Goal: Task Accomplishment & Management: Complete application form

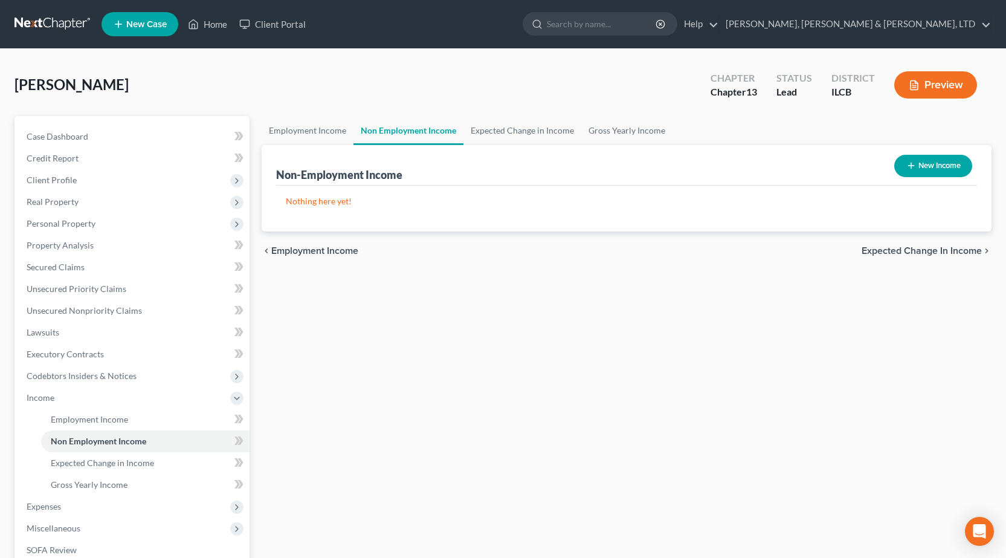
click at [50, 17] on link at bounding box center [53, 24] width 77 height 22
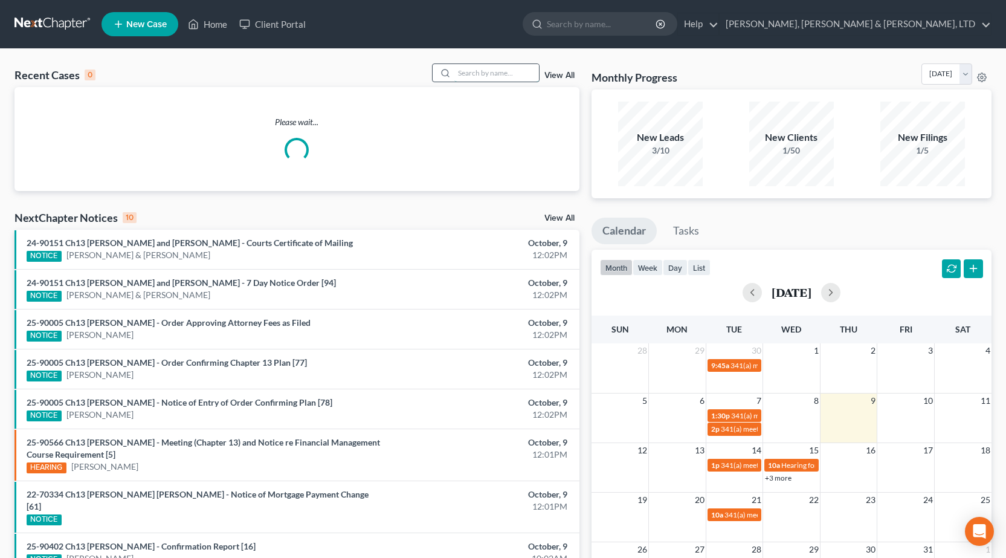
click at [497, 73] on input "search" at bounding box center [496, 73] width 85 height 18
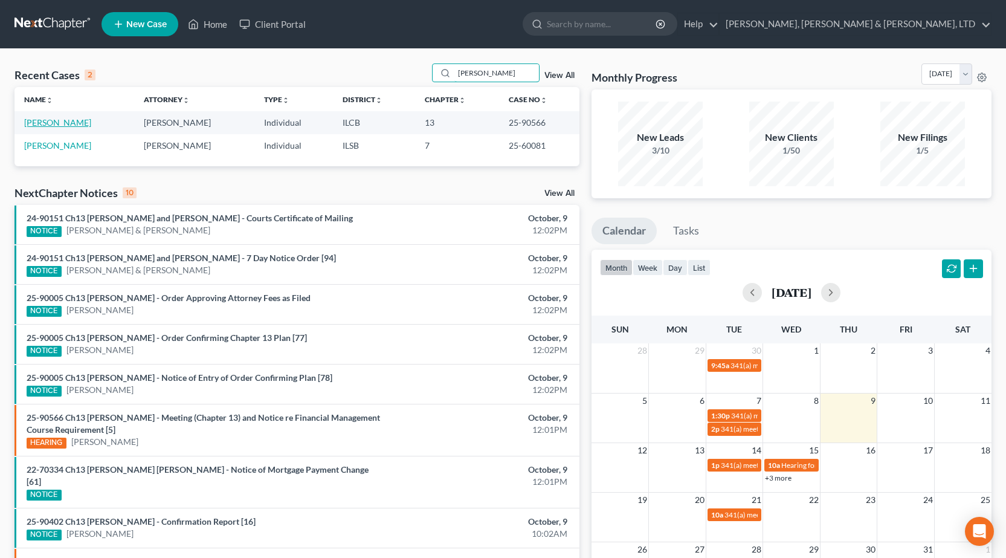
type input "[PERSON_NAME]"
click at [55, 124] on link "[PERSON_NAME]" at bounding box center [57, 122] width 67 height 10
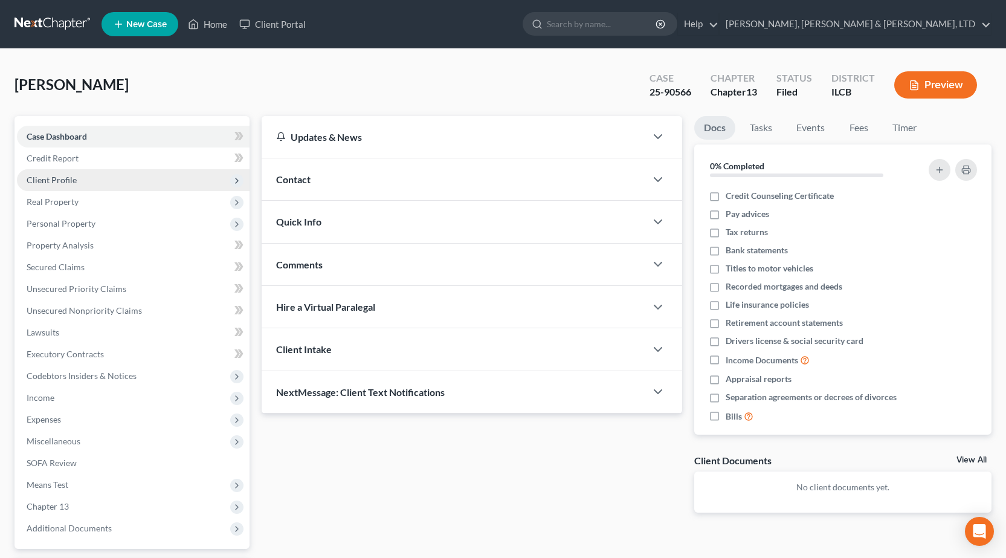
click at [71, 175] on span "Client Profile" at bounding box center [52, 180] width 50 height 10
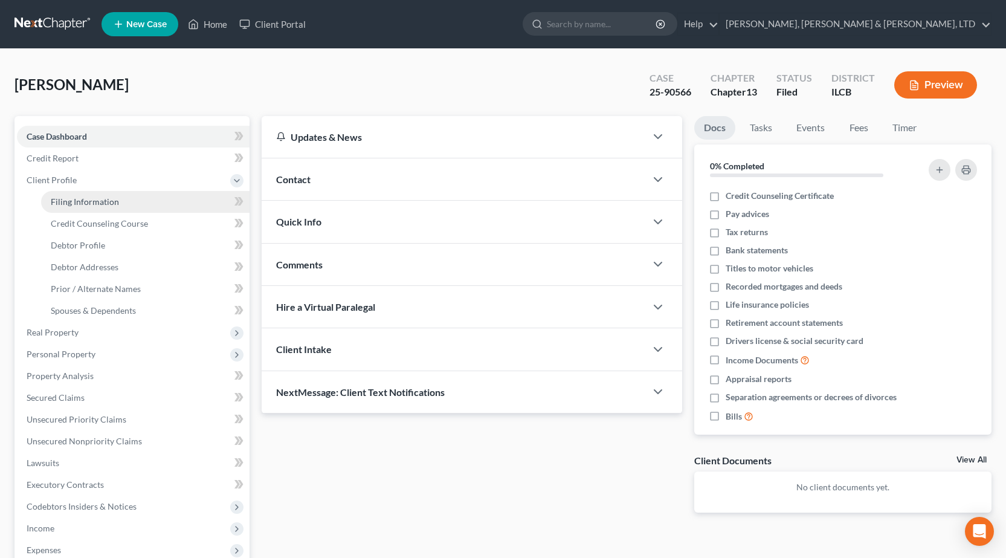
click at [91, 199] on span "Filing Information" at bounding box center [85, 201] width 68 height 10
select select "1"
select select "0"
select select "3"
select select "14"
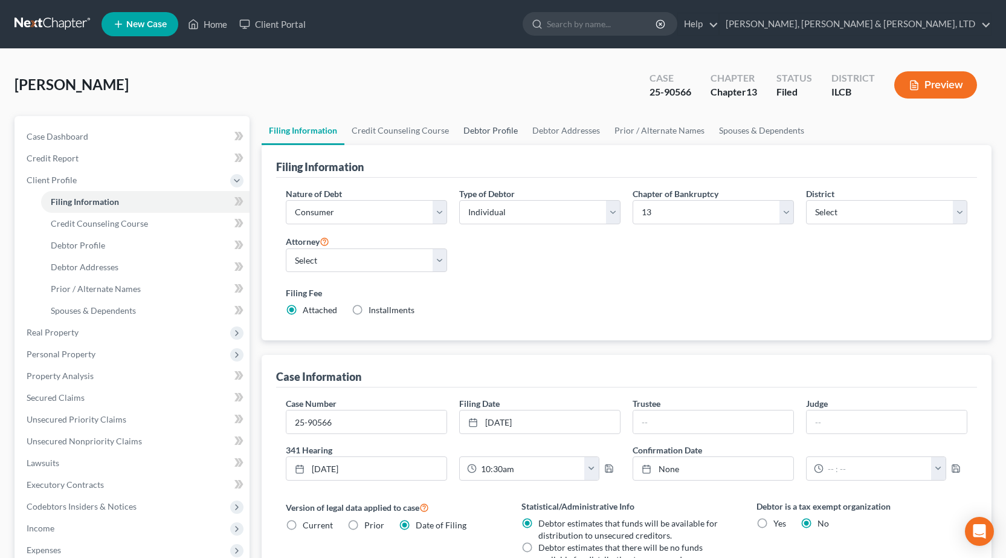
click at [485, 132] on link "Debtor Profile" at bounding box center [490, 130] width 69 height 29
select select "0"
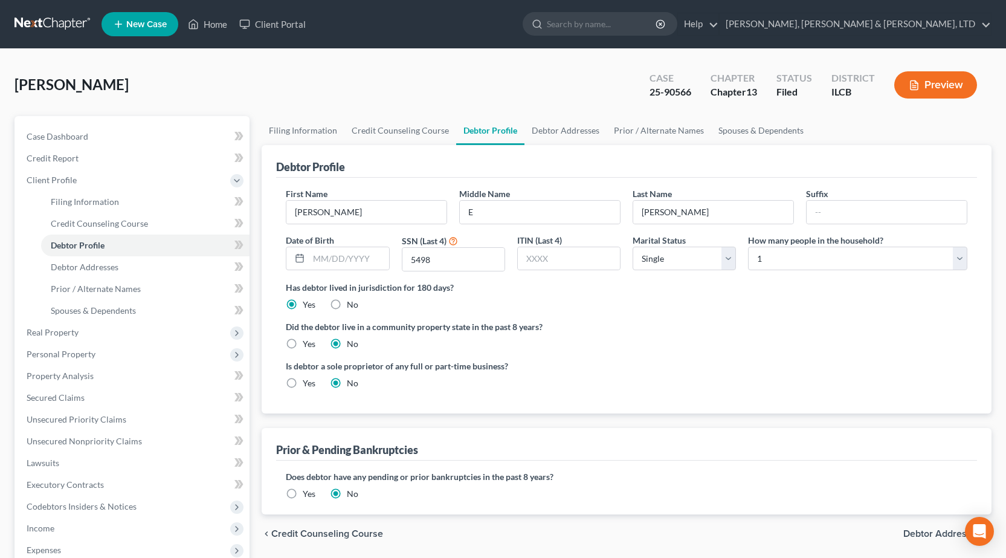
click at [36, 22] on link at bounding box center [53, 24] width 77 height 22
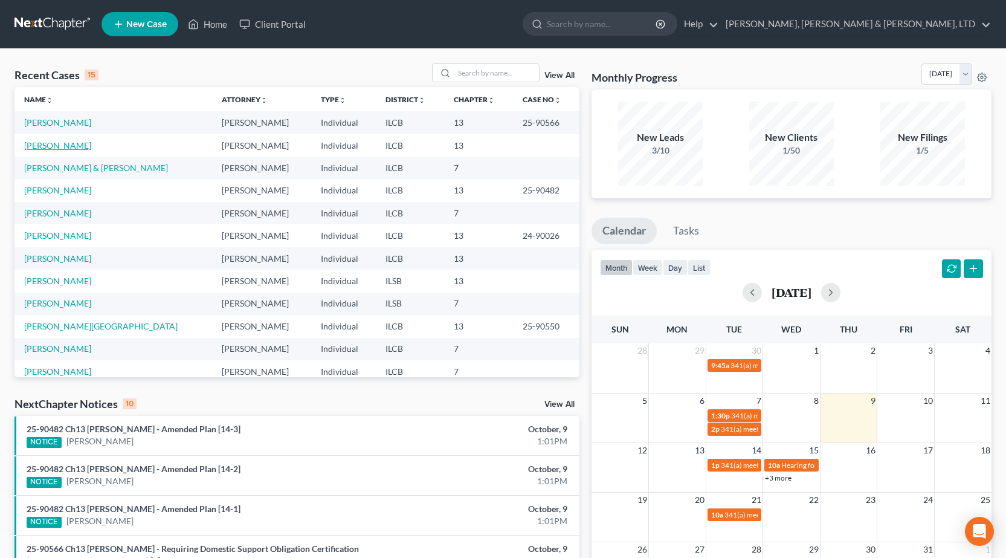
click at [63, 144] on link "[PERSON_NAME]" at bounding box center [57, 145] width 67 height 10
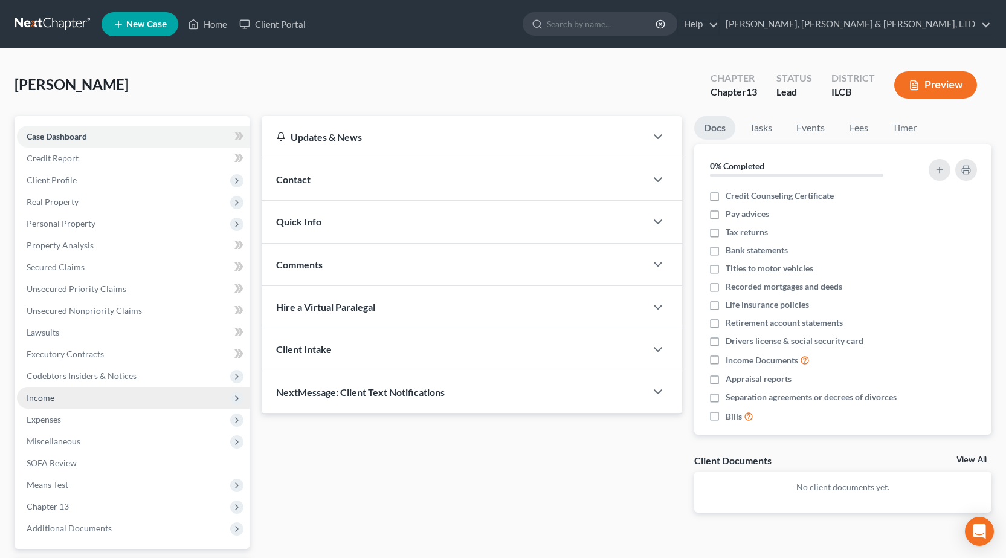
click at [89, 398] on span "Income" at bounding box center [133, 398] width 233 height 22
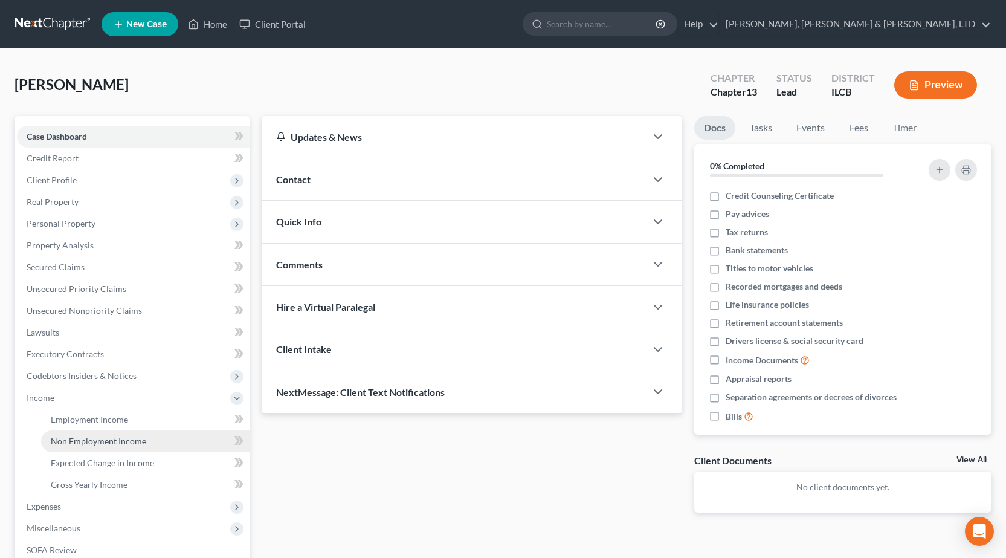
click at [111, 437] on span "Non Employment Income" at bounding box center [98, 441] width 95 height 10
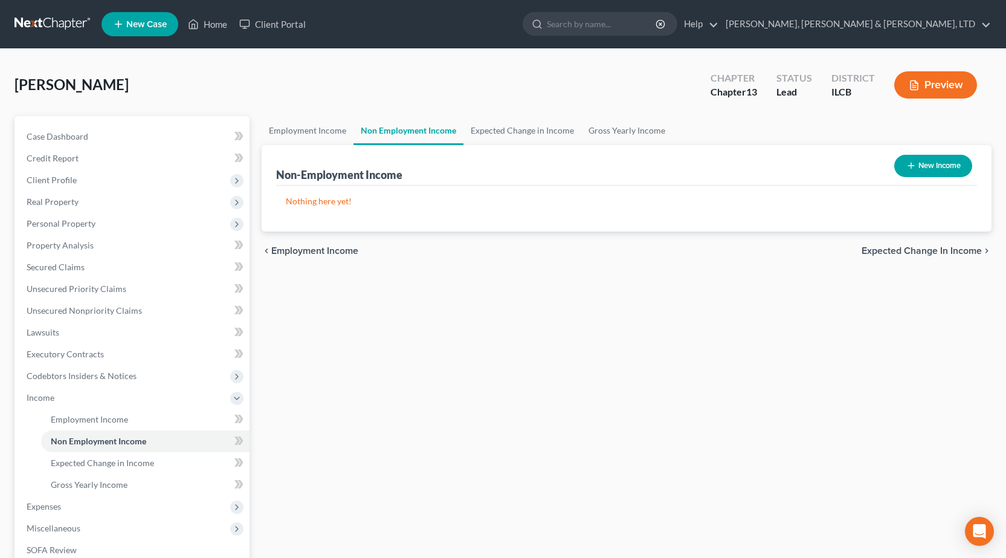
click at [935, 169] on button "New Income" at bounding box center [933, 166] width 78 height 22
select select "0"
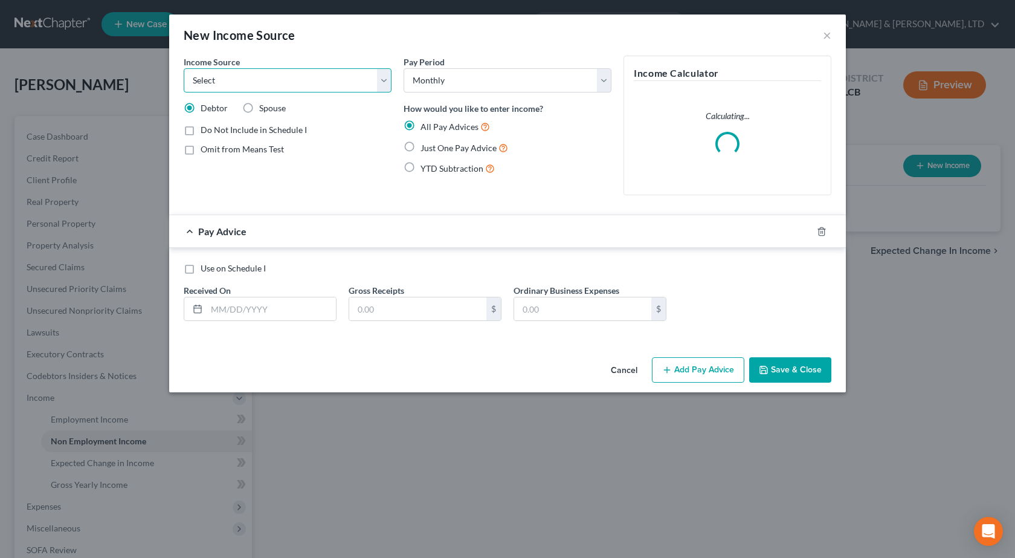
click at [275, 76] on select "Select Unemployment Disability (from employer) Pension Retirement Social Securi…" at bounding box center [288, 80] width 208 height 24
click at [184, 68] on select "Select Unemployment Disability (from employer) Pension Retirement Social Securi…" at bounding box center [288, 80] width 208 height 24
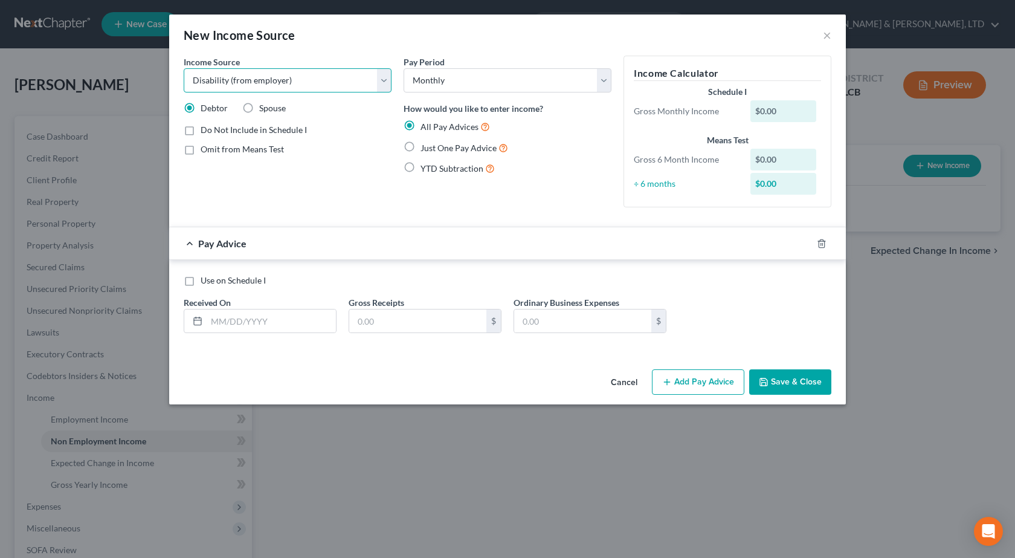
click at [262, 75] on select "Select Unemployment Disability (from employer) Pension Retirement Social Securi…" at bounding box center [288, 80] width 208 height 24
select select "0"
click at [184, 68] on select "Select Unemployment Disability (from employer) Pension Retirement Social Securi…" at bounding box center [288, 80] width 208 height 24
click at [269, 302] on div "Received On *" at bounding box center [260, 314] width 165 height 37
click at [270, 320] on input "text" at bounding box center [271, 320] width 129 height 23
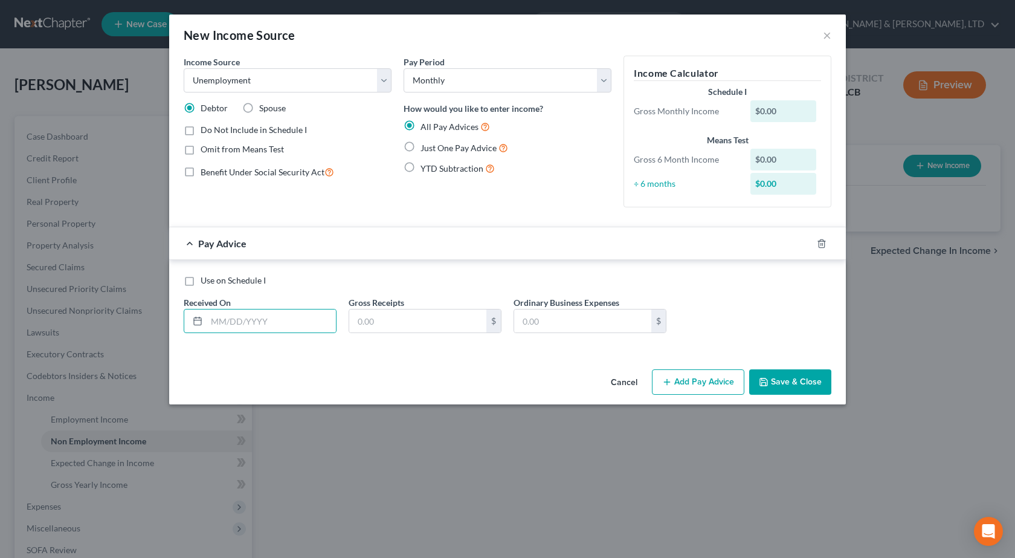
click at [201, 129] on label "Do Not Include in Schedule I" at bounding box center [254, 130] width 106 height 12
click at [205, 129] on input "Do Not Include in Schedule I" at bounding box center [209, 128] width 8 height 8
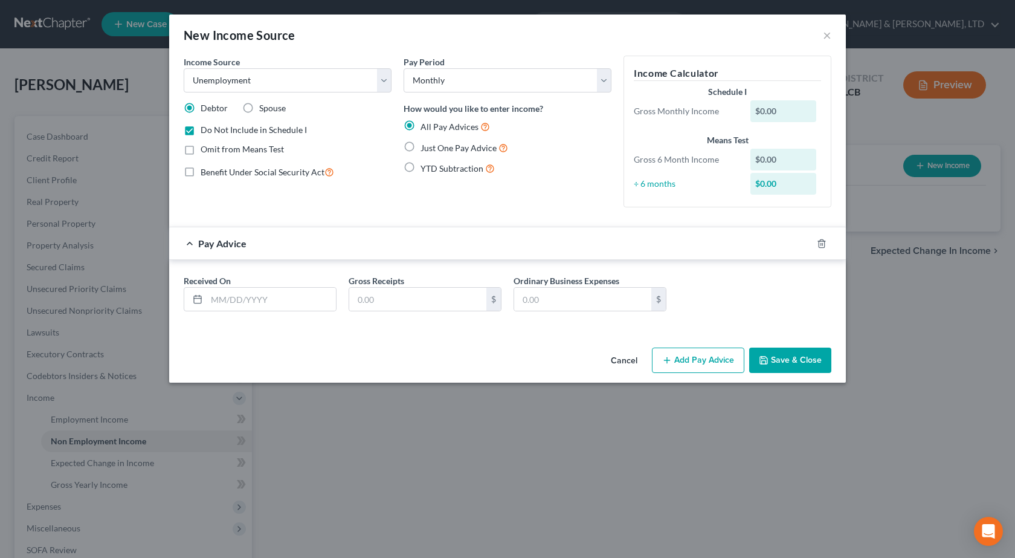
click at [201, 127] on label "Do Not Include in Schedule I" at bounding box center [254, 130] width 106 height 12
click at [205, 127] on input "Do Not Include in Schedule I" at bounding box center [209, 128] width 8 height 8
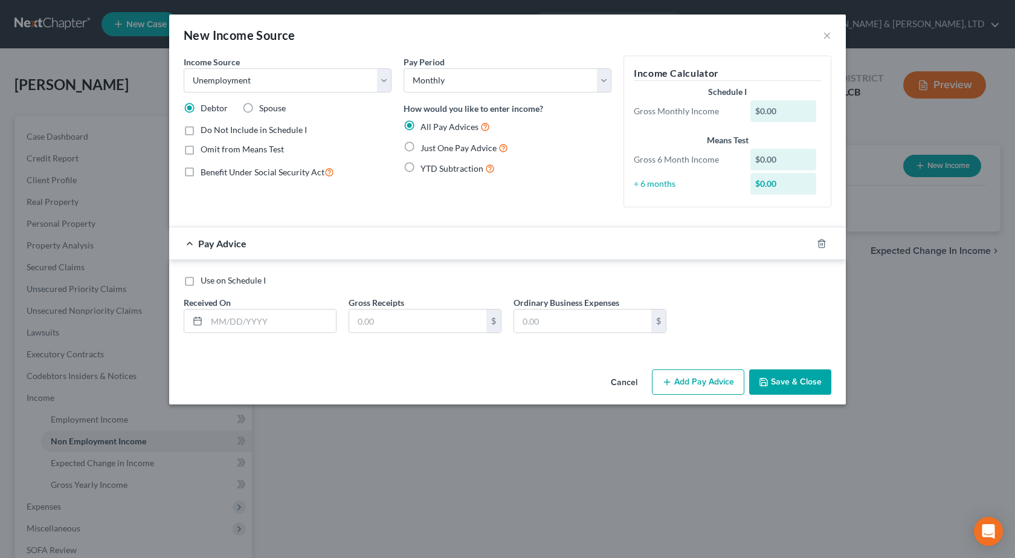
click at [201, 129] on label "Do Not Include in Schedule I" at bounding box center [254, 130] width 106 height 12
click at [205, 129] on input "Do Not Include in Schedule I" at bounding box center [209, 128] width 8 height 8
checkbox input "true"
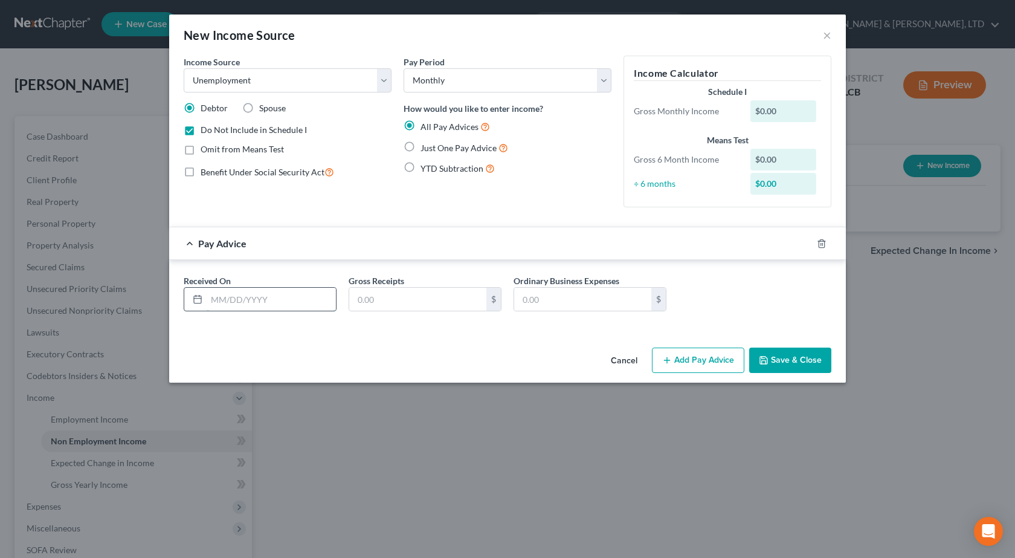
click at [259, 299] on input "text" at bounding box center [271, 299] width 129 height 23
type input "04/04/2025"
type input "813"
click at [461, 193] on div "Pay Period Select Monthly Twice Monthly Every Other Week Weekly How would you l…" at bounding box center [508, 136] width 220 height 161
click at [777, 364] on button "Save & Close" at bounding box center [790, 359] width 82 height 25
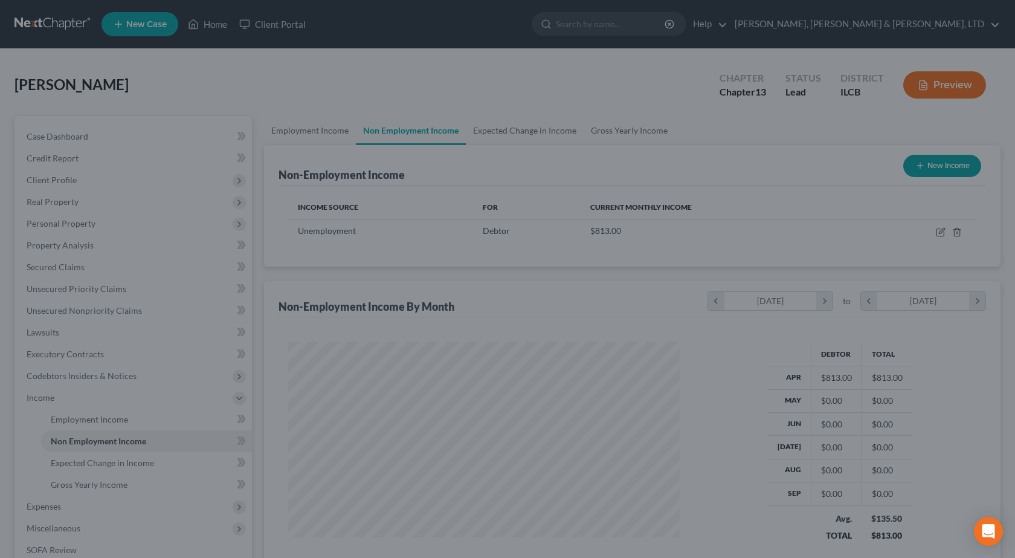
scroll to position [217, 412]
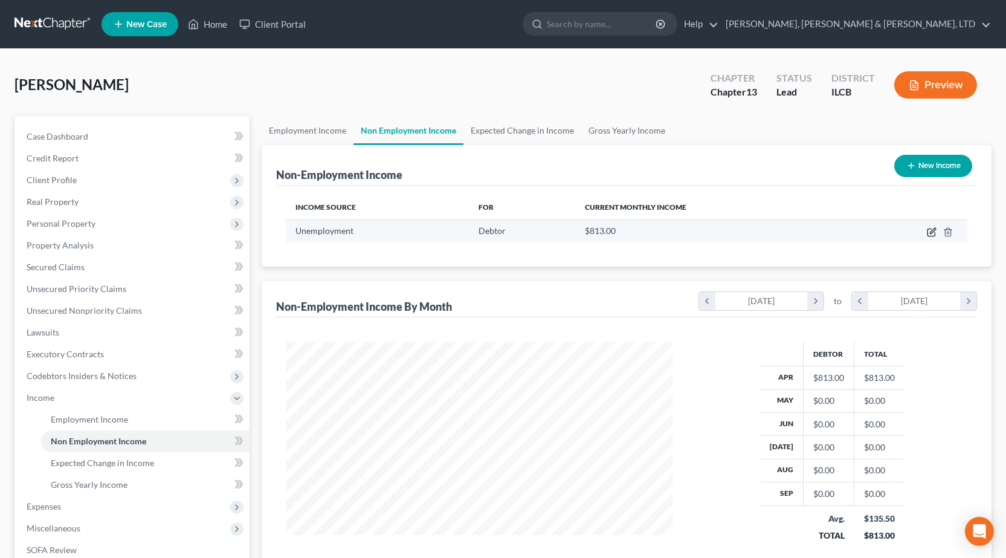
click at [933, 234] on icon "button" at bounding box center [932, 232] width 10 height 10
select select "0"
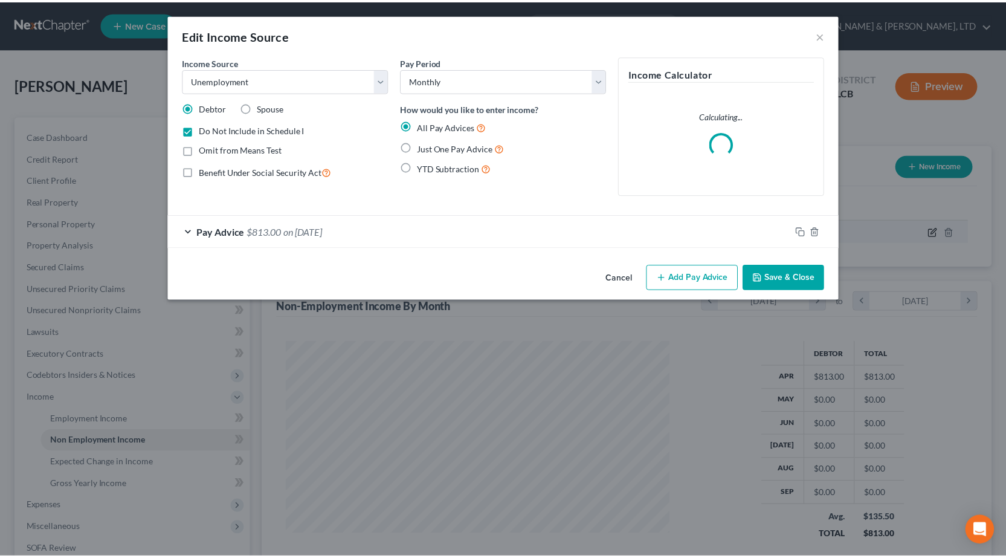
scroll to position [217, 416]
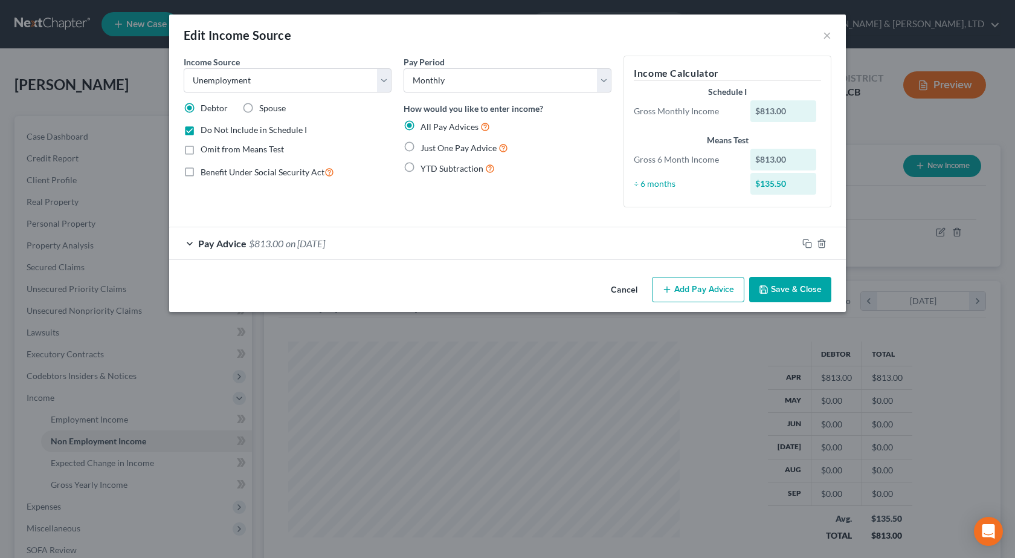
click at [819, 31] on div "Edit Income Source ×" at bounding box center [507, 35] width 677 height 41
click at [821, 39] on div "Edit Income Source ×" at bounding box center [507, 35] width 677 height 41
click at [825, 37] on button "×" at bounding box center [827, 35] width 8 height 15
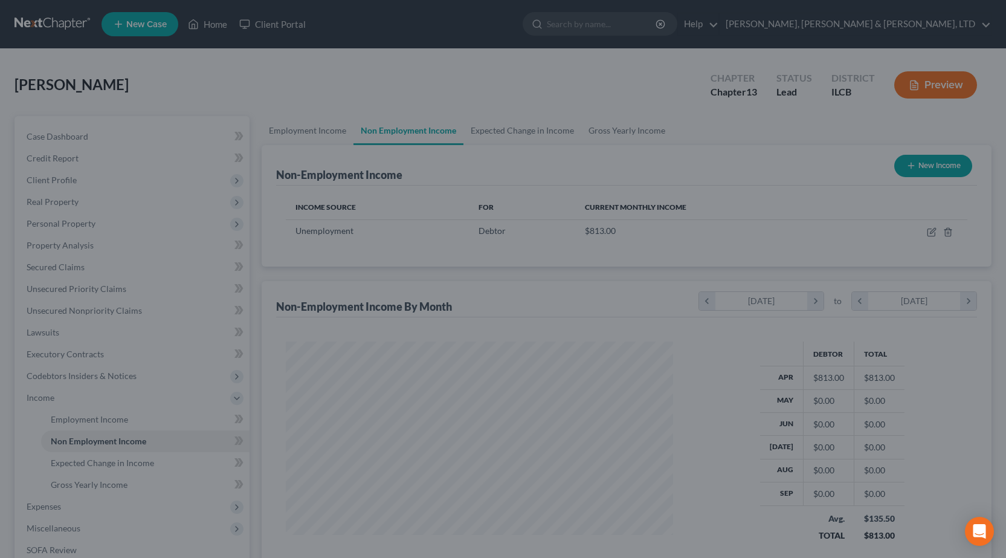
scroll to position [217, 412]
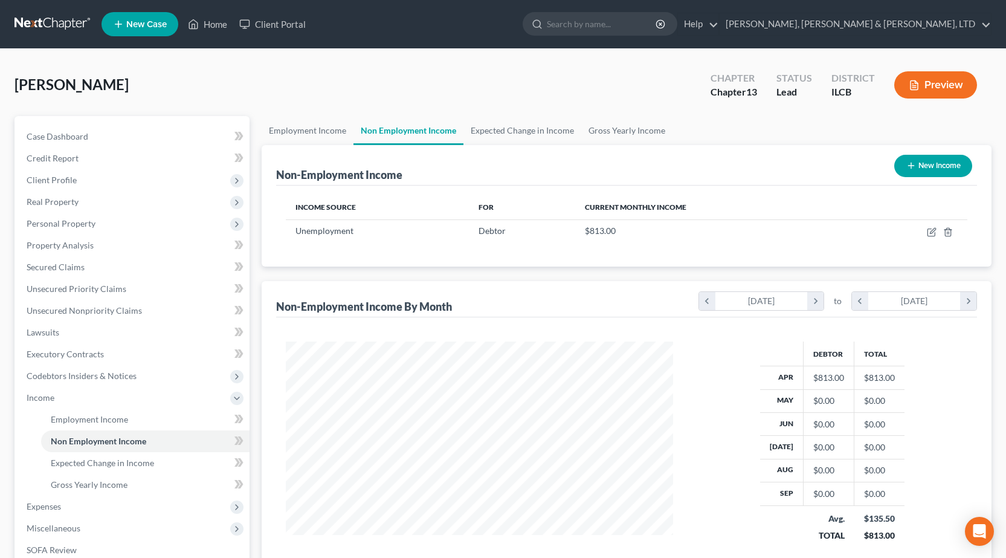
click at [925, 176] on button "New Income" at bounding box center [933, 166] width 78 height 22
select select "0"
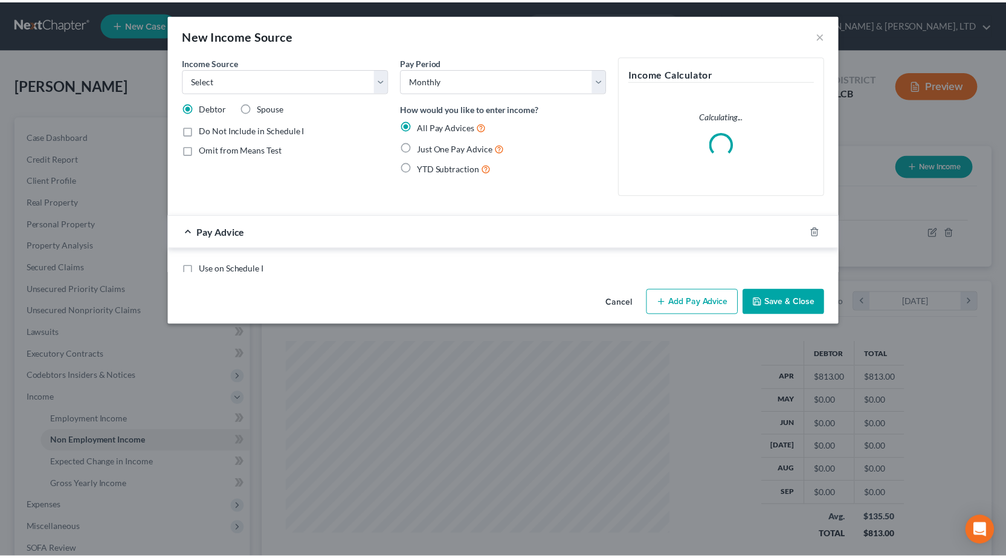
scroll to position [217, 416]
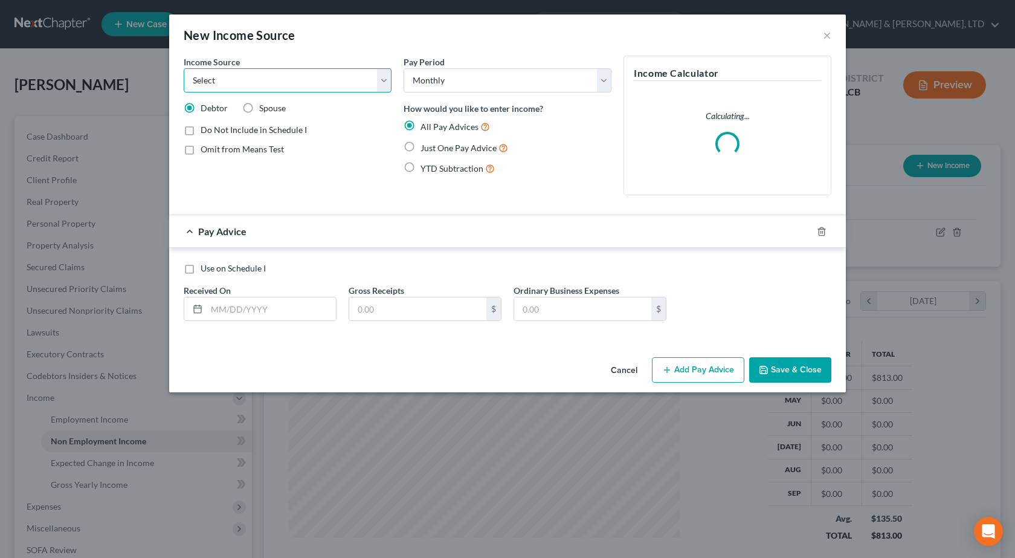
click at [262, 74] on select "Select Unemployment Disability (from employer) Pension Retirement Social Securi…" at bounding box center [288, 80] width 208 height 24
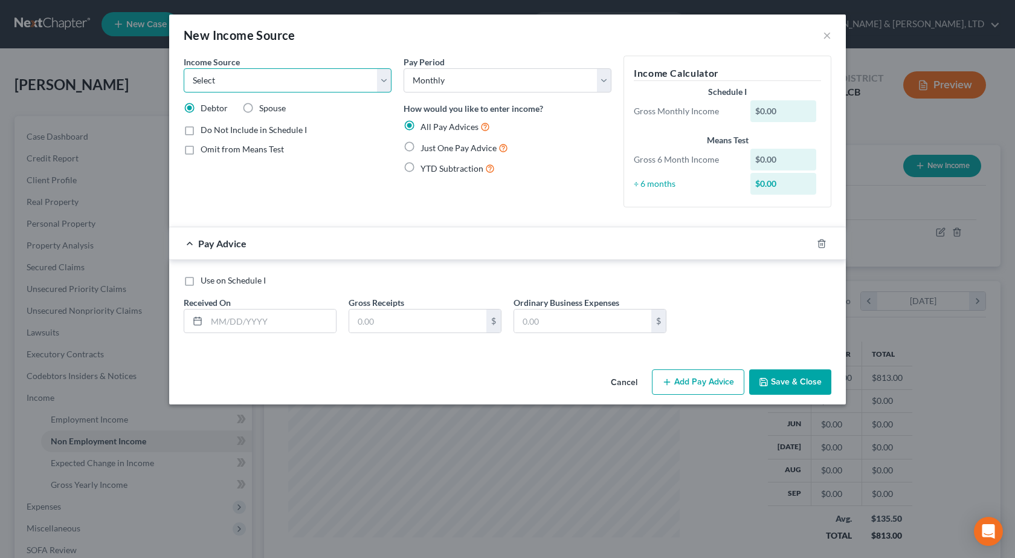
select select "10"
click at [184, 68] on select "Select Unemployment Disability (from employer) Pension Retirement Social Securi…" at bounding box center [288, 80] width 208 height 24
click at [253, 318] on input "text" at bounding box center [271, 320] width 129 height 23
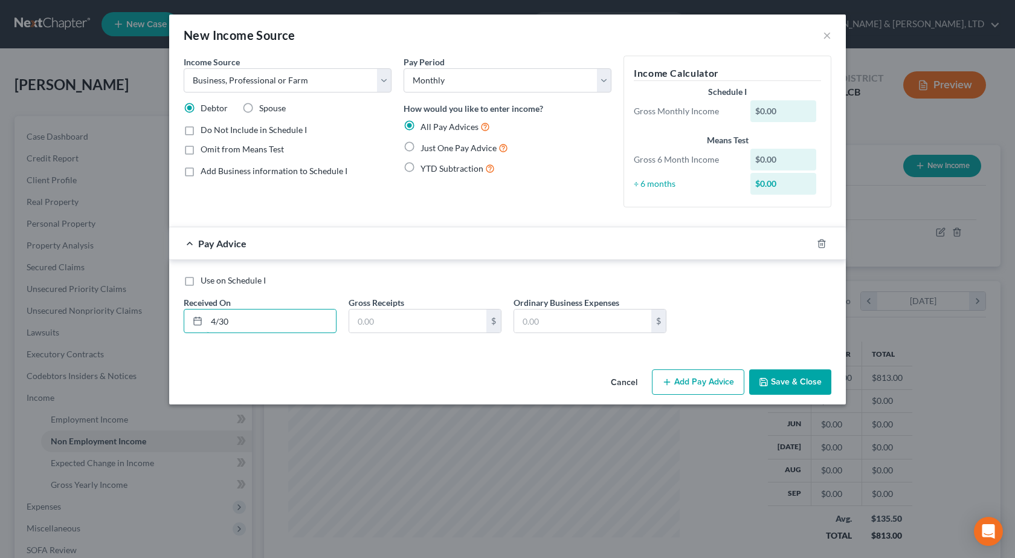
type input "4/30"
type input "303"
click at [745, 305] on div "Use on Schedule I Received On * 4/30 Gross Receipts 303 $ Ordinary Business Exp…" at bounding box center [508, 308] width 660 height 68
click at [696, 380] on button "Add Pay Advice" at bounding box center [698, 381] width 92 height 25
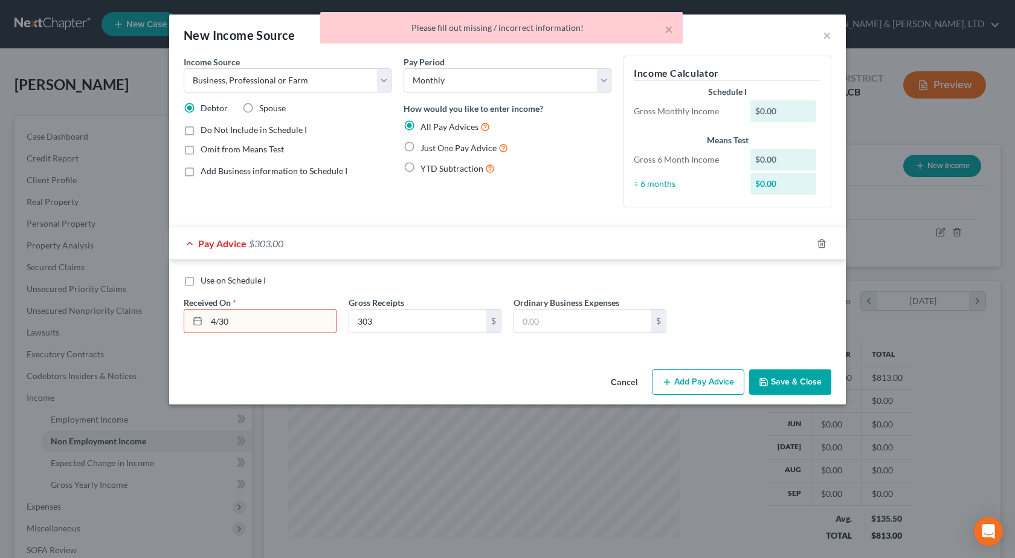
click at [244, 320] on input "4/30" at bounding box center [271, 320] width 129 height 23
type input "4/30/2025"
click at [706, 387] on button "Add Pay Advice" at bounding box center [698, 381] width 92 height 25
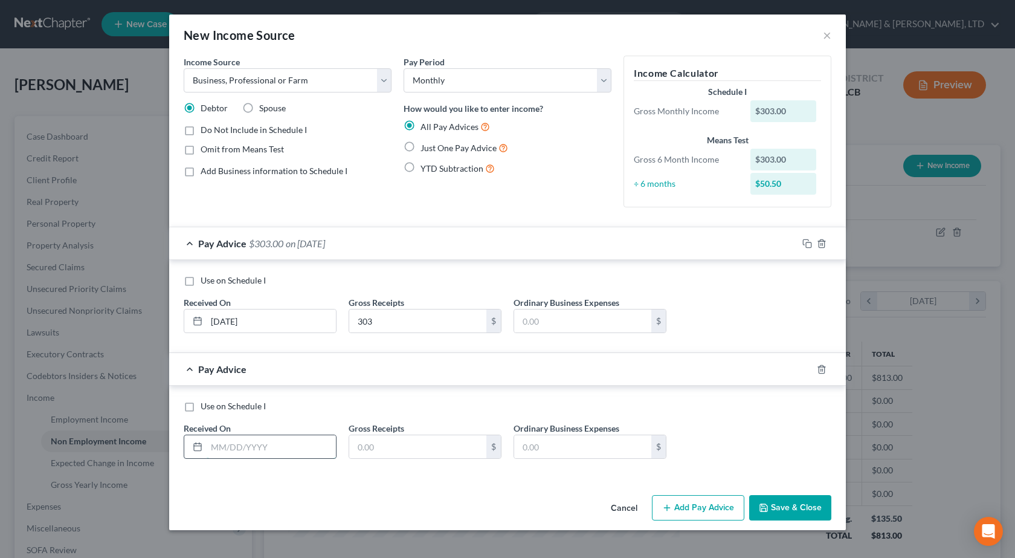
click at [241, 448] on input "text" at bounding box center [271, 446] width 129 height 23
type input "06/30/2025"
click at [407, 448] on input "text" at bounding box center [417, 446] width 137 height 23
click at [376, 416] on div "Use on Schedule I Received On * 06/30/2025 Gross Receipts $ Ordinary Business E…" at bounding box center [508, 434] width 660 height 68
click at [413, 450] on input "text" at bounding box center [417, 446] width 137 height 23
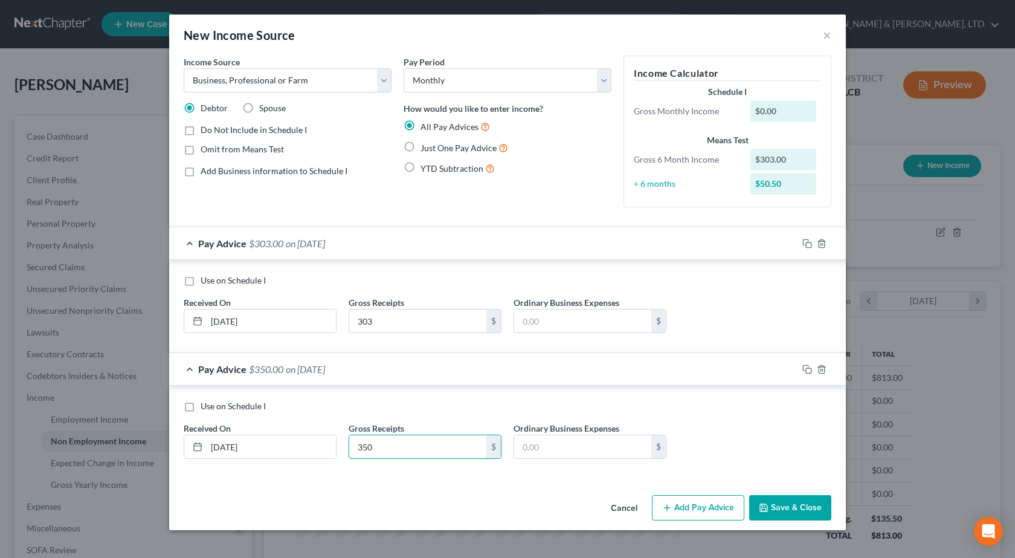
type input "350"
click at [680, 398] on div "Use on Schedule I Received On * 06/30/2025 Gross Receipts 350 $ Ordinary Busine…" at bounding box center [507, 432] width 677 height 92
click at [788, 512] on button "Save & Close" at bounding box center [790, 507] width 82 height 25
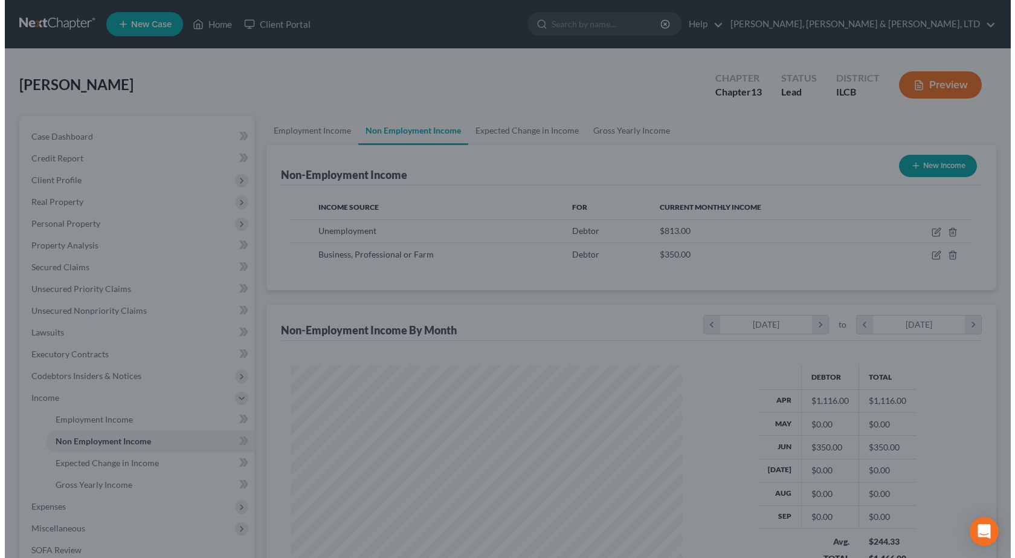
scroll to position [604102, 603907]
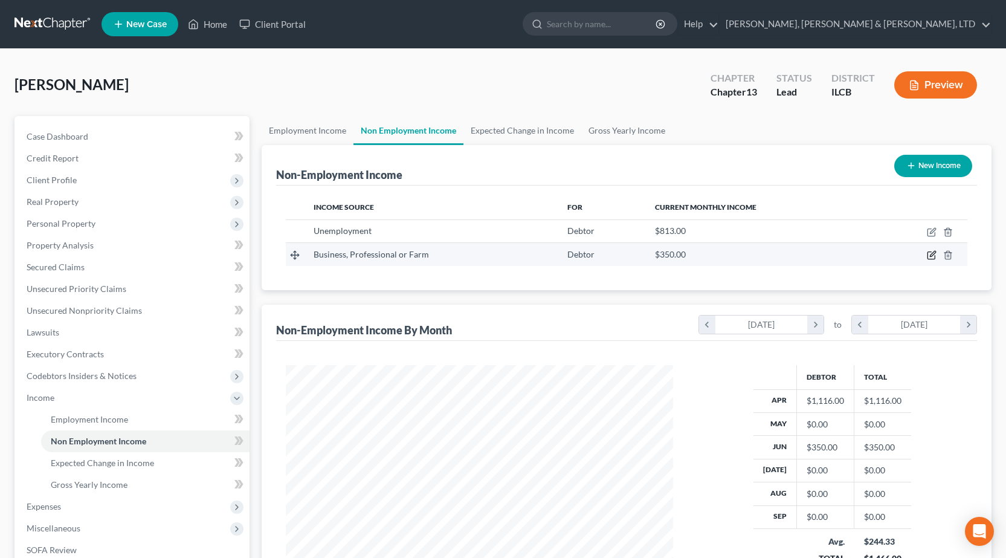
click at [929, 254] on icon "button" at bounding box center [932, 255] width 10 height 10
select select "10"
select select "0"
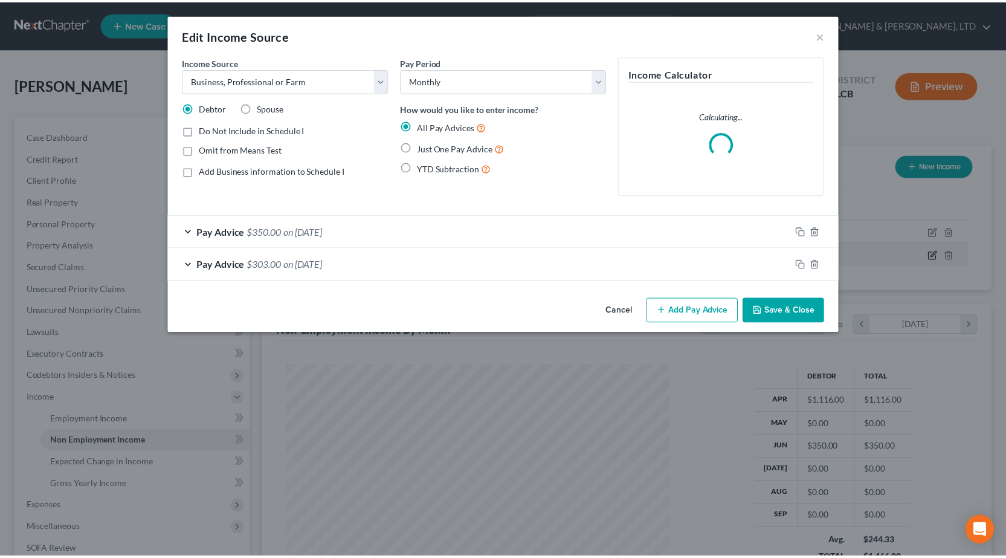
scroll to position [217, 416]
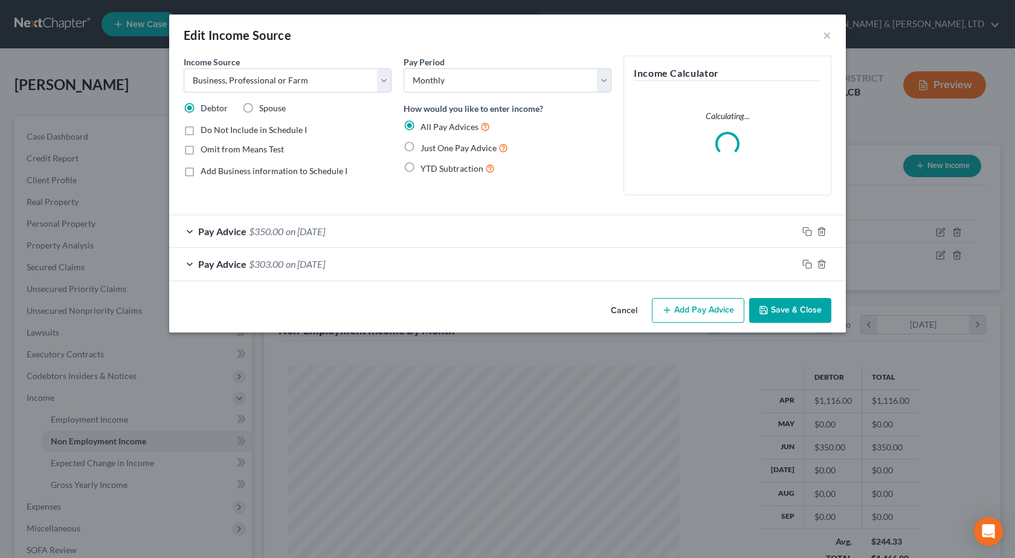
click at [821, 36] on div "Edit Income Source ×" at bounding box center [507, 35] width 677 height 41
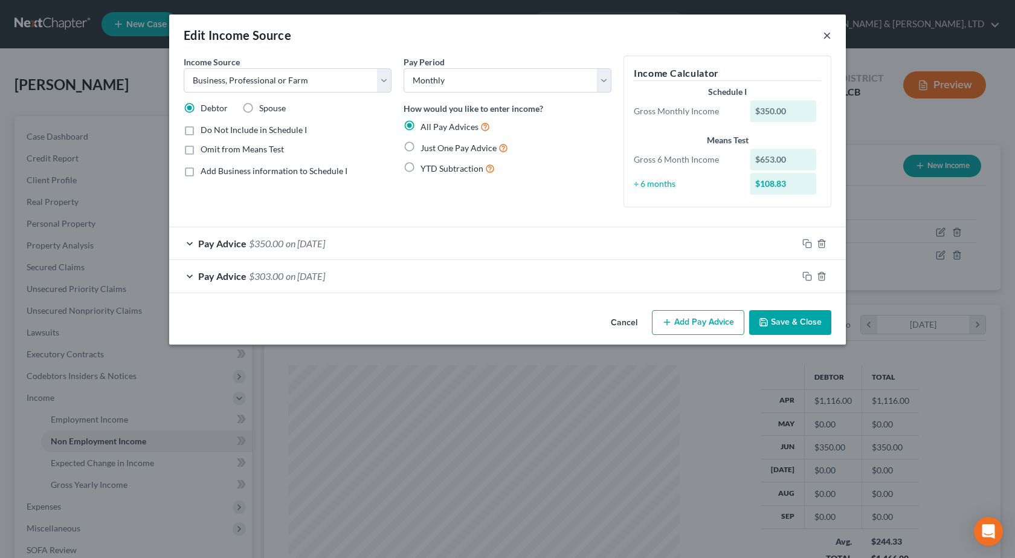
click at [825, 39] on button "×" at bounding box center [827, 35] width 8 height 15
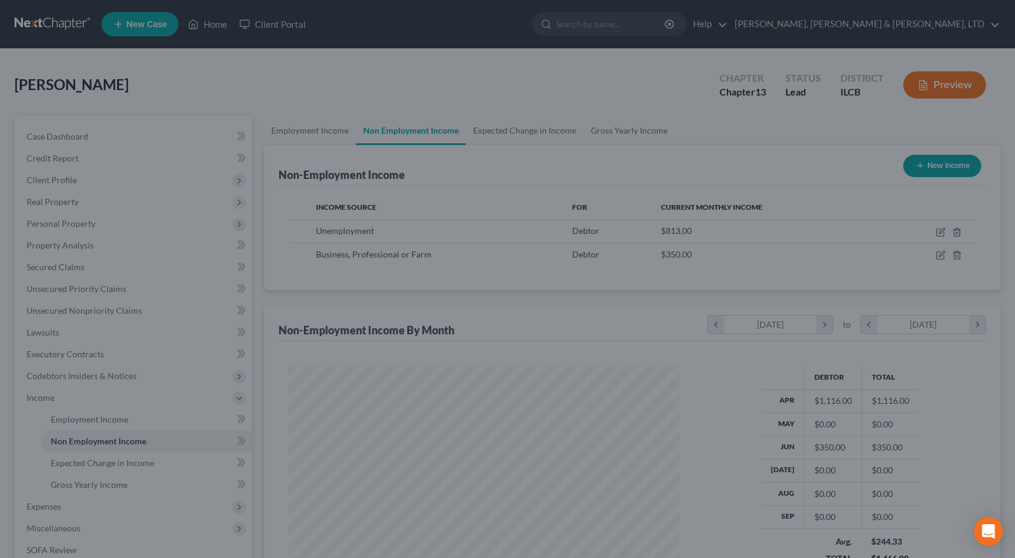
scroll to position [604102, 603907]
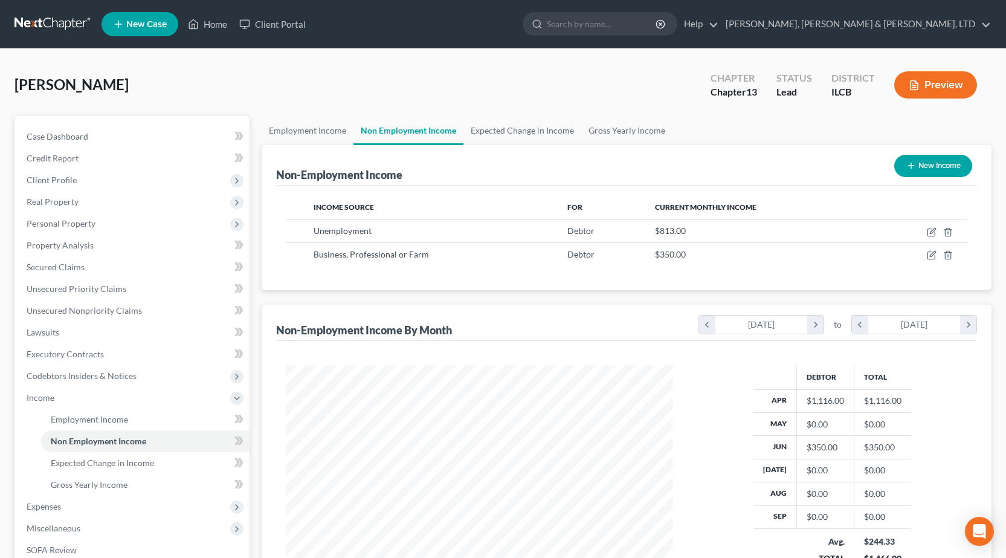
click at [929, 164] on button "New Income" at bounding box center [933, 166] width 78 height 22
select select "0"
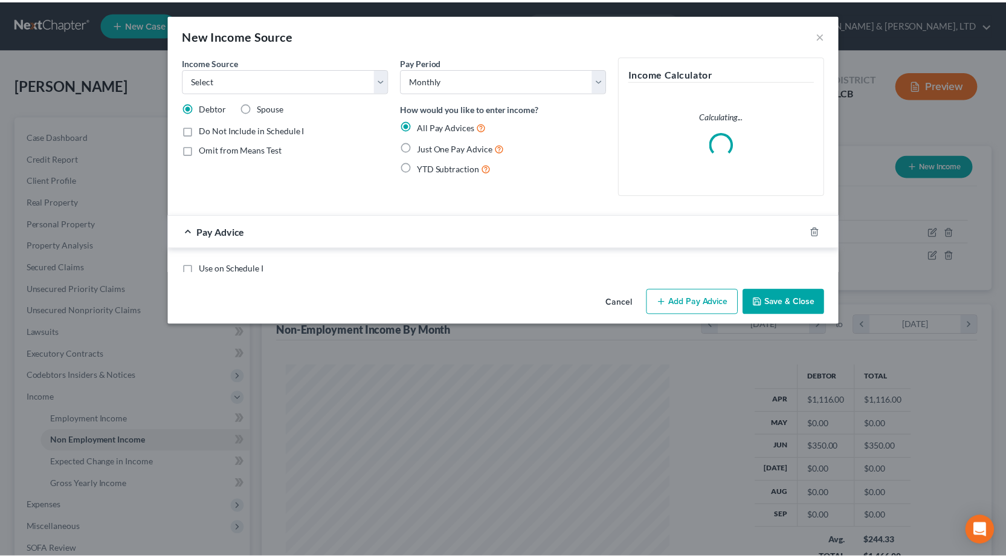
scroll to position [217, 416]
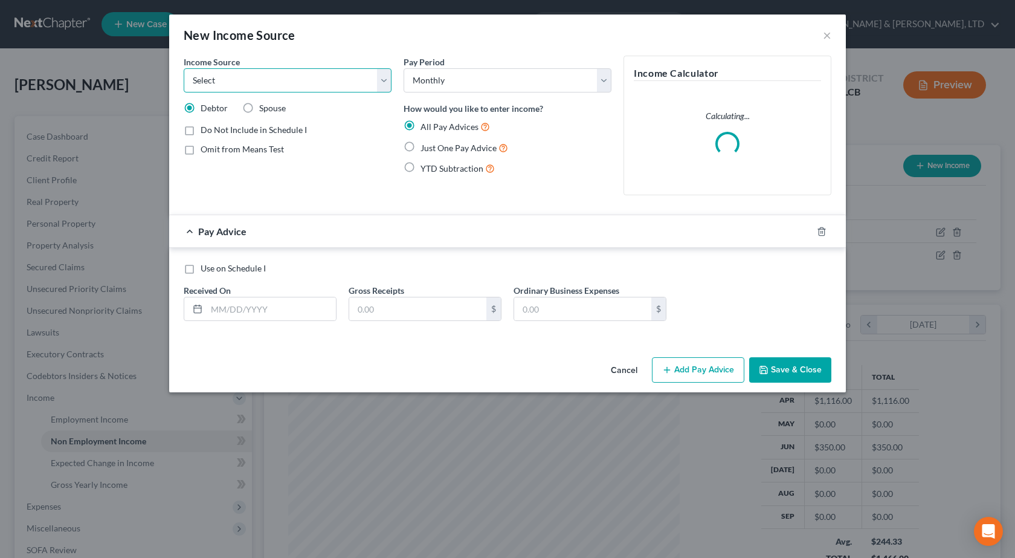
click at [271, 81] on select "Select Unemployment Disability (from employer) Pension Retirement Social Securi…" at bounding box center [288, 80] width 208 height 24
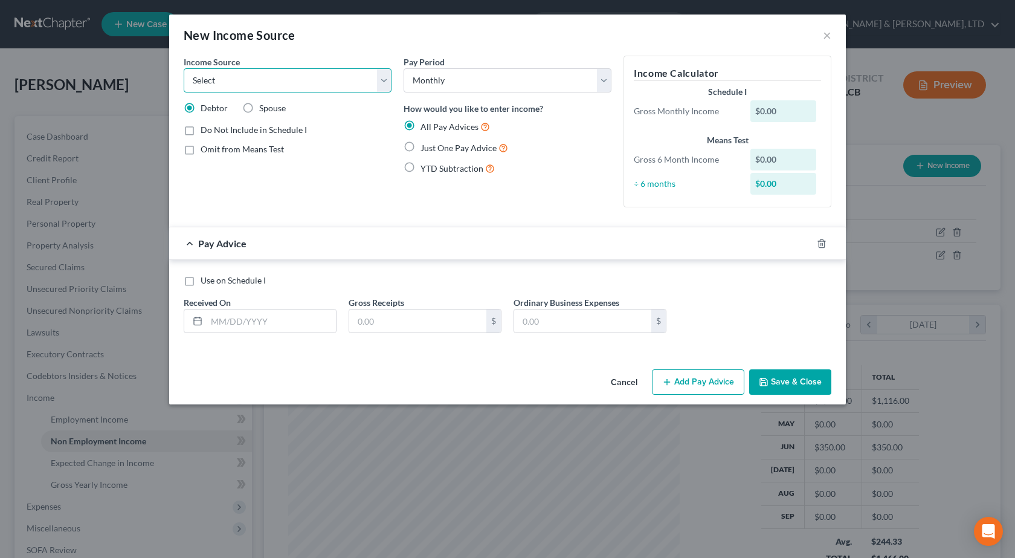
click at [244, 76] on select "Select Unemployment Disability (from employer) Pension Retirement Social Securi…" at bounding box center [288, 80] width 208 height 24
select select "10"
click at [184, 68] on select "Select Unemployment Disability (from employer) Pension Retirement Social Securi…" at bounding box center [288, 80] width 208 height 24
click at [274, 313] on input "text" at bounding box center [271, 320] width 129 height 23
type input "05/30/2025"
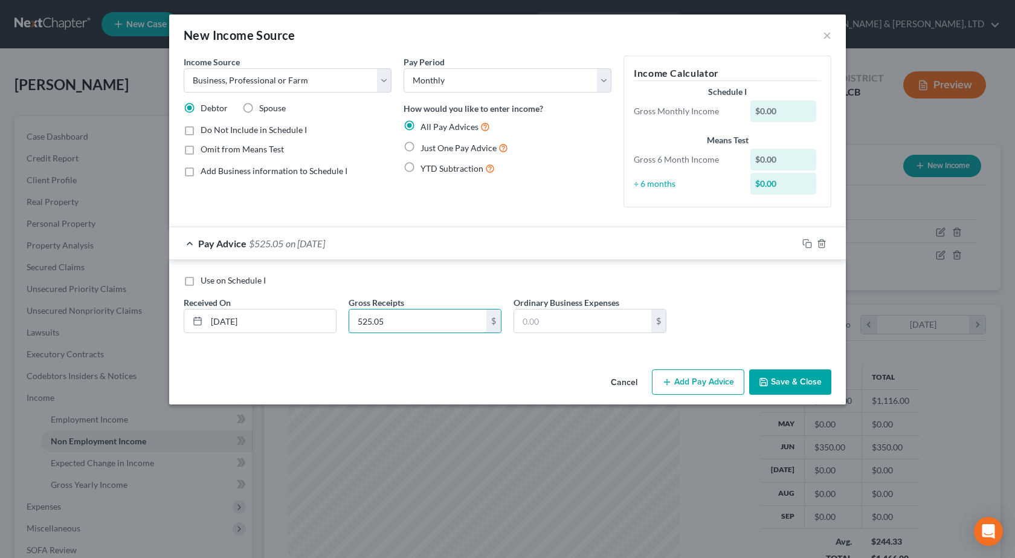
type input "525.05"
click at [743, 299] on div "Use on Schedule I Received On * 05/30/2025 Gross Receipts 525.05 $ Ordinary Bus…" at bounding box center [508, 308] width 660 height 68
click at [712, 386] on button "Add Pay Advice" at bounding box center [698, 381] width 92 height 25
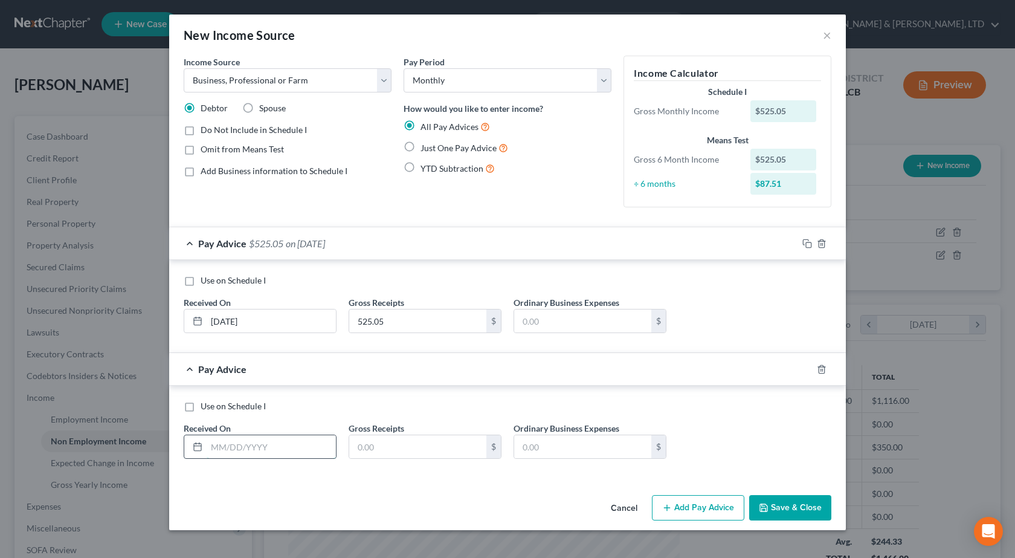
click at [248, 439] on input "text" at bounding box center [271, 446] width 129 height 23
type input "06/30/2025"
type input "121.21"
click at [758, 444] on div "Use on Schedule I Received On * 06/30/2025 Gross Receipts 121.21 $ Ordinary Bus…" at bounding box center [508, 434] width 660 height 68
click at [201, 131] on label "Do Not Include in Schedule I" at bounding box center [254, 130] width 106 height 12
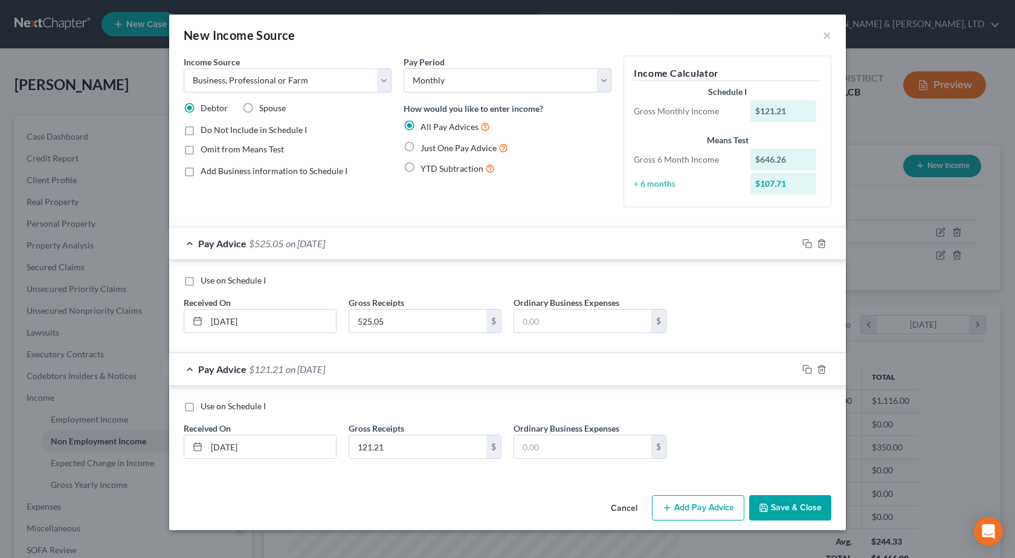
click at [205, 131] on input "Do Not Include in Schedule I" at bounding box center [209, 128] width 8 height 8
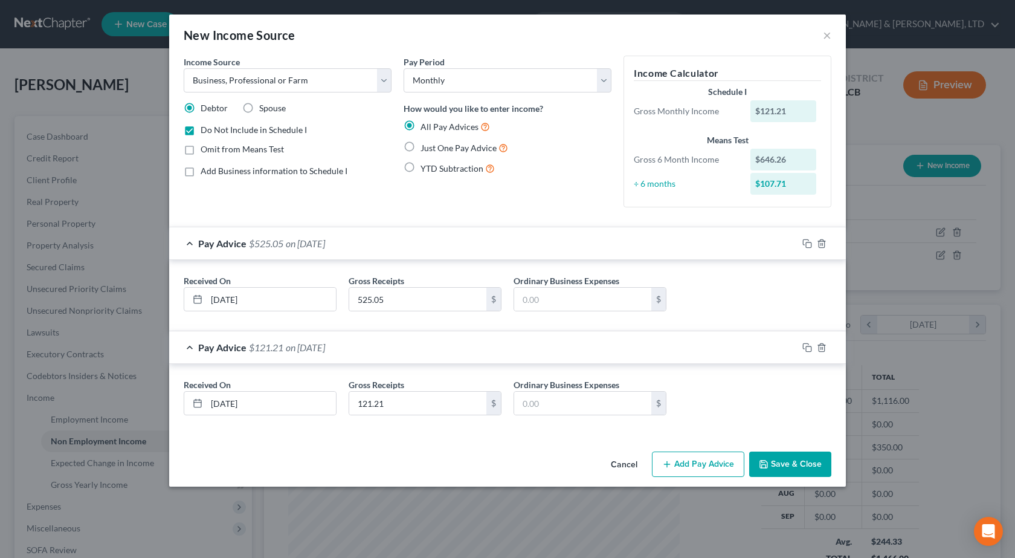
click at [201, 130] on label "Do Not Include in Schedule I" at bounding box center [254, 130] width 106 height 12
click at [205, 130] on input "Do Not Include in Schedule I" at bounding box center [209, 128] width 8 height 8
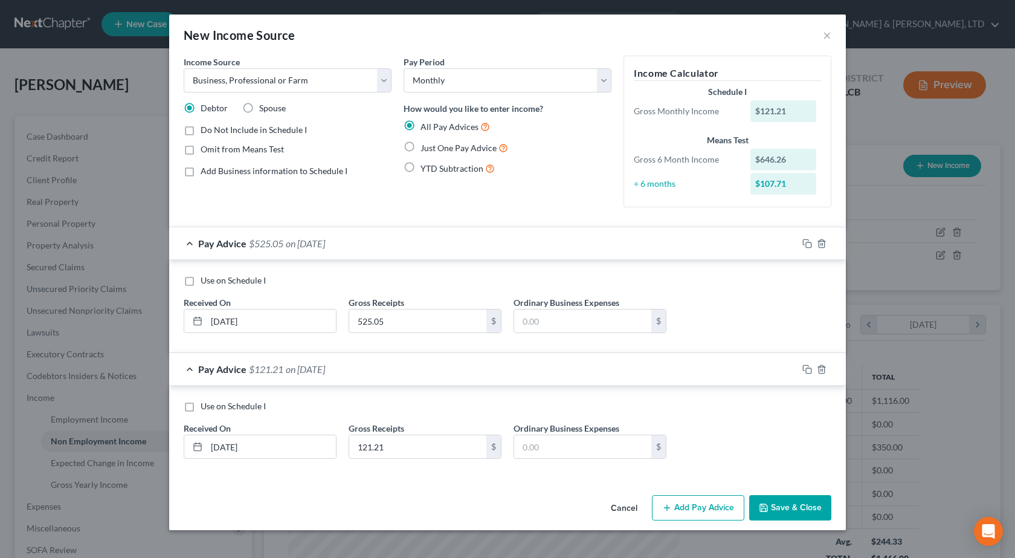
click at [201, 130] on label "Do Not Include in Schedule I" at bounding box center [254, 130] width 106 height 12
click at [205, 130] on input "Do Not Include in Schedule I" at bounding box center [209, 128] width 8 height 8
checkbox input "true"
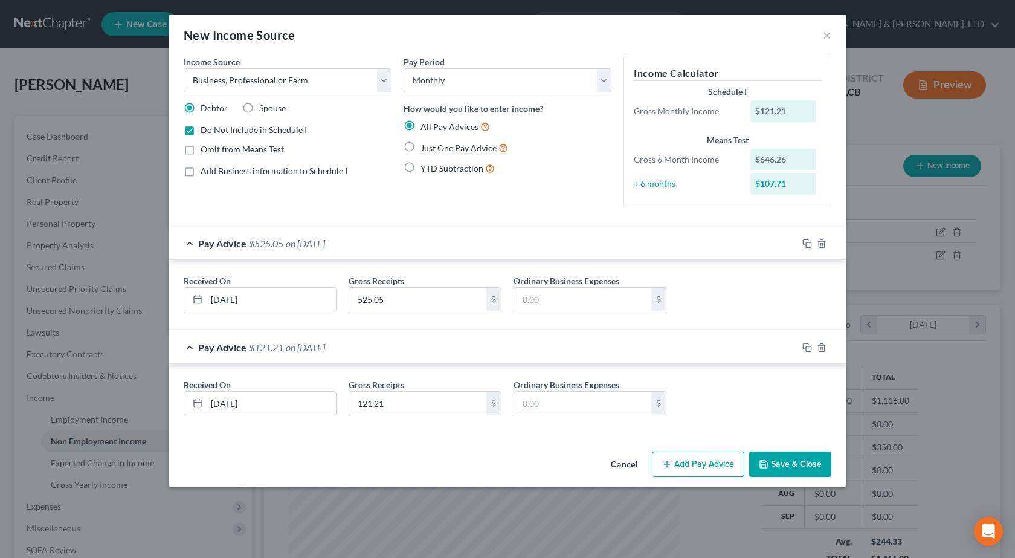
click at [819, 479] on div "Cancel Add Pay Advice Save & Close" at bounding box center [507, 467] width 677 height 40
click at [809, 460] on button "Save & Close" at bounding box center [790, 463] width 82 height 25
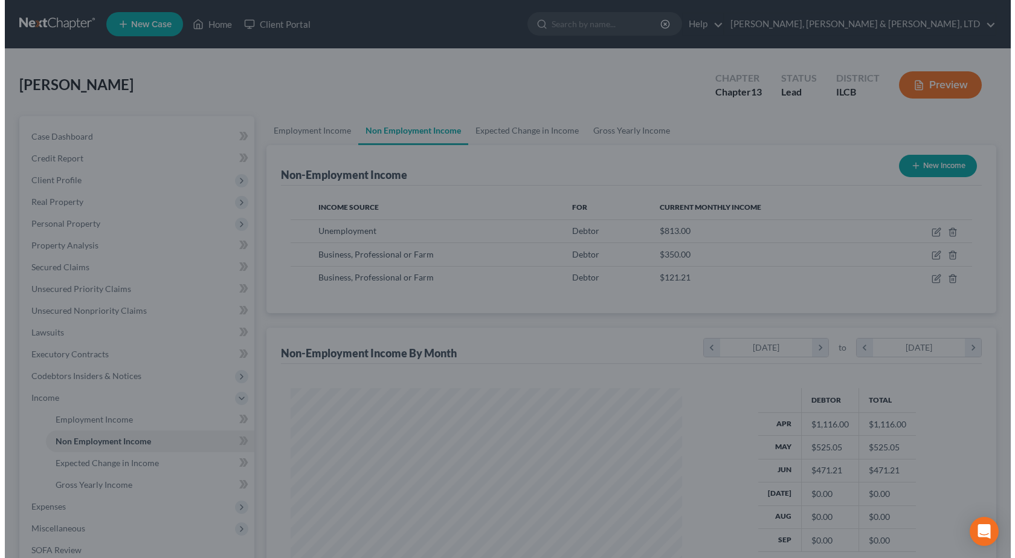
scroll to position [604102, 603907]
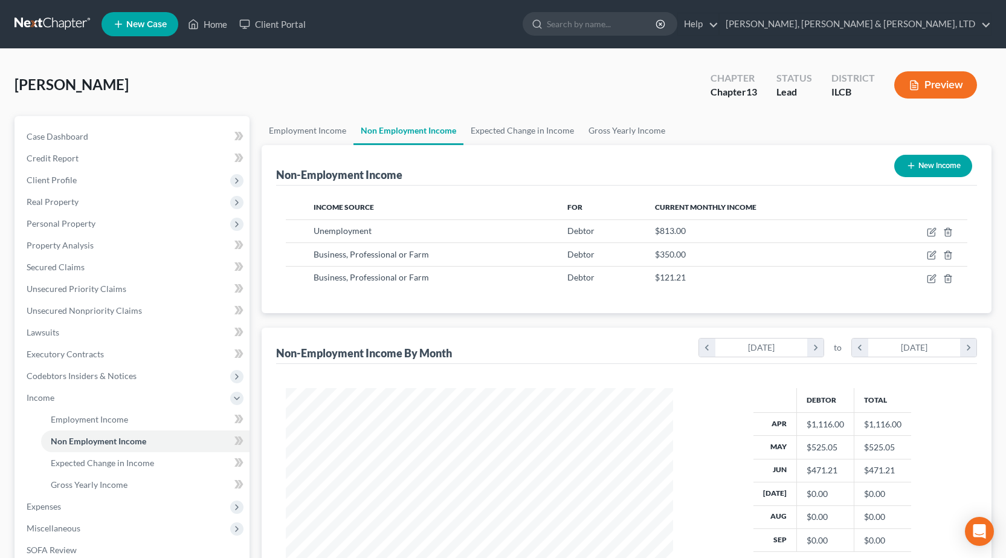
click at [932, 171] on button "New Income" at bounding box center [933, 166] width 78 height 22
select select "0"
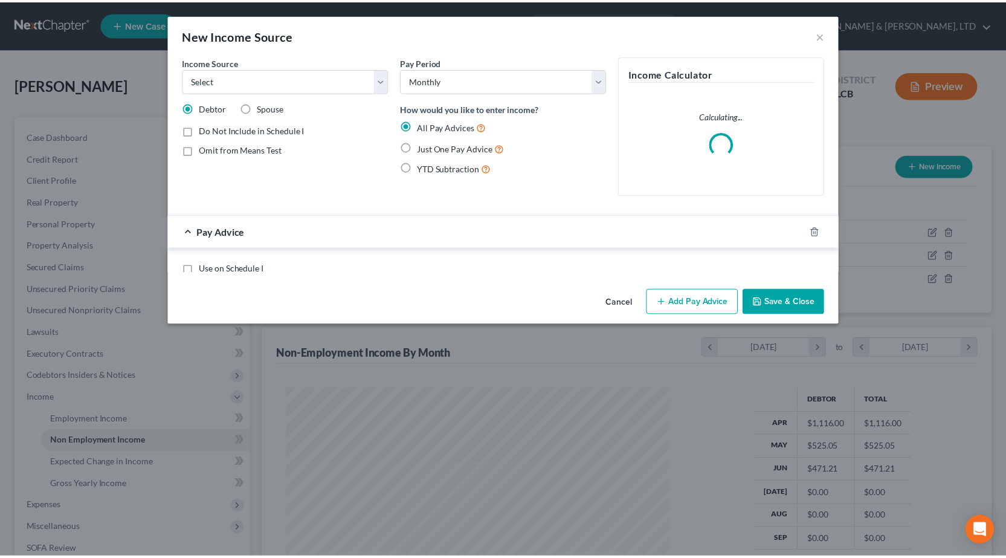
scroll to position [217, 416]
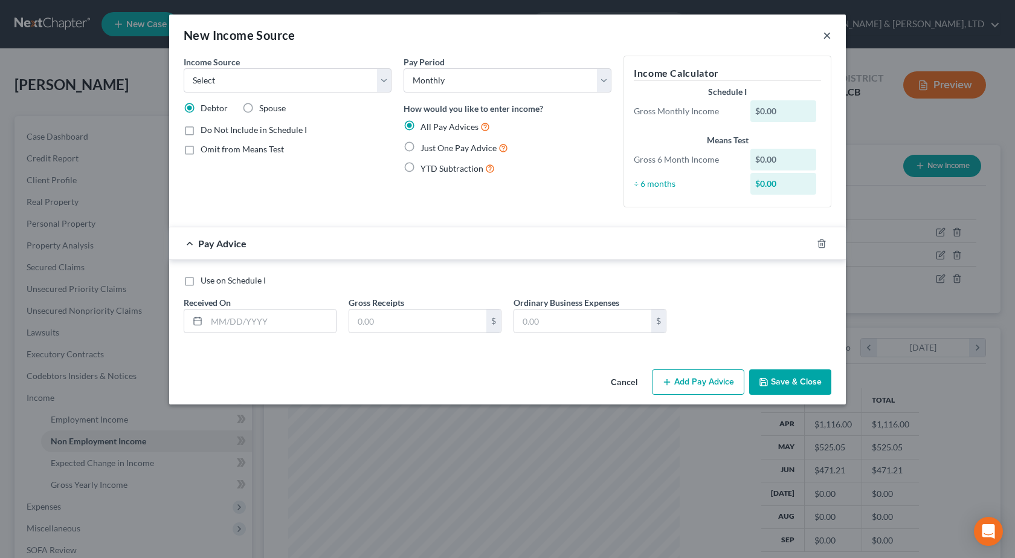
click at [829, 36] on button "×" at bounding box center [827, 35] width 8 height 15
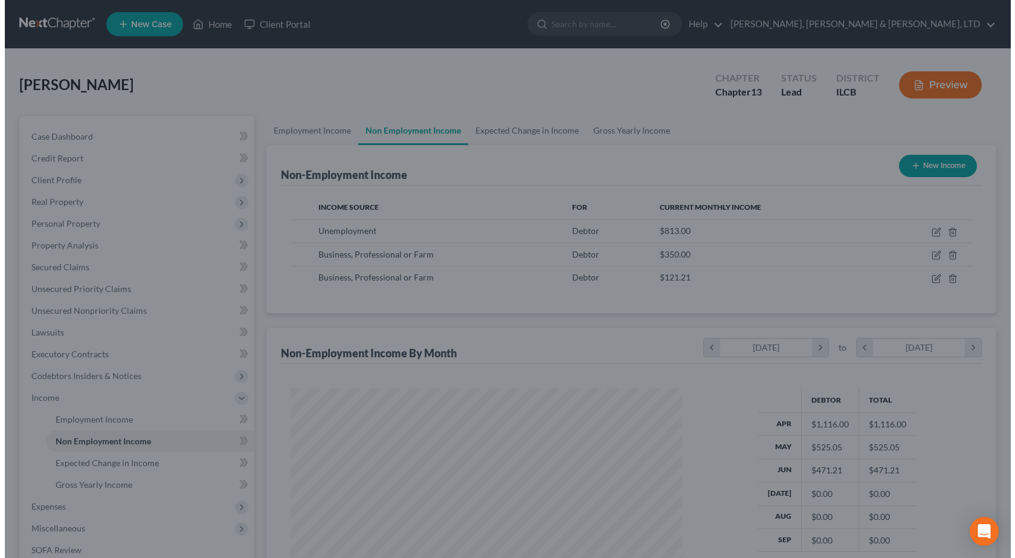
scroll to position [604102, 603907]
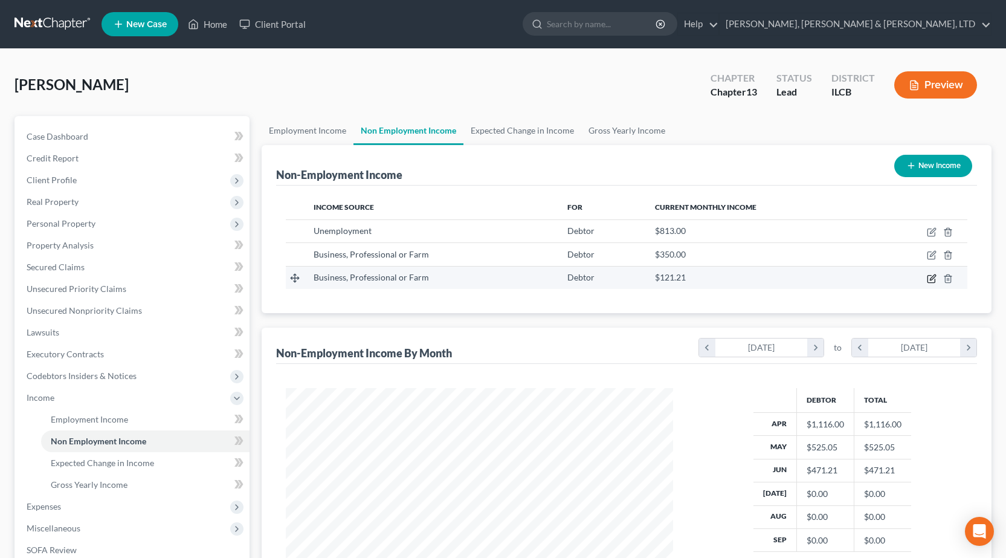
click at [929, 279] on icon "button" at bounding box center [932, 279] width 10 height 10
select select "10"
select select "0"
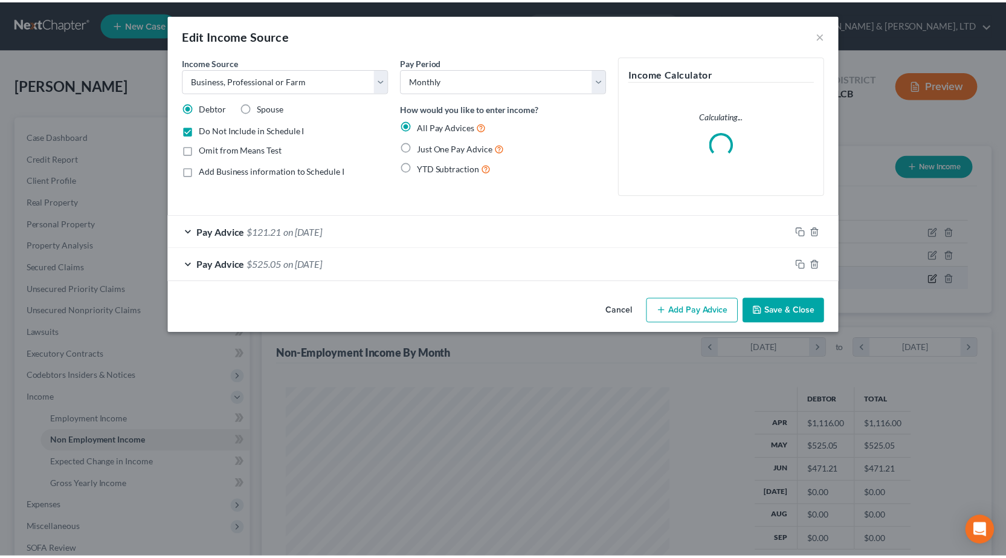
scroll to position [217, 416]
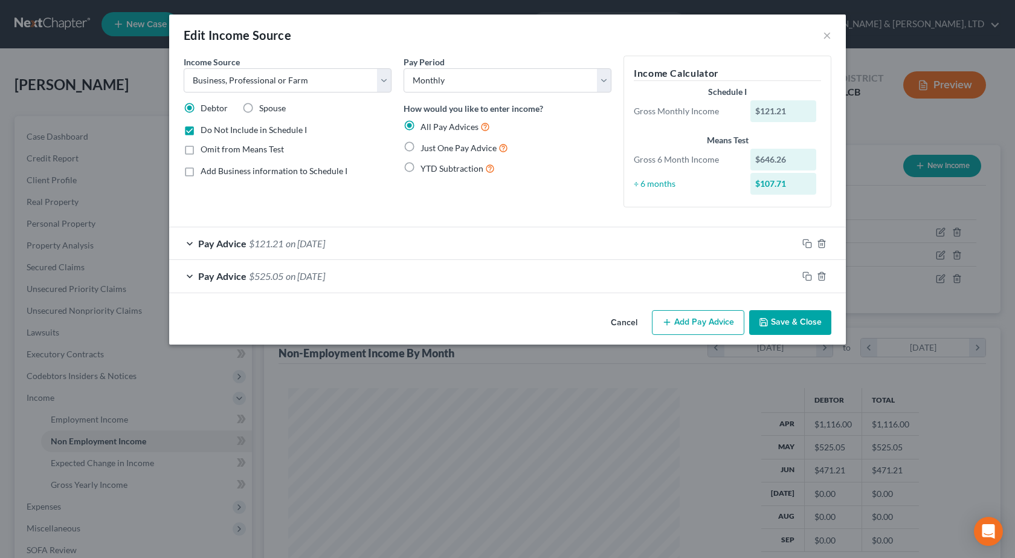
click at [277, 236] on div "Pay Advice $121.21 on 06/30/2025" at bounding box center [483, 243] width 628 height 32
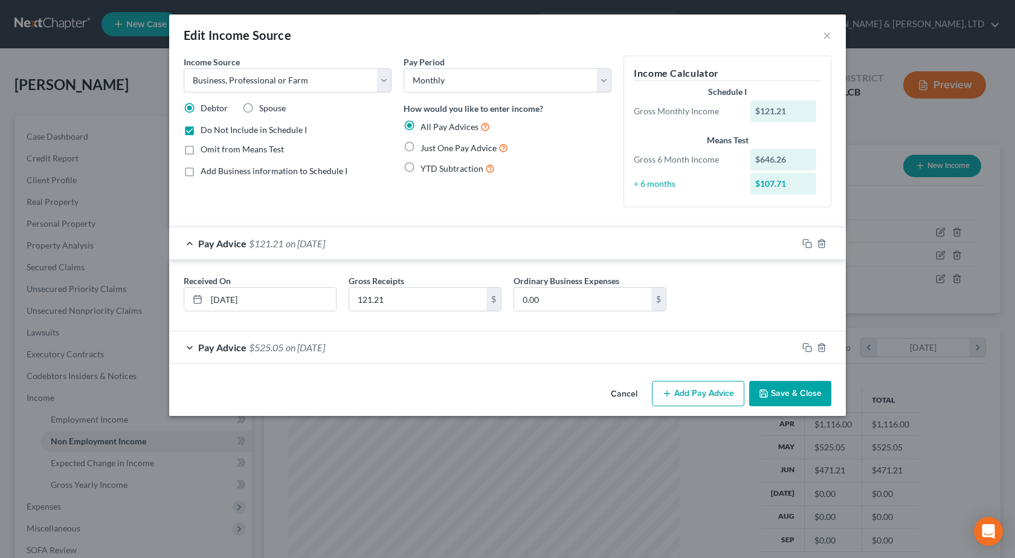
click at [256, 248] on span "$121.21" at bounding box center [266, 242] width 34 height 11
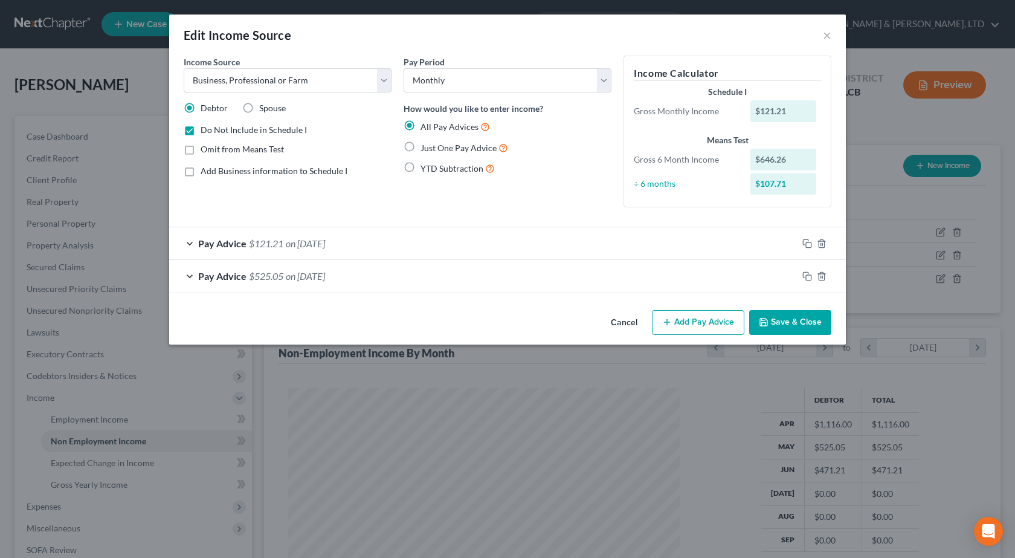
click at [306, 247] on span "on 06/30/2025" at bounding box center [305, 242] width 39 height 11
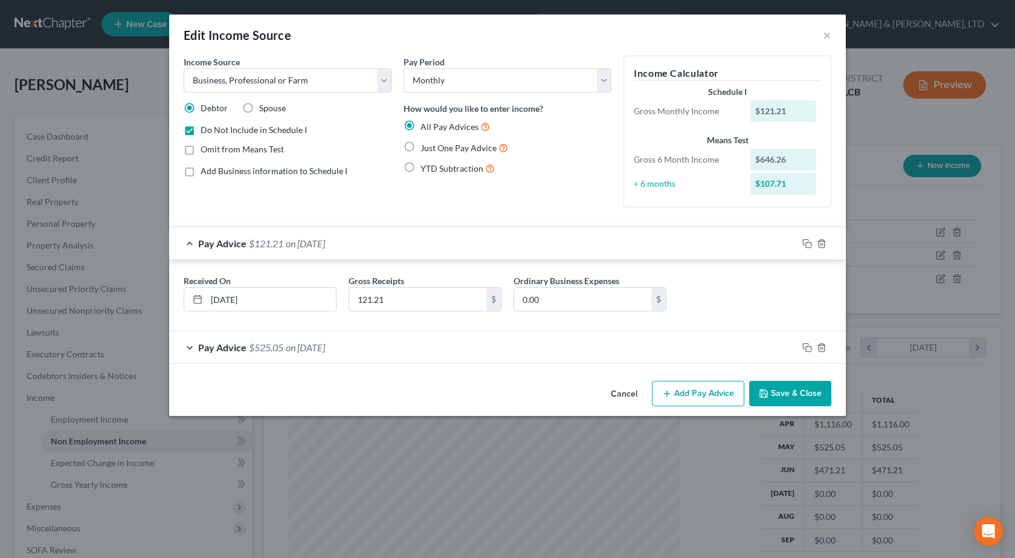
click at [285, 350] on div "Pay Advice $525.05 on 05/30/2025" at bounding box center [483, 347] width 628 height 32
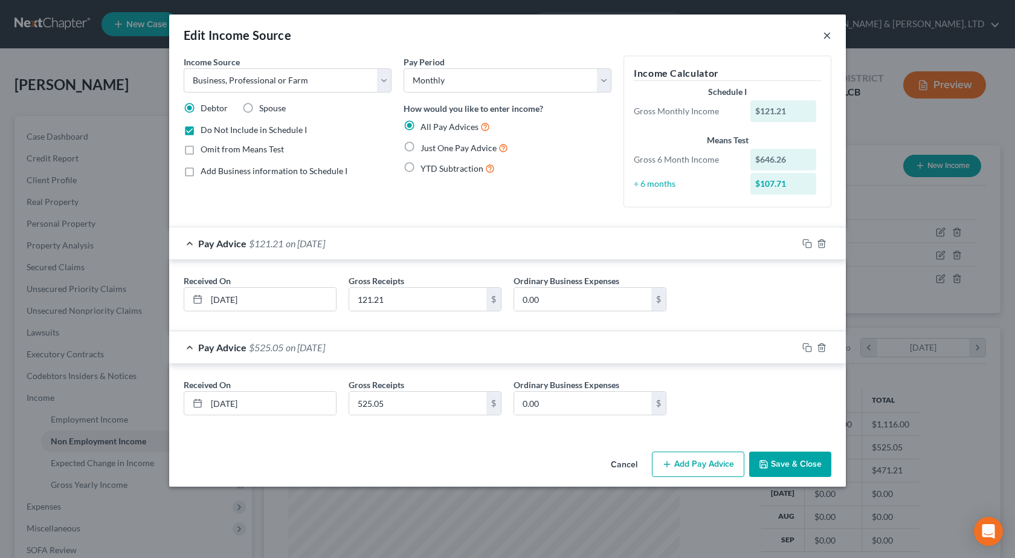
click at [826, 35] on button "×" at bounding box center [827, 35] width 8 height 15
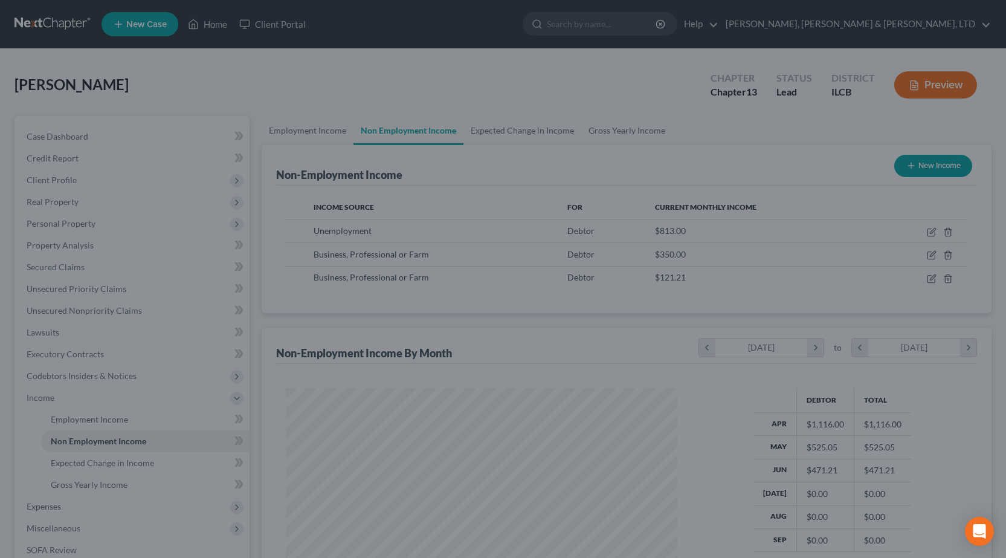
scroll to position [217, 412]
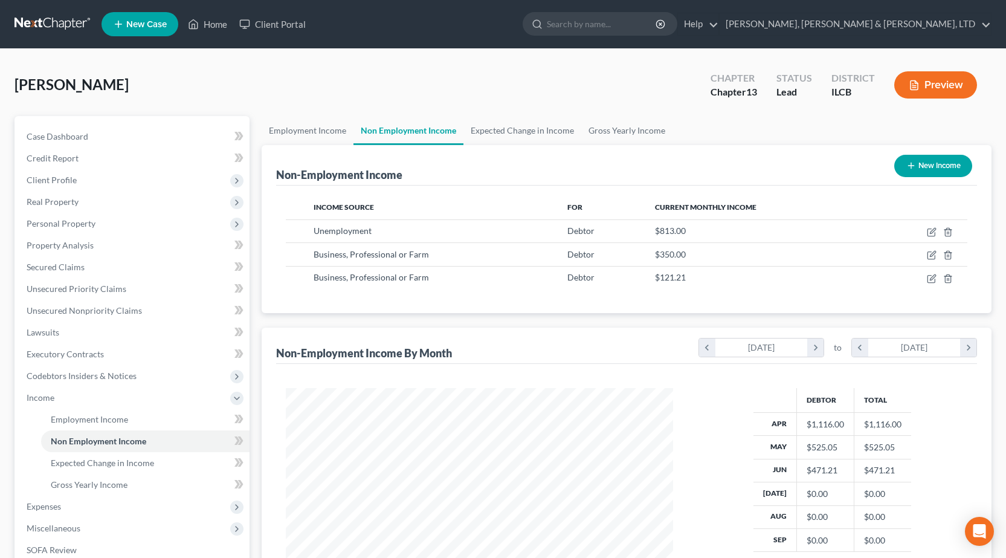
click at [926, 160] on button "New Income" at bounding box center [933, 166] width 78 height 22
select select "0"
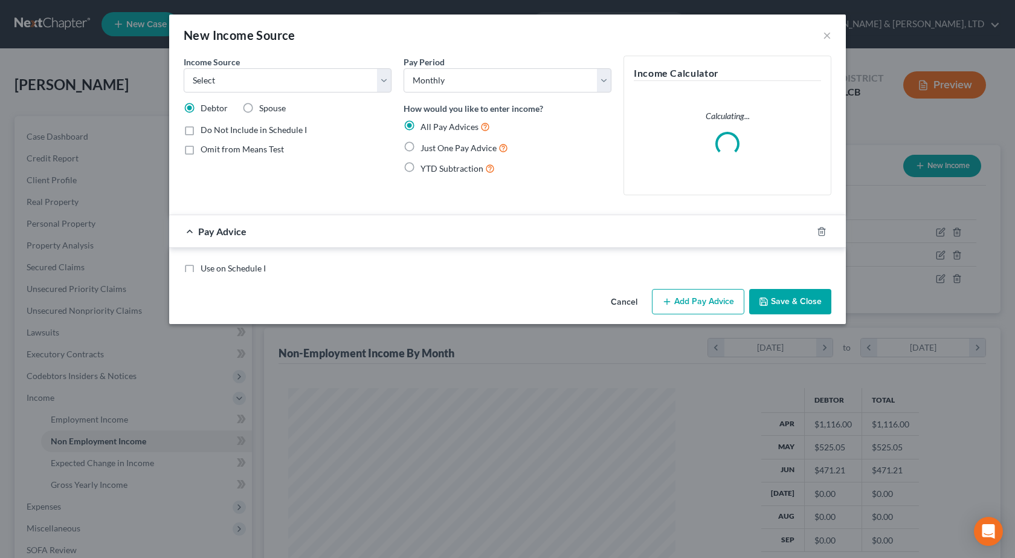
scroll to position [217, 416]
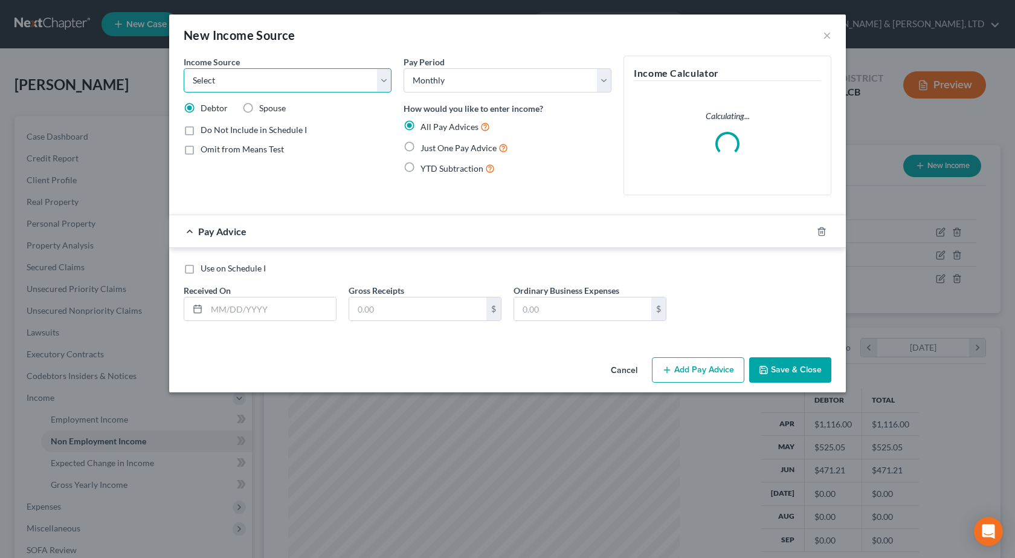
click at [230, 86] on select "Select Unemployment Disability (from employer) Pension Retirement Social Securi…" at bounding box center [288, 80] width 208 height 24
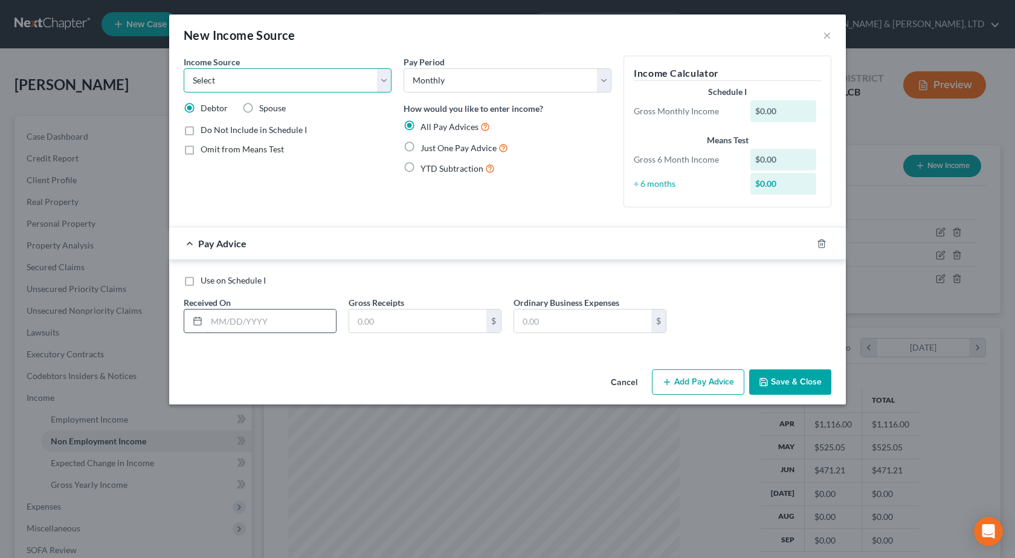
select select "10"
click at [184, 68] on select "Select Unemployment Disability (from employer) Pension Retirement Social Securi…" at bounding box center [288, 80] width 208 height 24
click at [201, 129] on label "Do Not Include in Schedule I" at bounding box center [254, 130] width 106 height 12
click at [205, 129] on input "Do Not Include in Schedule I" at bounding box center [209, 128] width 8 height 8
checkbox input "true"
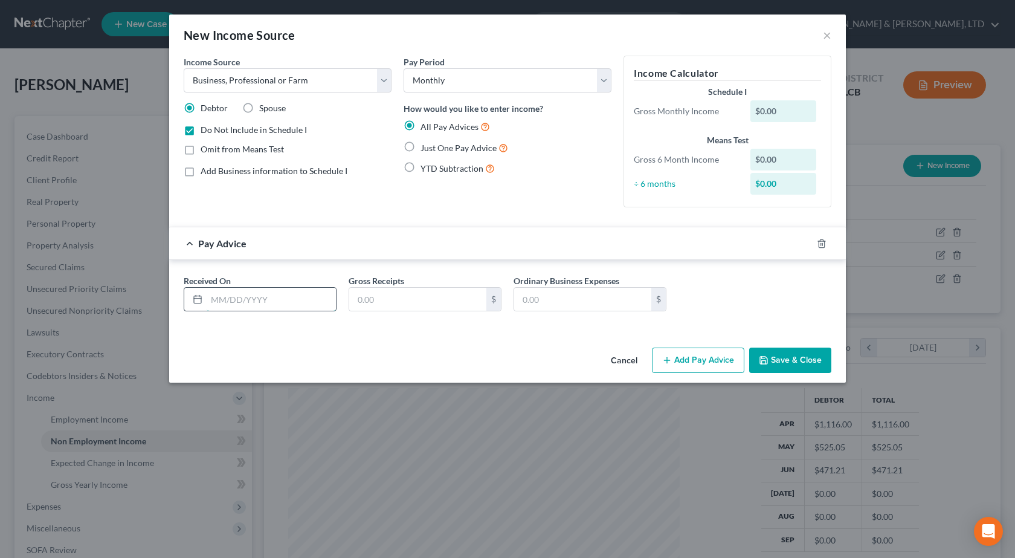
click at [233, 300] on input "text" at bounding box center [271, 299] width 129 height 23
type input "5/30/2025"
type input "3.60"
click at [700, 361] on button "Add Pay Advice" at bounding box center [698, 359] width 92 height 25
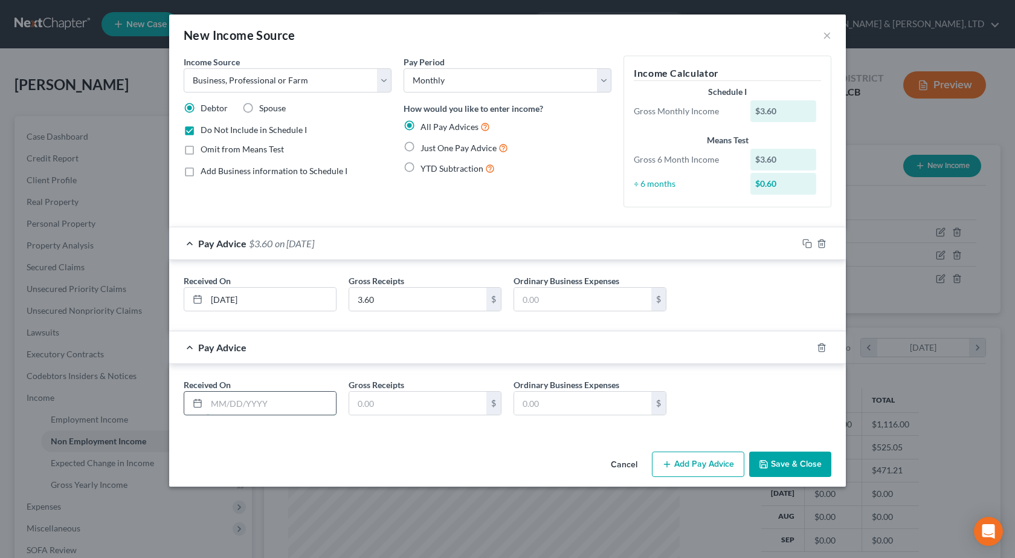
click at [237, 406] on input "text" at bounding box center [271, 403] width 129 height 23
type input "6/30/2025"
type input "134.76"
click at [706, 467] on button "Add Pay Advice" at bounding box center [698, 463] width 92 height 25
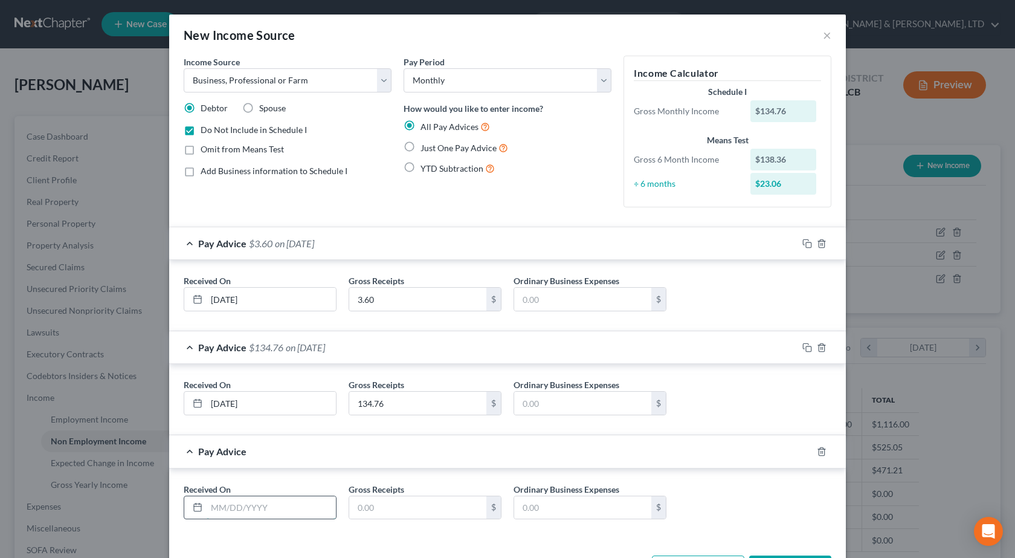
click at [231, 505] on input "text" at bounding box center [271, 507] width 129 height 23
type input "7/30/2025"
type input "95.91"
click at [708, 466] on div "Pay Advice $95.91 on 07/30/2025" at bounding box center [483, 451] width 628 height 32
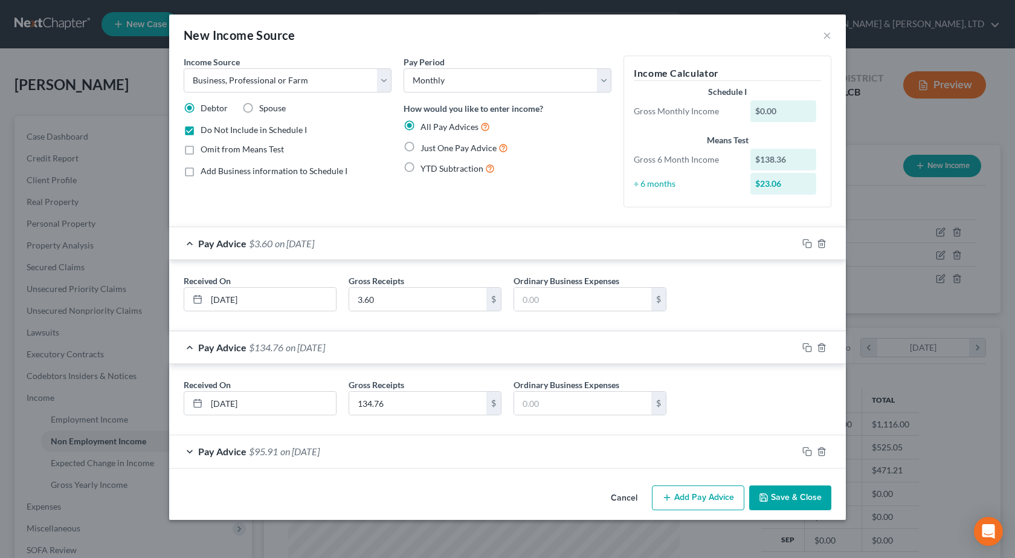
click at [723, 452] on div "Pay Advice $95.91 on 07/30/2025" at bounding box center [483, 451] width 628 height 32
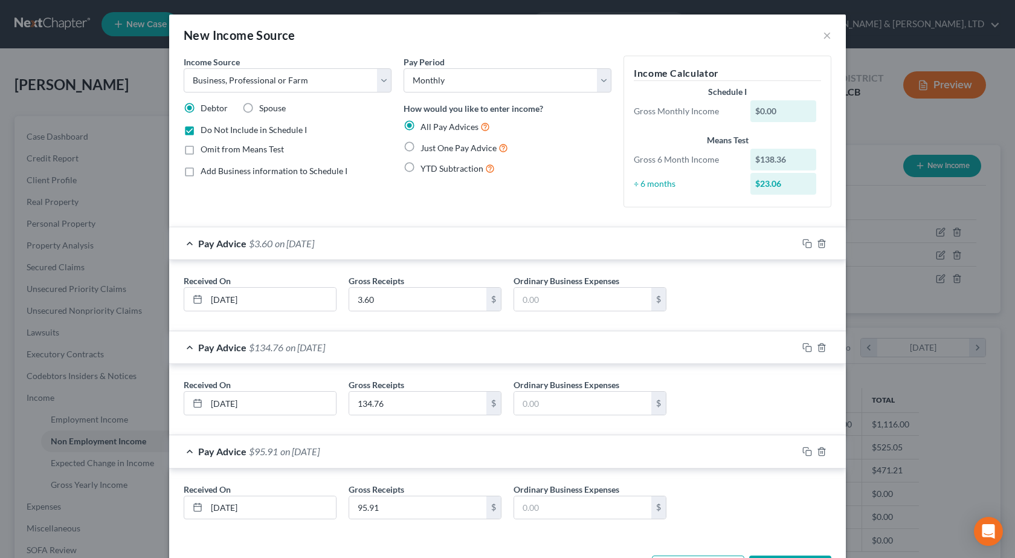
scroll to position [47, 0]
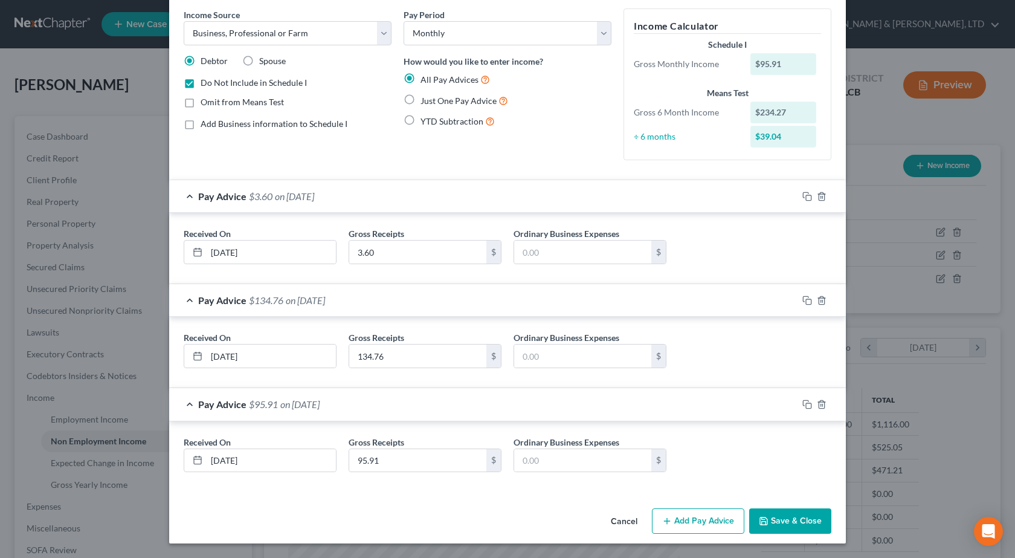
click at [686, 525] on button "Add Pay Advice" at bounding box center [698, 520] width 92 height 25
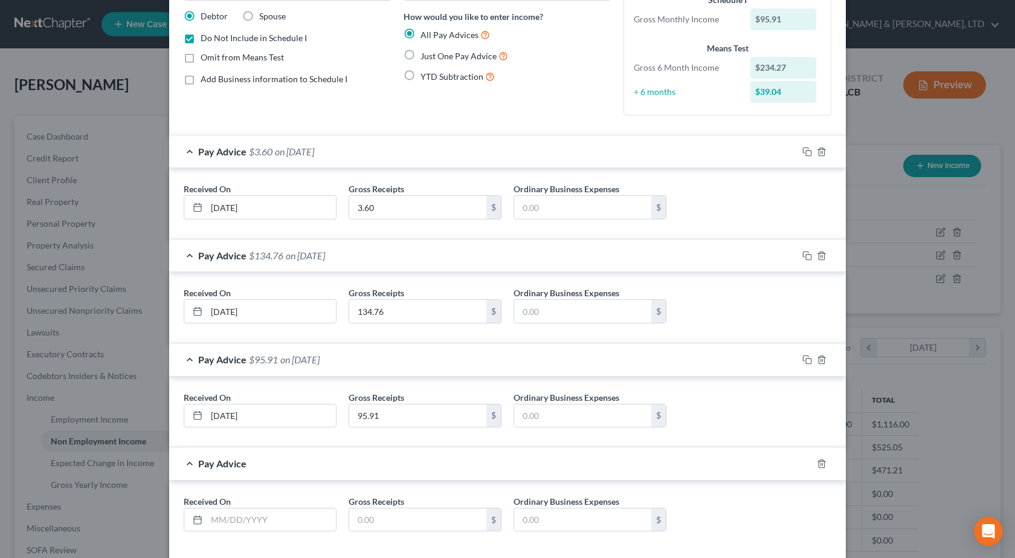
scroll to position [151, 0]
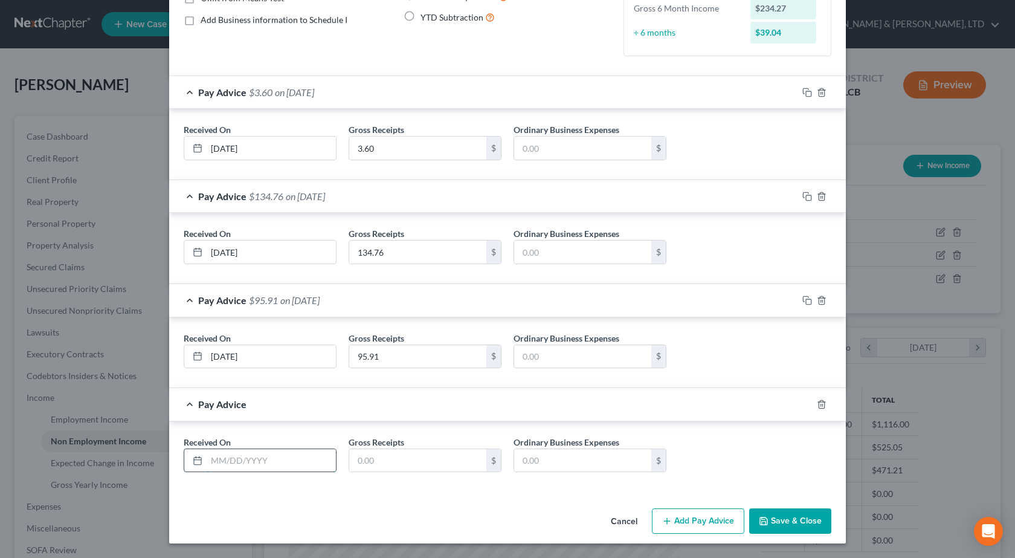
click at [256, 463] on input "text" at bounding box center [271, 460] width 129 height 23
type input "8/30/2025"
type input "251.46"
click at [685, 519] on button "Add Pay Advice" at bounding box center [698, 520] width 92 height 25
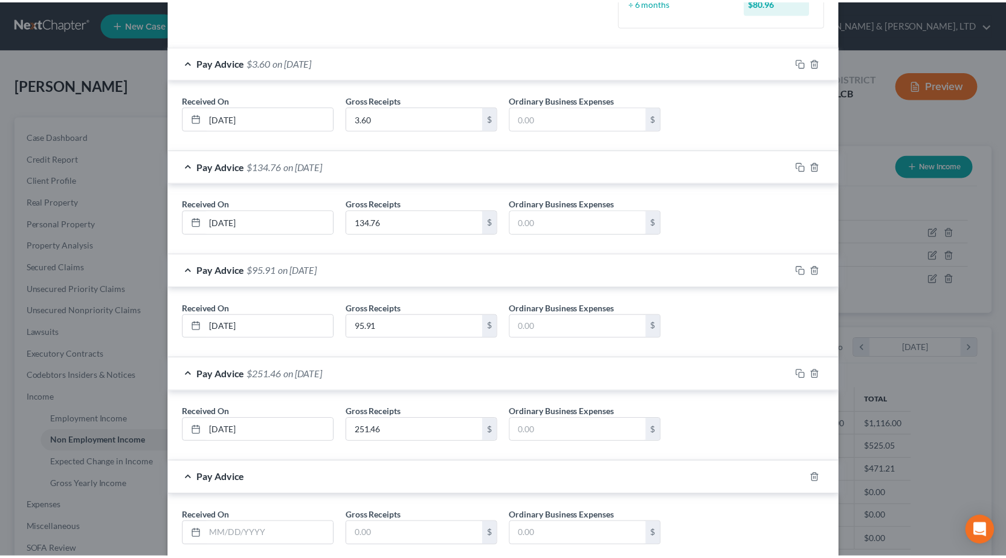
scroll to position [255, 0]
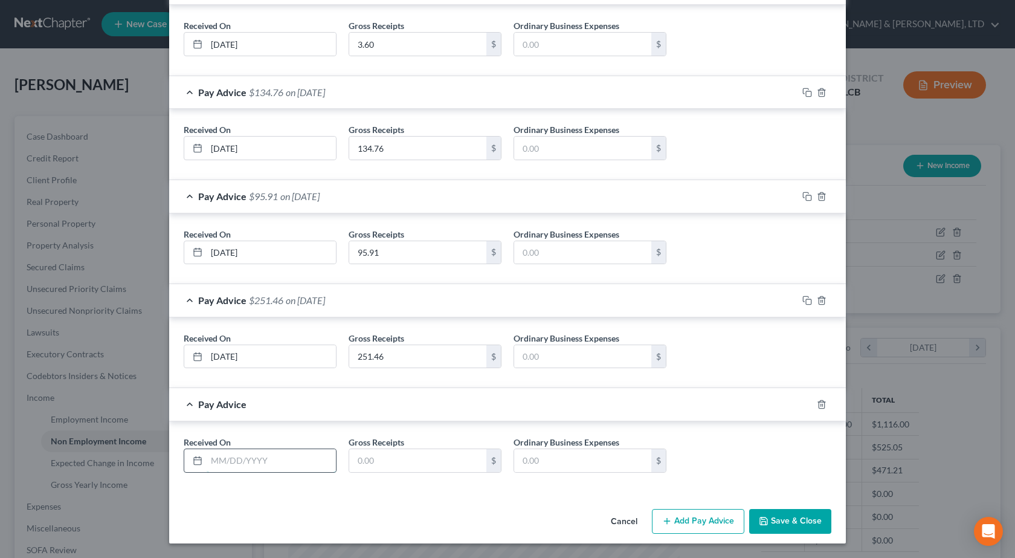
click at [251, 458] on input "text" at bounding box center [271, 460] width 129 height 23
type input "9/30/2025"
type input "185.31"
click at [807, 531] on button "Save & Close" at bounding box center [790, 521] width 82 height 25
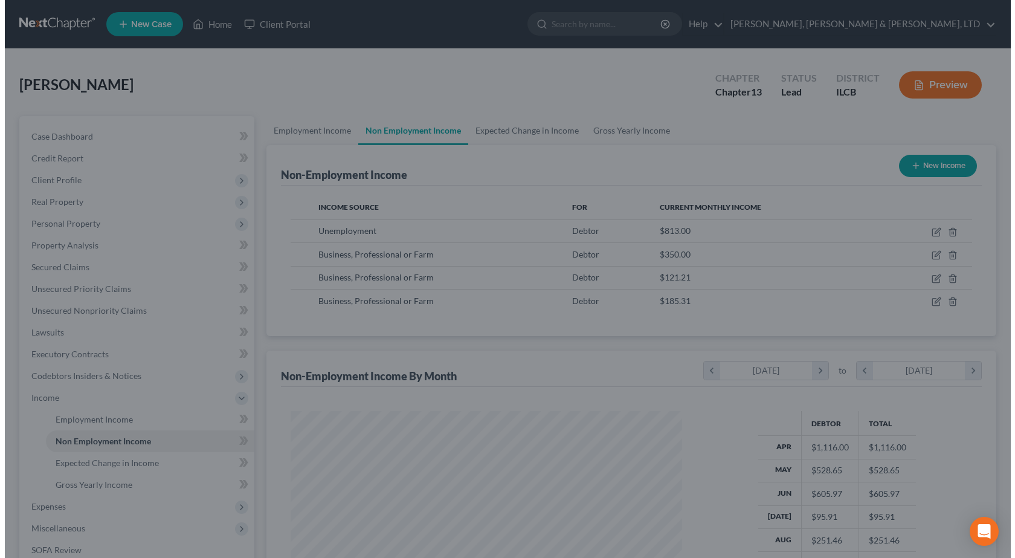
scroll to position [604102, 603907]
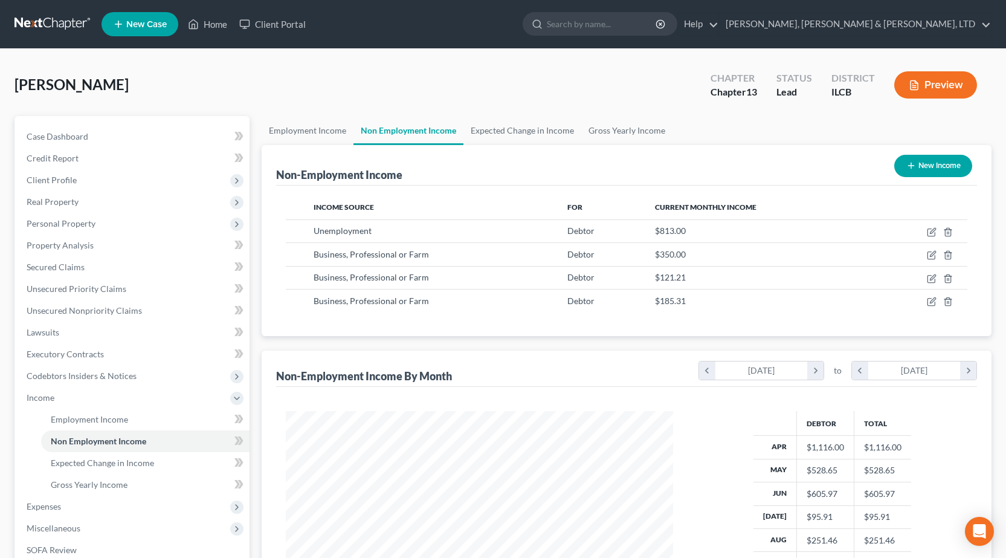
click at [948, 165] on button "New Income" at bounding box center [933, 166] width 78 height 22
select select "0"
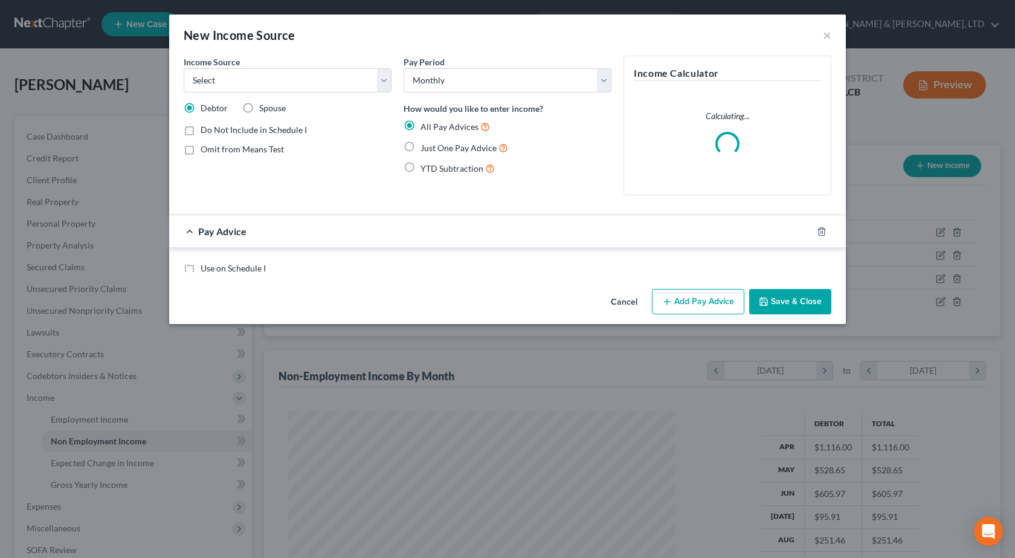
scroll to position [217, 416]
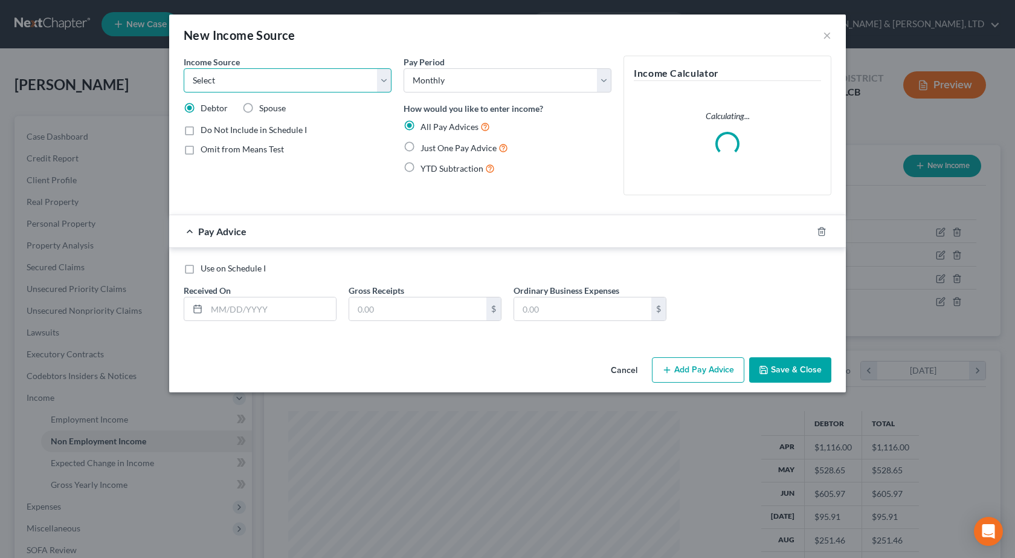
click at [257, 81] on select "Select Unemployment Disability (from employer) Pension Retirement Social Securi…" at bounding box center [288, 80] width 208 height 24
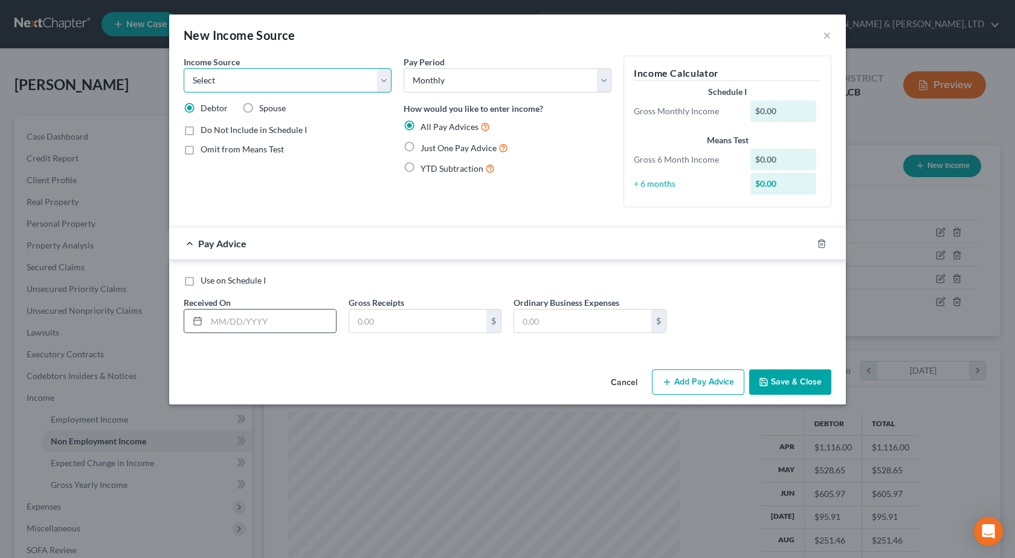
select select "10"
click at [184, 68] on select "Select Unemployment Disability (from employer) Pension Retirement Social Securi…" at bounding box center [288, 80] width 208 height 24
click at [201, 134] on label "Do Not Include in Schedule I" at bounding box center [254, 130] width 106 height 12
click at [205, 132] on input "Do Not Include in Schedule I" at bounding box center [209, 128] width 8 height 8
checkbox input "true"
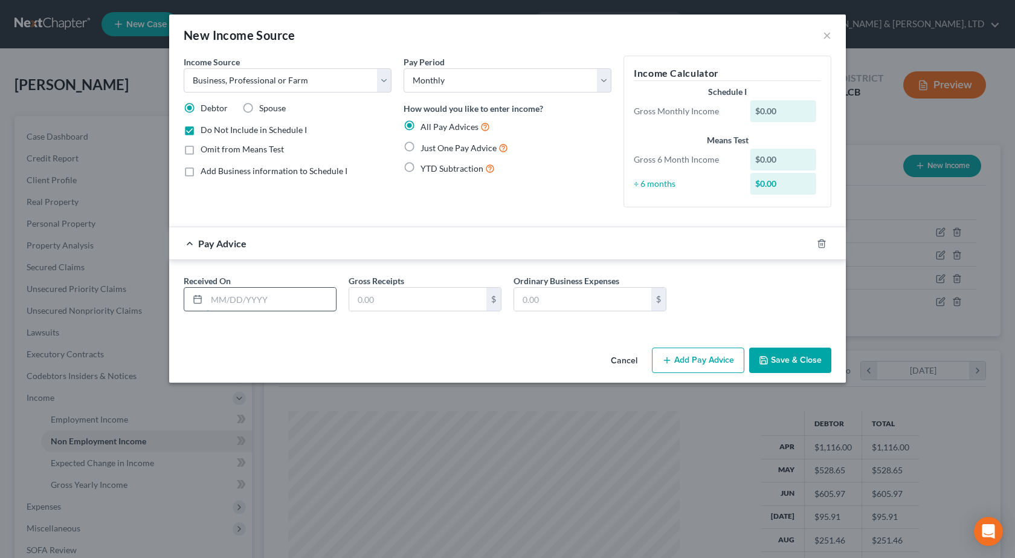
click at [242, 294] on input "text" at bounding box center [271, 299] width 129 height 23
type input "5/30/2025"
type input "47.44"
click at [697, 353] on button "Add Pay Advice" at bounding box center [698, 359] width 92 height 25
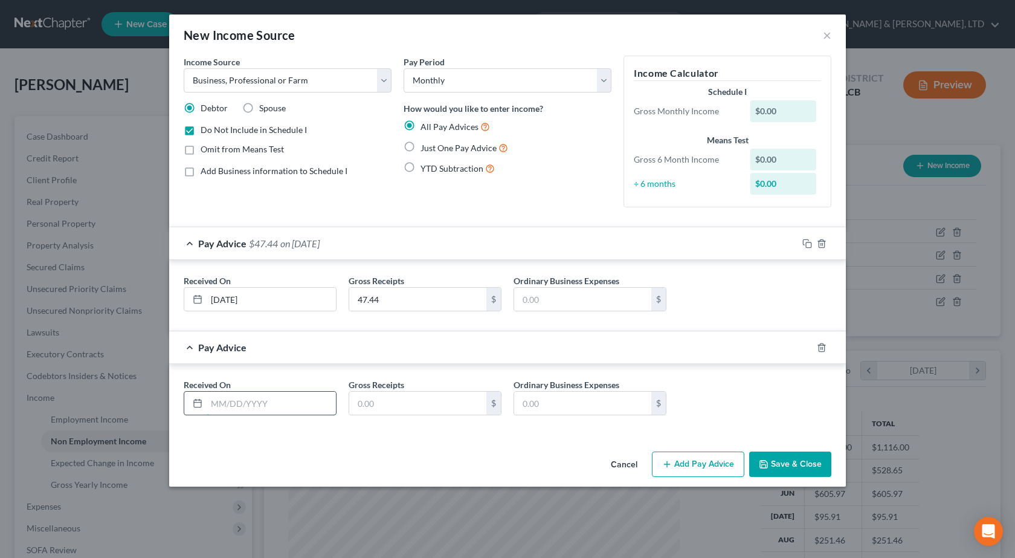
click at [218, 397] on input "text" at bounding box center [271, 403] width 129 height 23
type input "6/30/2025"
click at [374, 407] on input "text" at bounding box center [417, 403] width 137 height 23
type input "253.33"
click at [700, 464] on button "Add Pay Advice" at bounding box center [698, 463] width 92 height 25
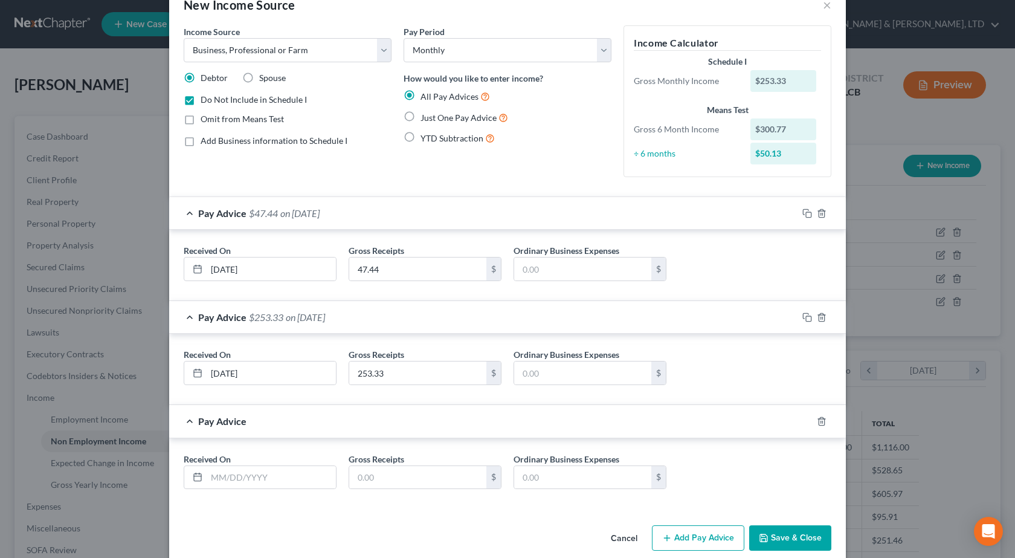
scroll to position [47, 0]
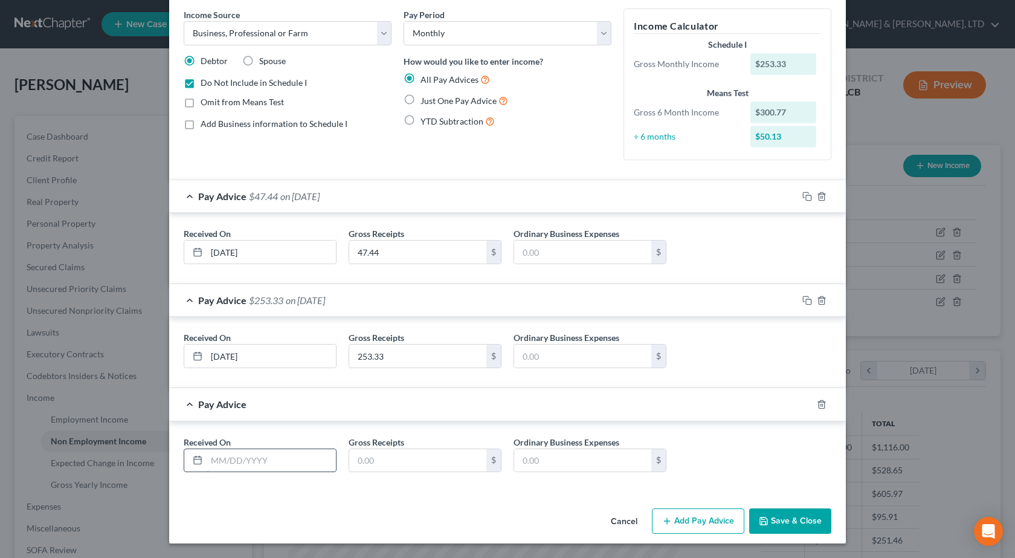
click at [233, 461] on input "text" at bounding box center [271, 460] width 129 height 23
type input "7/30/2025"
click at [392, 462] on input "text" at bounding box center [417, 460] width 137 height 23
type input "119.50"
click at [688, 522] on button "Add Pay Advice" at bounding box center [698, 520] width 92 height 25
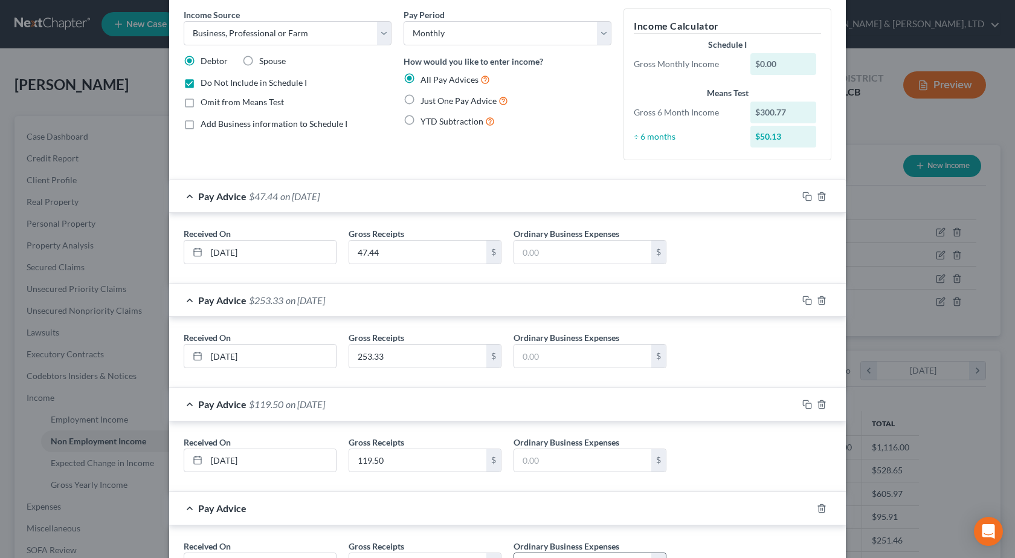
scroll to position [151, 0]
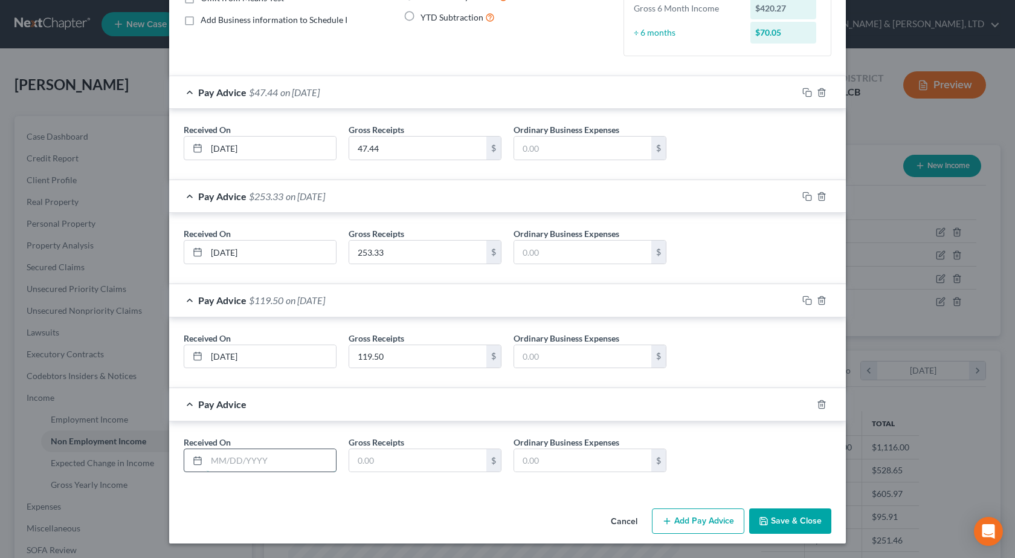
click at [251, 464] on input "text" at bounding box center [271, 460] width 129 height 23
type input "8/30/2025"
type input "351.22"
click at [688, 519] on button "Add Pay Advice" at bounding box center [698, 520] width 92 height 25
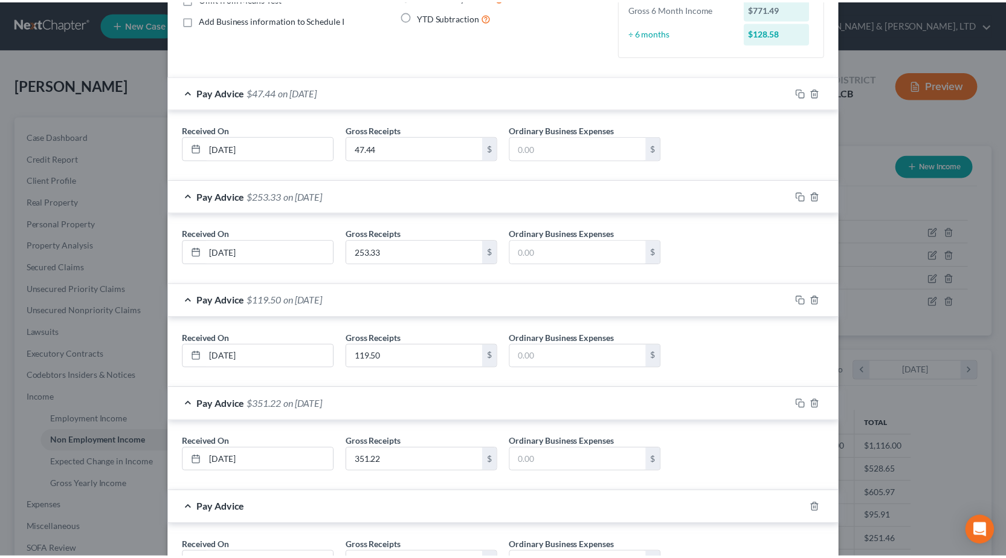
scroll to position [255, 0]
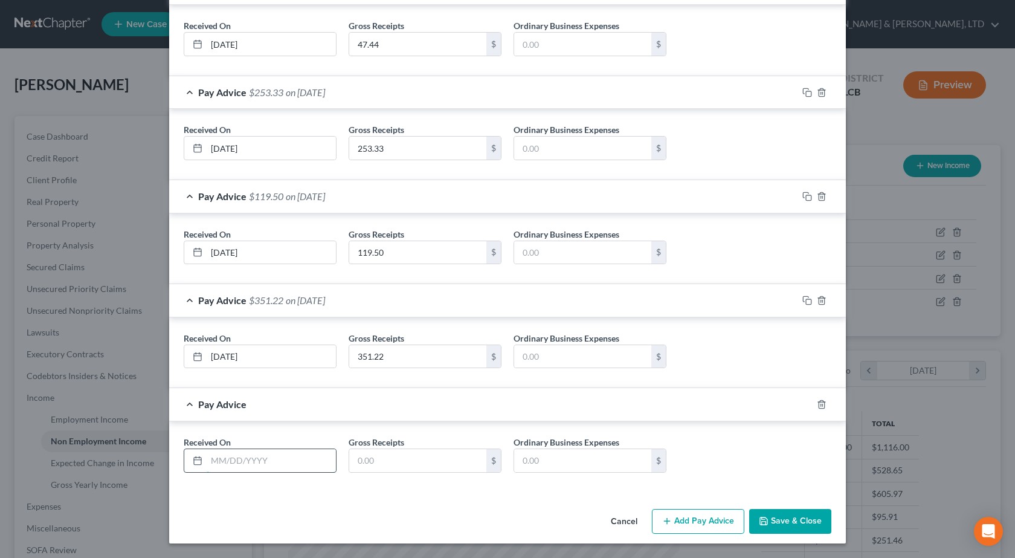
click at [233, 459] on input "text" at bounding box center [271, 460] width 129 height 23
type input "9/30/2025"
type input "289.81"
click at [719, 467] on div "Received On * 9/30/2025 Gross Receipts 289.81 $ Ordinary Business Expenses $" at bounding box center [508, 459] width 660 height 47
click at [786, 522] on button "Save & Close" at bounding box center [790, 521] width 82 height 25
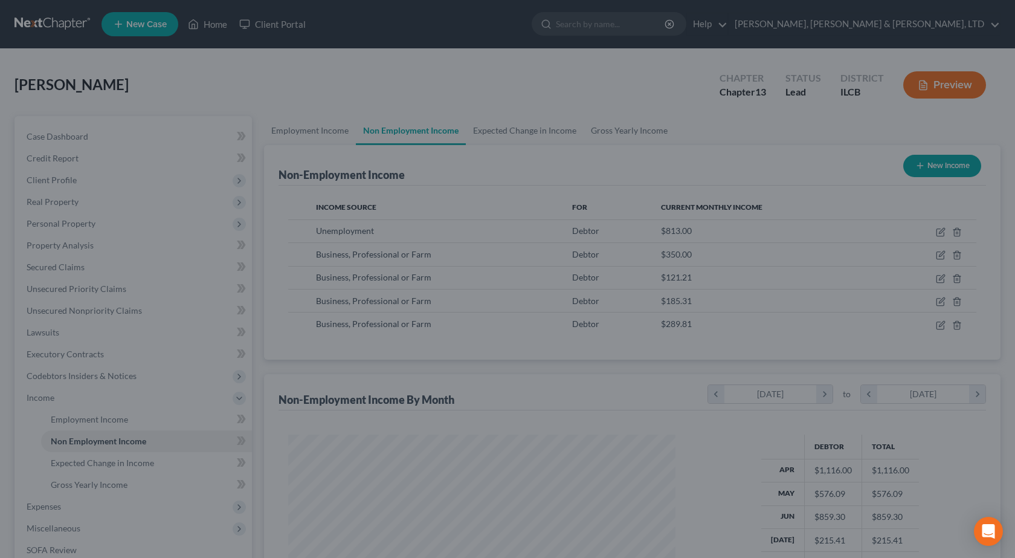
scroll to position [604102, 603907]
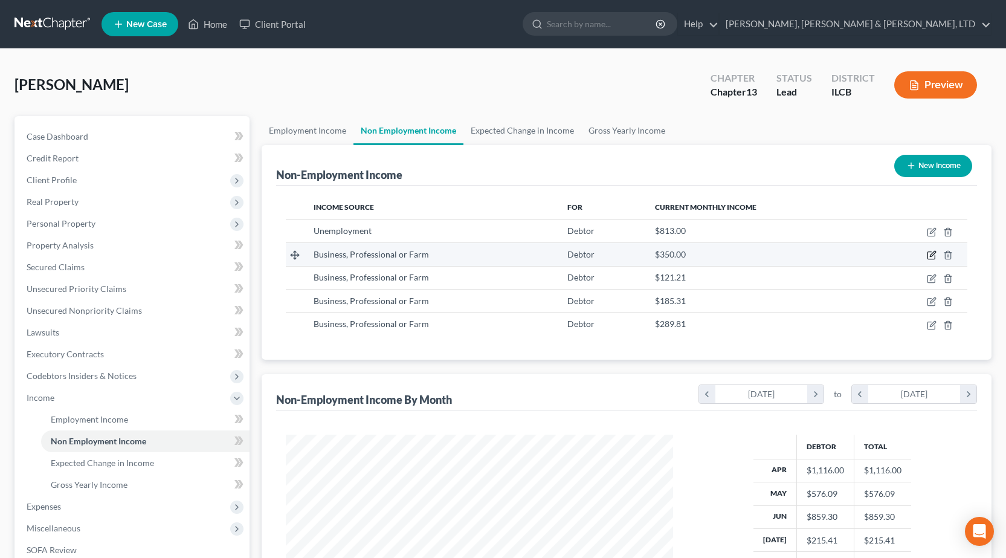
click at [932, 254] on icon "button" at bounding box center [932, 253] width 5 height 5
select select "10"
select select "0"
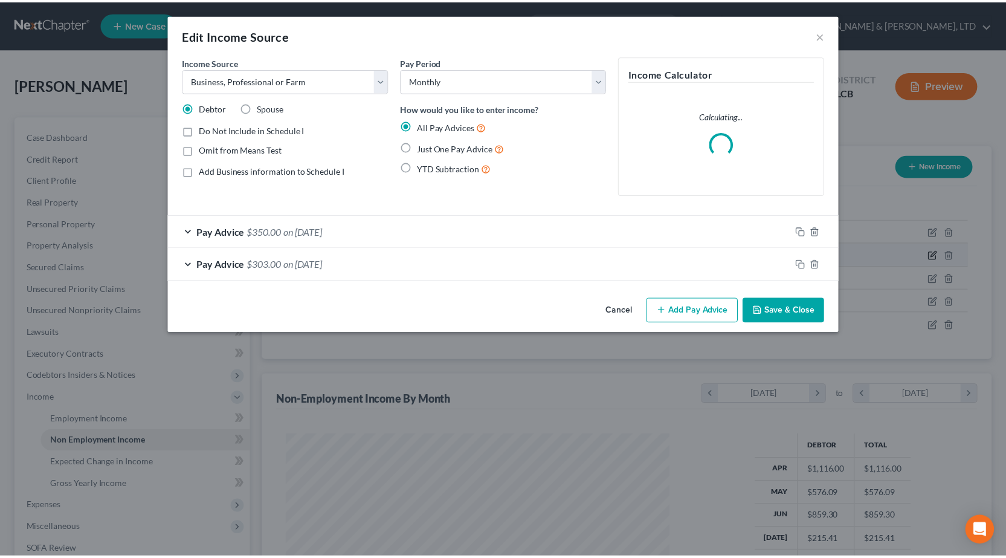
scroll to position [217, 416]
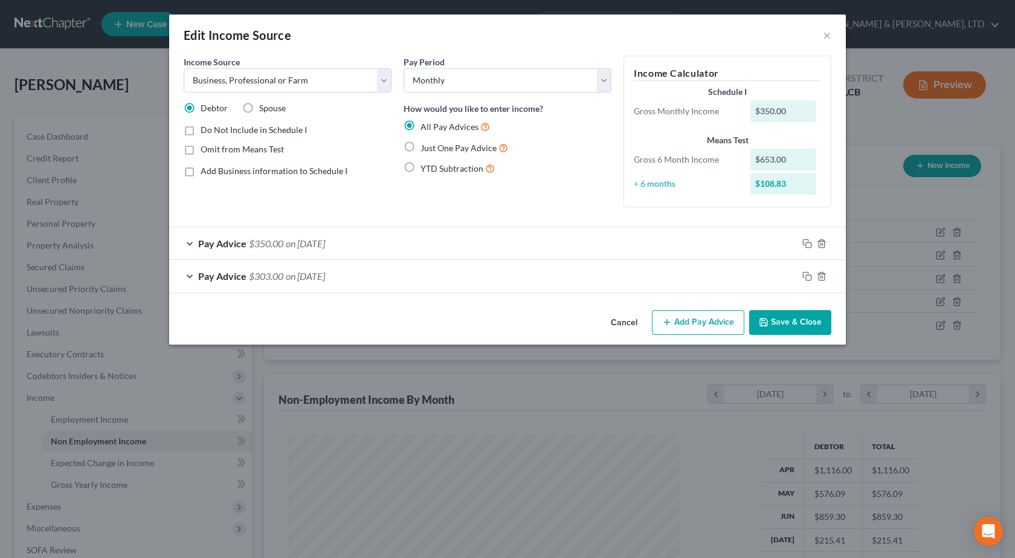
click at [201, 129] on label "Do Not Include in Schedule I" at bounding box center [254, 130] width 106 height 12
click at [205, 129] on input "Do Not Include in Schedule I" at bounding box center [209, 128] width 8 height 8
checkbox input "true"
click at [777, 315] on button "Save & Close" at bounding box center [790, 322] width 82 height 25
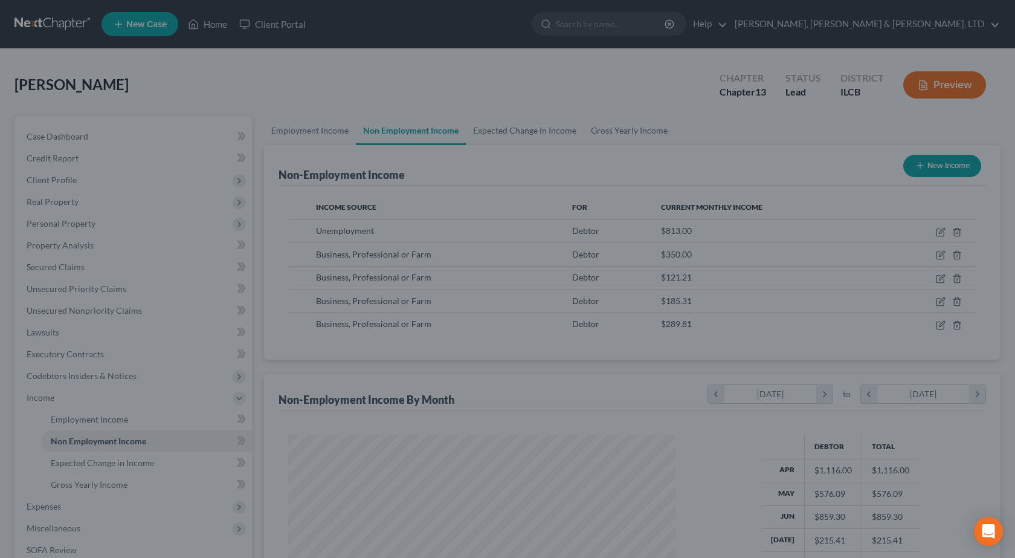
scroll to position [604102, 603907]
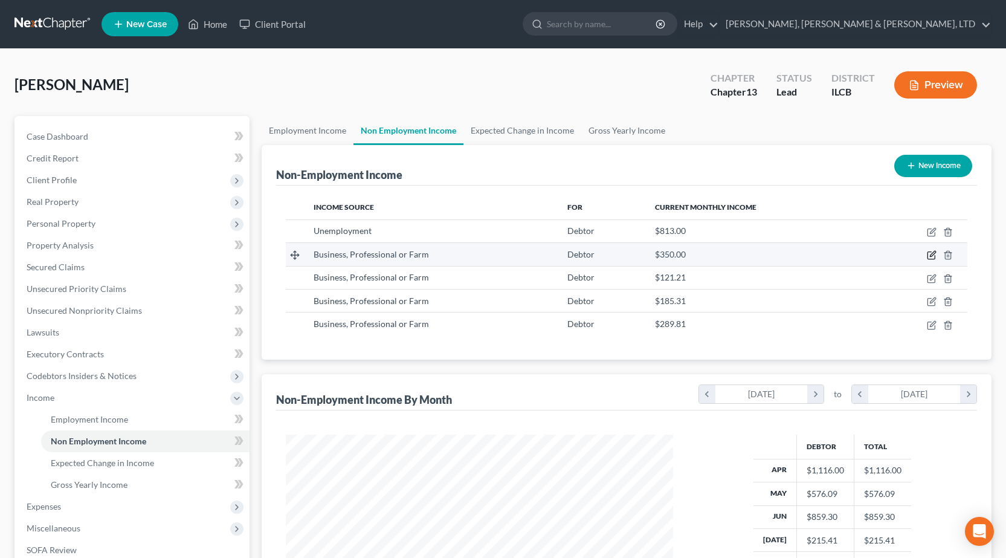
click at [933, 259] on icon "button" at bounding box center [931, 255] width 7 height 7
select select "10"
select select "0"
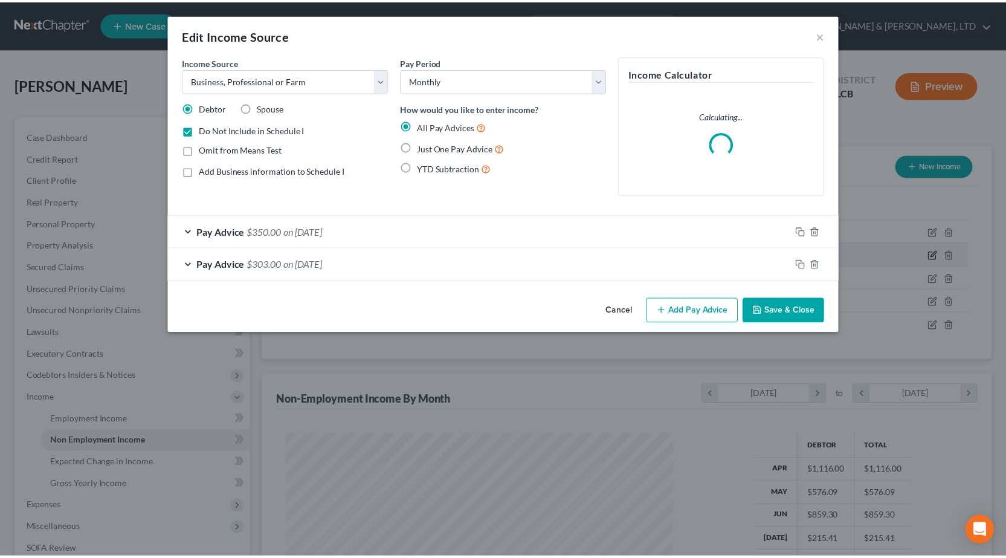
scroll to position [217, 416]
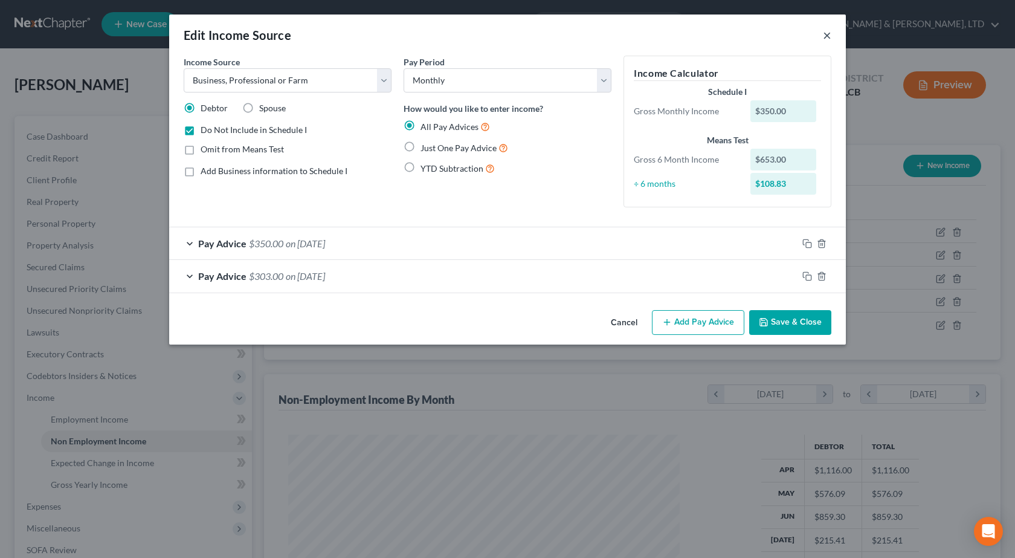
click at [825, 37] on button "×" at bounding box center [827, 35] width 8 height 15
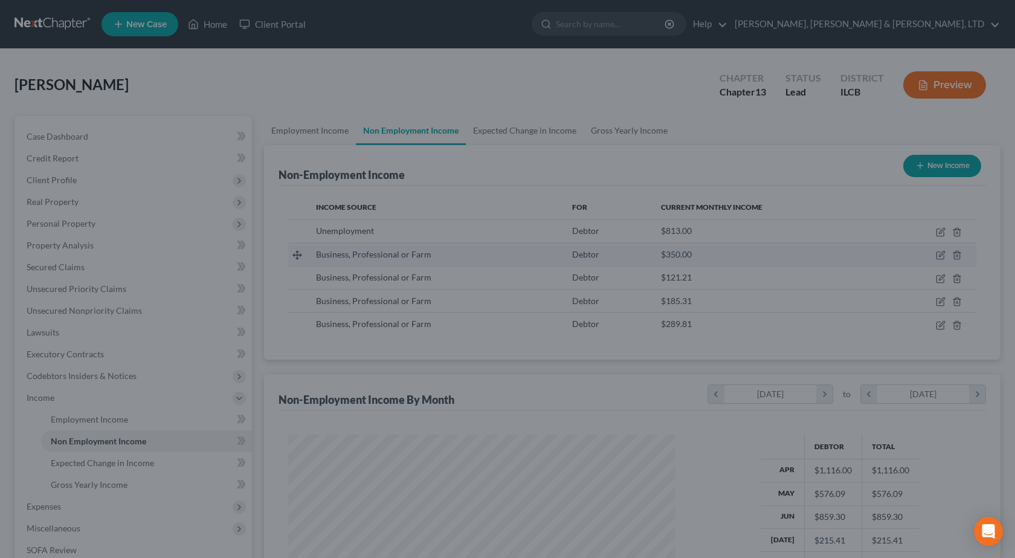
scroll to position [604102, 603907]
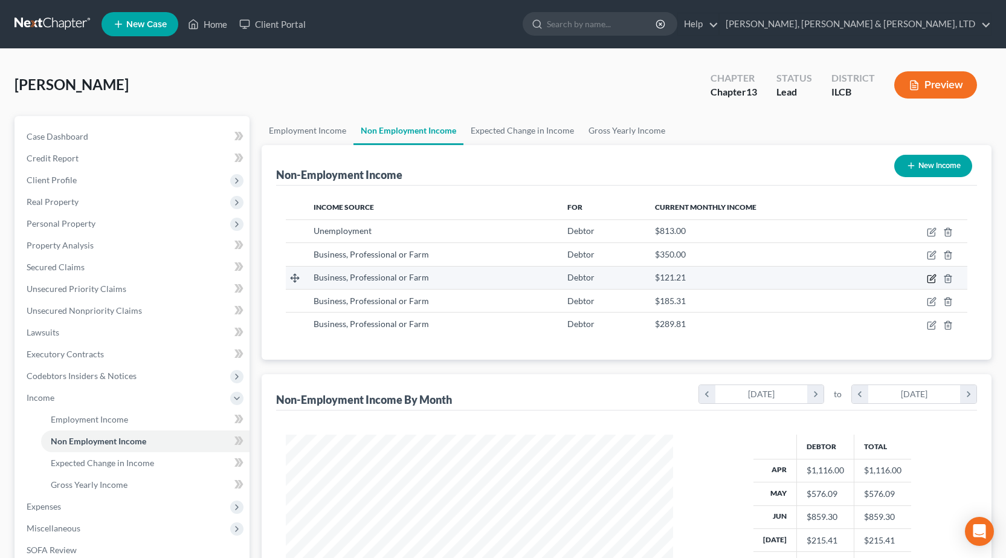
click at [934, 280] on icon "button" at bounding box center [932, 279] width 10 height 10
select select "10"
select select "0"
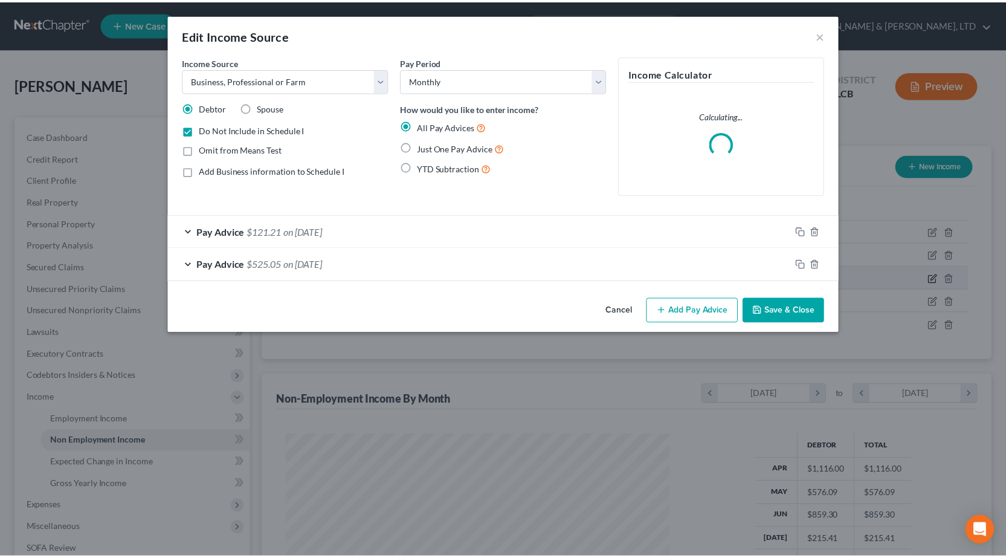
scroll to position [217, 416]
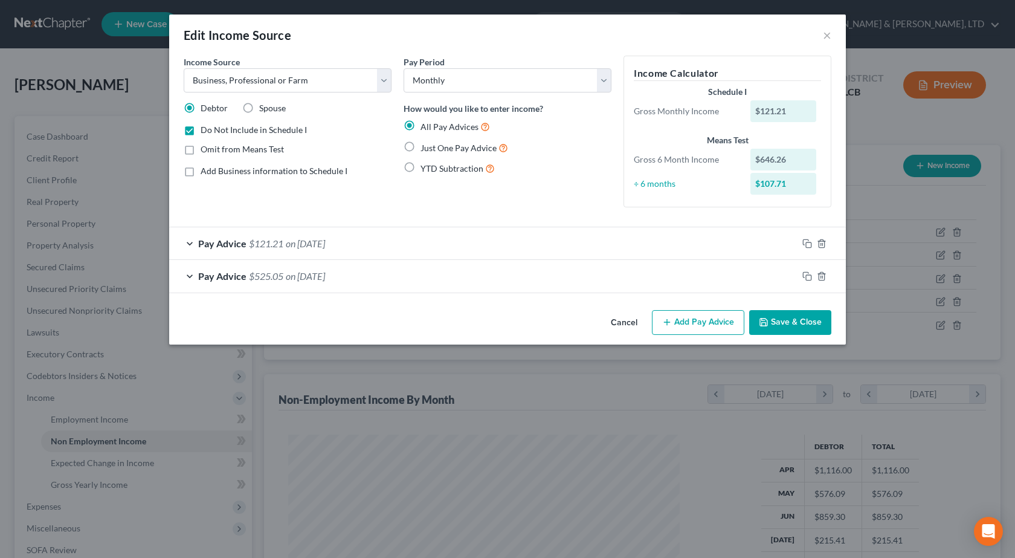
click at [787, 320] on button "Save & Close" at bounding box center [790, 322] width 82 height 25
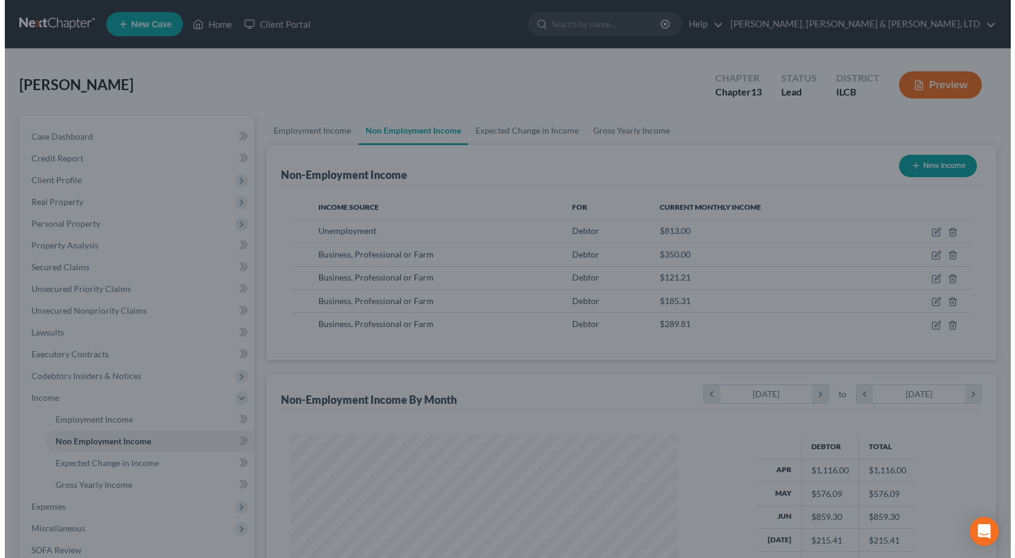
scroll to position [604102, 603907]
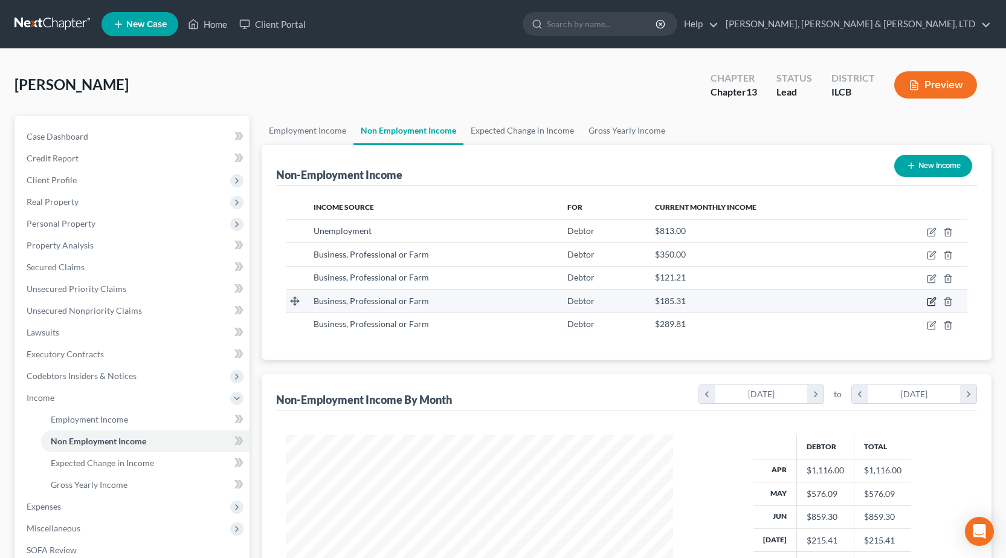
click at [934, 300] on icon "button" at bounding box center [932, 299] width 5 height 5
select select "10"
select select "0"
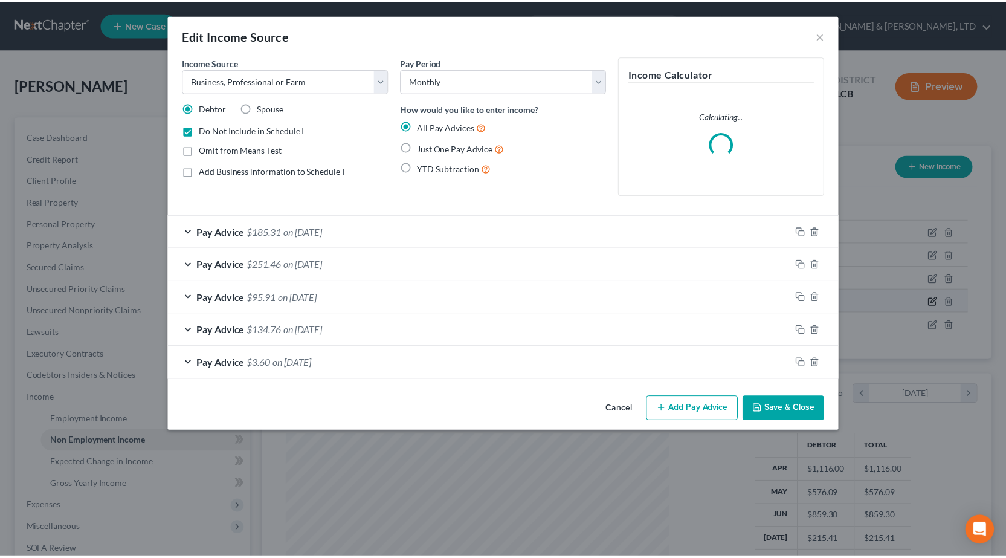
scroll to position [217, 416]
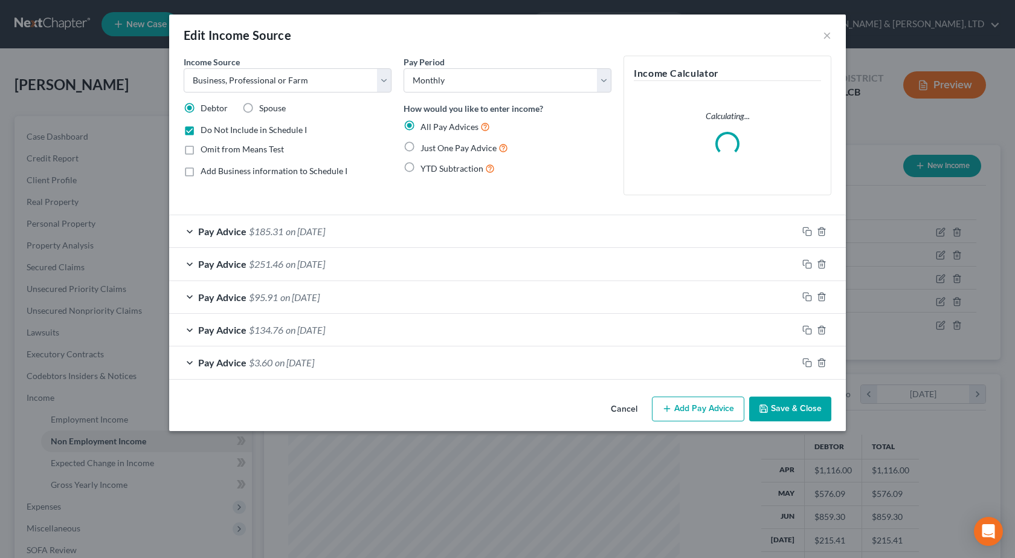
click at [786, 402] on button "Save & Close" at bounding box center [790, 408] width 82 height 25
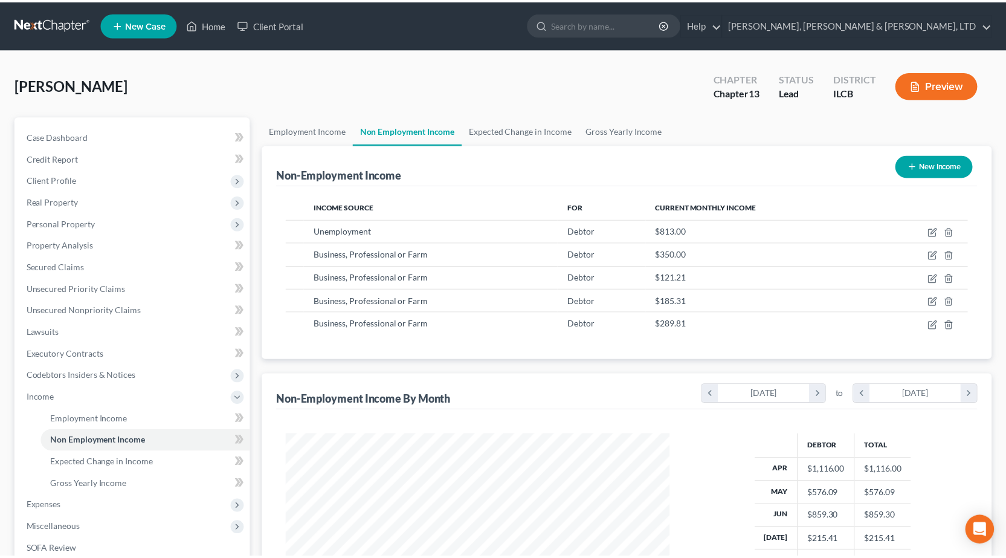
scroll to position [217, 412]
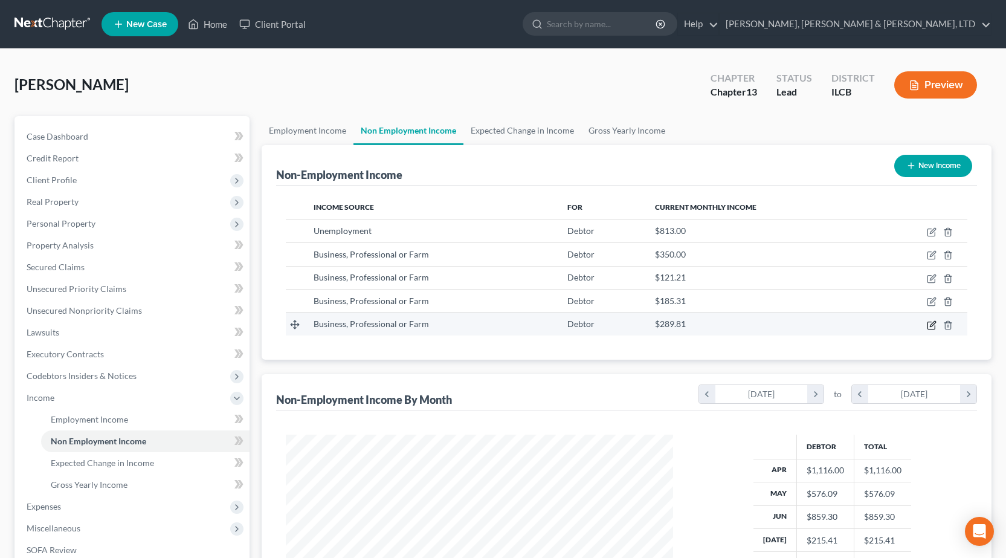
click at [934, 328] on icon "button" at bounding box center [932, 325] width 10 height 10
select select "10"
select select "0"
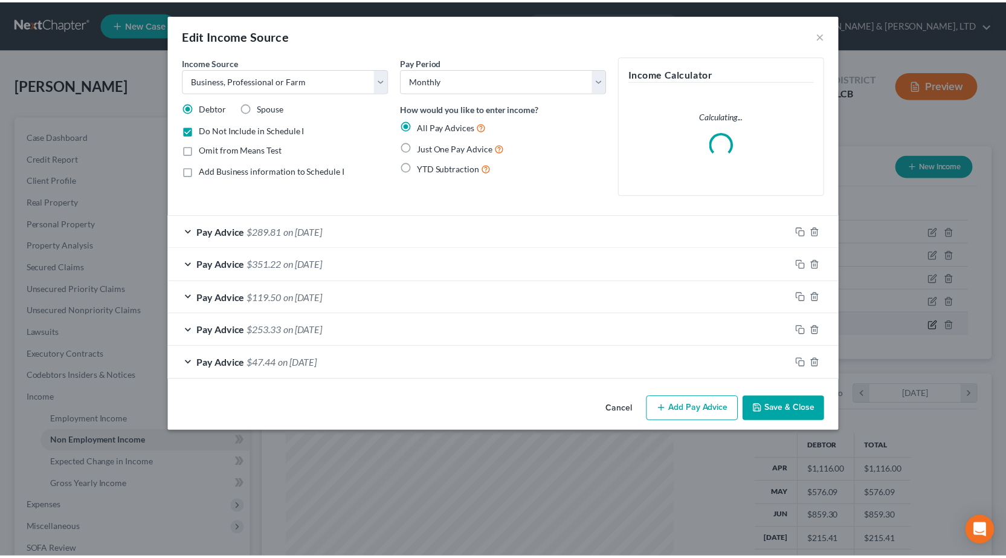
scroll to position [217, 416]
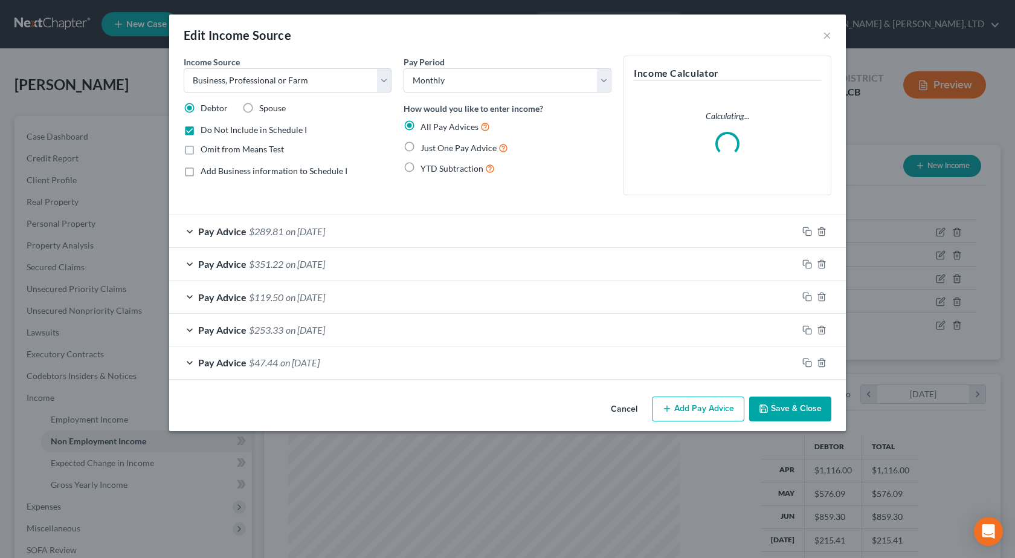
click at [775, 405] on button "Save & Close" at bounding box center [790, 408] width 82 height 25
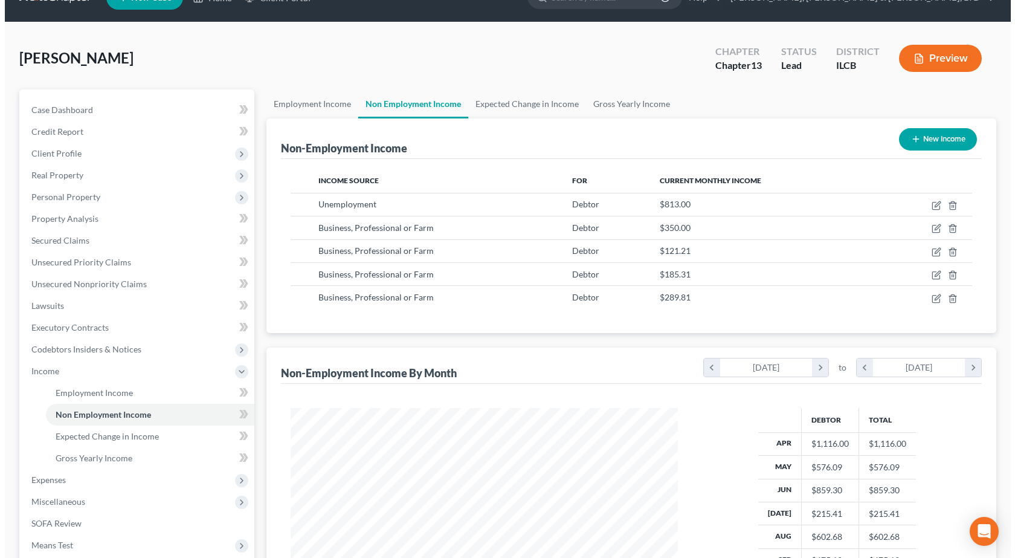
scroll to position [25, 0]
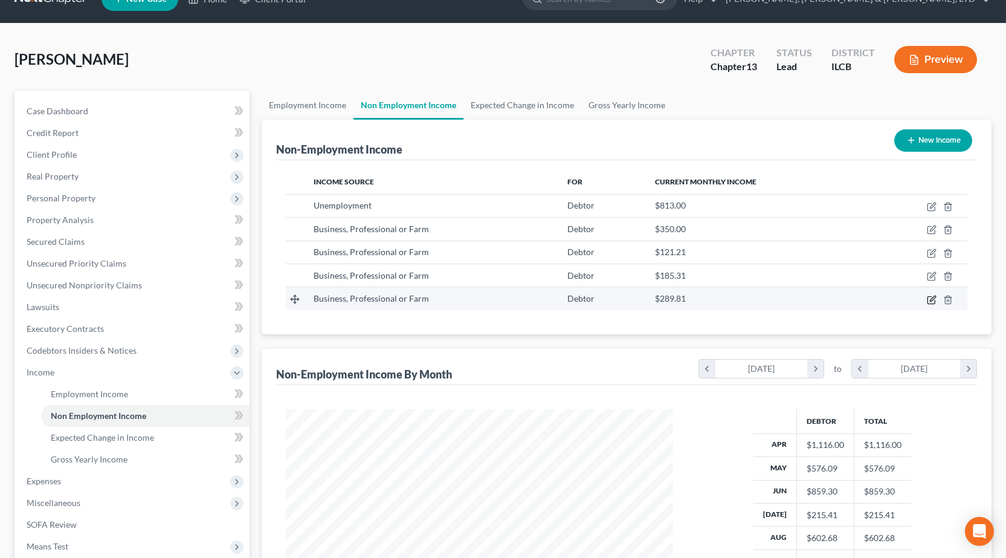
click at [932, 303] on icon "button" at bounding box center [931, 299] width 7 height 7
select select "10"
select select "0"
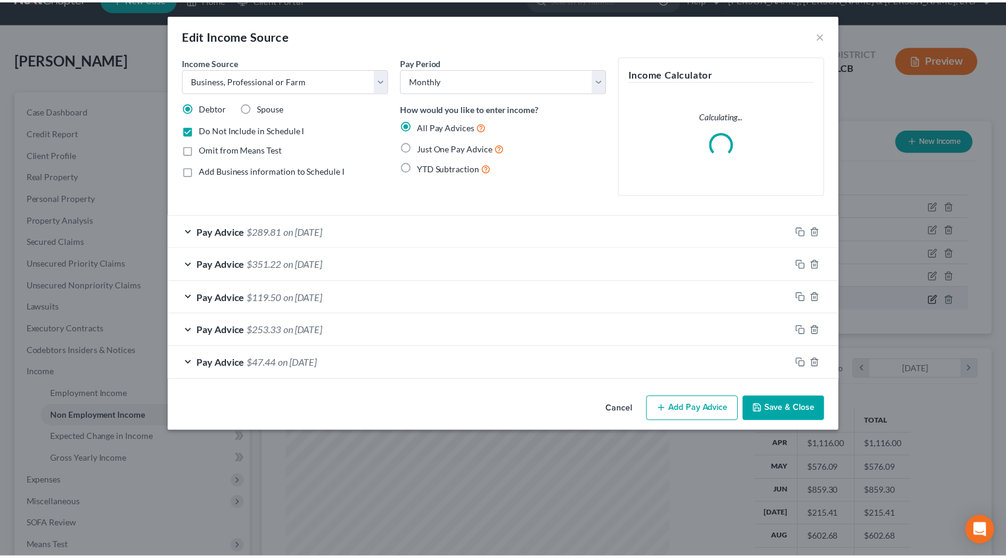
scroll to position [217, 416]
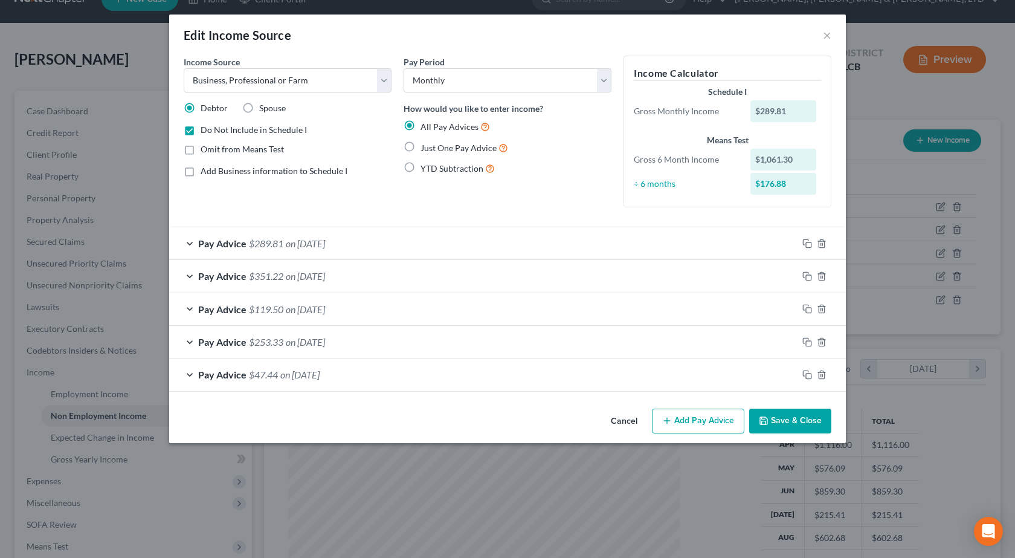
click at [793, 422] on button "Save & Close" at bounding box center [790, 421] width 82 height 25
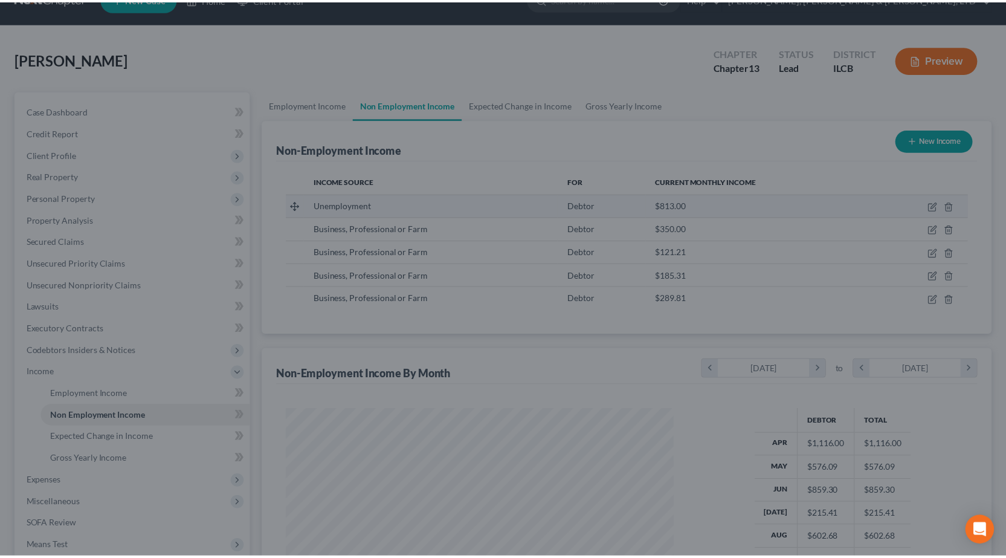
scroll to position [217, 412]
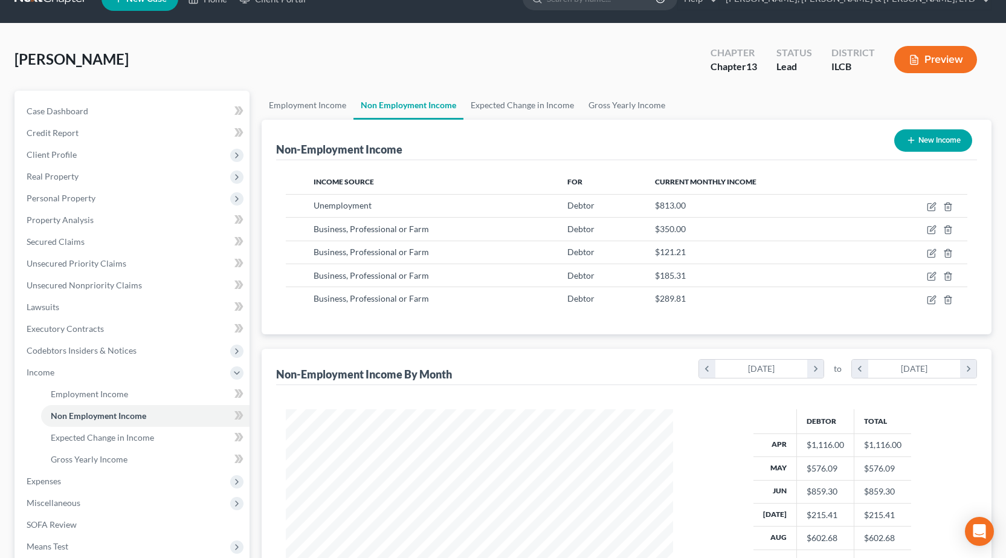
click at [917, 137] on button "New Income" at bounding box center [933, 140] width 78 height 22
select select "0"
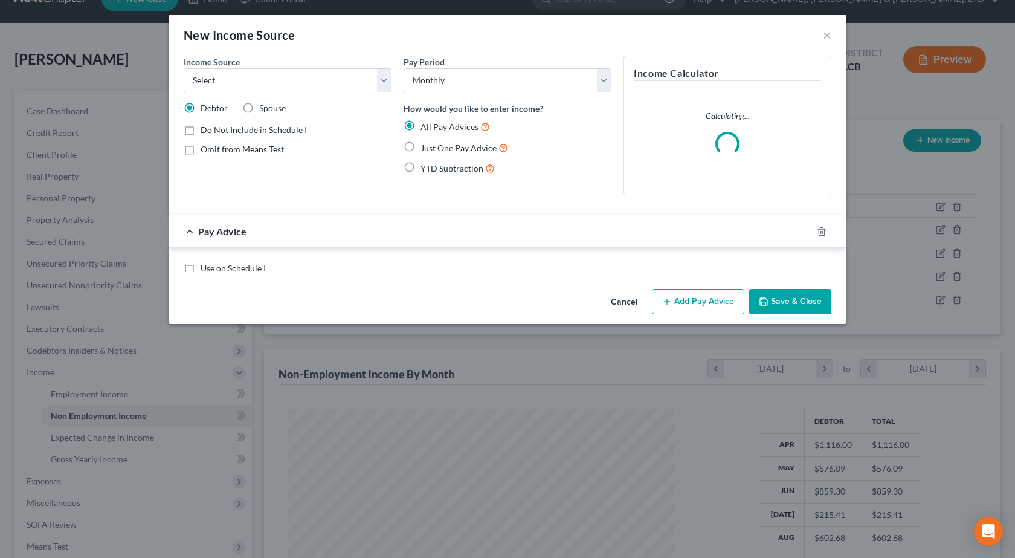
scroll to position [217, 416]
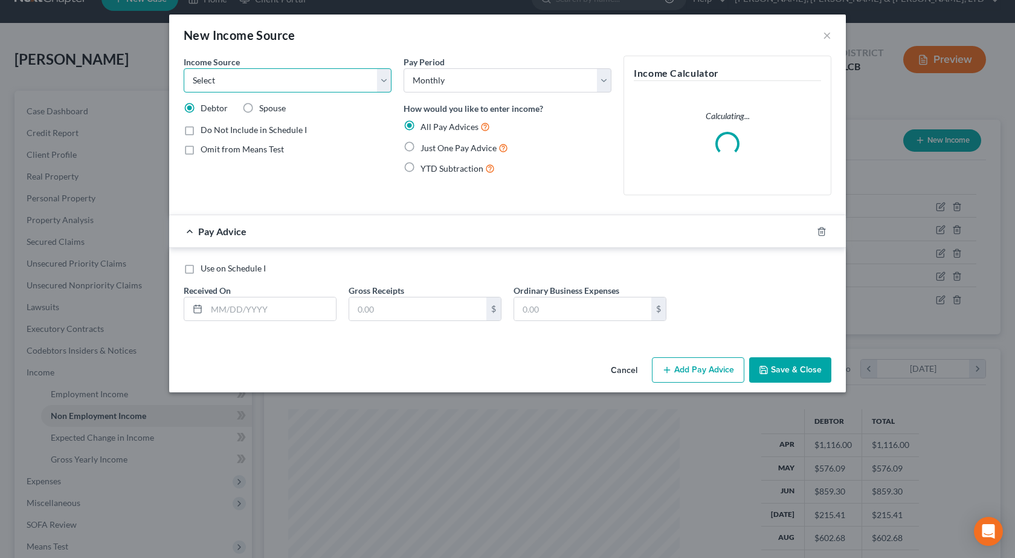
click at [292, 89] on select "Select Unemployment Disability (from employer) Pension Retirement Social Securi…" at bounding box center [288, 80] width 208 height 24
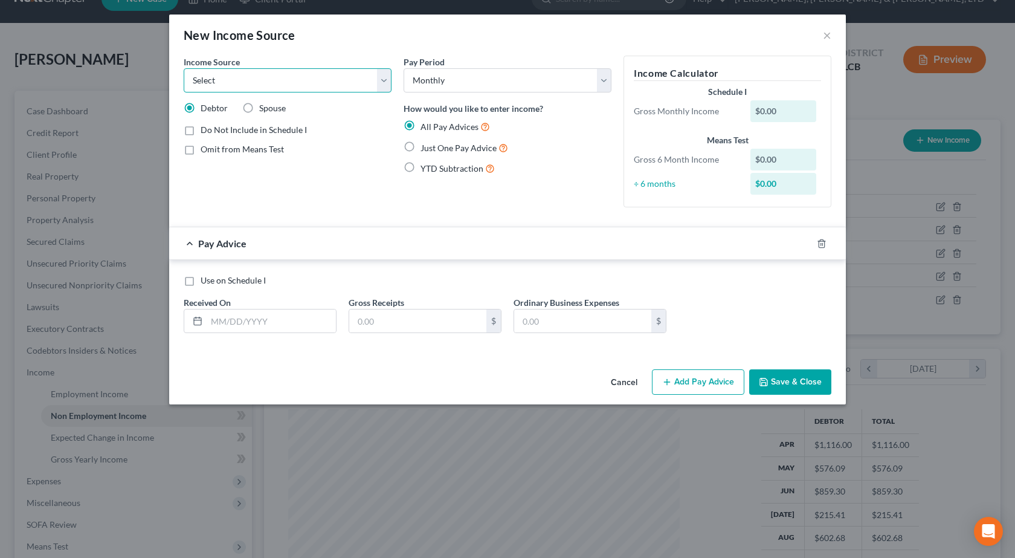
select select "10"
click at [184, 68] on select "Select Unemployment Disability (from employer) Pension Retirement Social Securi…" at bounding box center [288, 80] width 208 height 24
click at [201, 134] on label "Do Not Include in Schedule I" at bounding box center [254, 130] width 106 height 12
click at [205, 132] on input "Do Not Include in Schedule I" at bounding box center [209, 128] width 8 height 8
checkbox input "true"
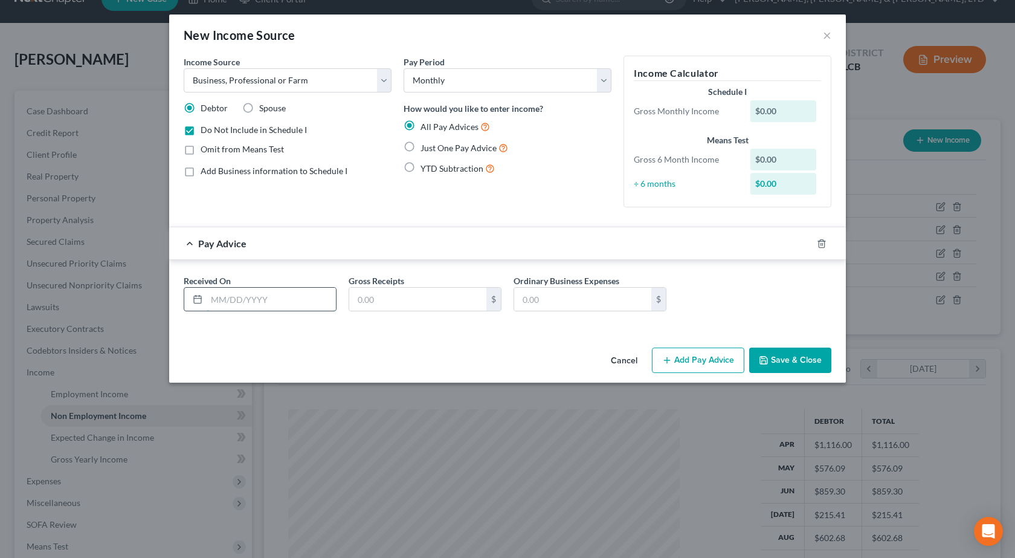
click at [228, 303] on input "text" at bounding box center [271, 299] width 129 height 23
type input "6/30/2025"
type input "71.44"
click at [690, 363] on button "Add Pay Advice" at bounding box center [698, 359] width 92 height 25
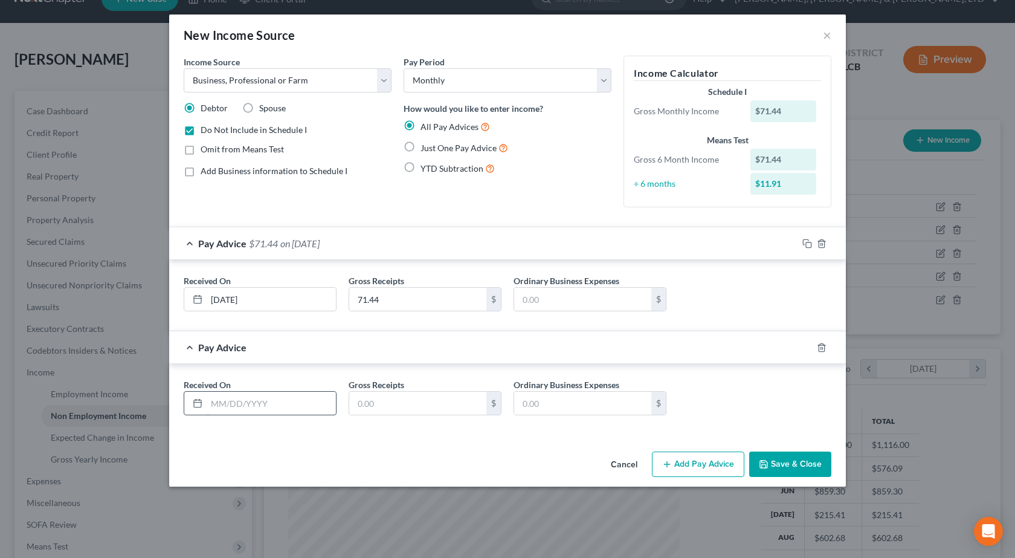
click at [286, 402] on input "text" at bounding box center [271, 403] width 129 height 23
type input "7/30/2025"
type input "30.90"
click at [680, 465] on button "Add Pay Advice" at bounding box center [698, 463] width 92 height 25
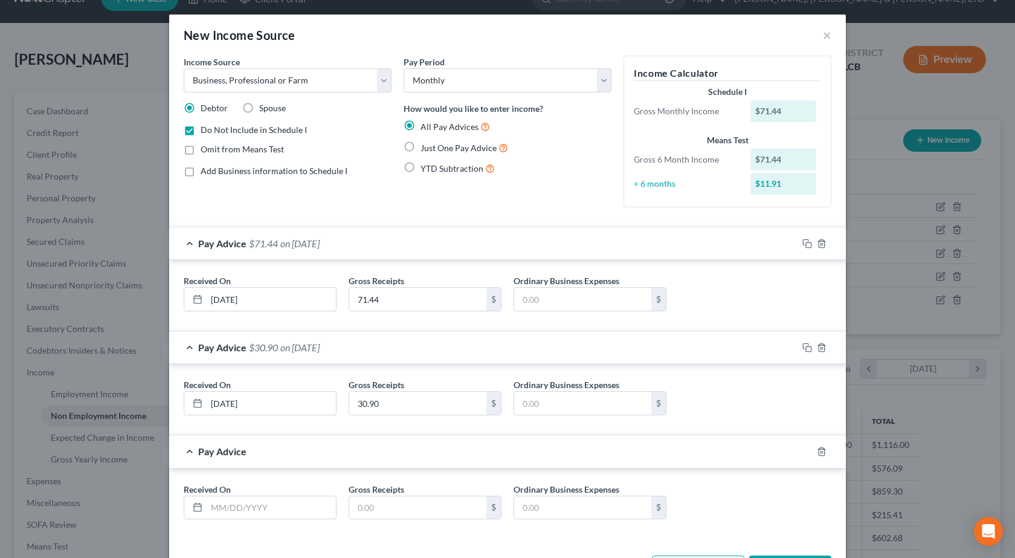
drag, startPoint x: 224, startPoint y: 508, endPoint x: 246, endPoint y: 488, distance: 30.0
click at [224, 508] on input "text" at bounding box center [271, 507] width 129 height 23
type input "8/30/2025"
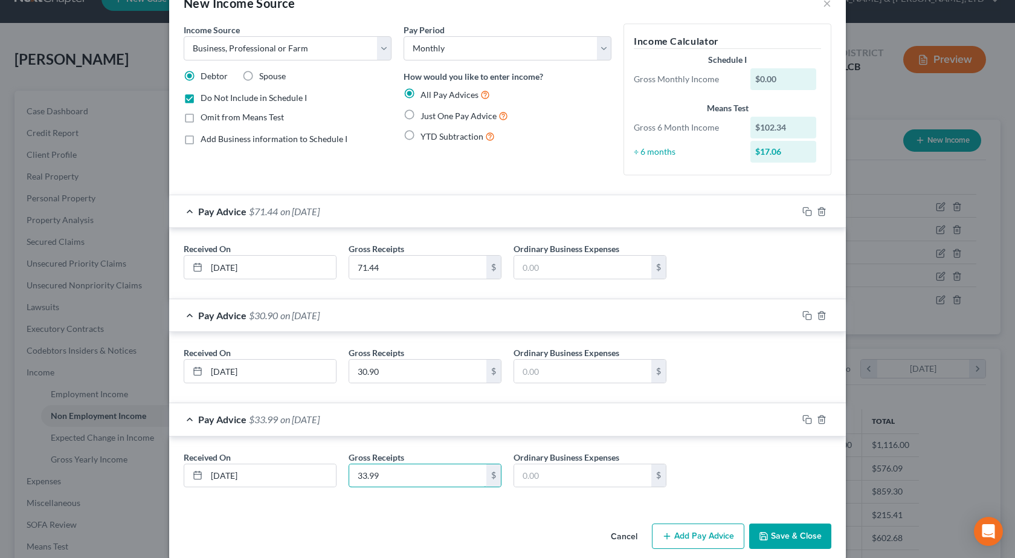
scroll to position [47, 0]
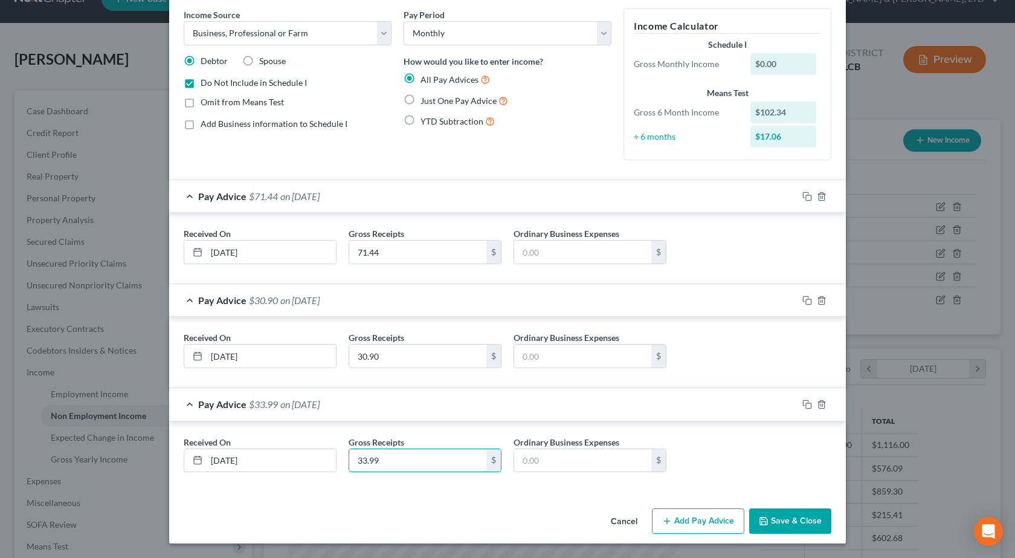
type input "33.99"
click at [715, 519] on button "Add Pay Advice" at bounding box center [698, 520] width 92 height 25
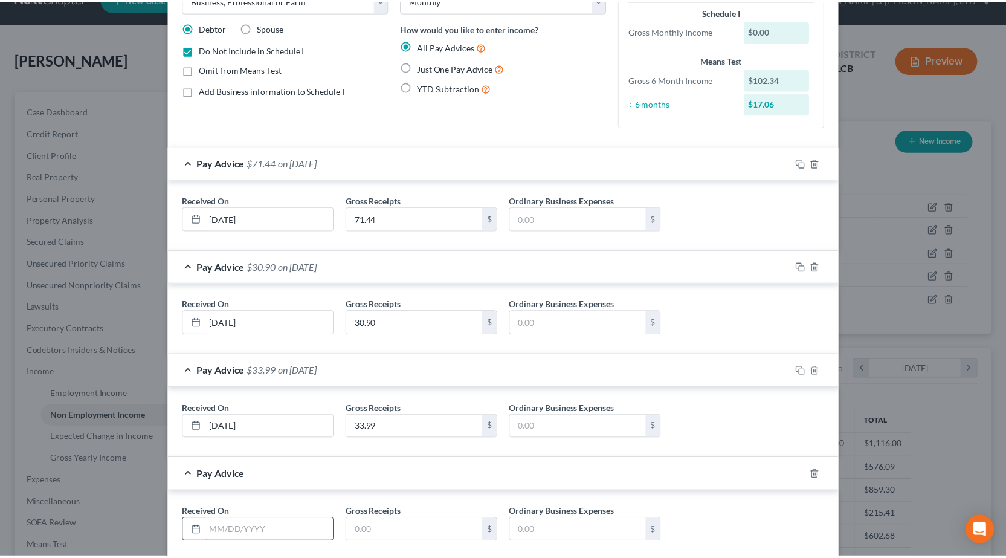
scroll to position [151, 0]
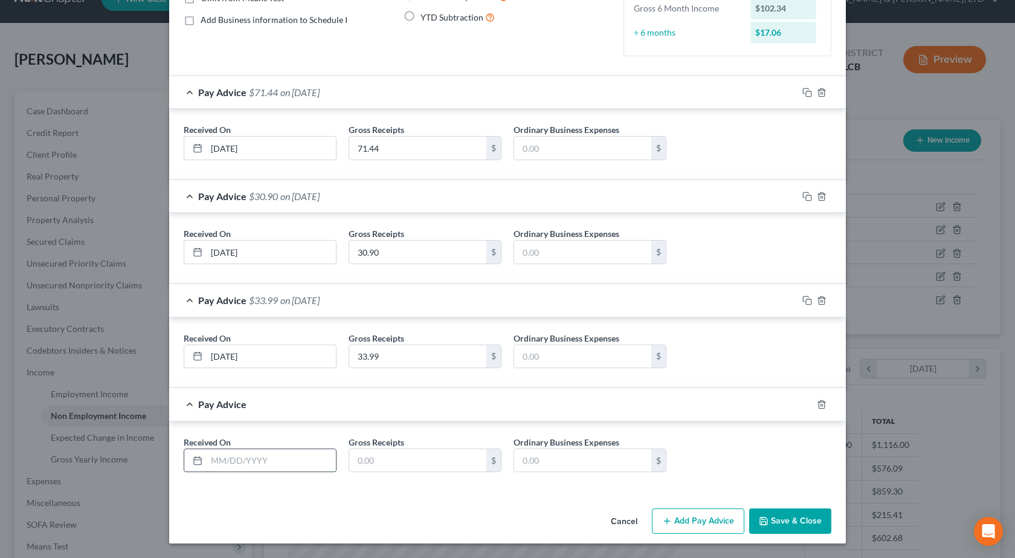
click at [231, 464] on input "text" at bounding box center [271, 460] width 129 height 23
type input "9/30/2025"
type input "13.6"
click at [804, 532] on button "Save & Close" at bounding box center [790, 520] width 82 height 25
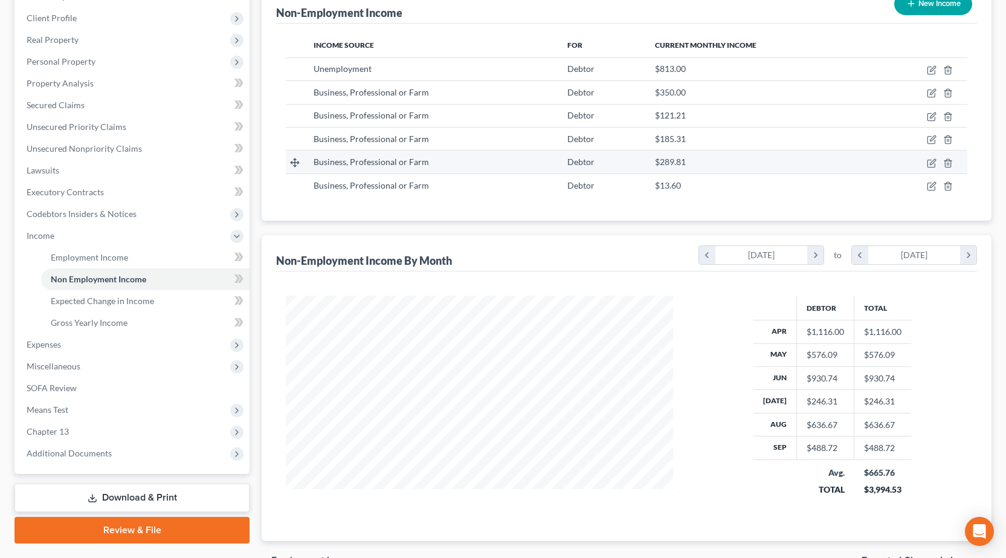
scroll to position [48, 0]
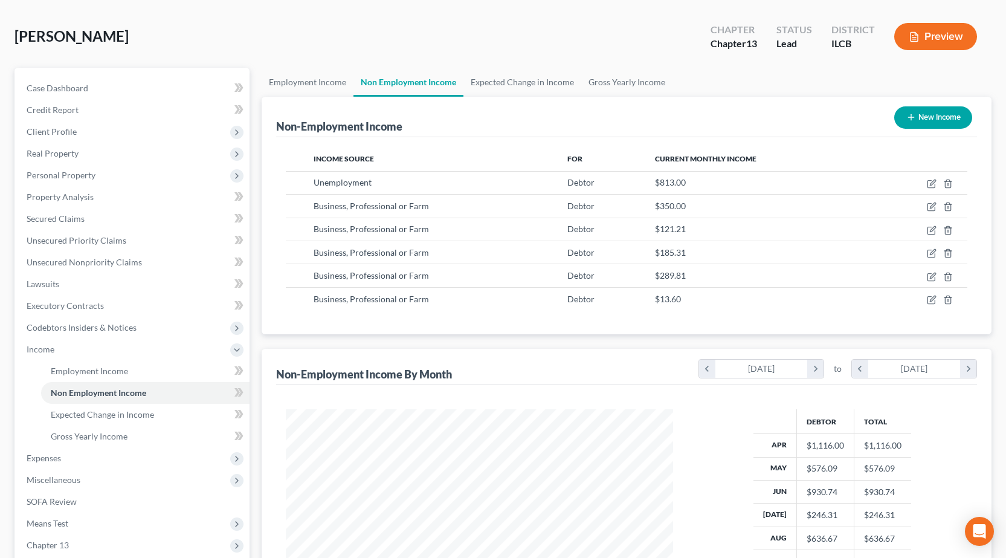
click at [926, 113] on button "New Income" at bounding box center [933, 117] width 78 height 22
select select "0"
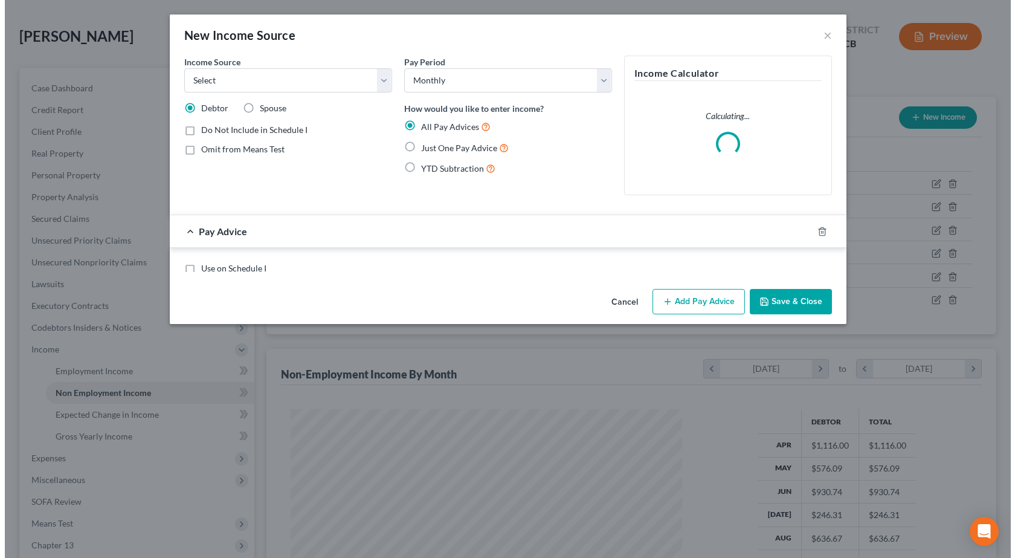
scroll to position [217, 416]
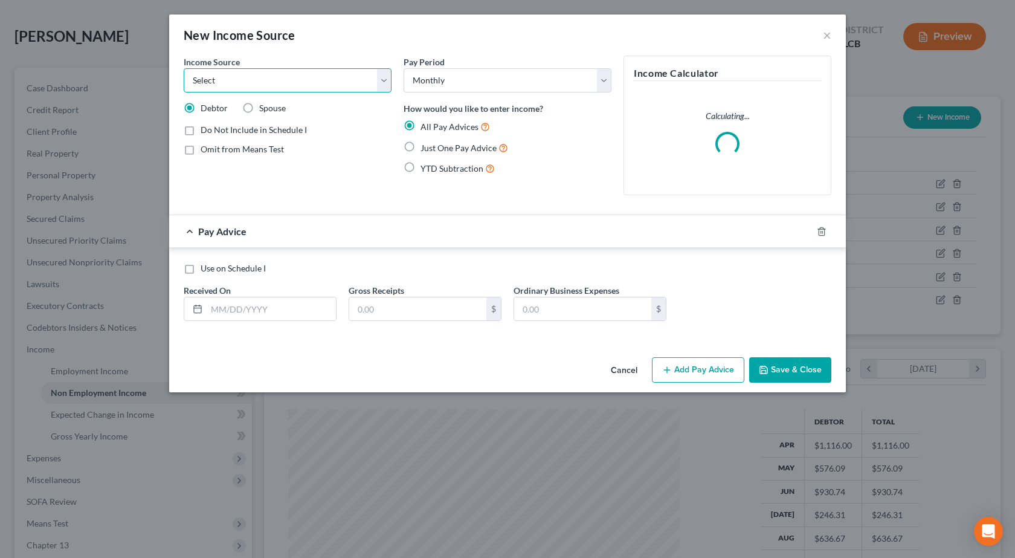
click at [249, 77] on select "Select Unemployment Disability (from employer) Pension Retirement Social Securi…" at bounding box center [288, 80] width 208 height 24
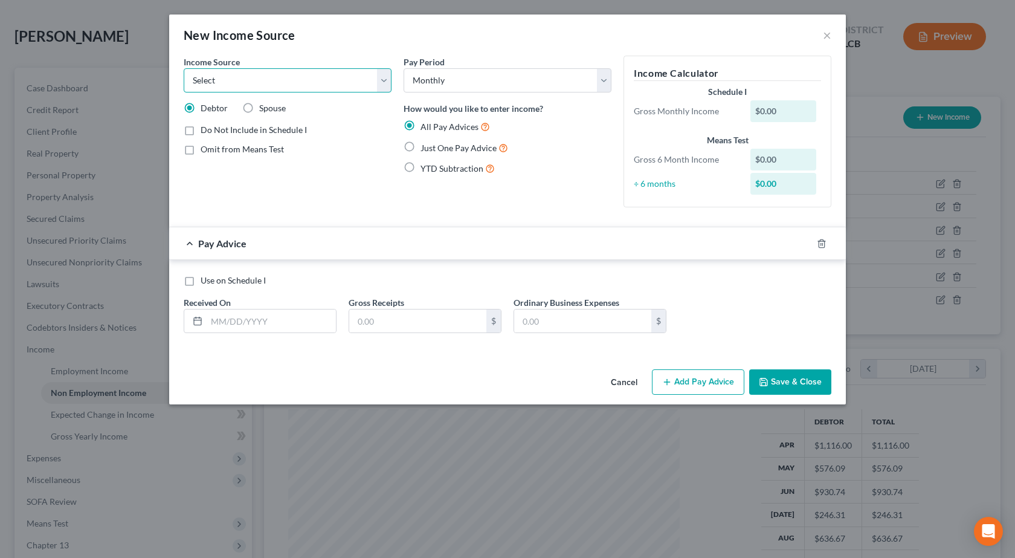
select select "10"
click at [184, 68] on select "Select Unemployment Disability (from employer) Pension Retirement Social Securi…" at bounding box center [288, 80] width 208 height 24
click at [201, 133] on label "Do Not Include in Schedule I" at bounding box center [254, 130] width 106 height 12
click at [205, 132] on input "Do Not Include in Schedule I" at bounding box center [209, 128] width 8 height 8
checkbox input "true"
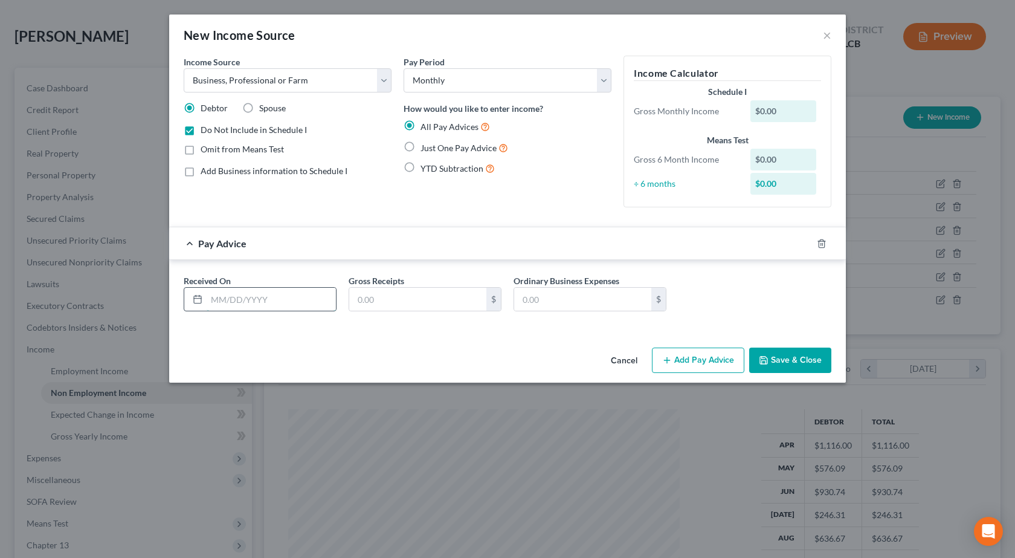
click at [245, 303] on input "text" at bounding box center [271, 299] width 129 height 23
type input "4/30/2025"
type input "1,060"
click at [703, 360] on button "Add Pay Advice" at bounding box center [698, 359] width 92 height 25
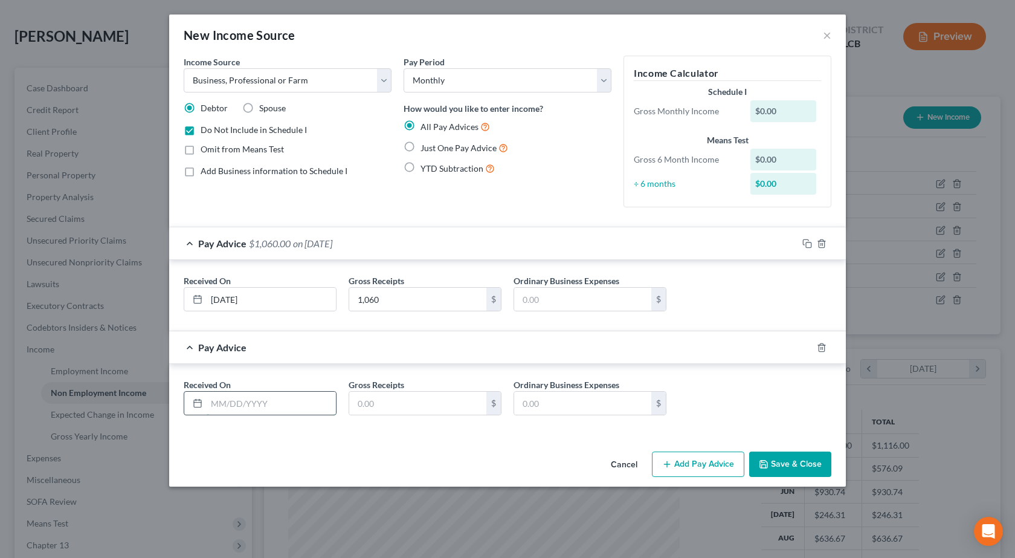
click at [247, 400] on input "text" at bounding box center [271, 403] width 129 height 23
type input "5/30/2025"
type input "100"
click at [700, 461] on button "Add Pay Advice" at bounding box center [698, 463] width 92 height 25
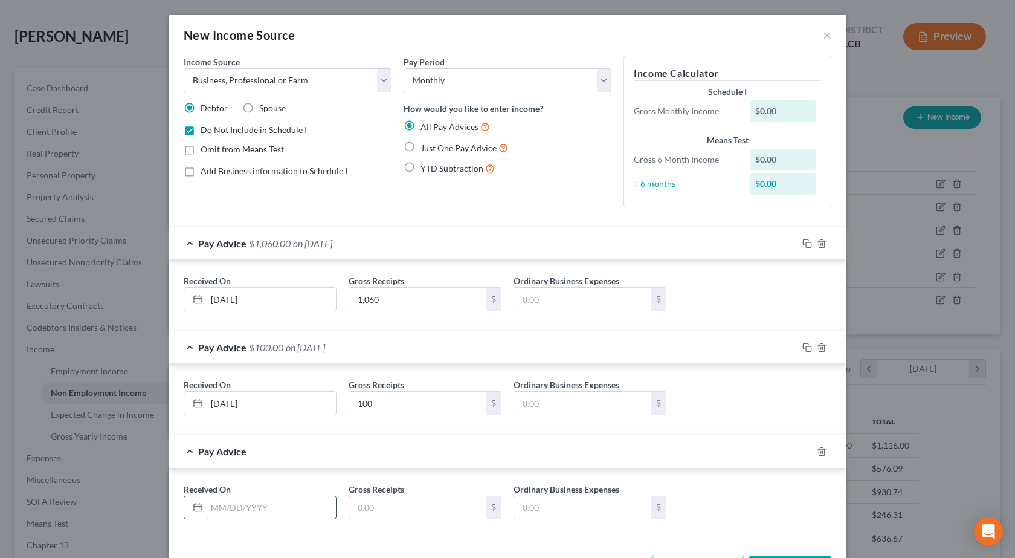
click at [219, 509] on input "text" at bounding box center [271, 507] width 129 height 23
type input "6/30/2025"
type input "895"
click at [690, 464] on div "Pay Advice $895.00 on 06/30/2025" at bounding box center [483, 451] width 628 height 32
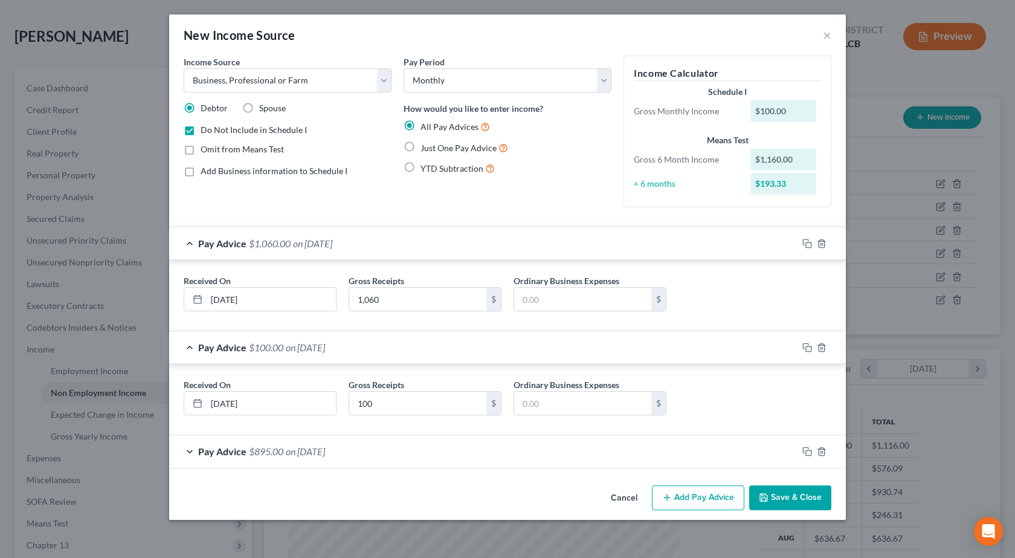
click at [632, 452] on div "Pay Advice $895.00 on 06/30/2025" at bounding box center [483, 451] width 628 height 32
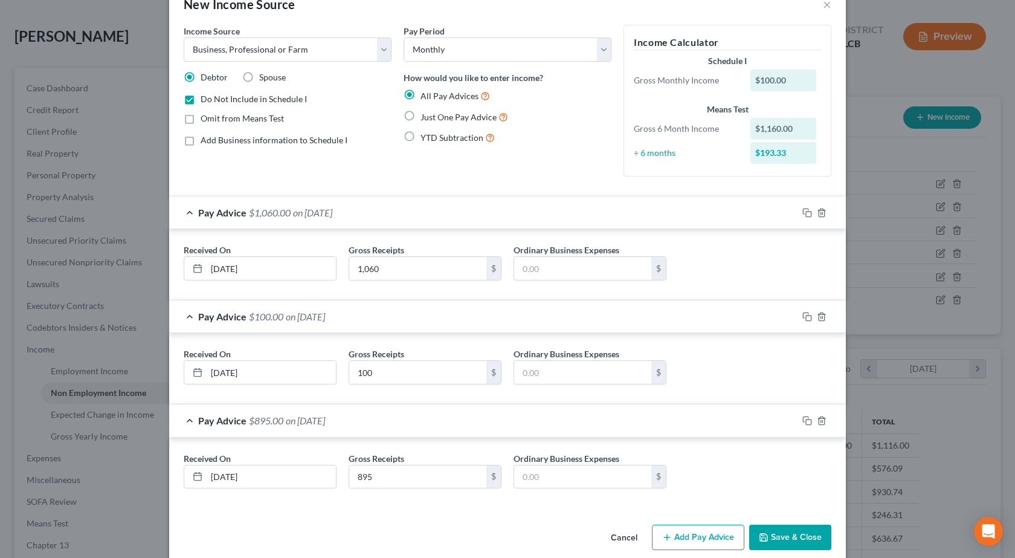
scroll to position [47, 0]
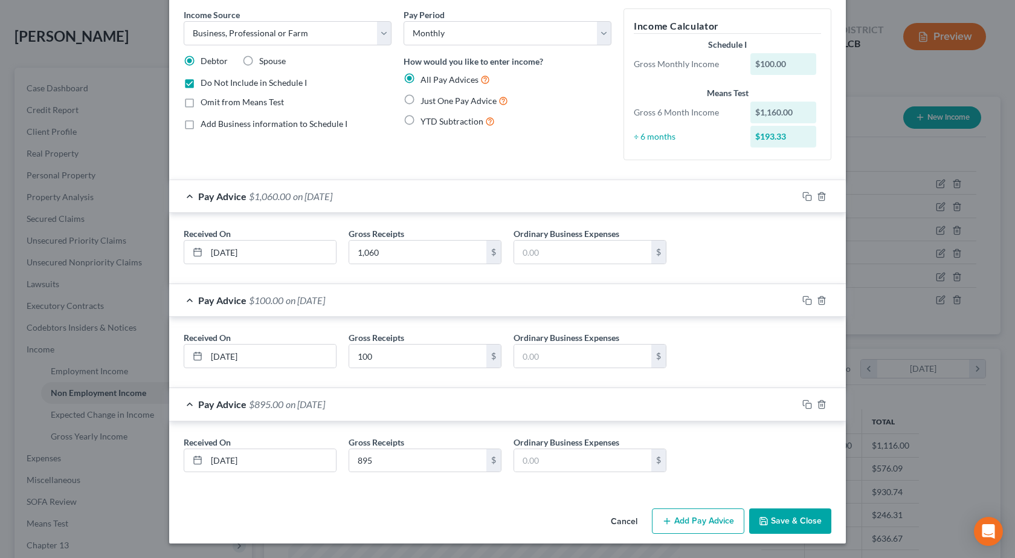
click at [682, 521] on button "Add Pay Advice" at bounding box center [698, 520] width 92 height 25
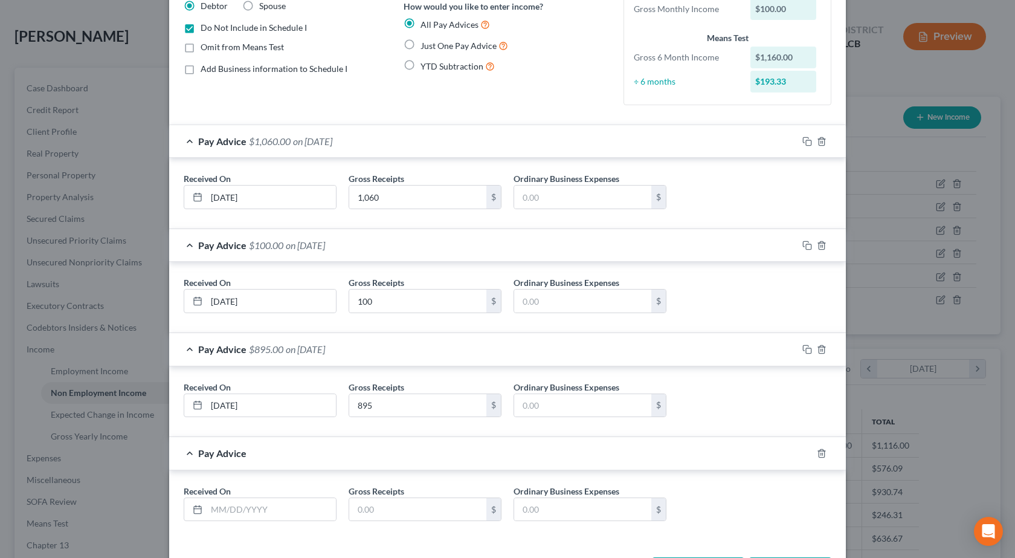
scroll to position [151, 0]
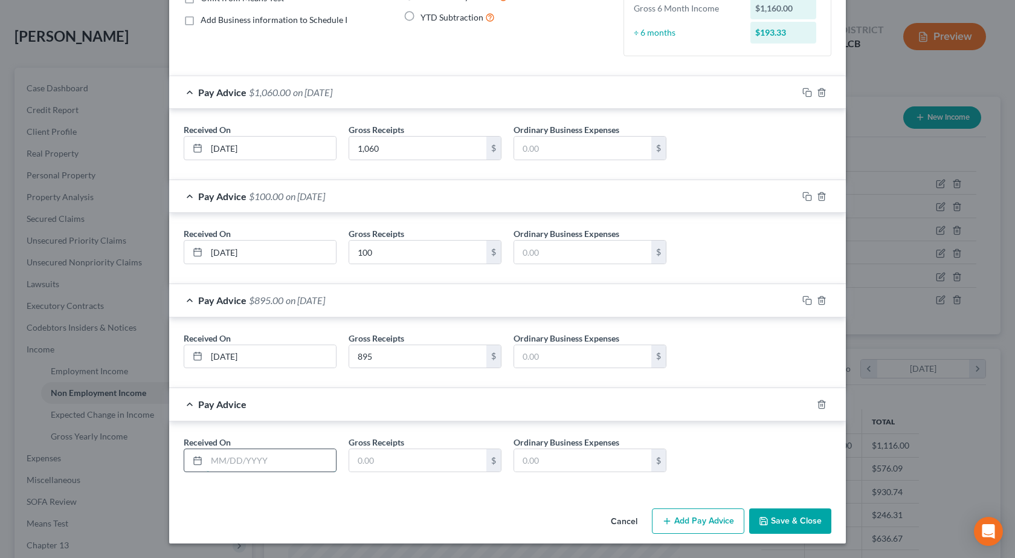
click at [247, 463] on input "text" at bounding box center [271, 460] width 129 height 23
type input "7/30/2025"
type input "512"
click at [708, 525] on button "Add Pay Advice" at bounding box center [698, 520] width 92 height 25
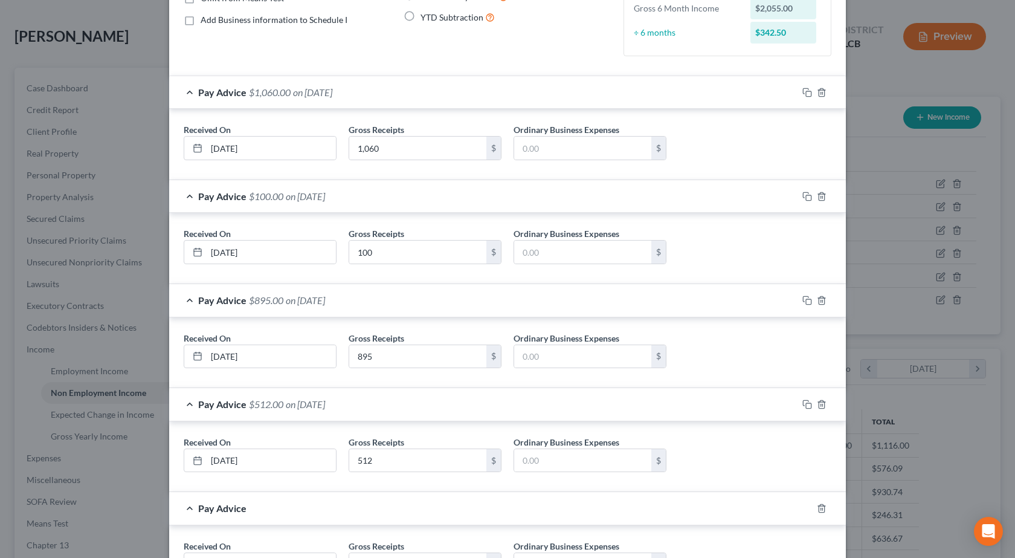
scroll to position [255, 0]
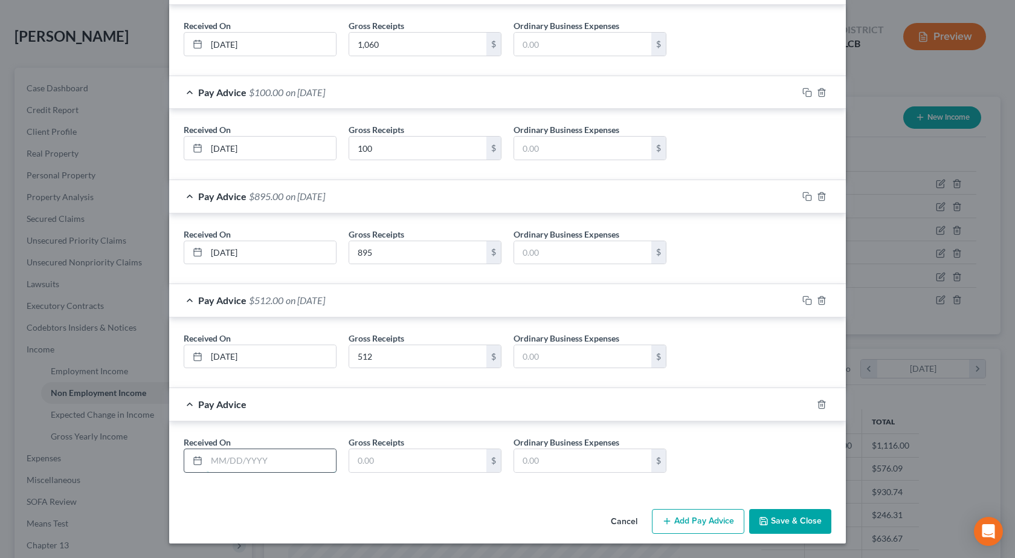
click at [251, 459] on input "text" at bounding box center [271, 460] width 129 height 23
type input "8/30/2025"
type input "480"
click at [695, 522] on button "Add Pay Advice" at bounding box center [698, 521] width 92 height 25
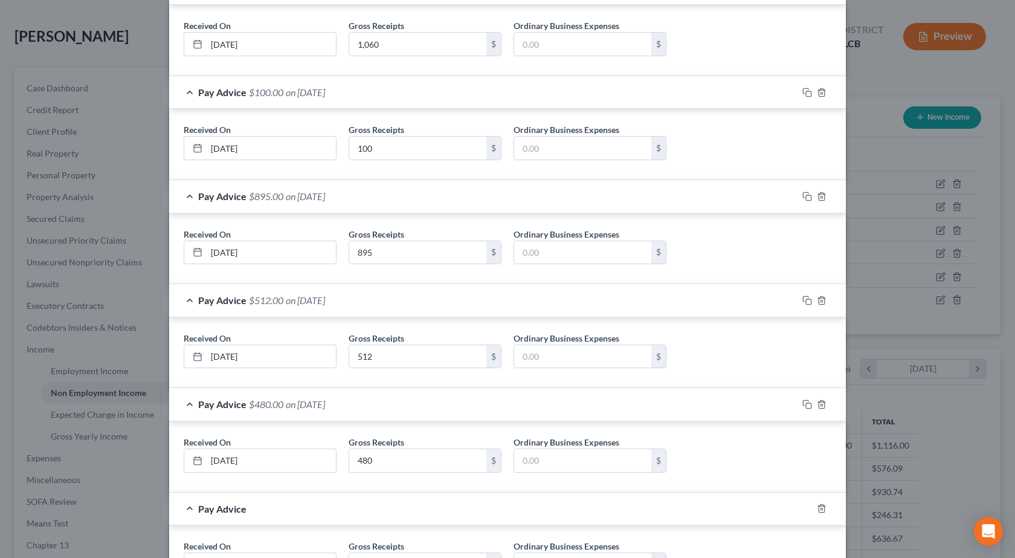
scroll to position [359, 0]
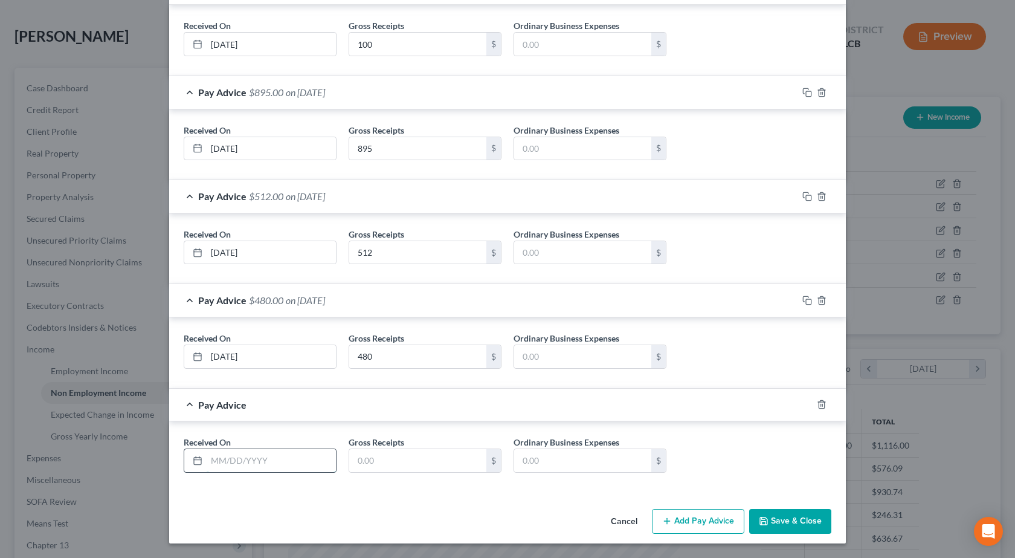
click at [229, 449] on input "text" at bounding box center [271, 460] width 129 height 23
type input "9/30/2025"
type input "314.61"
click at [412, 503] on div "Income Source * Select Unemployment Disability (from employer) Pension Retireme…" at bounding box center [507, 100] width 677 height 807
click at [407, 504] on div "Cancel Add Pay Advice Save & Close" at bounding box center [507, 524] width 677 height 40
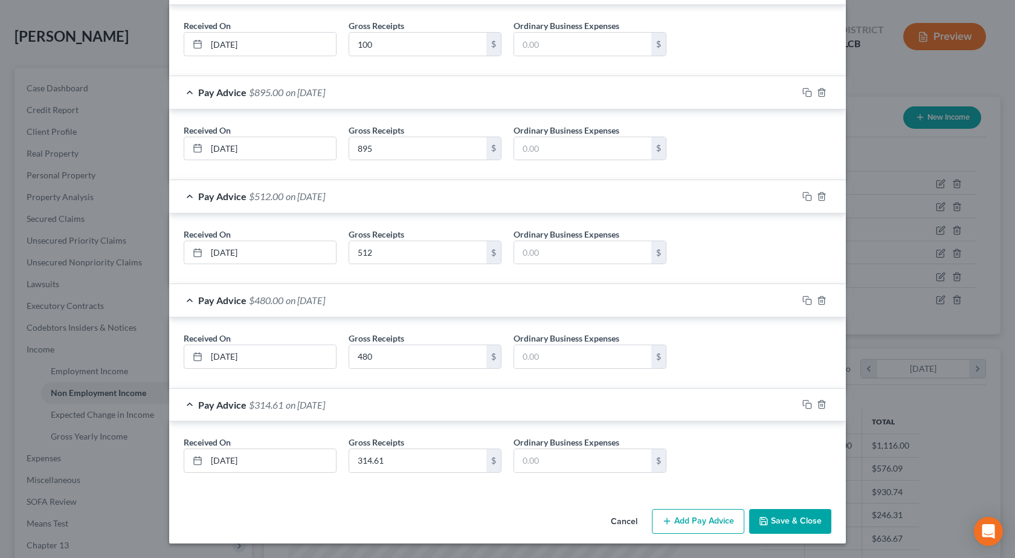
click at [808, 522] on button "Save & Close" at bounding box center [790, 521] width 82 height 25
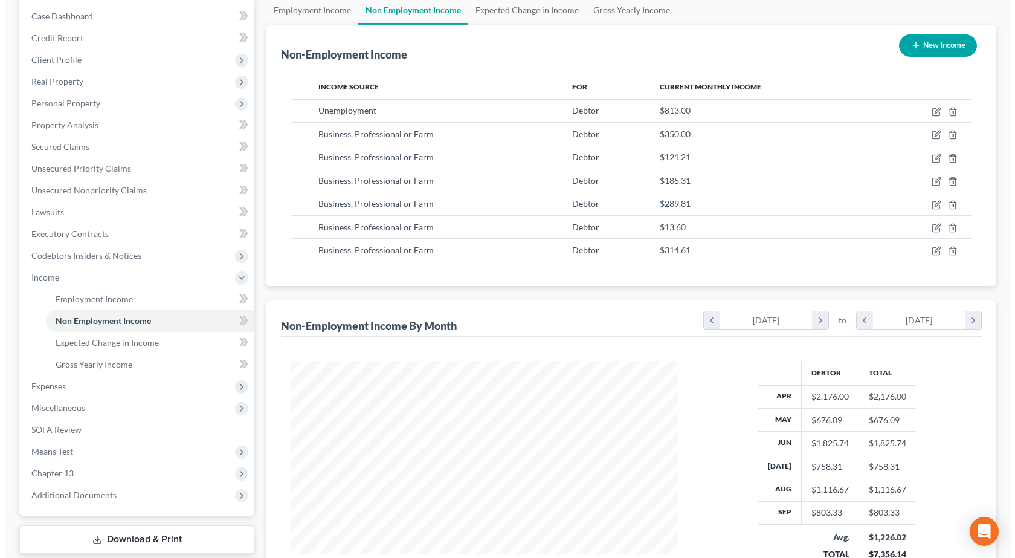
scroll to position [0, 0]
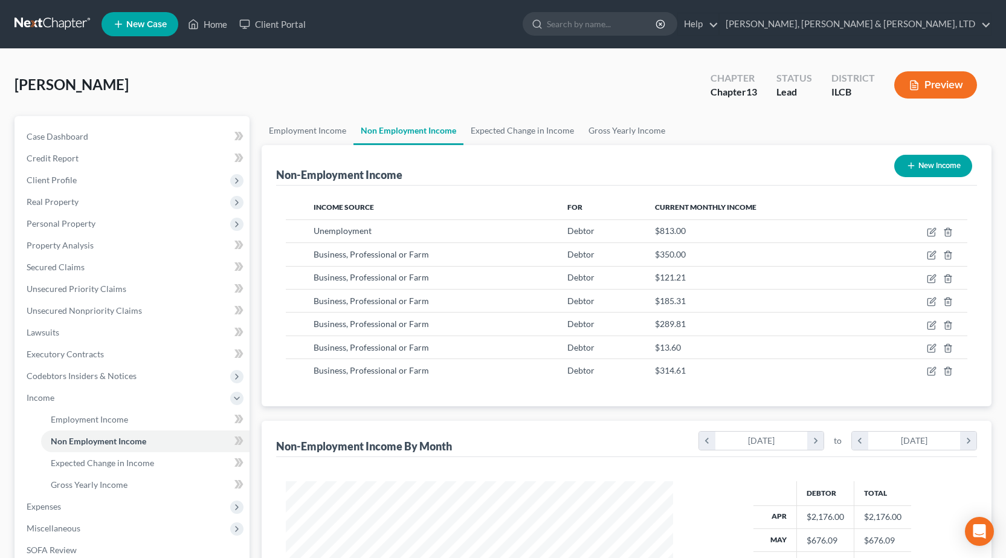
click at [949, 73] on button "Preview" at bounding box center [935, 84] width 83 height 27
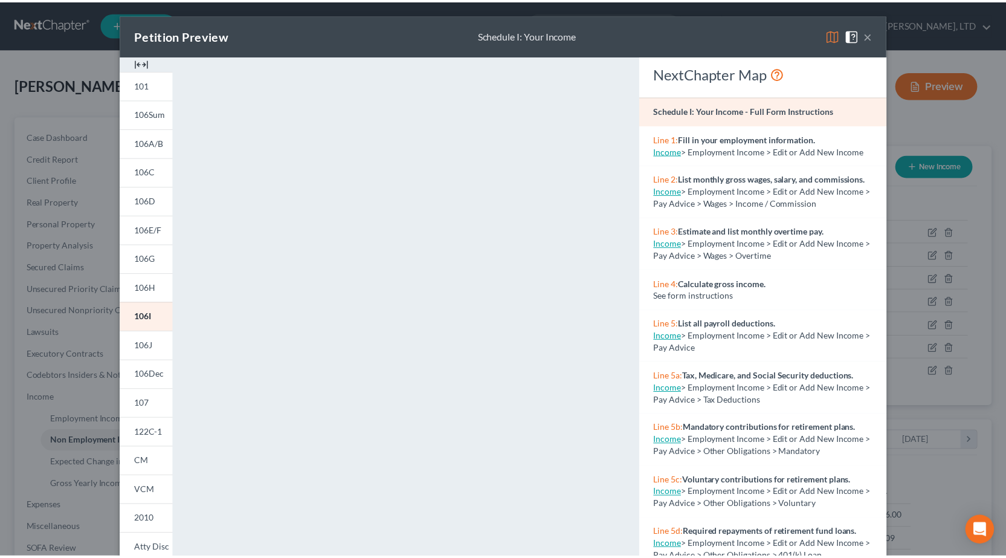
scroll to position [124, 0]
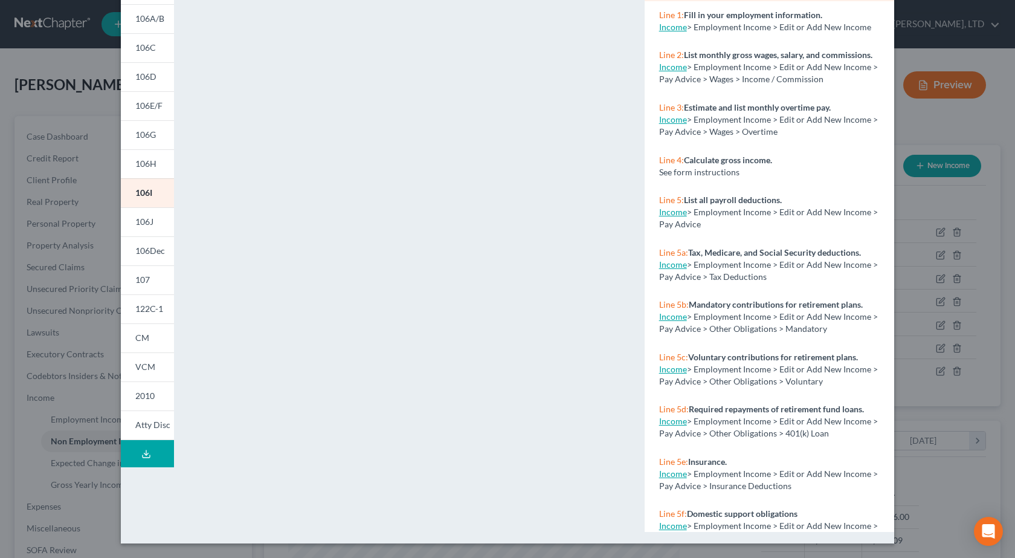
click at [905, 129] on div "Petition Preview Schedule I: Your Income × 101 106Sum 106A/B 106C 106D 106E/F 1…" at bounding box center [507, 279] width 1015 height 558
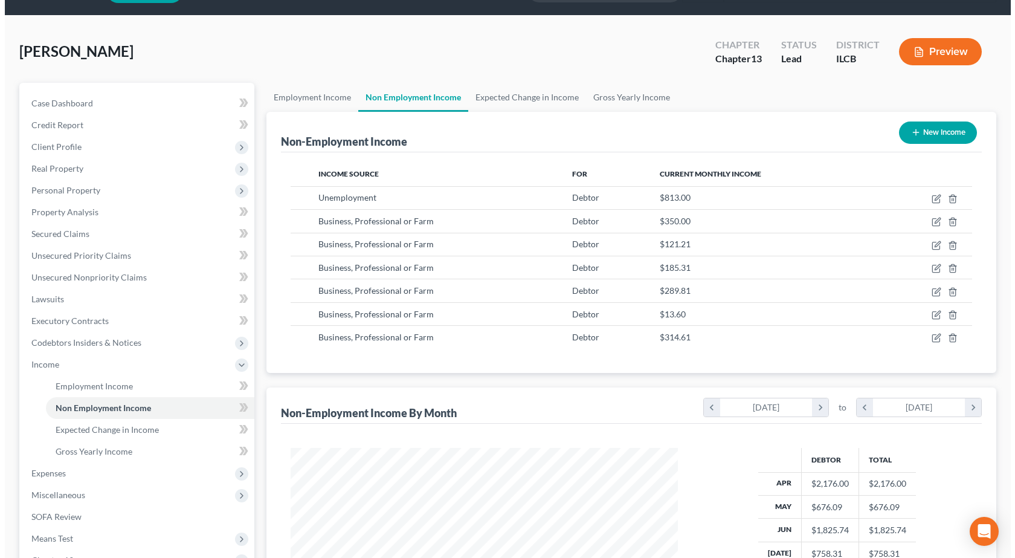
scroll to position [60, 0]
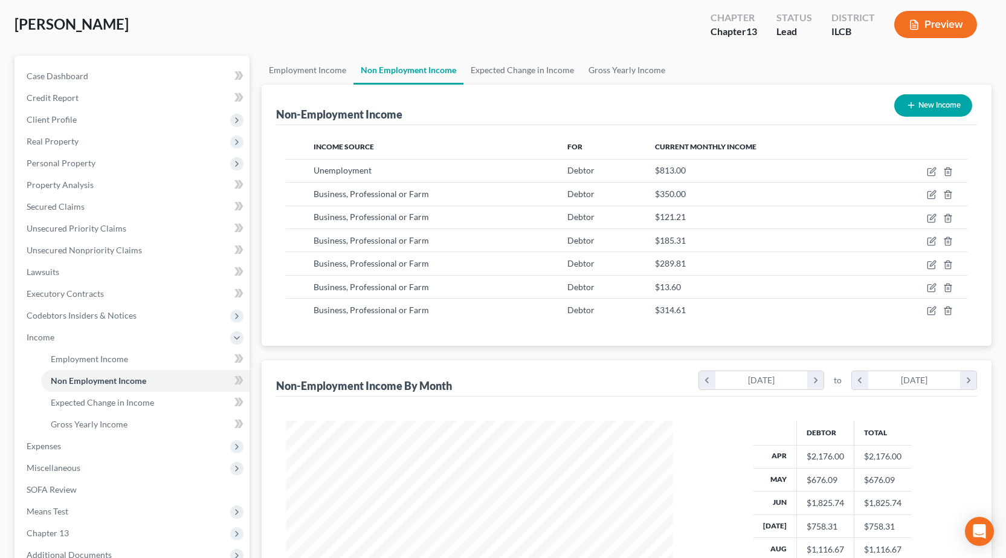
click at [928, 20] on button "Preview" at bounding box center [935, 24] width 83 height 27
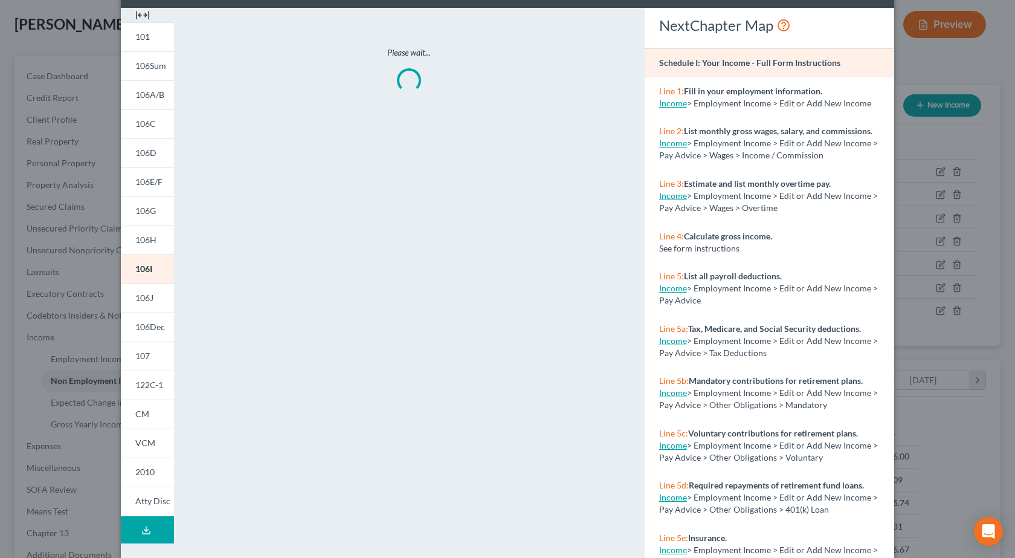
scroll to position [112, 0]
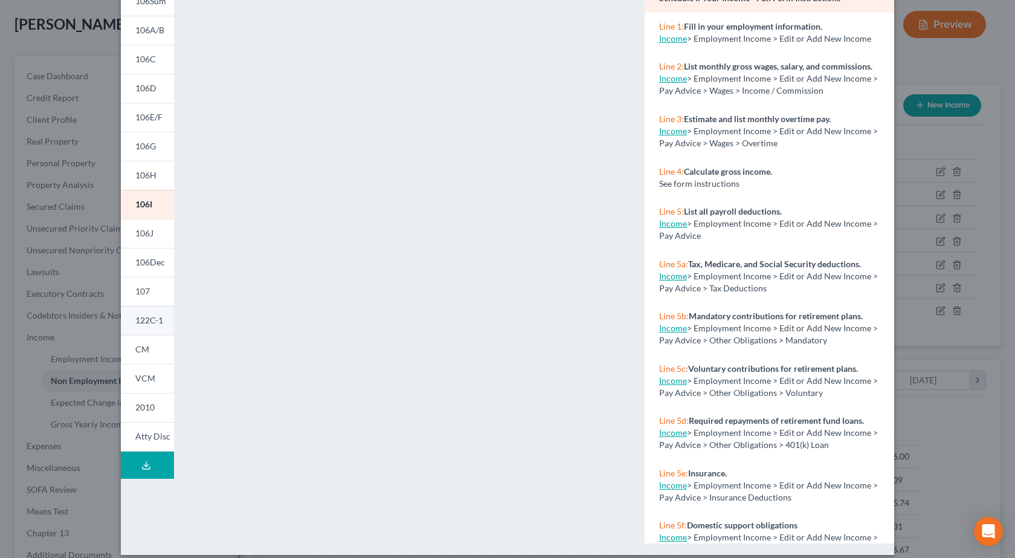
click at [149, 318] on span "122C-1" at bounding box center [149, 320] width 28 height 10
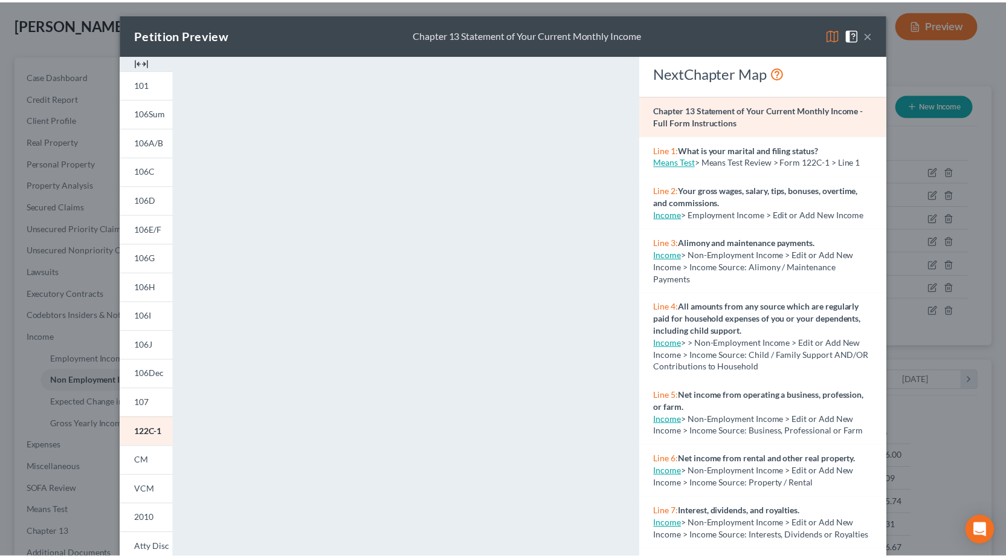
scroll to position [0, 0]
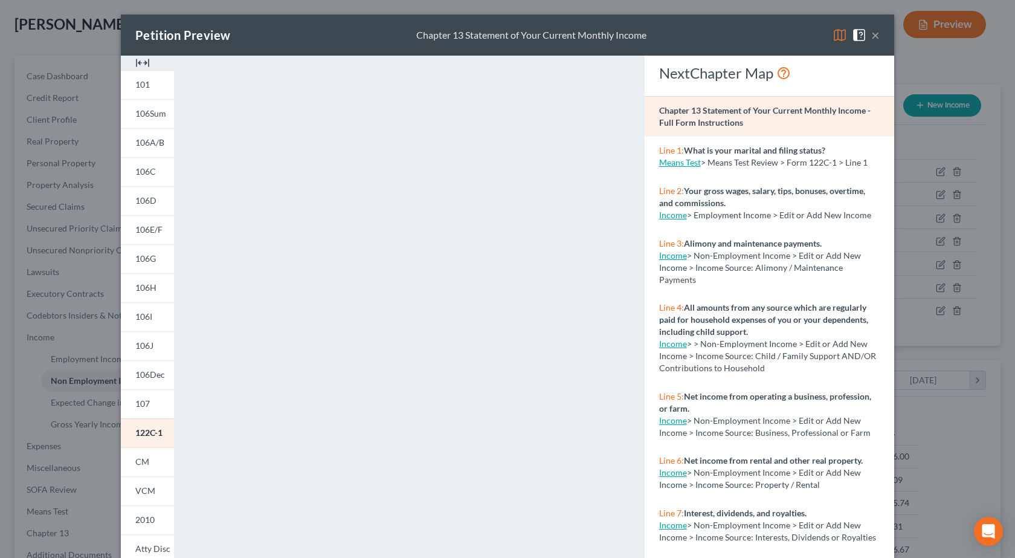
click at [873, 35] on button "×" at bounding box center [875, 35] width 8 height 15
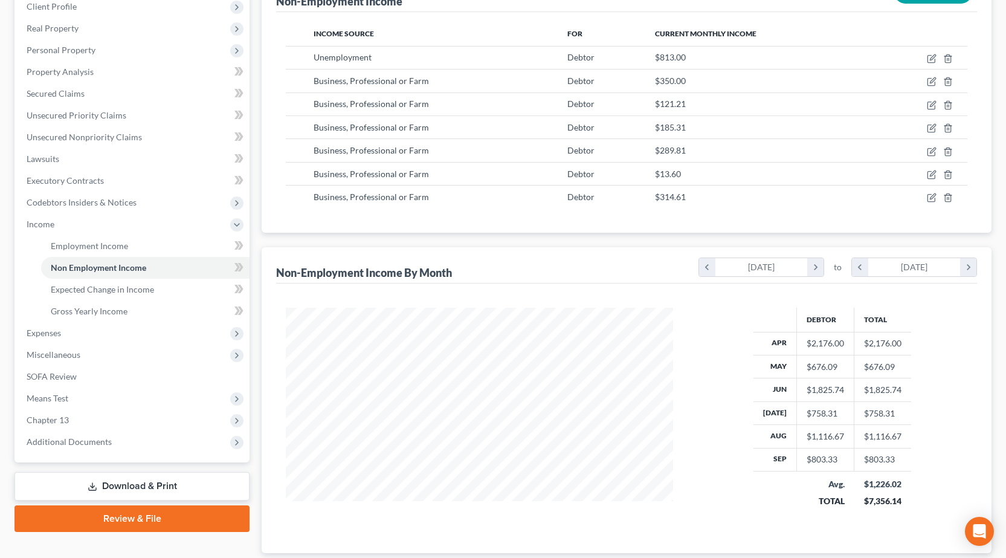
scroll to position [253, 0]
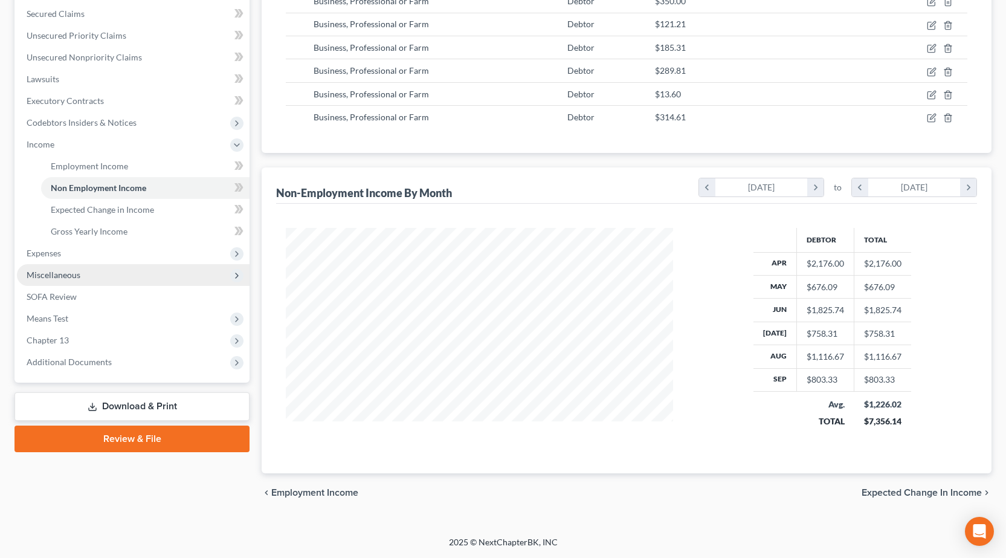
click at [88, 268] on span "Miscellaneous" at bounding box center [133, 275] width 233 height 22
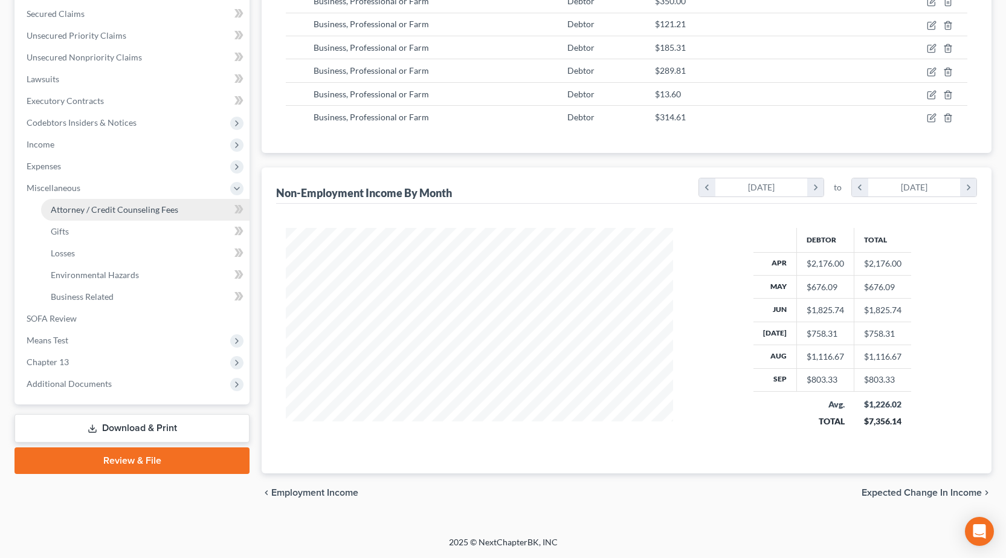
click at [83, 207] on span "Attorney / Credit Counseling Fees" at bounding box center [115, 209] width 128 height 10
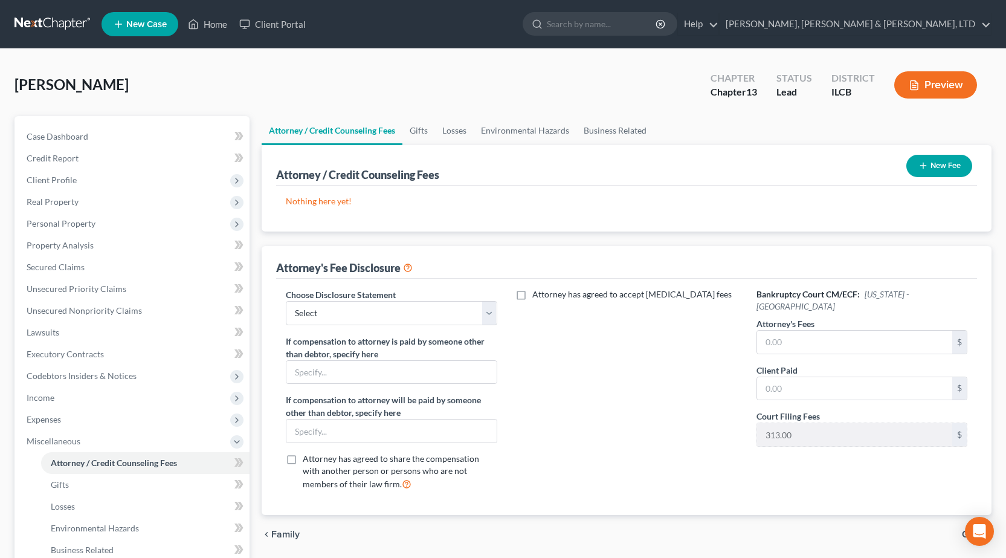
drag, startPoint x: 194, startPoint y: 99, endPoint x: 484, endPoint y: 201, distance: 307.7
click at [194, 99] on div "Byrne, James Upgraded Chapter Chapter 13 Status Lead District ILCB Preview" at bounding box center [503, 89] width 977 height 53
click at [925, 168] on icon "button" at bounding box center [924, 166] width 10 height 10
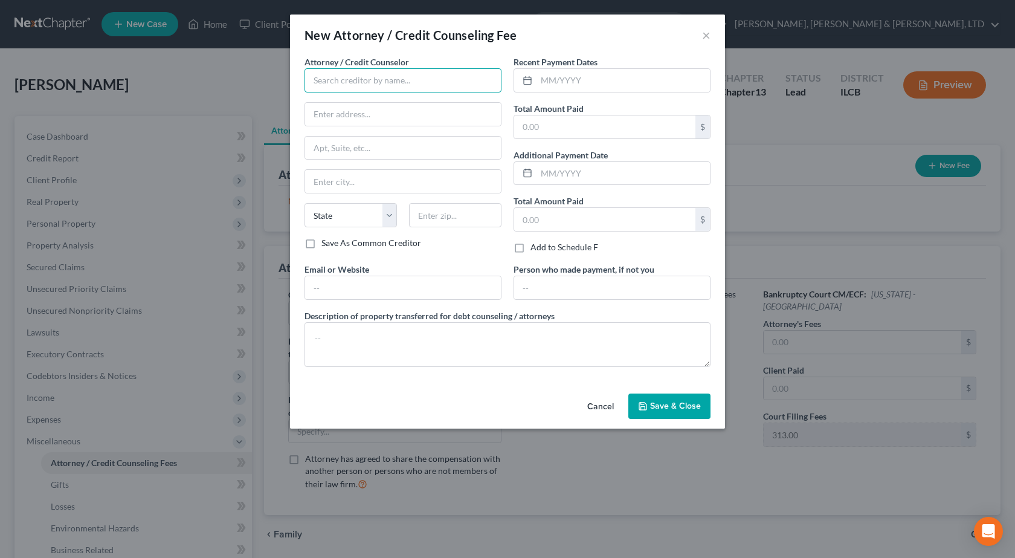
click at [401, 86] on input "text" at bounding box center [403, 80] width 197 height 24
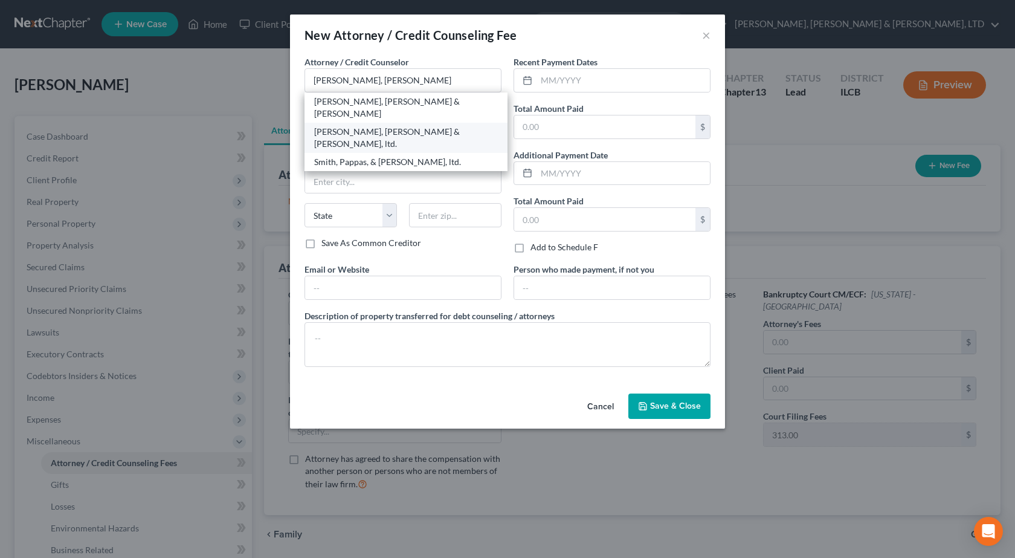
click at [387, 126] on div "Smith, Pappas & Jones, ltd." at bounding box center [406, 138] width 184 height 24
type input "Smith, Pappas & Jones, ltd."
type input "622 Jackson Avenue"
type input "Charleston"
select select "14"
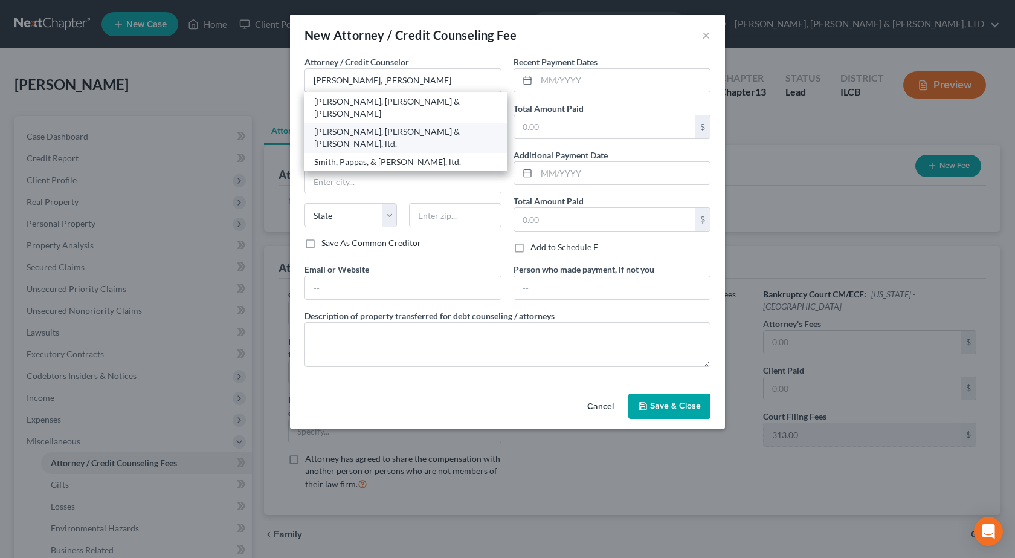
type input "61920"
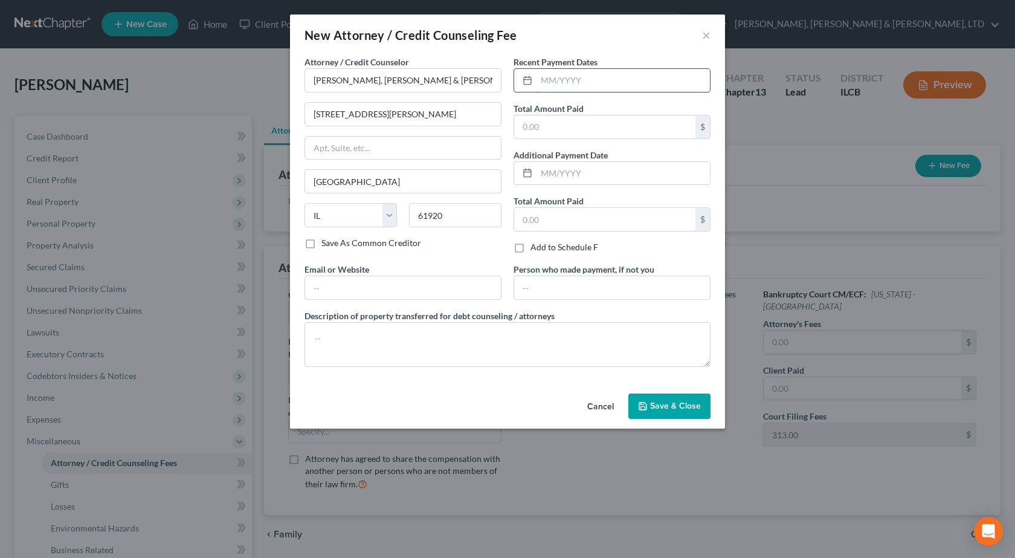
click at [562, 74] on input "text" at bounding box center [623, 80] width 173 height 23
type input "09/29/2025"
click at [542, 134] on input "text" at bounding box center [604, 126] width 181 height 23
type input "187"
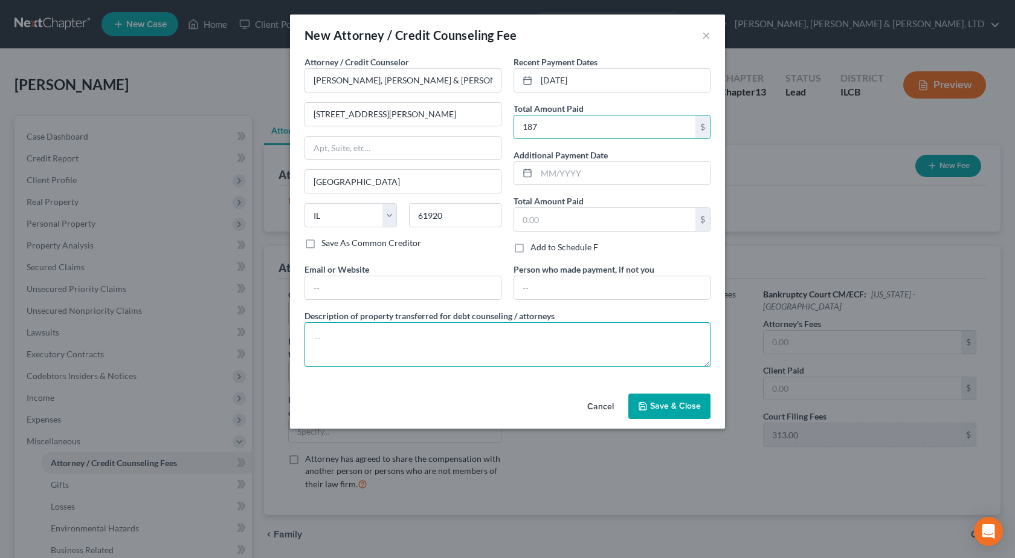
click at [419, 337] on textarea at bounding box center [508, 344] width 406 height 45
type textarea "Ch 13 Bankruptcy Assistance"
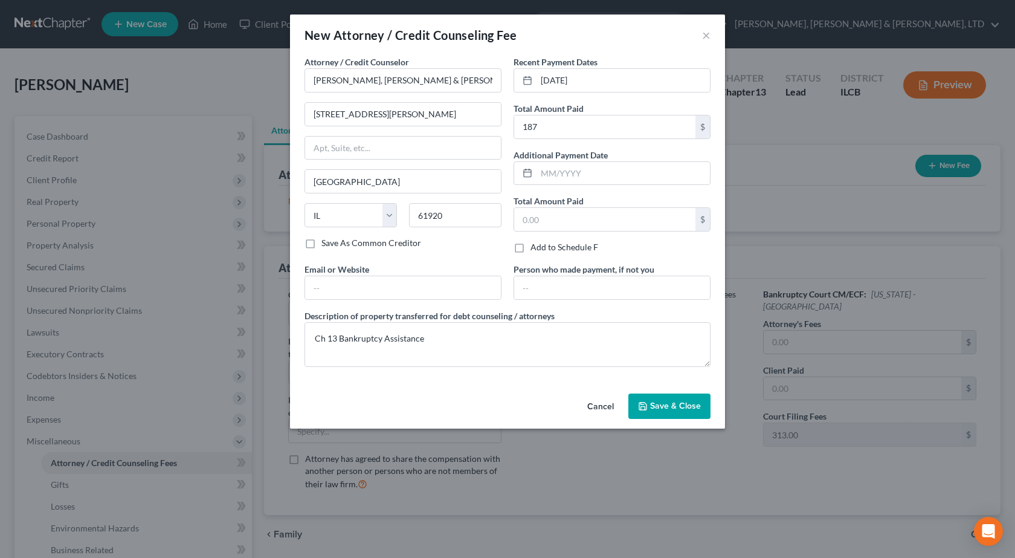
click at [654, 401] on span "Save & Close" at bounding box center [675, 406] width 51 height 10
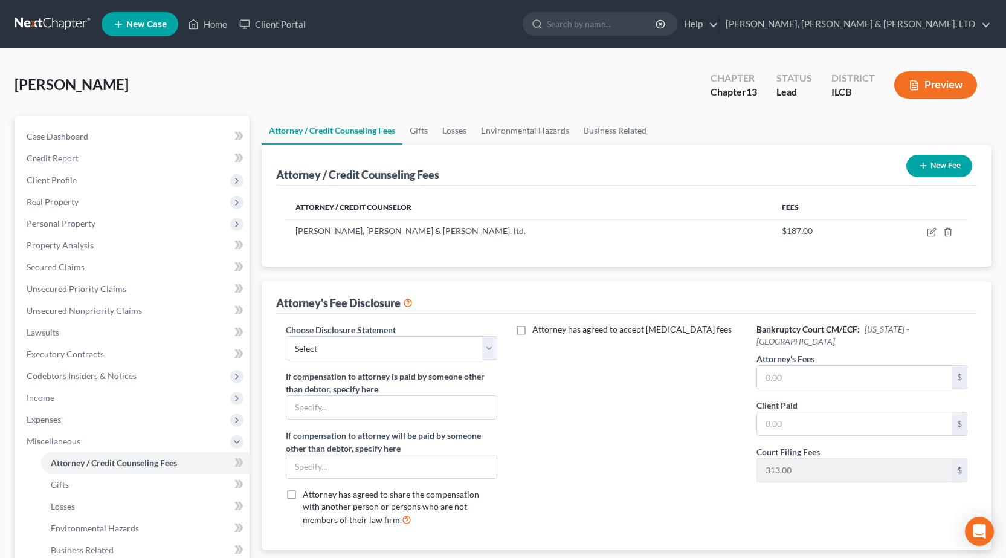
click at [931, 158] on button "New Fee" at bounding box center [939, 166] width 66 height 22
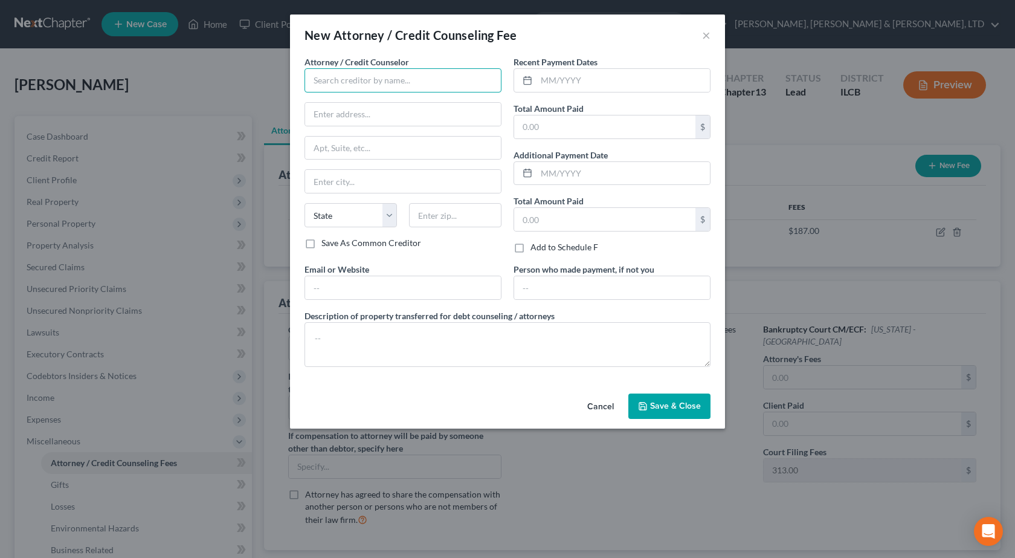
click at [386, 83] on input "text" at bounding box center [403, 80] width 197 height 24
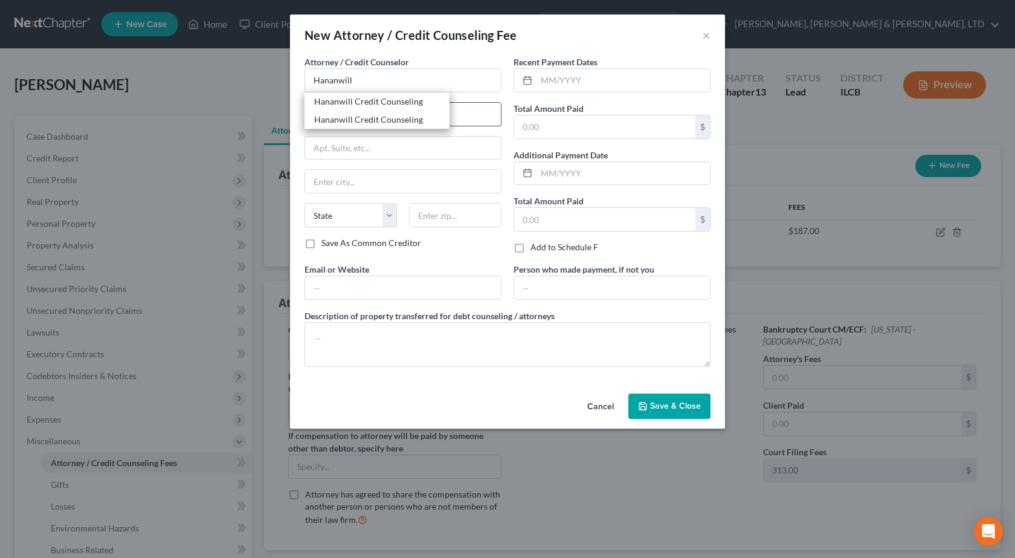
click at [381, 105] on div "Hananwill Credit Counseling" at bounding box center [377, 101] width 126 height 12
type input "Hananwill Credit Counseling"
type input "115 N Cross St"
type input "Robinson"
select select "14"
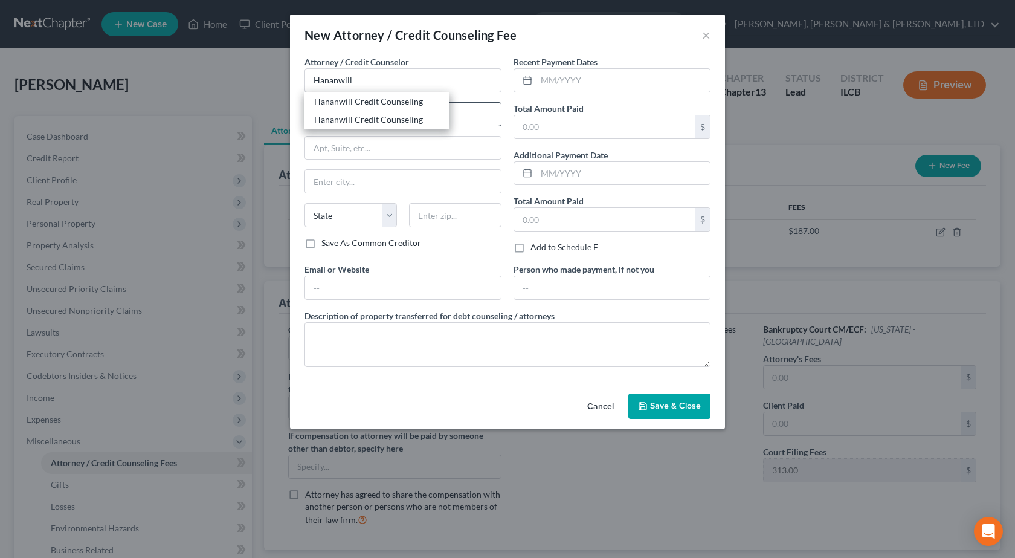
type input "62454"
drag, startPoint x: 591, startPoint y: 85, endPoint x: 577, endPoint y: 80, distance: 15.3
click at [591, 84] on input "text" at bounding box center [623, 80] width 173 height 23
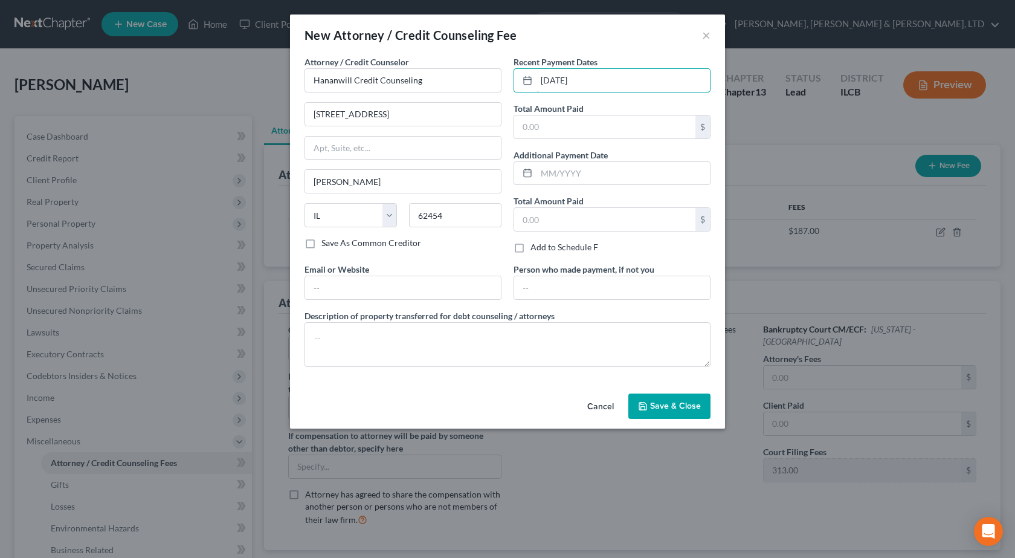
type input "10/2/2025"
type input "25"
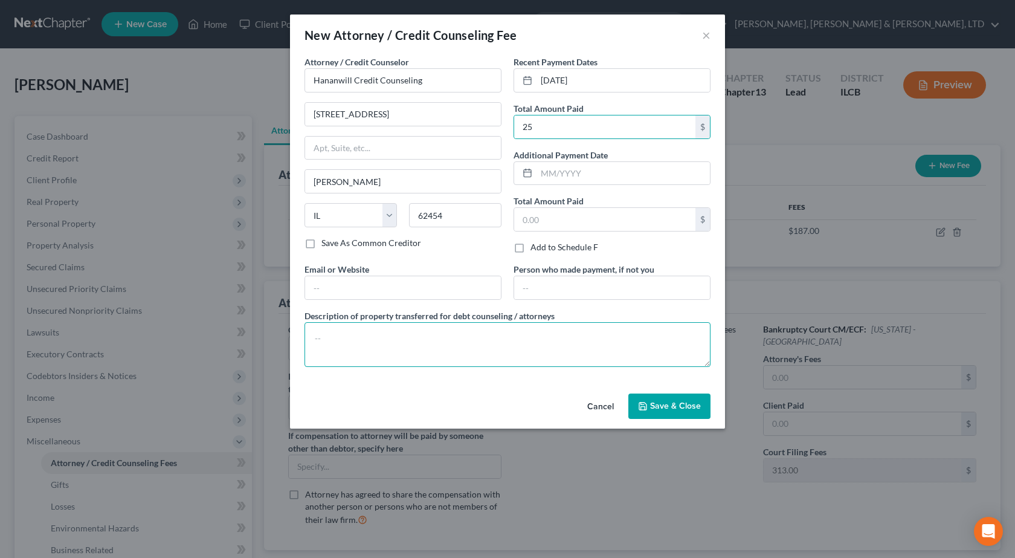
click at [326, 338] on textarea at bounding box center [508, 344] width 406 height 45
type textarea "Pre-bankruptcy Credit Counseling"
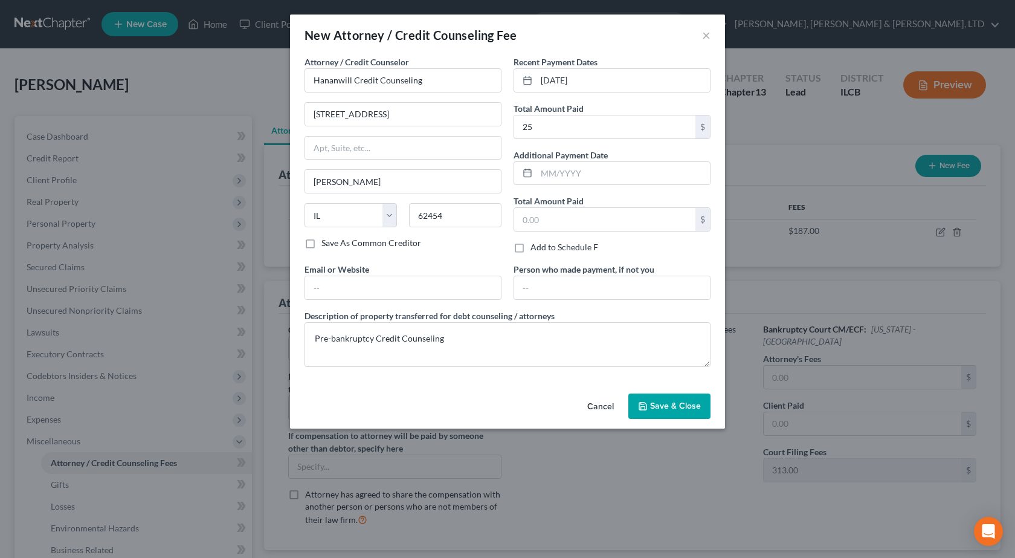
click at [696, 412] on button "Save & Close" at bounding box center [669, 405] width 82 height 25
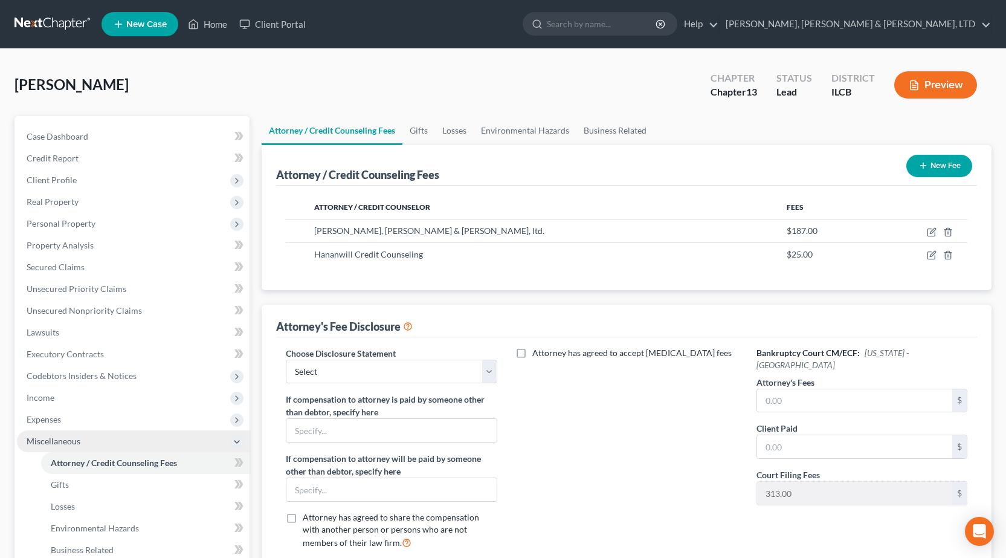
scroll to position [215, 0]
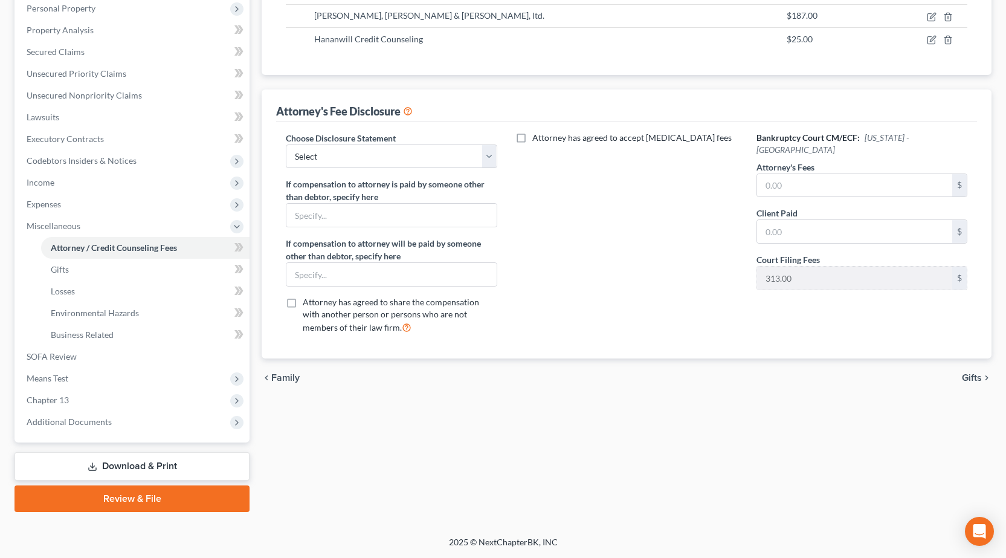
drag, startPoint x: 158, startPoint y: 465, endPoint x: 157, endPoint y: 459, distance: 6.1
click at [158, 465] on link "Download & Print" at bounding box center [132, 466] width 235 height 28
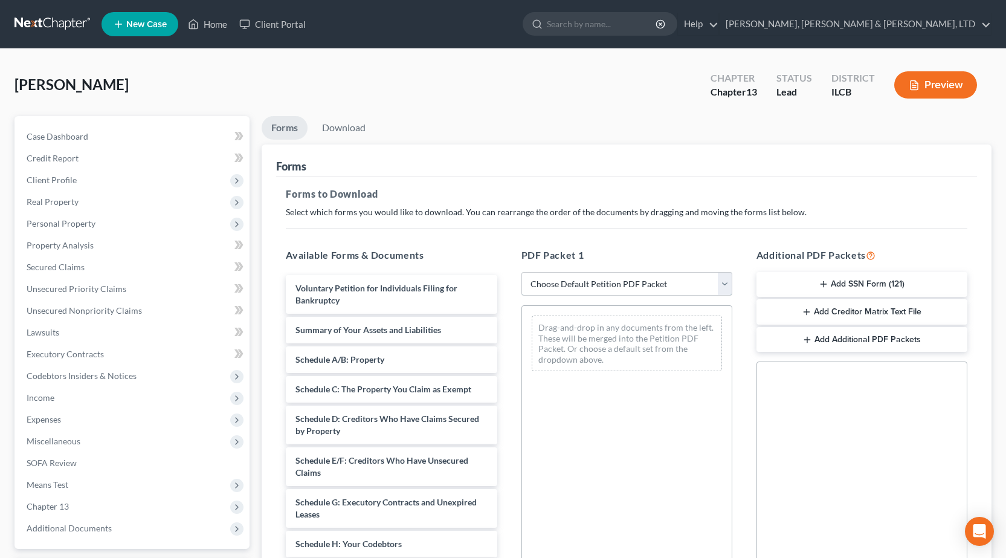
click at [670, 285] on select "Choose Default Petition PDF Packet Complete Bankruptcy Petition (all forms and …" at bounding box center [627, 284] width 211 height 24
select select "0"
click at [526, 272] on select "Choose Default Petition PDF Packet Complete Bankruptcy Petition (all forms and …" at bounding box center [627, 284] width 211 height 24
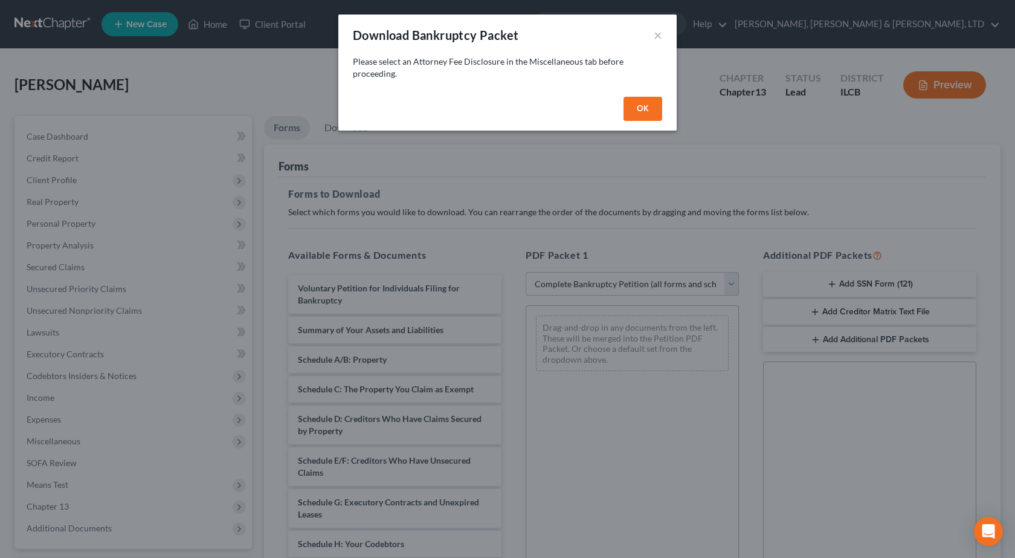
click at [644, 108] on button "OK" at bounding box center [643, 109] width 39 height 24
select select
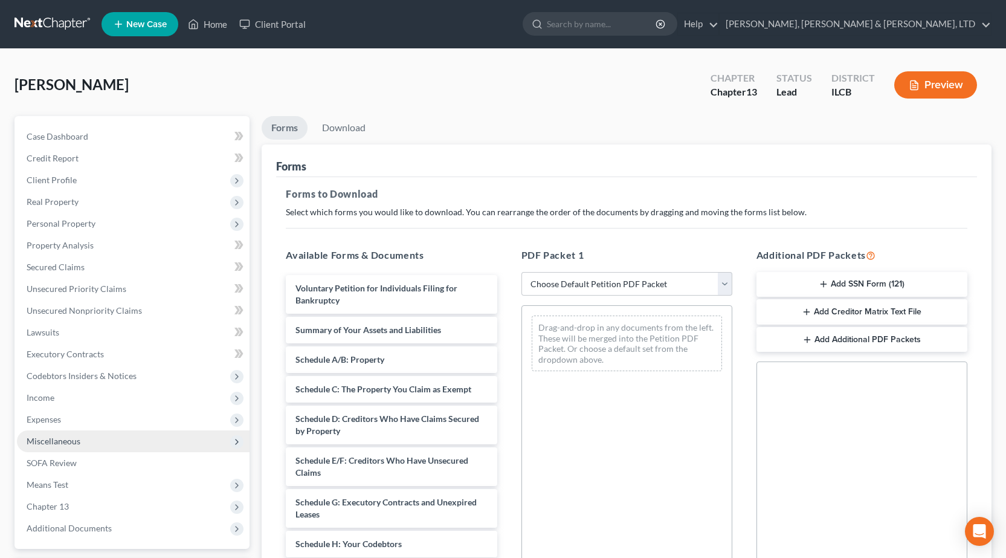
click at [77, 439] on span "Miscellaneous" at bounding box center [54, 441] width 54 height 10
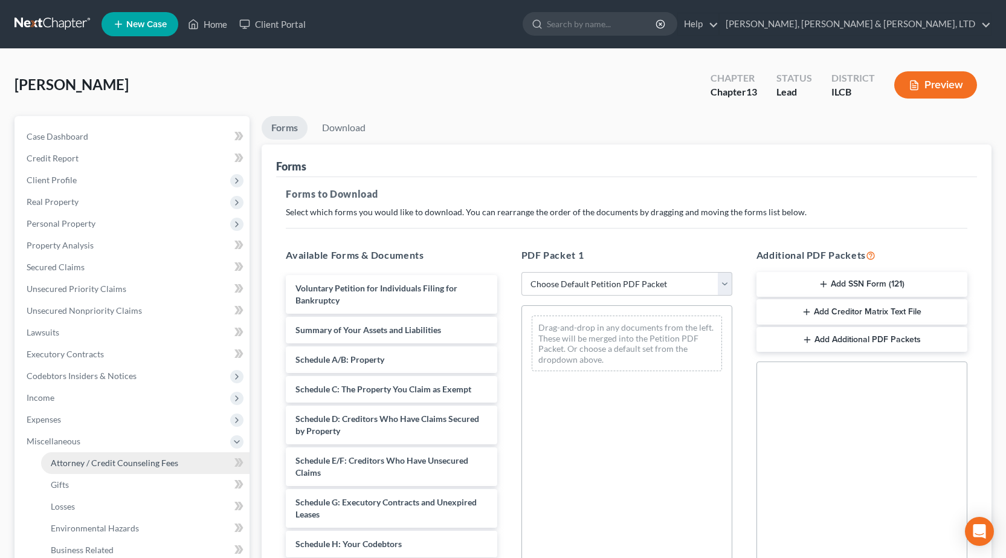
click at [108, 458] on span "Attorney / Credit Counseling Fees" at bounding box center [115, 462] width 128 height 10
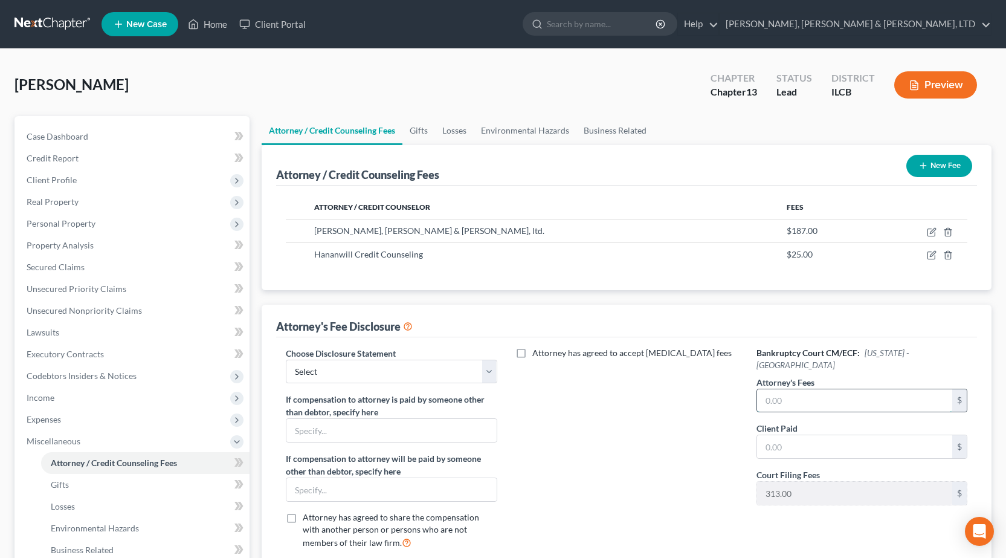
click at [816, 389] on input "text" at bounding box center [854, 400] width 195 height 23
type input "4,500"
type input "187"
click at [627, 442] on div "Attorney has agreed to accept retainer fees" at bounding box center [626, 453] width 235 height 212
click at [391, 365] on select "Select Southern Central" at bounding box center [391, 372] width 211 height 24
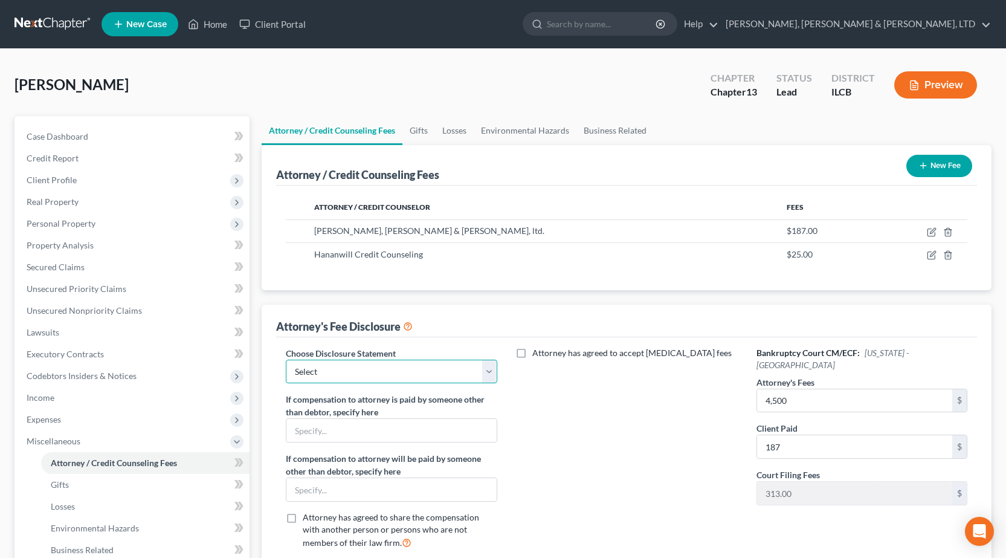
select select "1"
click at [286, 360] on select "Select Southern Central" at bounding box center [391, 372] width 211 height 24
click at [586, 461] on div "Attorney has agreed to accept retainer fees" at bounding box center [626, 453] width 235 height 212
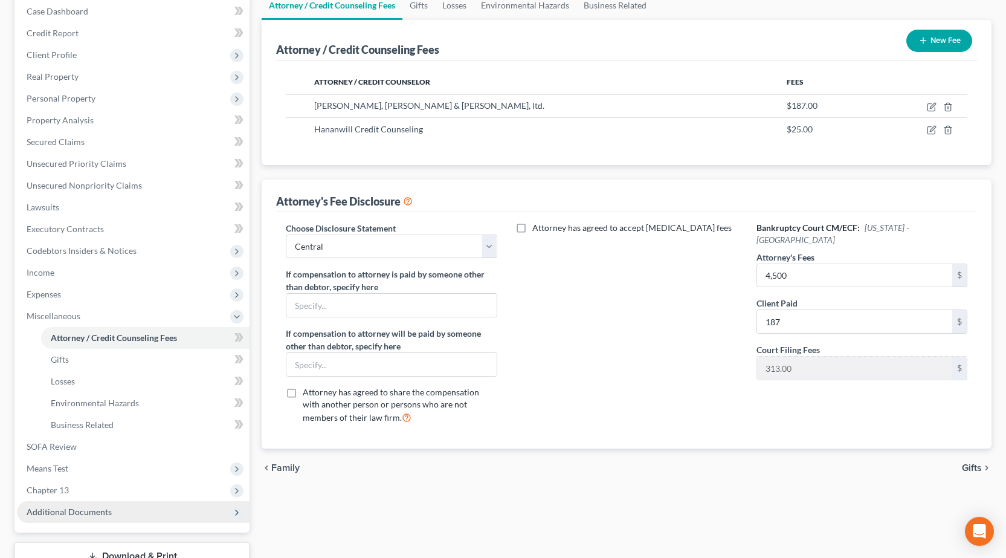
scroll to position [215, 0]
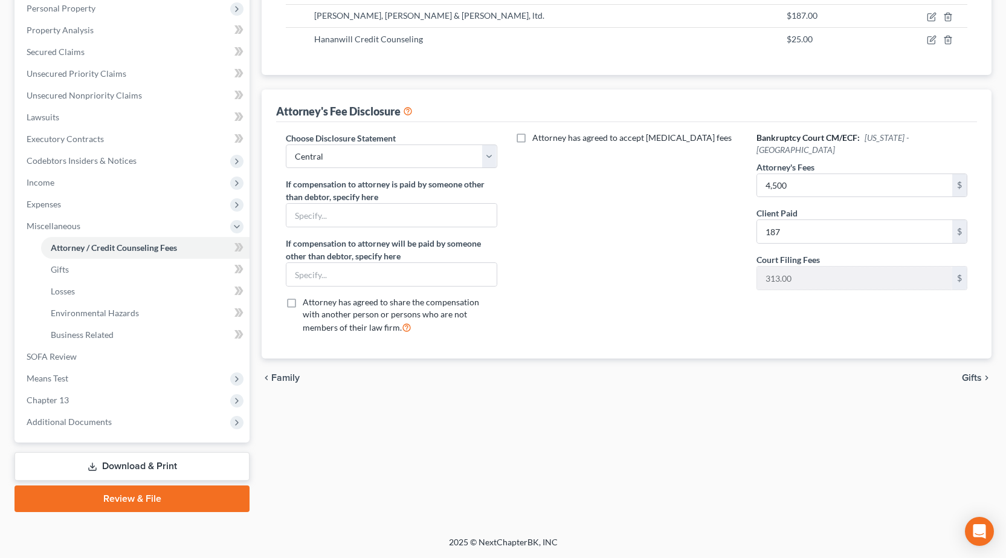
click at [126, 464] on link "Download & Print" at bounding box center [132, 466] width 235 height 28
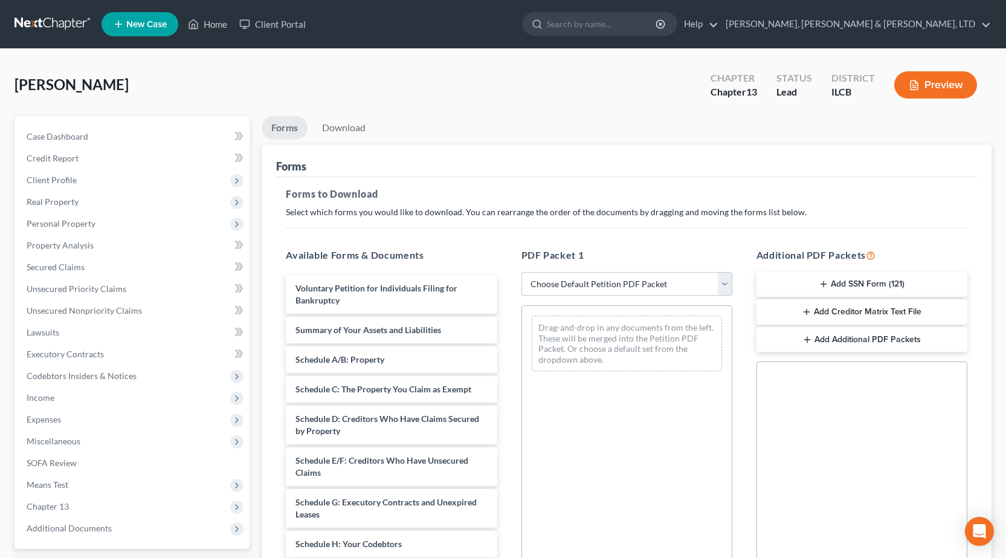
drag, startPoint x: 610, startPoint y: 285, endPoint x: 604, endPoint y: 289, distance: 6.9
click at [610, 285] on select "Choose Default Petition PDF Packet Complete Bankruptcy Petition (all forms and …" at bounding box center [627, 284] width 211 height 24
select select "0"
click at [522, 272] on select "Choose Default Petition PDF Packet Complete Bankruptcy Petition (all forms and …" at bounding box center [627, 284] width 211 height 24
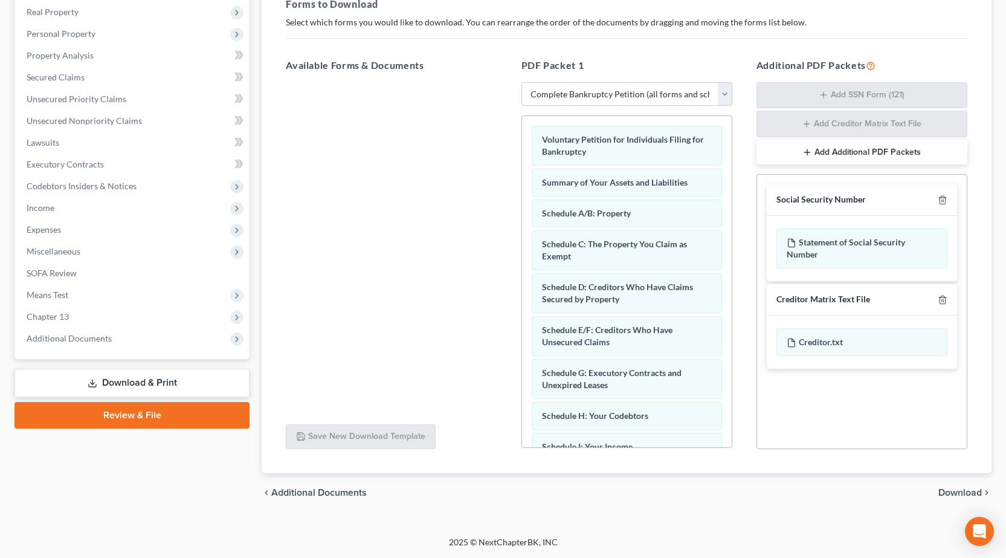
click at [968, 494] on span "Download" at bounding box center [961, 493] width 44 height 10
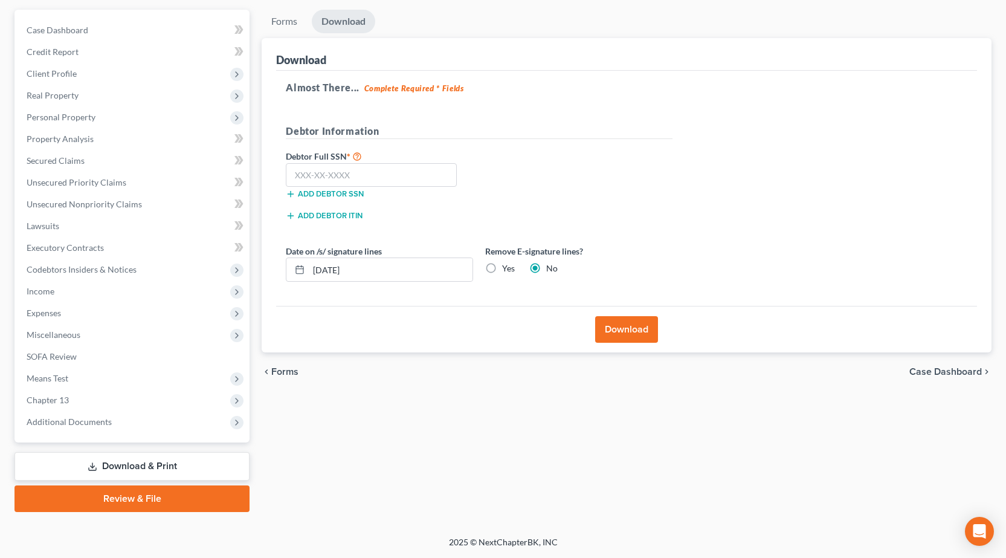
scroll to position [106, 0]
click at [356, 174] on input "text" at bounding box center [371, 175] width 171 height 24
type input "355-68-0117"
drag, startPoint x: 376, startPoint y: 267, endPoint x: 452, endPoint y: 300, distance: 82.5
click at [0, 229] on div "Byrne, James Upgraded Chapter Chapter 13 Status Lead District ILCB Preview Peti…" at bounding box center [503, 239] width 1006 height 593
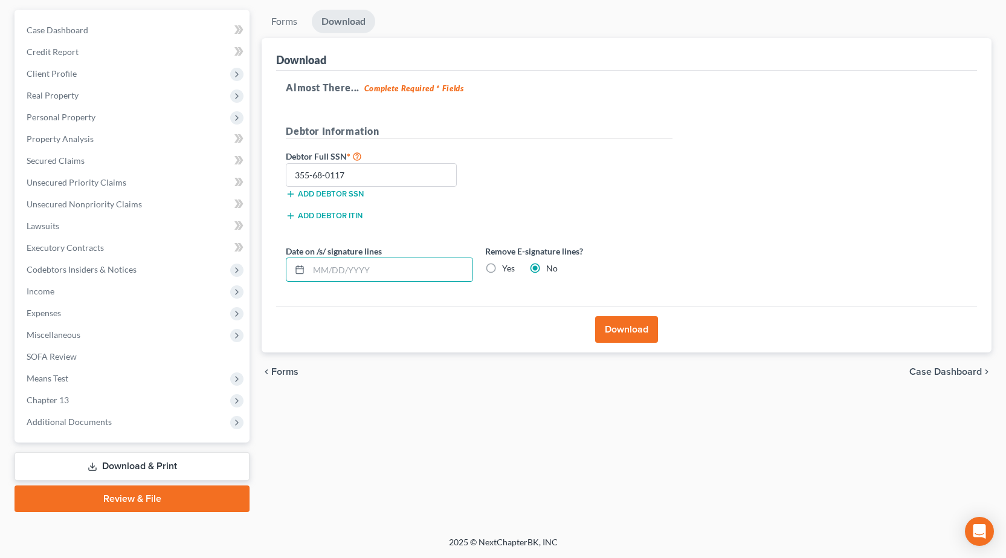
click at [502, 268] on label "Yes" at bounding box center [508, 268] width 13 height 12
click at [507, 268] on input "Yes" at bounding box center [511, 266] width 8 height 8
radio input "true"
radio input "false"
click at [631, 330] on button "Download" at bounding box center [626, 329] width 63 height 27
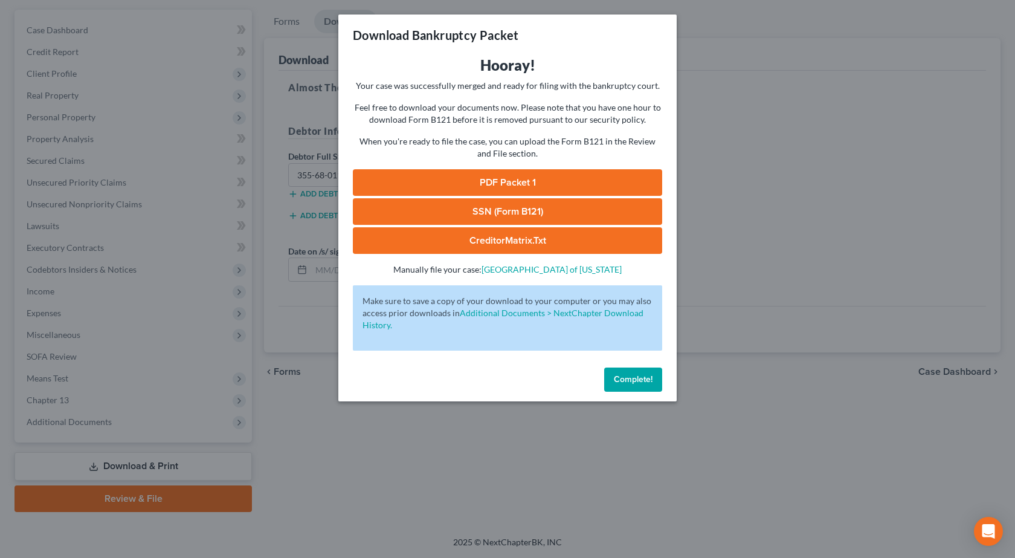
click at [493, 172] on link "PDF Packet 1" at bounding box center [507, 182] width 309 height 27
click at [528, 208] on link "SSN (Form B121)" at bounding box center [507, 211] width 309 height 27
click at [122, 181] on div "Download Bankruptcy Packet Hooray! Your case was successfully merged and ready …" at bounding box center [507, 279] width 1015 height 558
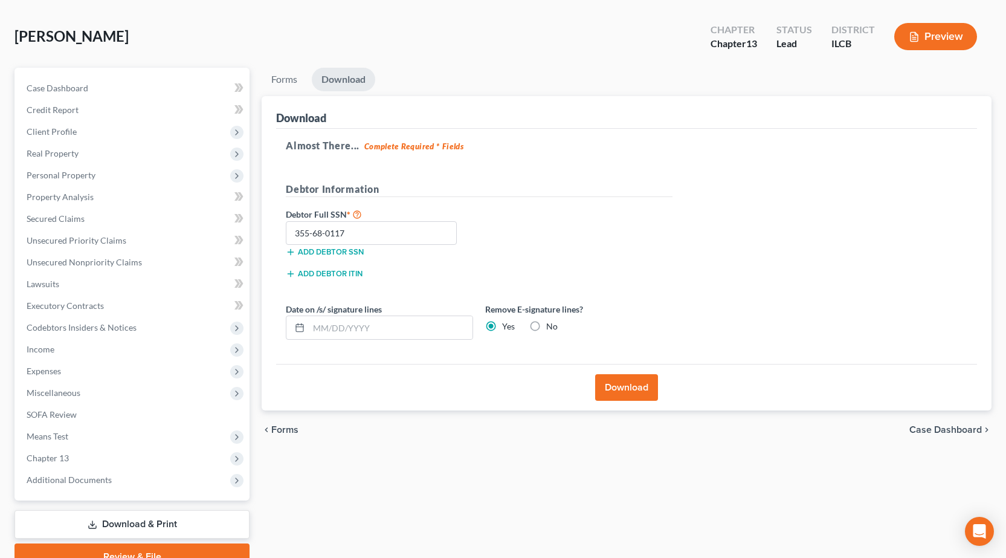
scroll to position [0, 0]
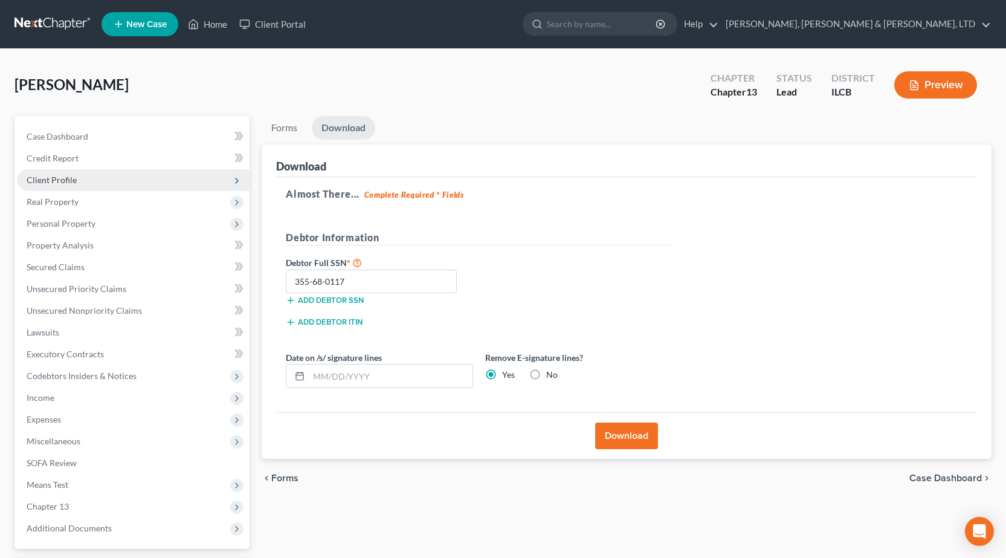
click at [68, 180] on span "Client Profile" at bounding box center [52, 180] width 50 height 10
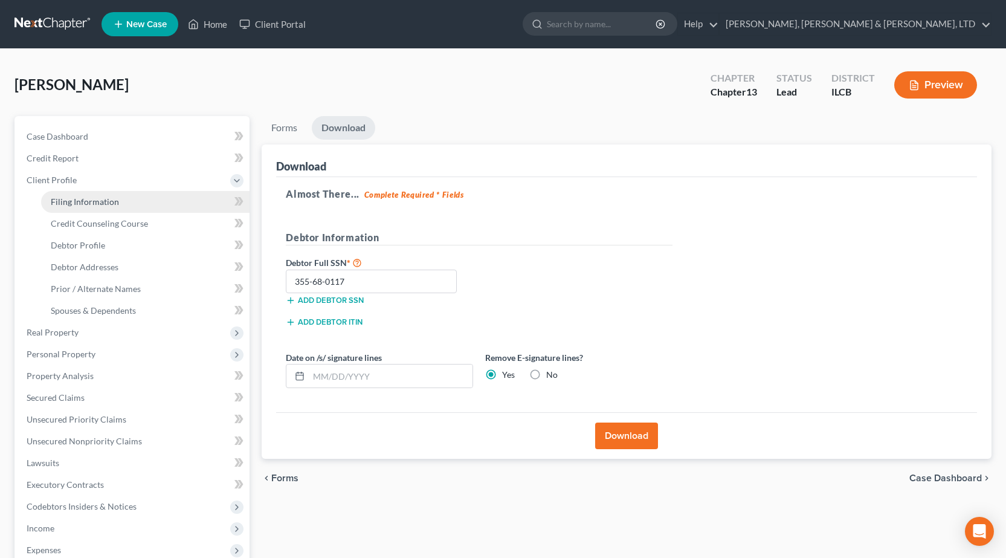
click at [103, 199] on span "Filing Information" at bounding box center [85, 201] width 68 height 10
select select "1"
select select "0"
select select "3"
select select "24"
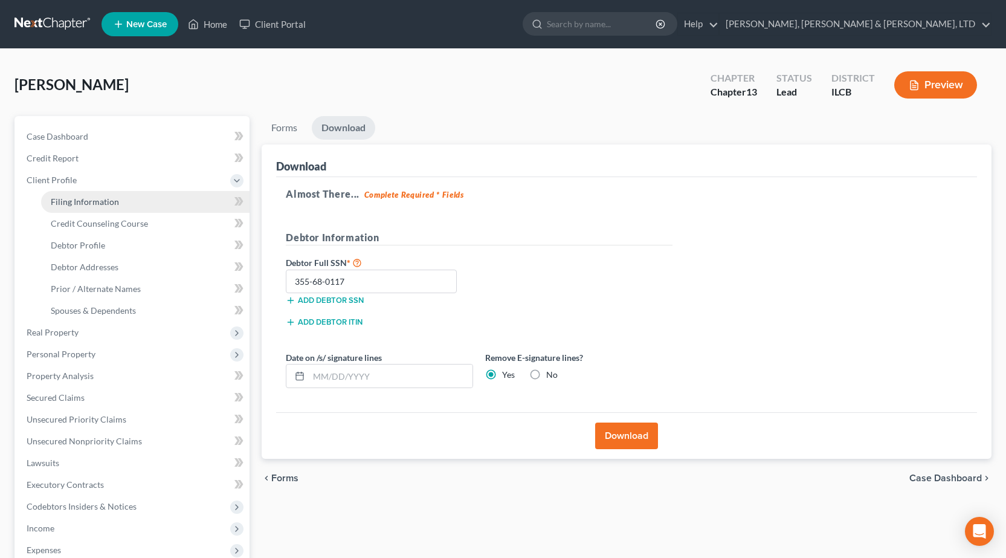
select select "14"
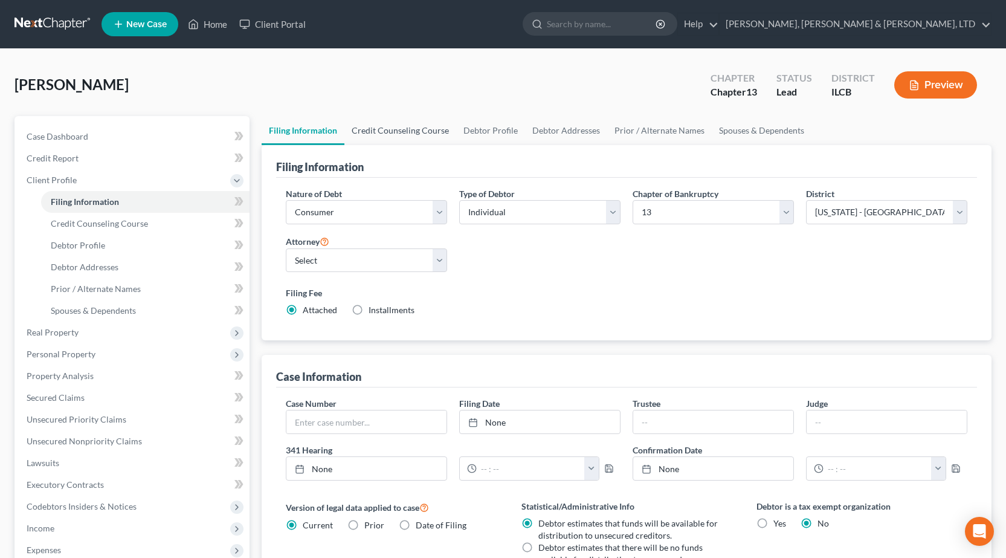
click at [418, 118] on link "Credit Counseling Course" at bounding box center [400, 130] width 112 height 29
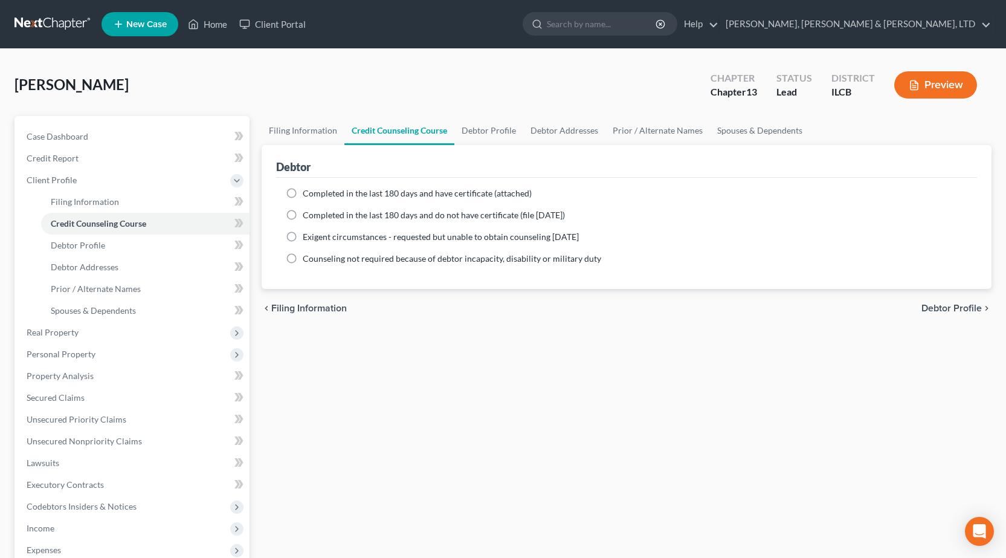
click at [305, 194] on span "Completed in the last 180 days and have certificate (attached)" at bounding box center [417, 193] width 229 height 10
click at [308, 194] on input "Completed in the last 180 days and have certificate (attached)" at bounding box center [312, 191] width 8 height 8
radio input "true"
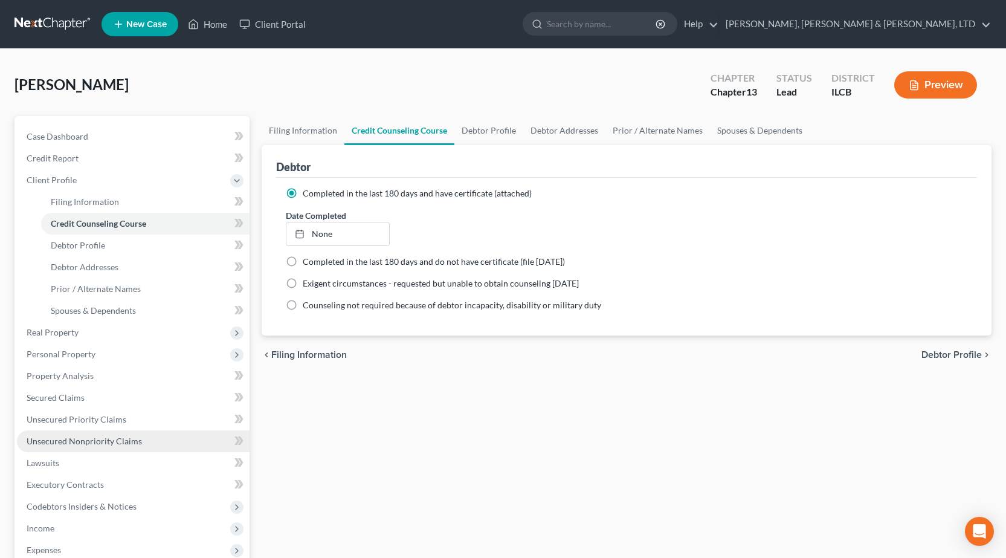
click at [91, 444] on span "Unsecured Nonpriority Claims" at bounding box center [84, 441] width 115 height 10
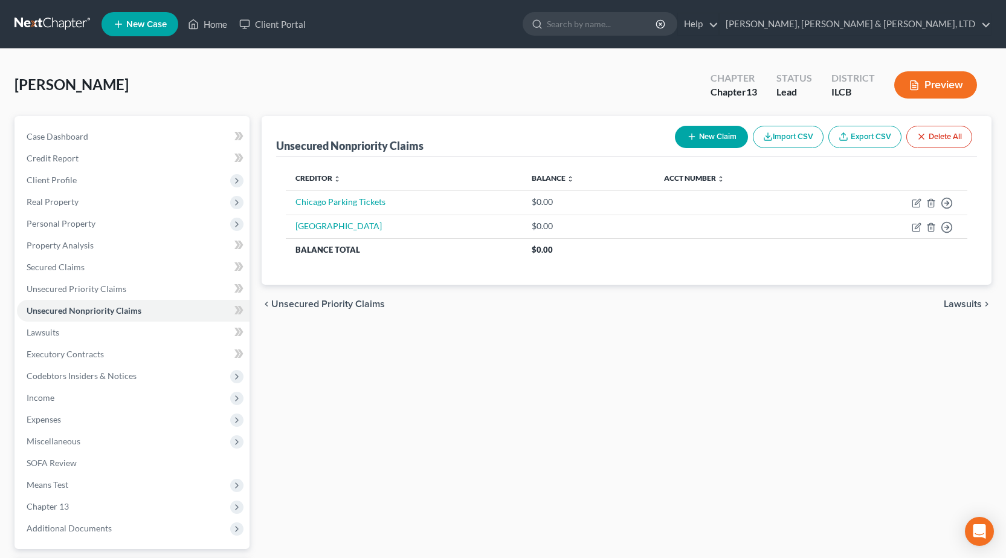
click at [55, 24] on link at bounding box center [53, 24] width 77 height 22
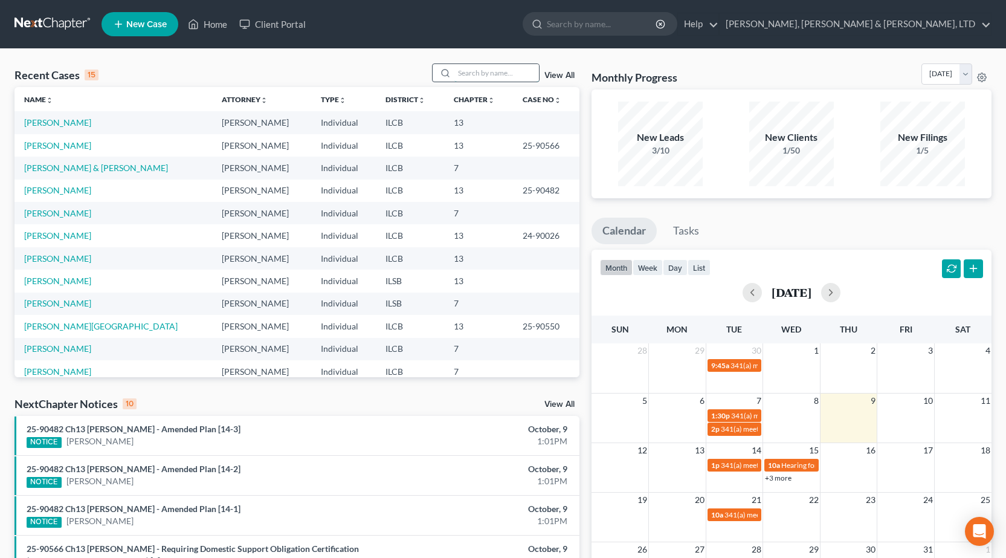
click at [475, 70] on input "search" at bounding box center [496, 73] width 85 height 18
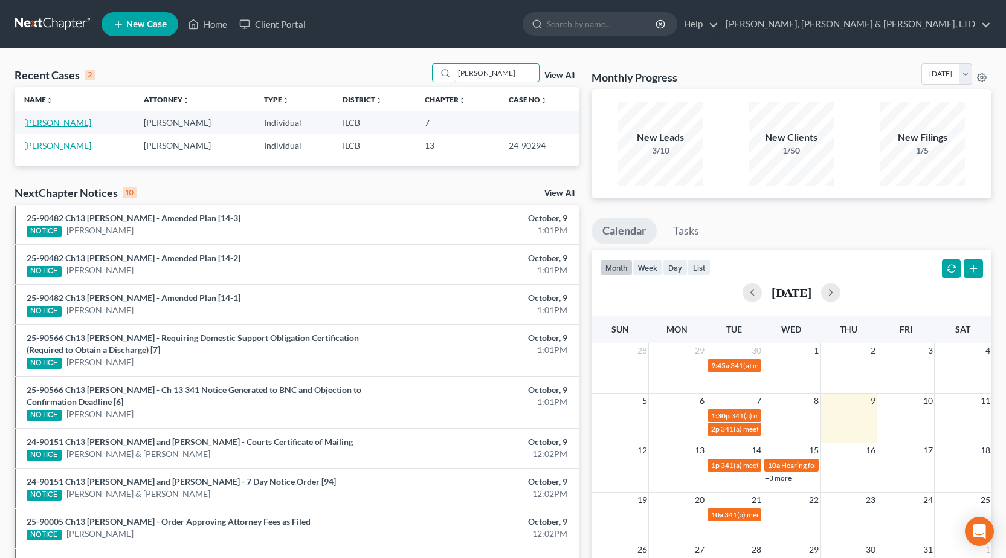
type input "hudson"
click at [68, 119] on link "[PERSON_NAME]" at bounding box center [57, 122] width 67 height 10
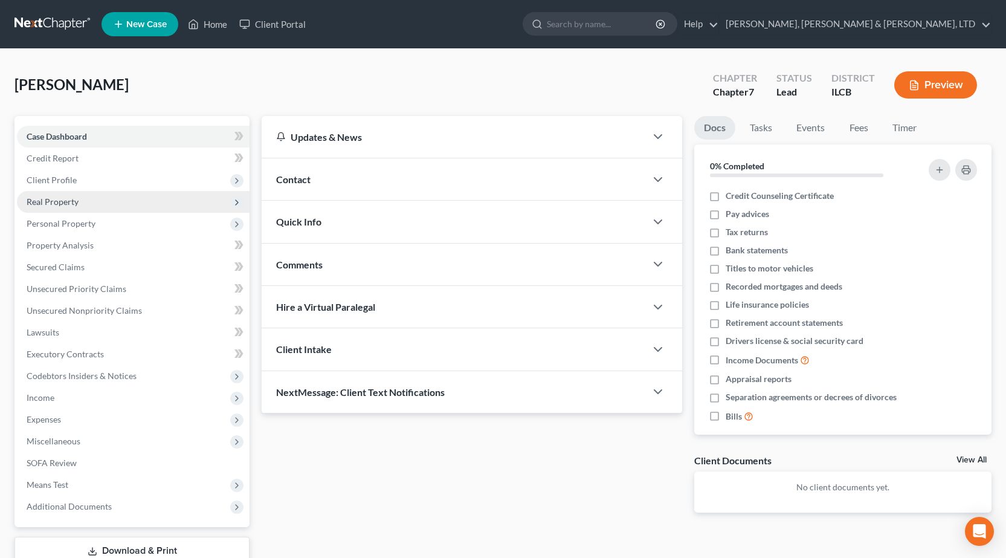
click at [99, 209] on span "Real Property" at bounding box center [133, 202] width 233 height 22
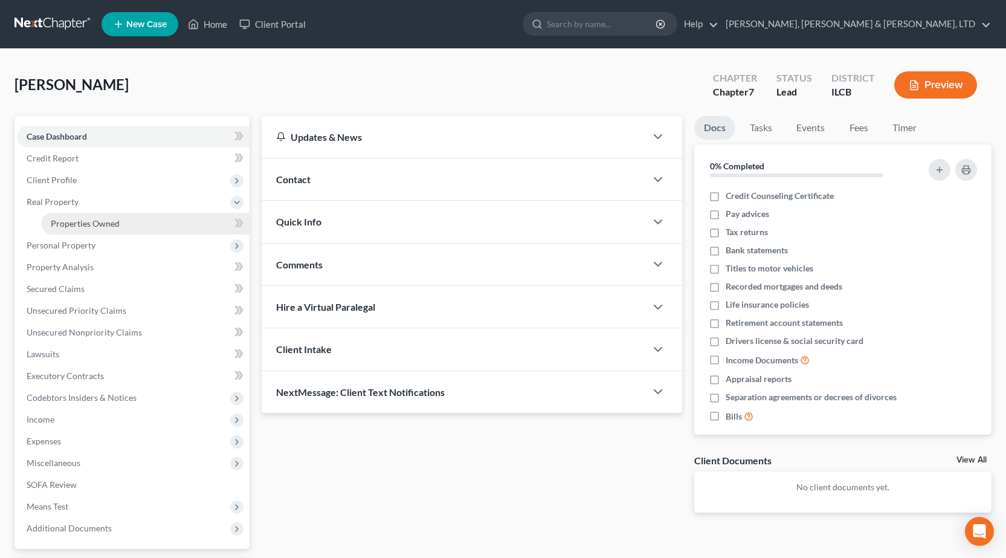
click at [100, 221] on span "Properties Owned" at bounding box center [85, 223] width 69 height 10
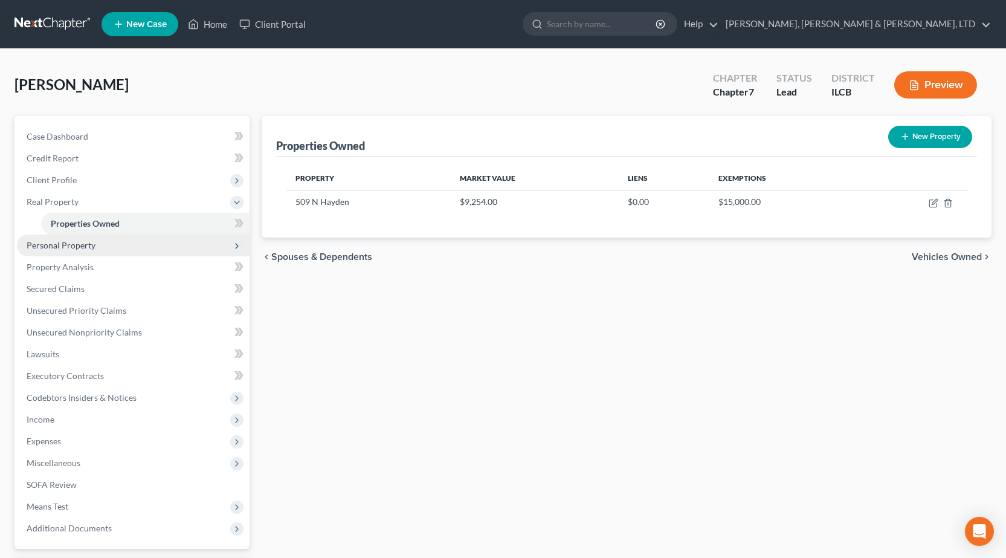
click at [106, 248] on span "Personal Property" at bounding box center [133, 245] width 233 height 22
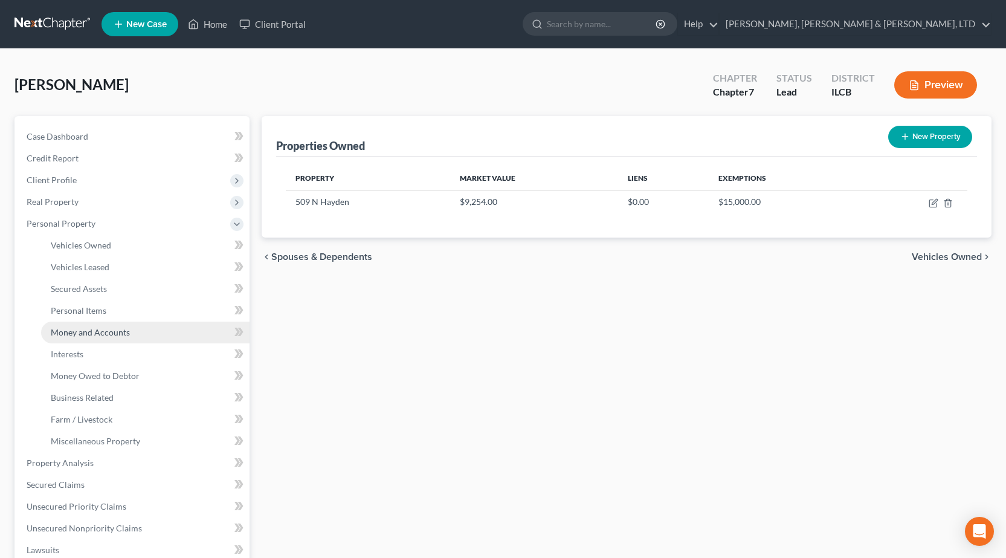
click at [121, 336] on span "Money and Accounts" at bounding box center [90, 332] width 79 height 10
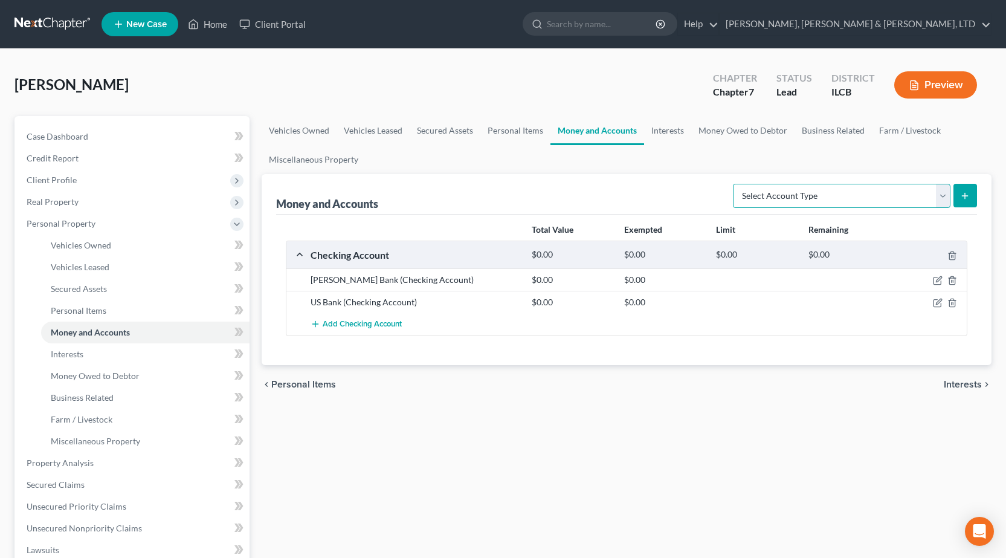
click at [855, 190] on select "Select Account Type Brokerage Cash on Hand Certificates of Deposit Checking Acc…" at bounding box center [842, 196] width 218 height 24
select select "cash_on_hand"
click at [735, 184] on select "Select Account Type Brokerage Cash on Hand Certificates of Deposit Checking Acc…" at bounding box center [842, 196] width 218 height 24
click at [964, 196] on icon "submit" at bounding box center [965, 196] width 10 height 10
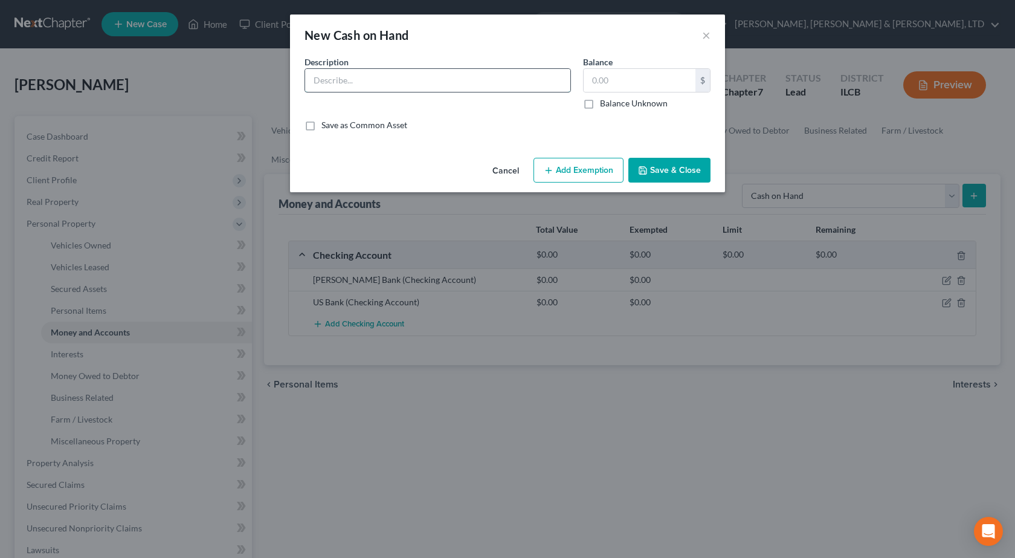
click at [502, 72] on input "text" at bounding box center [437, 80] width 265 height 23
type input "Cash"
type input "60"
click at [590, 163] on button "Add Exemption" at bounding box center [579, 170] width 90 height 25
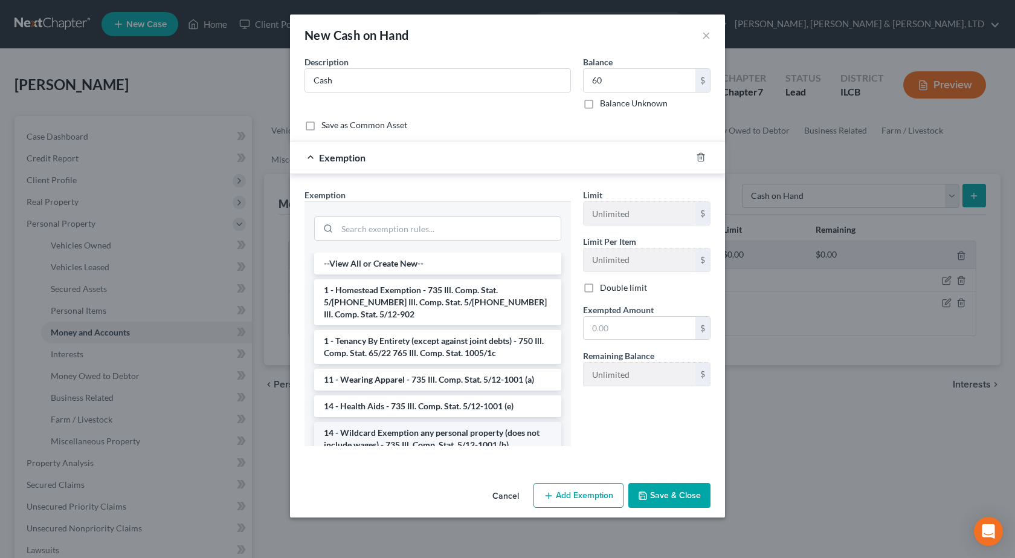
click at [436, 430] on li "14 - Wildcard Exemption any personal property (does not include wages) - 735 Il…" at bounding box center [437, 439] width 247 height 34
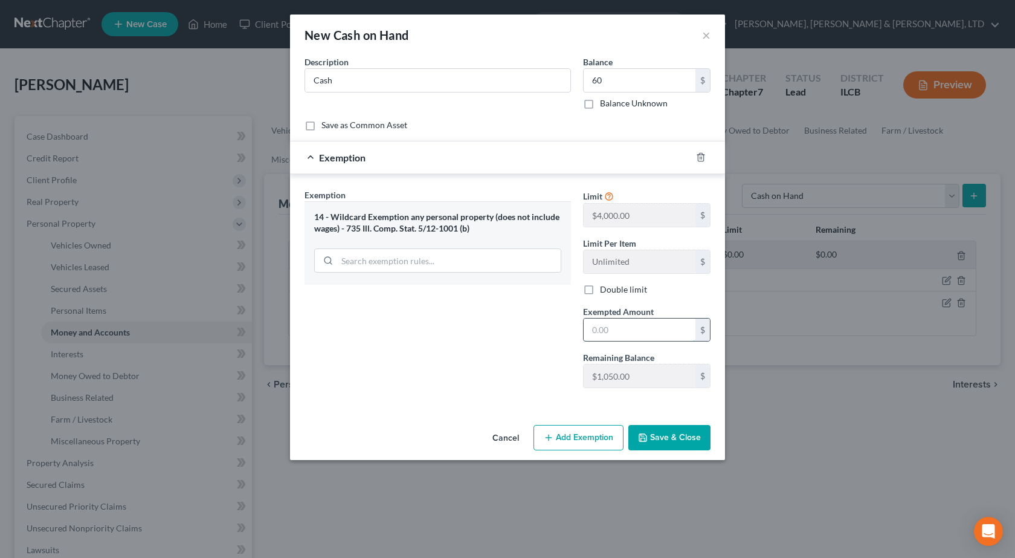
click at [635, 328] on input "text" at bounding box center [640, 329] width 112 height 23
type input "60"
click at [520, 389] on div "Exemption Set must be selected for CA. Exemption * 14 - Wildcard Exemption any …" at bounding box center [438, 293] width 279 height 209
click at [641, 77] on input "60" at bounding box center [640, 80] width 112 height 23
type input "54"
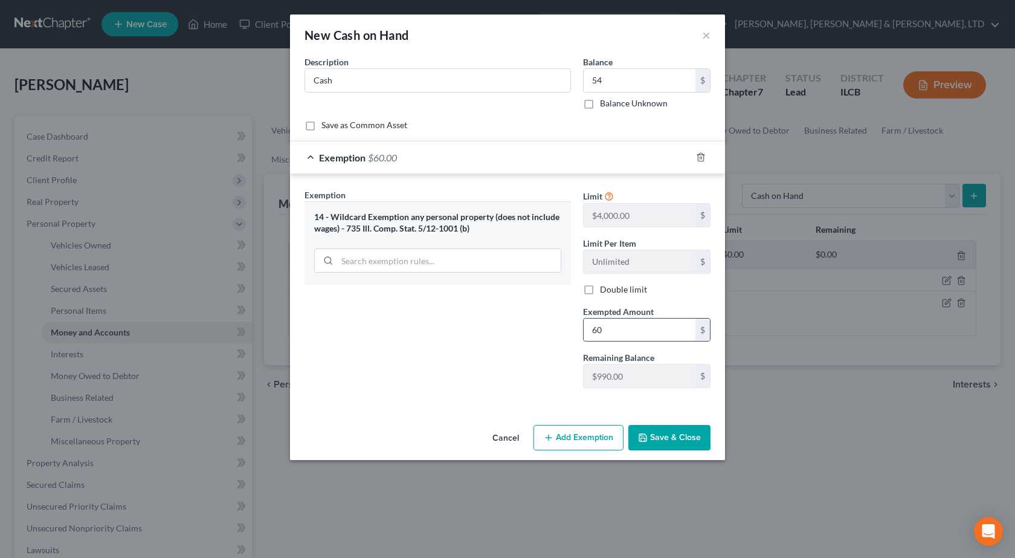
click at [646, 322] on input "60" at bounding box center [640, 329] width 112 height 23
type input "54"
drag, startPoint x: 477, startPoint y: 346, endPoint x: 734, endPoint y: 498, distance: 298.1
click at [488, 347] on div "Exemption Set must be selected for CA. Exemption * 14 - Wildcard Exemption any …" at bounding box center [438, 293] width 279 height 209
click at [648, 434] on icon "button" at bounding box center [643, 438] width 10 height 10
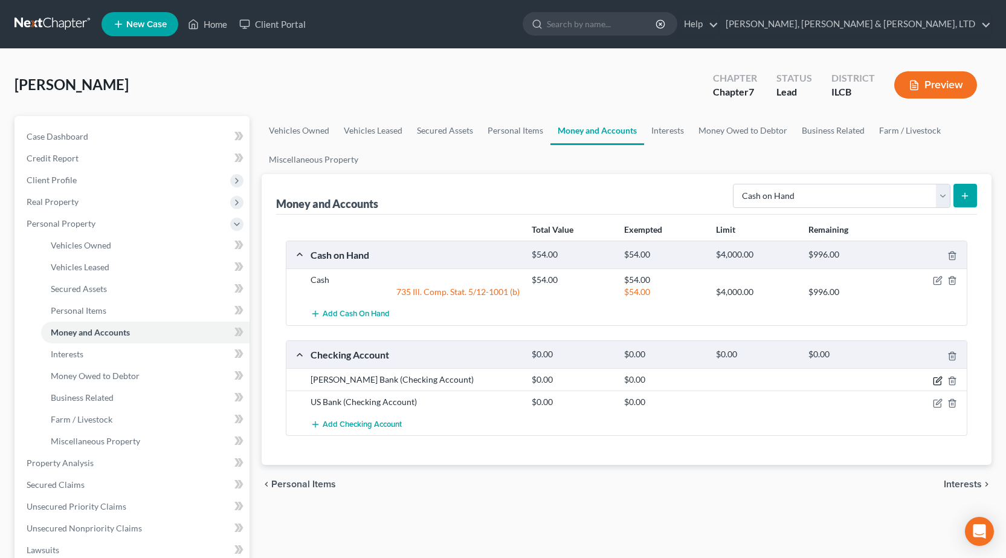
click at [934, 377] on icon "button" at bounding box center [937, 380] width 7 height 7
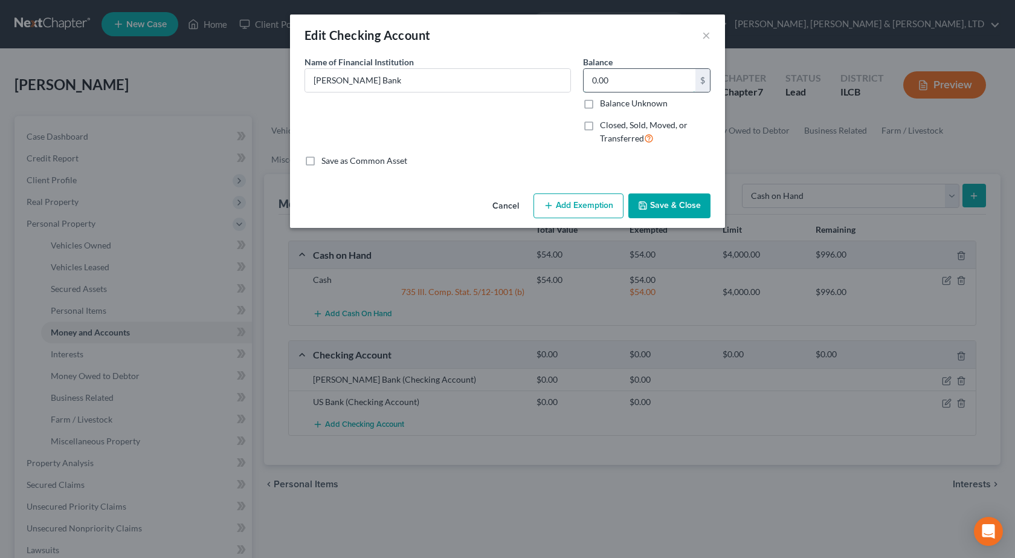
click at [653, 82] on input "0.00" at bounding box center [640, 80] width 112 height 23
type input "5"
click at [595, 202] on button "Add Exemption" at bounding box center [579, 205] width 90 height 25
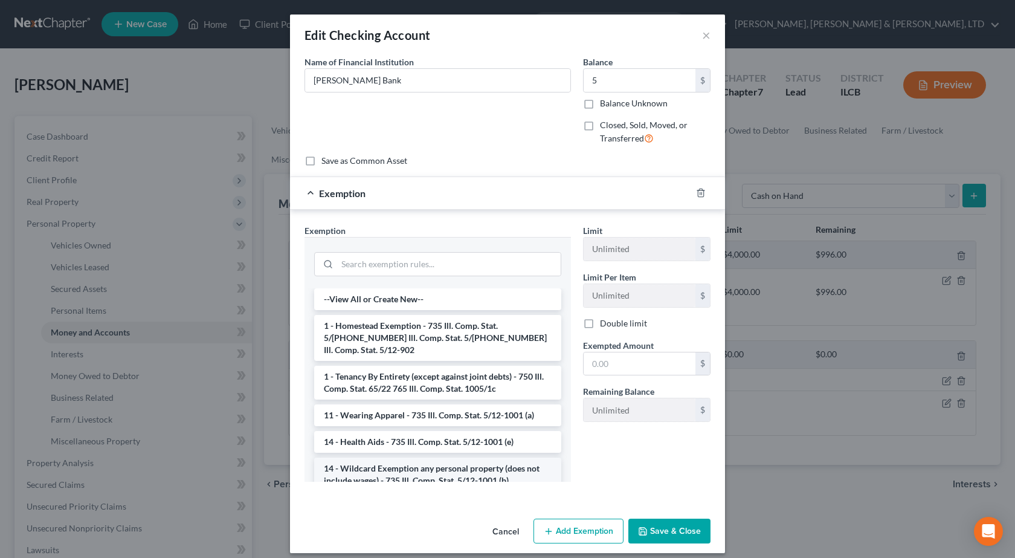
click at [395, 459] on li "14 - Wildcard Exemption any personal property (does not include wages) - 735 Il…" at bounding box center [437, 474] width 247 height 34
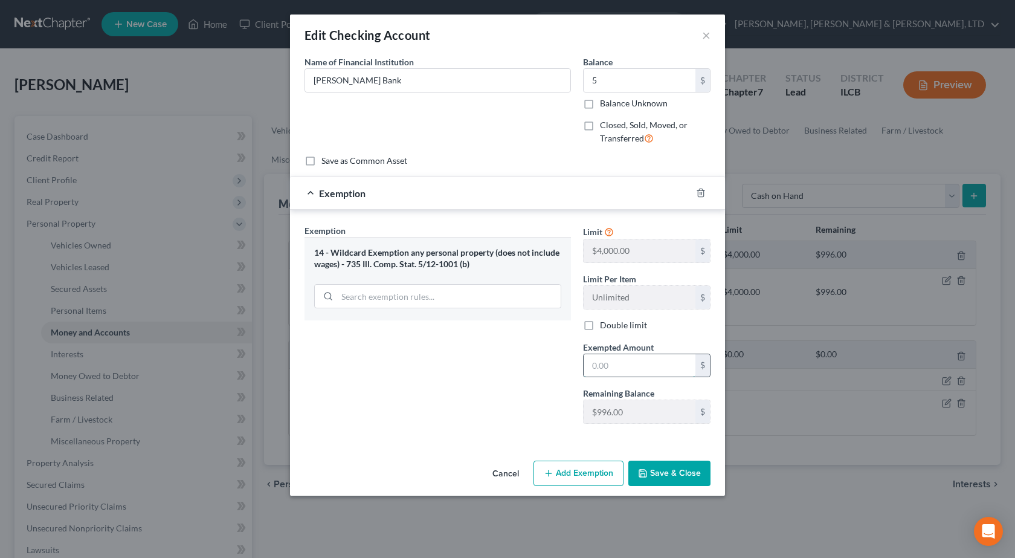
click at [622, 356] on input "text" at bounding box center [640, 365] width 112 height 23
type input "5"
click at [512, 412] on div "Exemption Set must be selected for CA. Exemption * 14 - Wildcard Exemption any …" at bounding box center [438, 328] width 279 height 209
click at [680, 465] on button "Save & Close" at bounding box center [669, 472] width 82 height 25
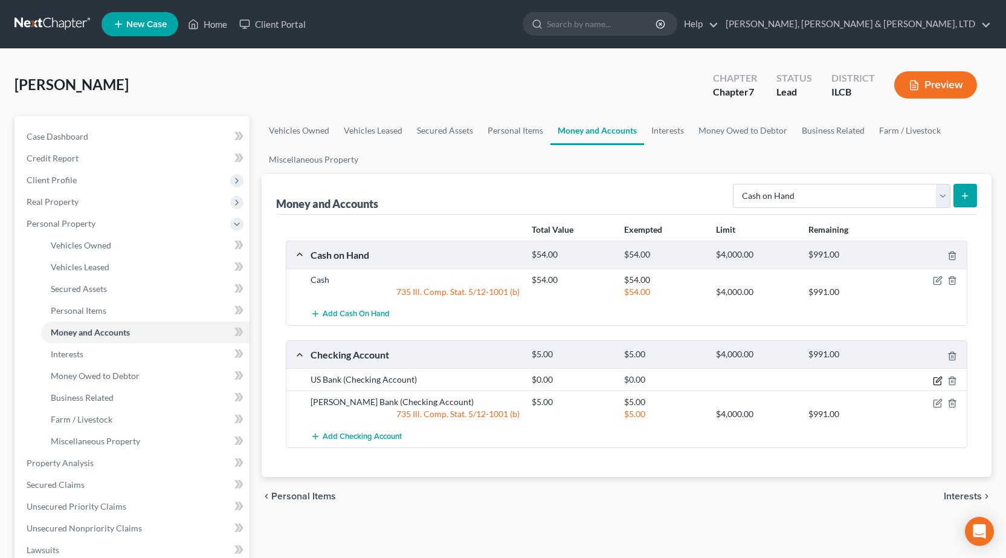
click at [940, 383] on icon "button" at bounding box center [938, 381] width 10 height 10
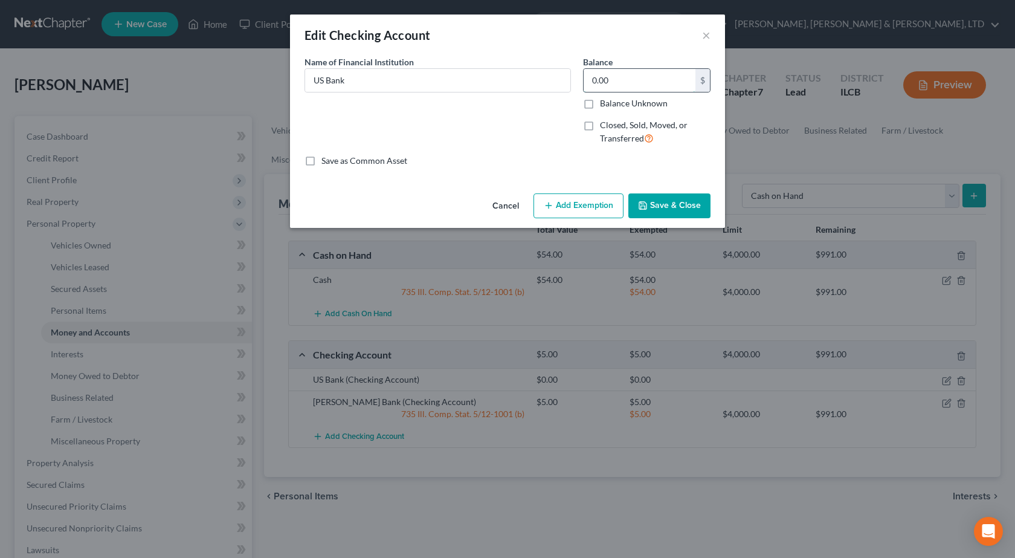
click at [638, 72] on input "0.00" at bounding box center [640, 80] width 112 height 23
type input "10"
click at [587, 207] on button "Add Exemption" at bounding box center [579, 205] width 90 height 25
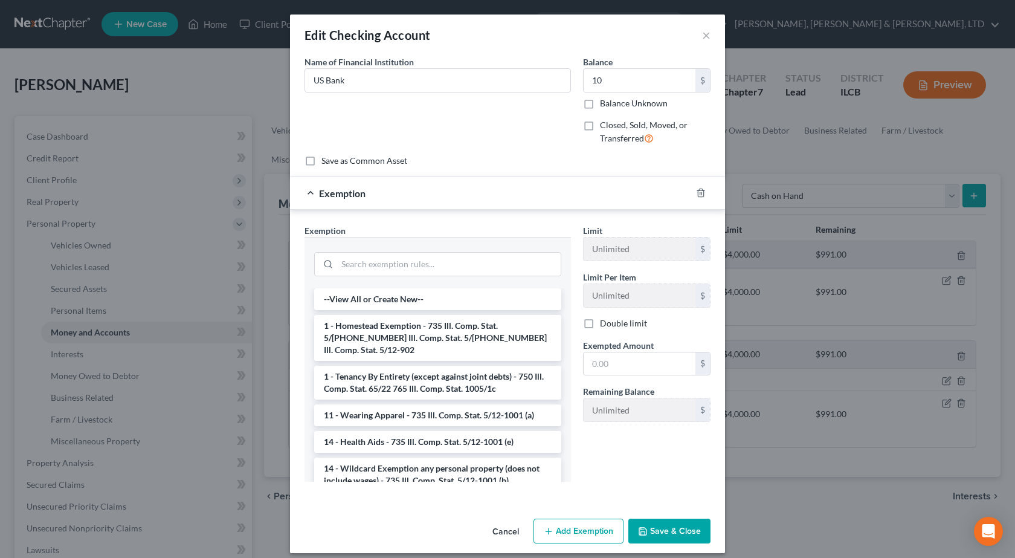
click at [432, 467] on li "14 - Wildcard Exemption any personal property (does not include wages) - 735 Il…" at bounding box center [437, 474] width 247 height 34
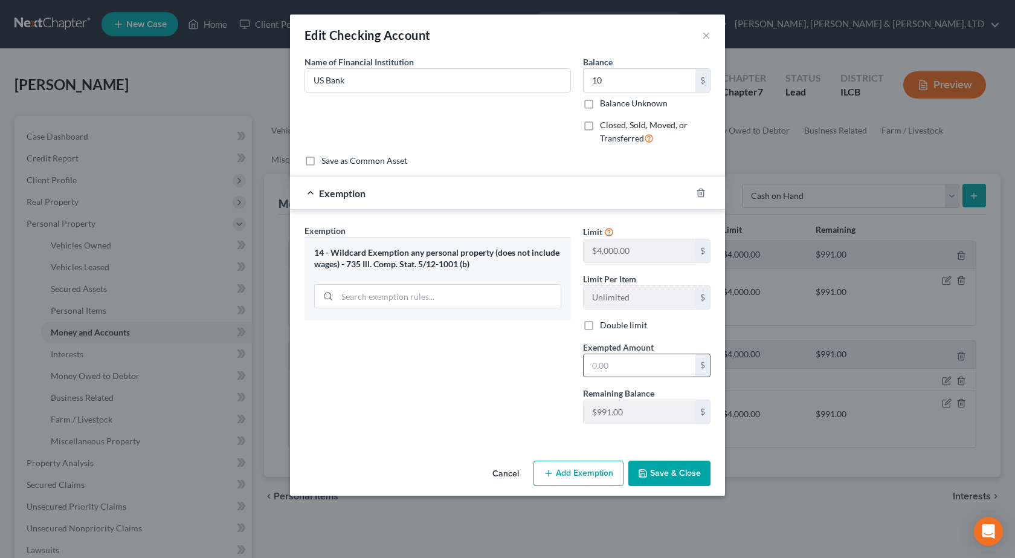
click at [650, 371] on input "text" at bounding box center [640, 365] width 112 height 23
type input "10"
click at [462, 383] on div "Exemption Set must be selected for CA. Exemption * 14 - Wildcard Exemption any …" at bounding box center [438, 328] width 279 height 209
click at [680, 471] on button "Save & Close" at bounding box center [669, 472] width 82 height 25
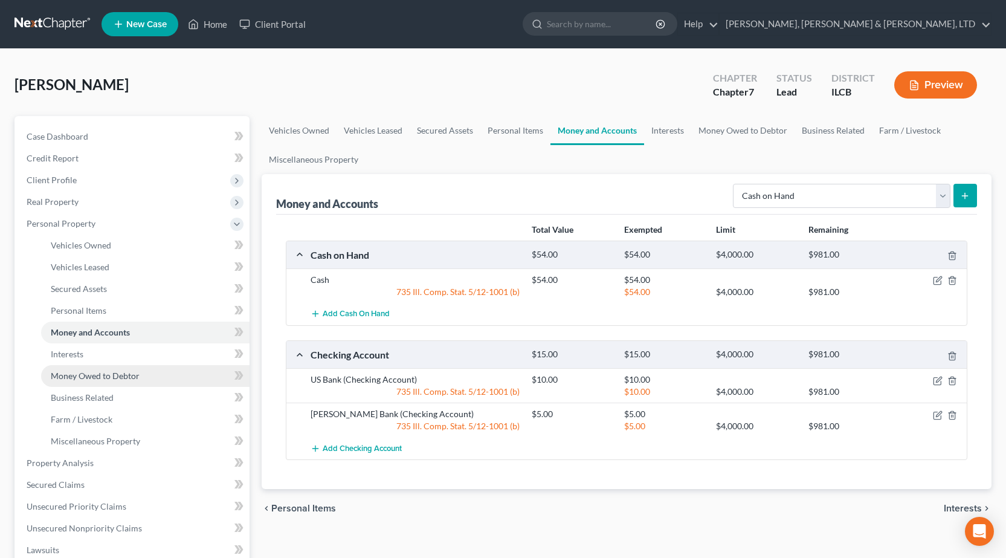
click at [123, 372] on span "Money Owed to Debtor" at bounding box center [95, 375] width 89 height 10
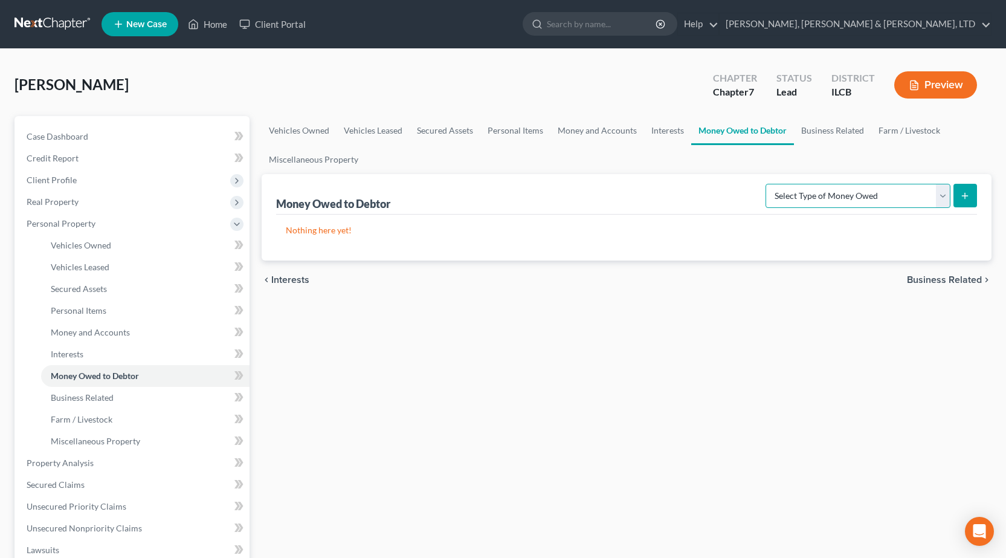
click at [832, 190] on select "Select Type of Money Owed Accounts Receivable Alimony Child Support Claims Agai…" at bounding box center [858, 196] width 185 height 24
select select "expected_tax_refund"
click at [767, 184] on select "Select Type of Money Owed Accounts Receivable Alimony Child Support Claims Agai…" at bounding box center [858, 196] width 185 height 24
click at [971, 193] on button "submit" at bounding box center [966, 196] width 24 height 24
select select "0"
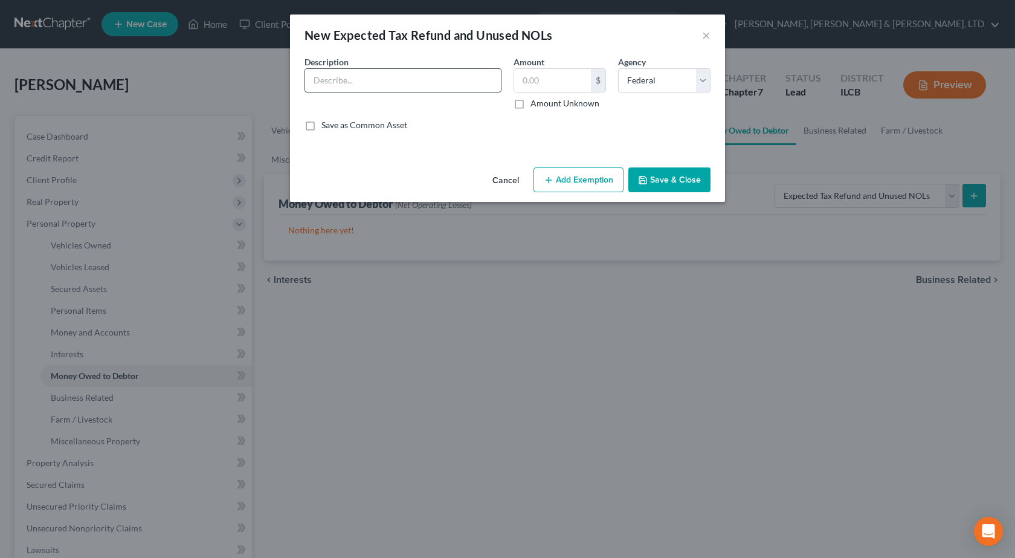
click at [357, 79] on input "text" at bounding box center [403, 80] width 196 height 23
type input "2025 tax refund pro-rated for date of filing"
click at [659, 84] on select "Select Federal State Local" at bounding box center [664, 80] width 92 height 24
select select
click at [618, 68] on select "Select Federal State Local" at bounding box center [664, 80] width 92 height 24
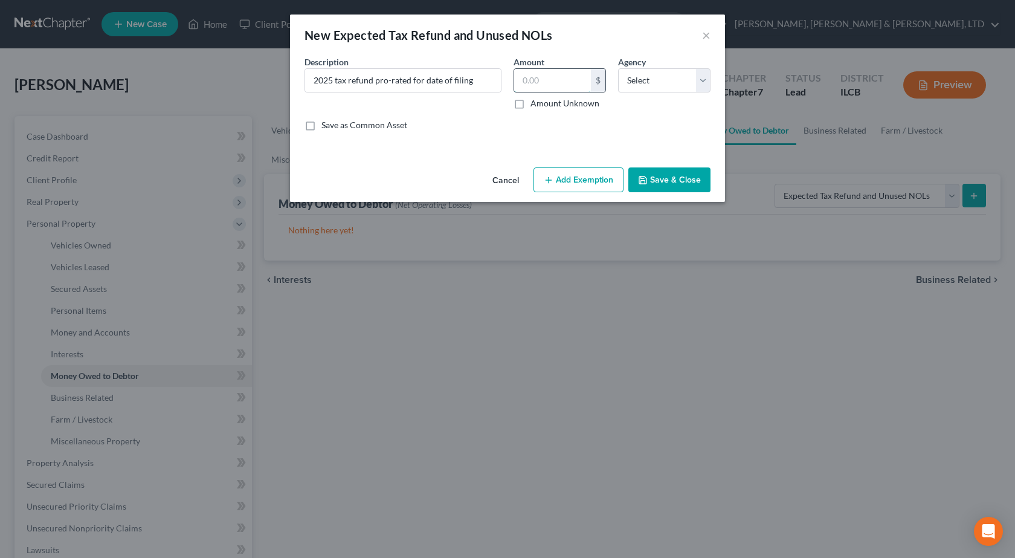
click at [549, 85] on input "text" at bounding box center [552, 80] width 77 height 23
drag, startPoint x: 520, startPoint y: 105, endPoint x: 534, endPoint y: 112, distance: 15.4
click at [531, 103] on label "Amount Unknown" at bounding box center [565, 103] width 69 height 12
click at [535, 103] on input "Amount Unknown" at bounding box center [539, 101] width 8 height 8
checkbox input "true"
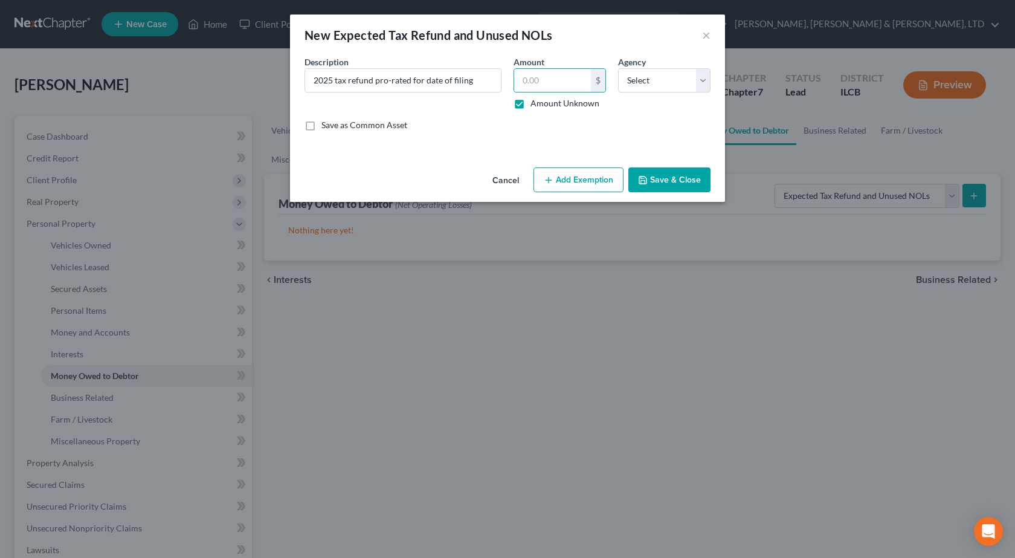
type input "0.00"
click at [570, 175] on button "Add Exemption" at bounding box center [579, 179] width 90 height 25
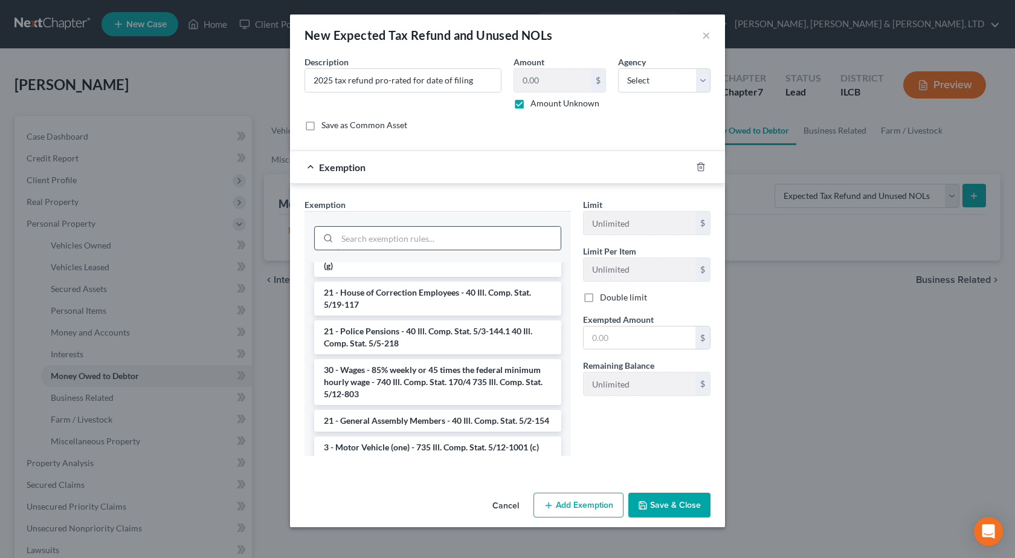
scroll to position [302, 0]
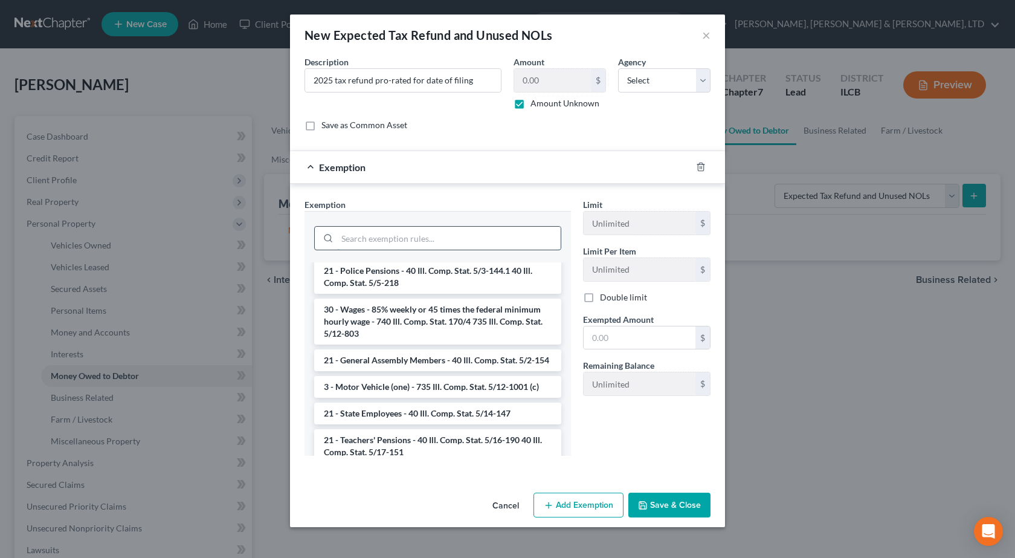
click at [402, 244] on input "search" at bounding box center [449, 238] width 224 height 23
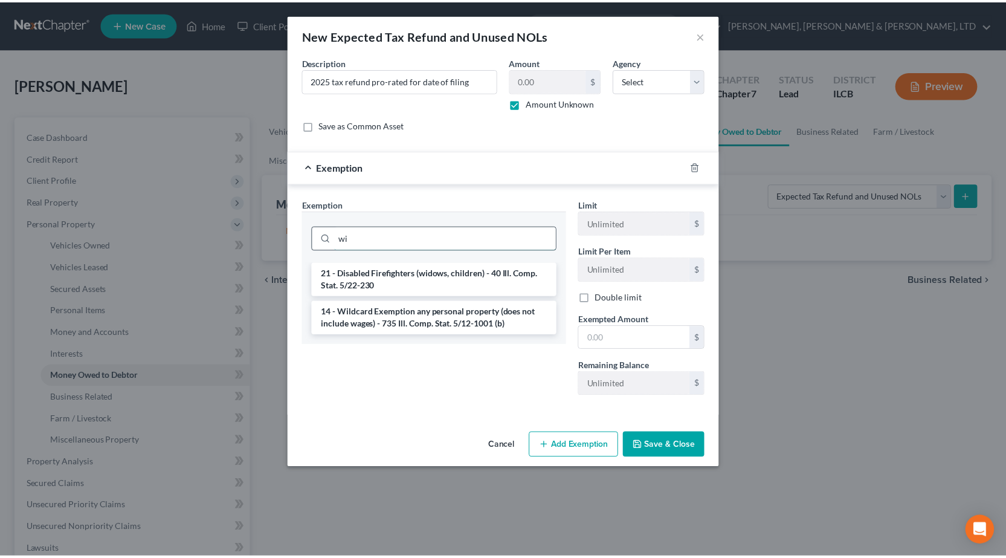
scroll to position [0, 0]
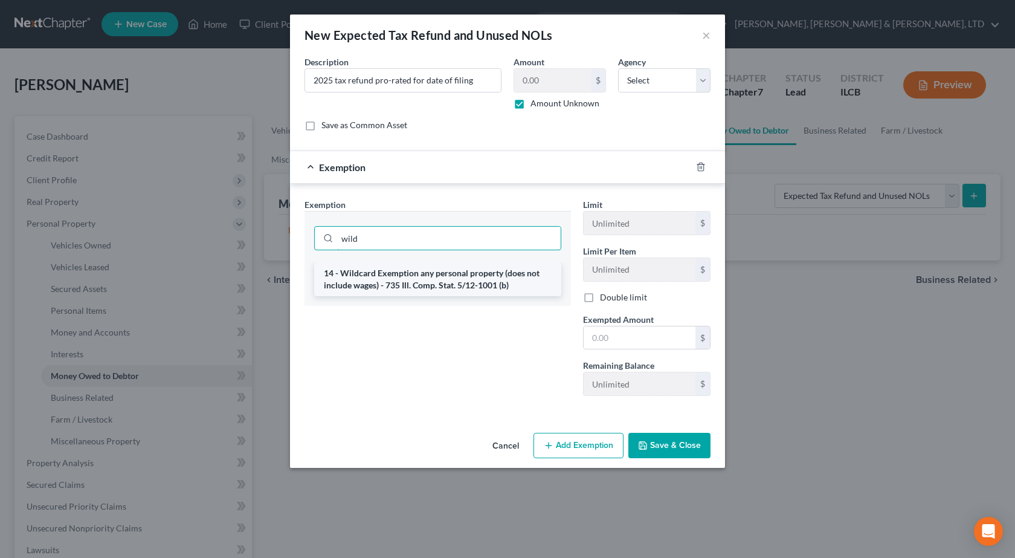
type input "wild"
click at [459, 285] on li "14 - Wildcard Exemption any personal property (does not include wages) - 735 Il…" at bounding box center [437, 279] width 247 height 34
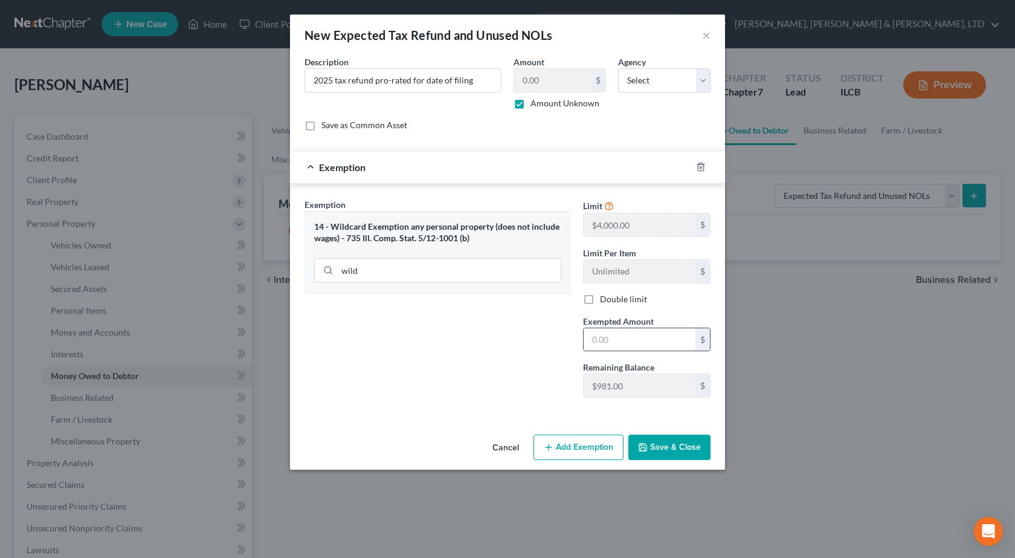
drag, startPoint x: 646, startPoint y: 344, endPoint x: 633, endPoint y: 336, distance: 15.4
click at [646, 344] on input "text" at bounding box center [640, 339] width 112 height 23
type input "981"
click at [513, 345] on div "Exemption Set must be selected for CA. Exemption * 14 - Wildcard Exemption any …" at bounding box center [438, 302] width 279 height 209
drag, startPoint x: 680, startPoint y: 438, endPoint x: 674, endPoint y: 440, distance: 6.5
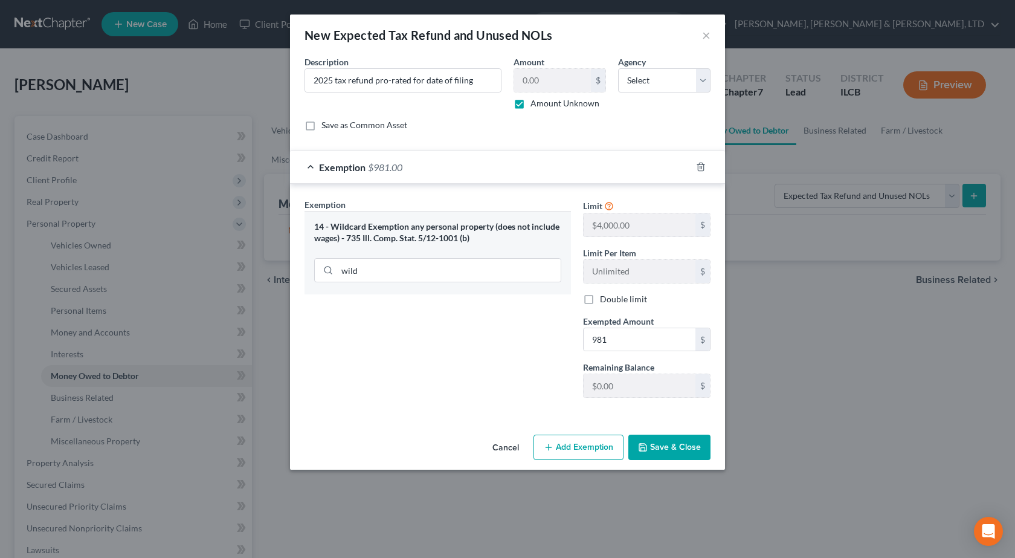
click at [679, 438] on button "Save & Close" at bounding box center [669, 447] width 82 height 25
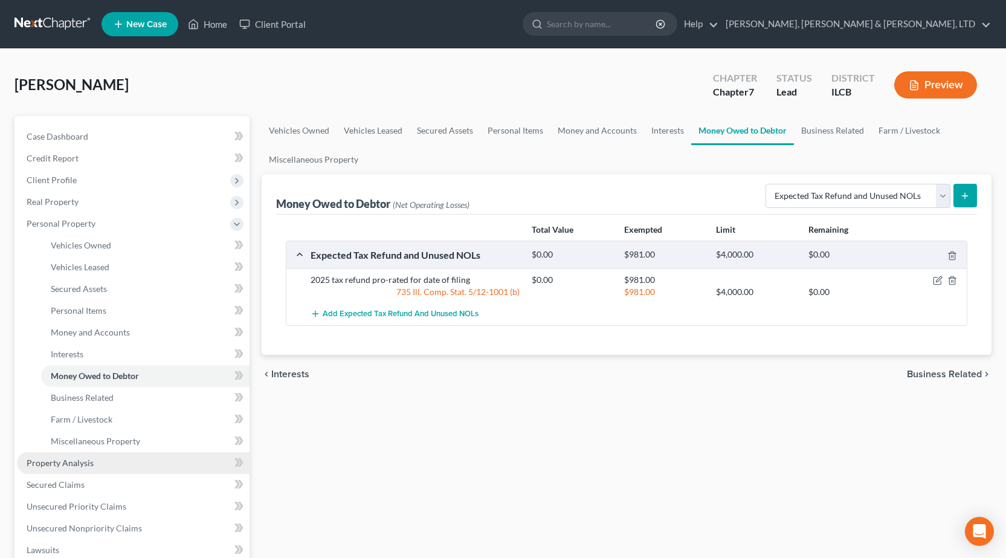
click at [92, 460] on span "Property Analysis" at bounding box center [60, 462] width 67 height 10
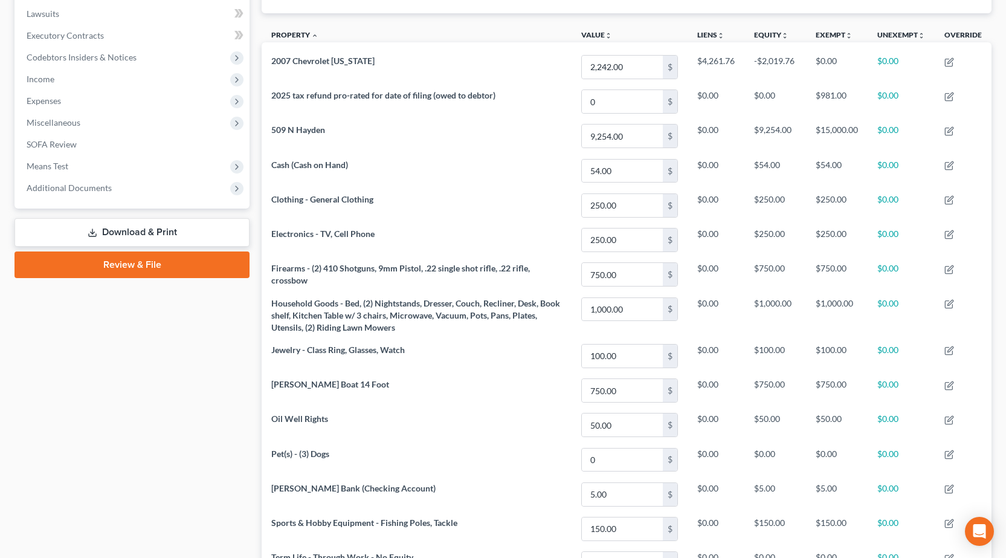
scroll to position [121, 0]
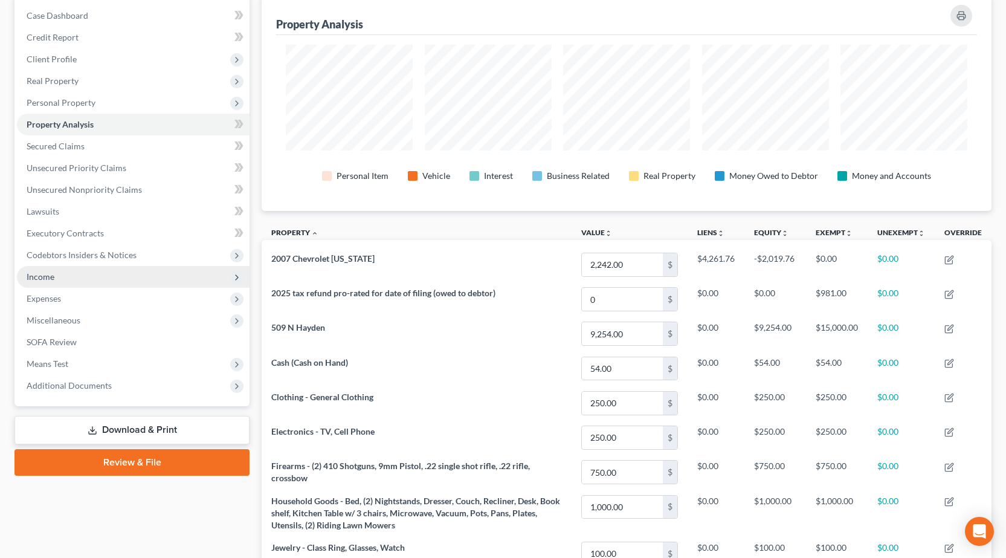
click at [73, 273] on span "Income" at bounding box center [133, 277] width 233 height 22
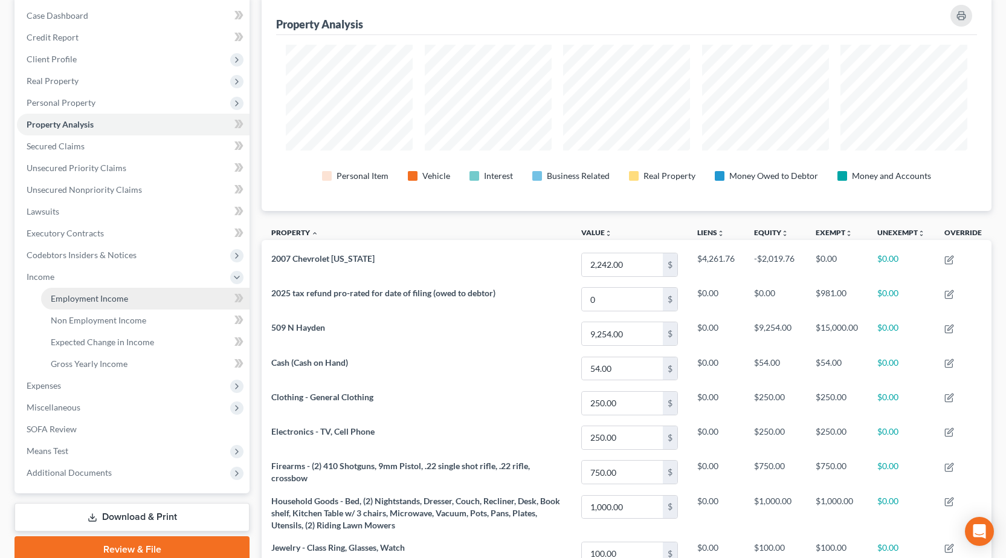
click at [94, 304] on link "Employment Income" at bounding box center [145, 299] width 208 height 22
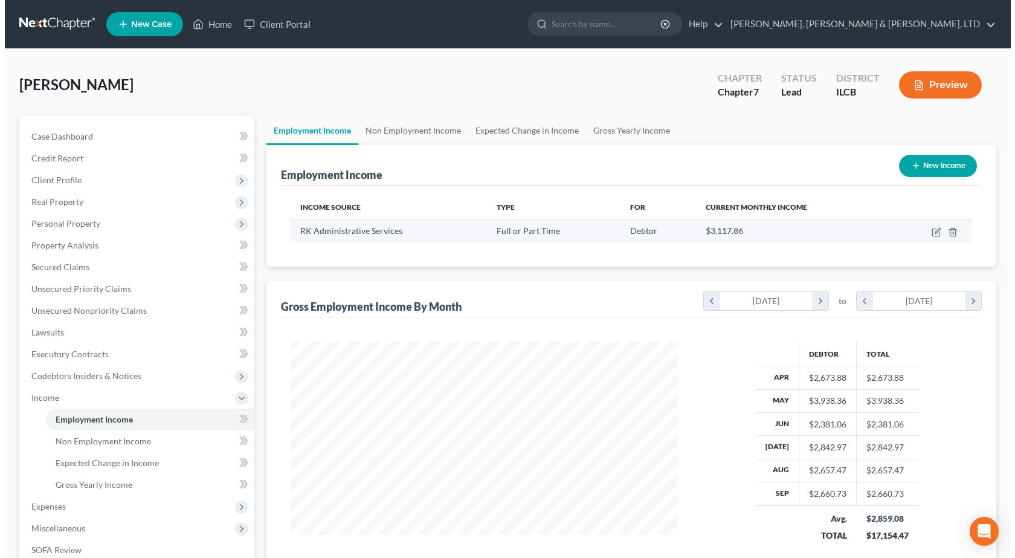
scroll to position [217, 412]
click at [933, 234] on icon "button" at bounding box center [932, 232] width 10 height 10
select select "0"
select select "14"
select select "2"
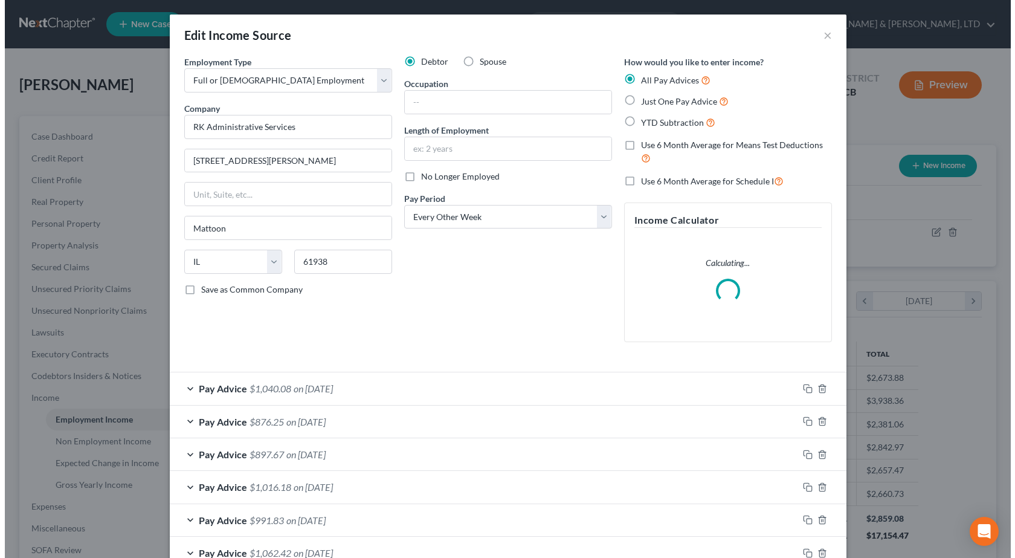
scroll to position [217, 416]
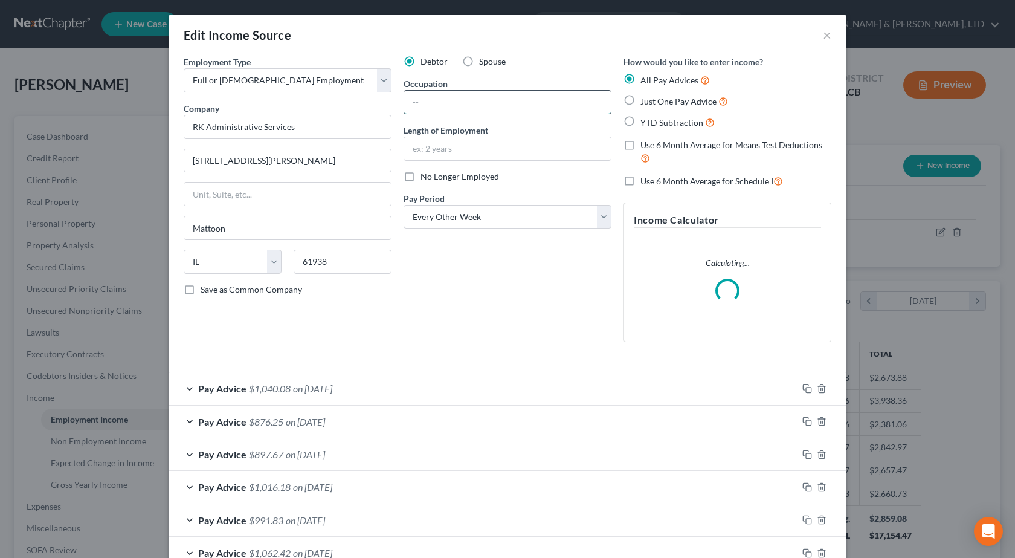
click at [486, 105] on input "text" at bounding box center [507, 102] width 207 height 23
drag, startPoint x: 486, startPoint y: 105, endPoint x: 277, endPoint y: 92, distance: 209.5
click at [279, 93] on div "Employment Type * Select Full or Part Time Employment Self Employment Company *…" at bounding box center [508, 209] width 660 height 306
type input "Maintenance"
click at [432, 153] on input "text" at bounding box center [507, 148] width 207 height 23
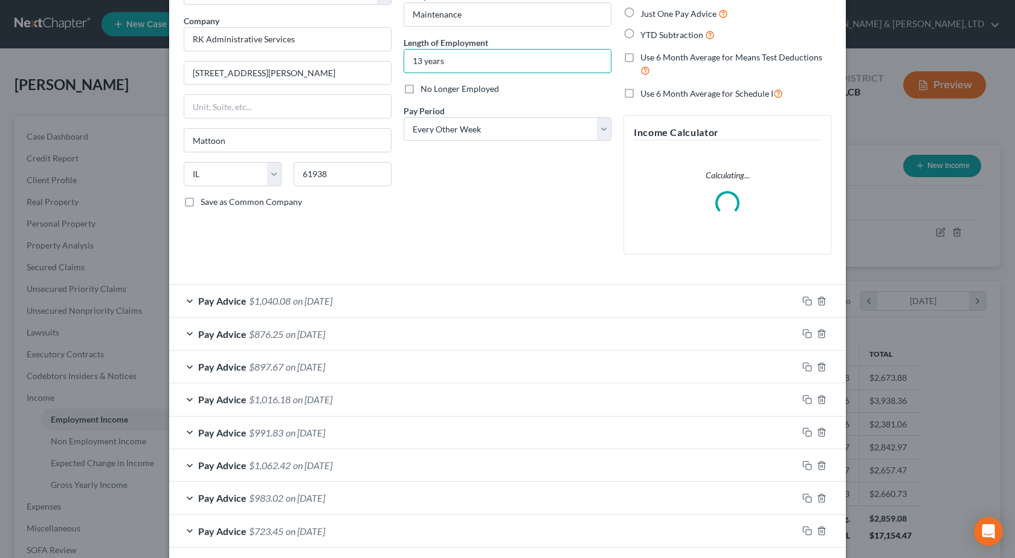
scroll to position [0, 0]
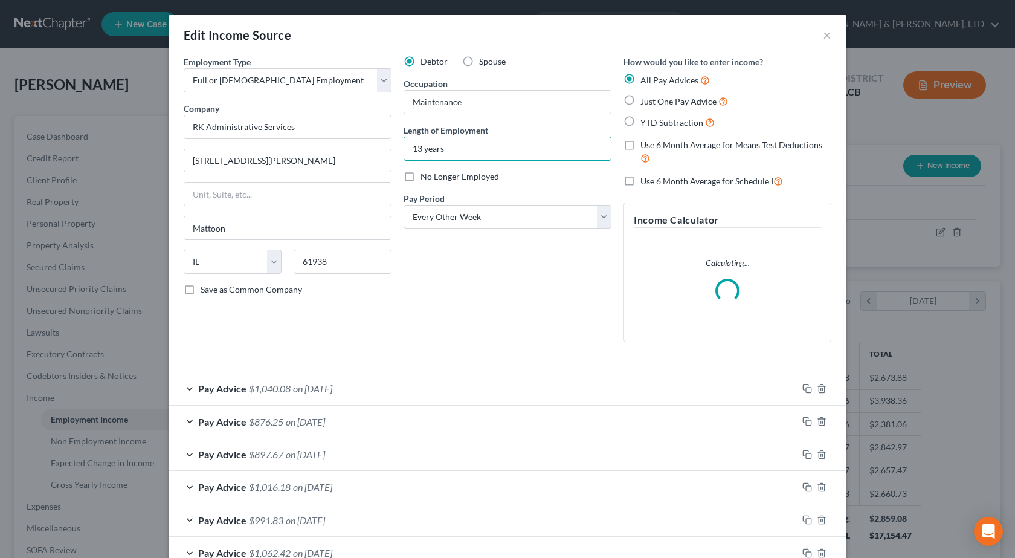
drag, startPoint x: 456, startPoint y: 140, endPoint x: 316, endPoint y: 146, distance: 139.8
click at [316, 146] on div "Employment Type * Select Full or Part Time Employment Self Employment Company *…" at bounding box center [508, 209] width 660 height 306
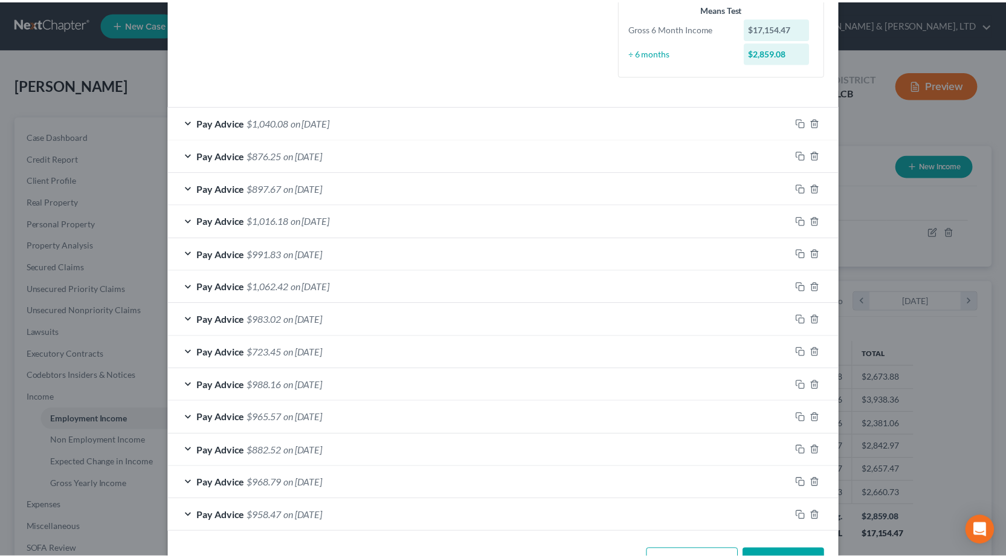
scroll to position [346, 0]
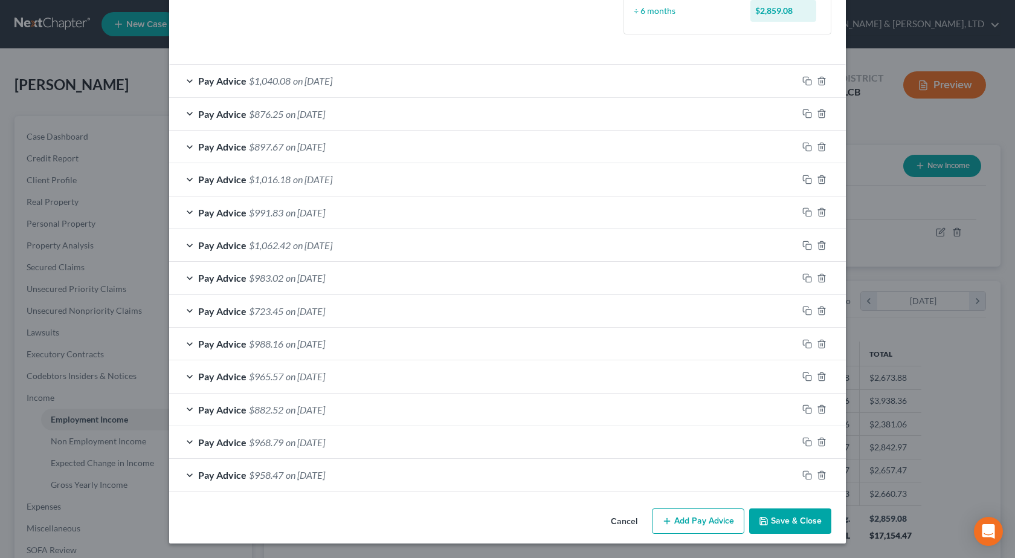
type input "12.5 years"
click at [783, 520] on button "Save & Close" at bounding box center [790, 520] width 82 height 25
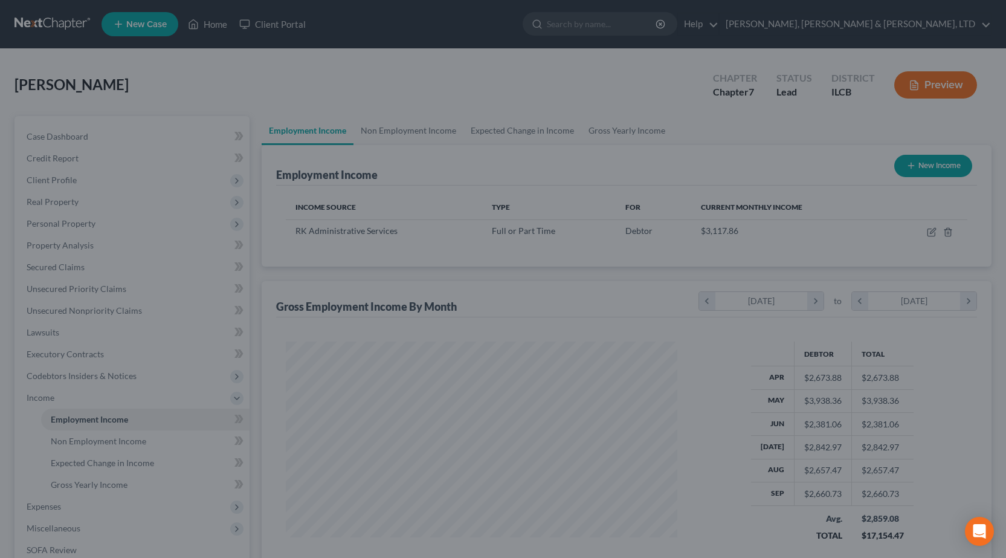
scroll to position [604102, 603907]
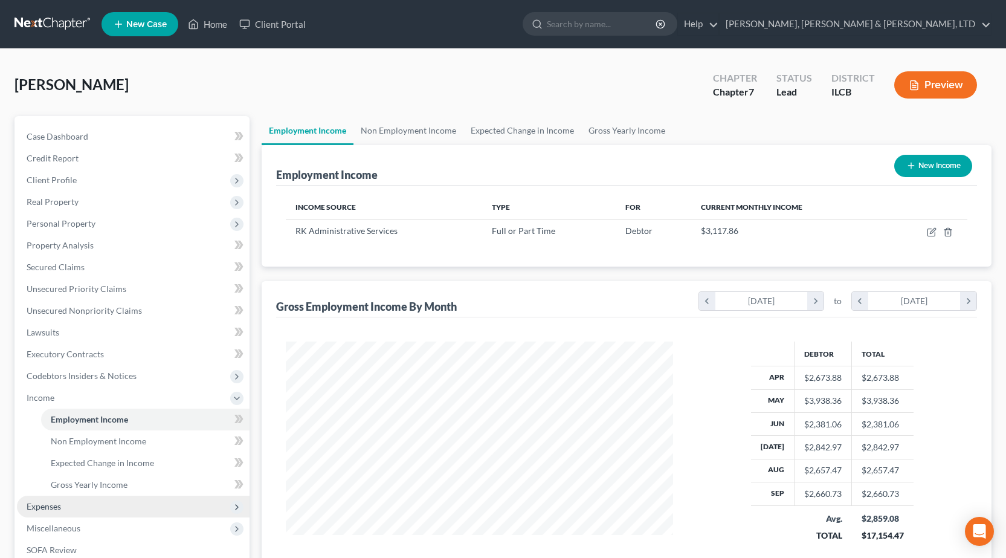
click at [88, 511] on span "Expenses" at bounding box center [133, 507] width 233 height 22
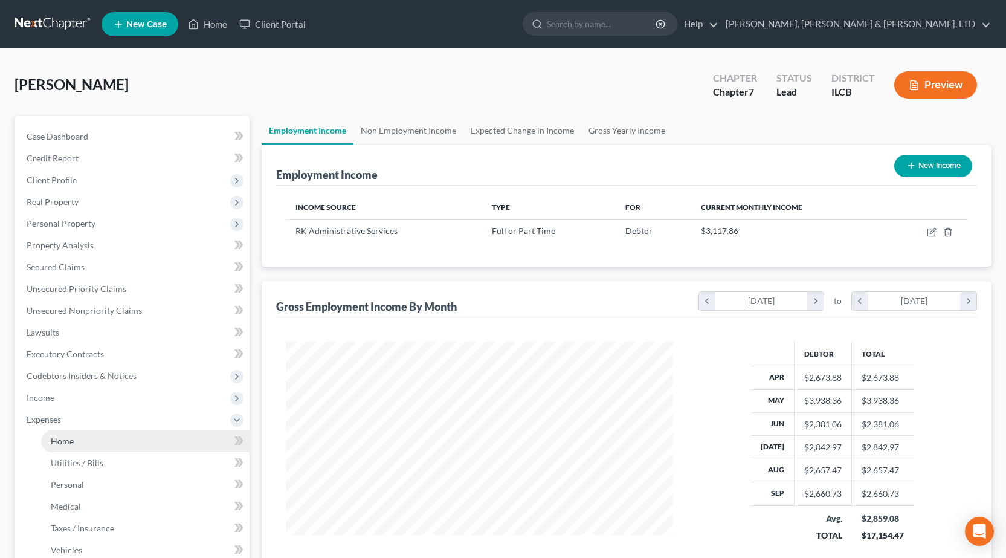
click at [111, 446] on link "Home" at bounding box center [145, 441] width 208 height 22
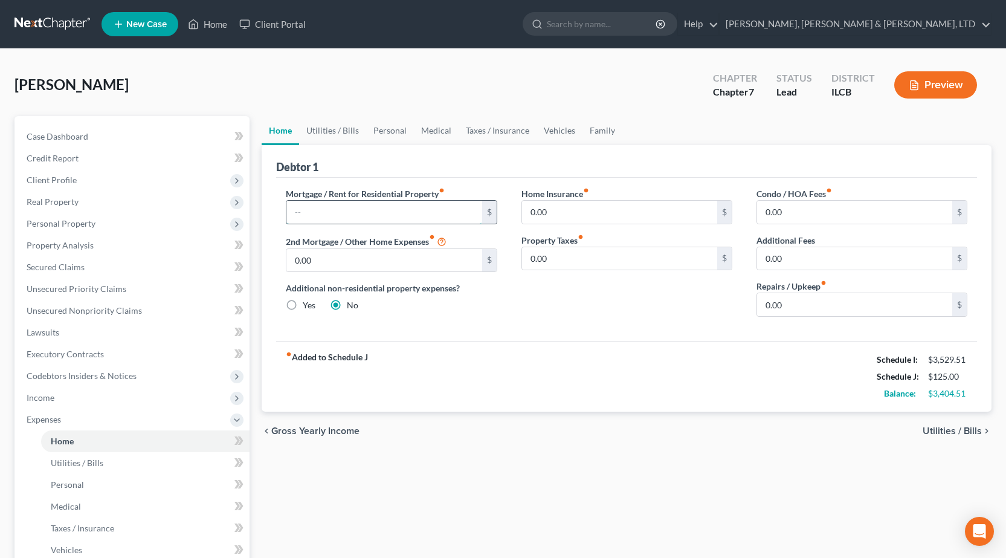
click at [332, 205] on input "text" at bounding box center [383, 212] width 195 height 23
click at [583, 172] on div "Debtor 1" at bounding box center [626, 161] width 701 height 33
click at [839, 305] on input "0.00" at bounding box center [854, 304] width 195 height 23
type input "100"
click at [352, 124] on link "Utilities / Bills" at bounding box center [332, 130] width 67 height 29
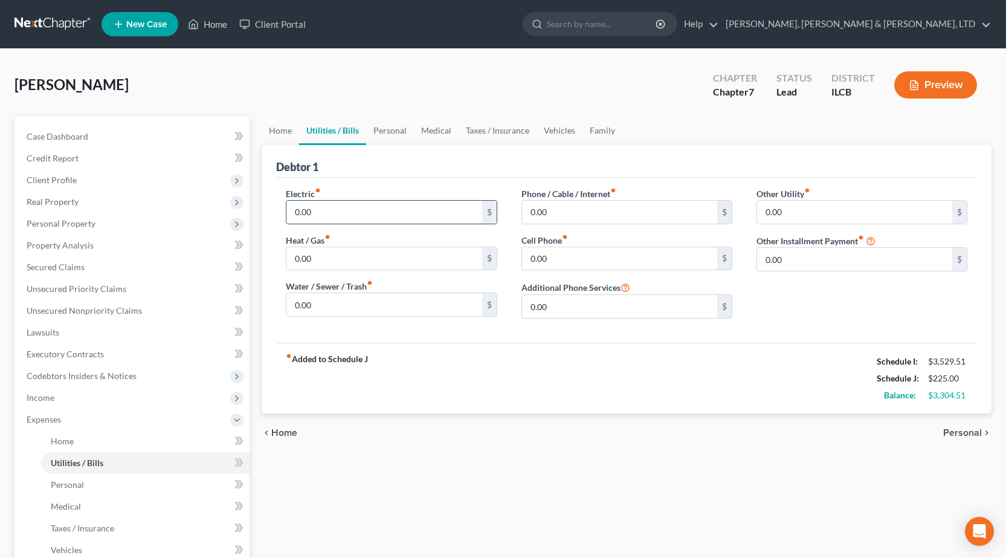
click at [364, 208] on input "0.00" at bounding box center [383, 212] width 195 height 23
click at [566, 265] on input "0.00" at bounding box center [619, 258] width 195 height 23
click at [328, 213] on input "200" at bounding box center [383, 212] width 195 height 23
type input "250"
click at [609, 267] on input "0.00" at bounding box center [619, 258] width 195 height 23
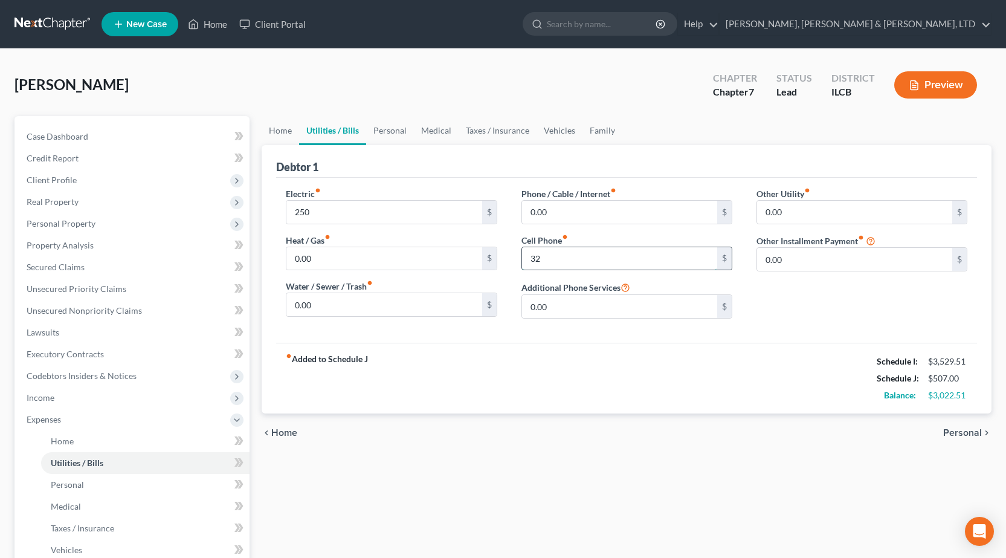
type input "3"
type input "33"
click at [583, 220] on input "0.00" at bounding box center [619, 212] width 195 height 23
type input "125"
click at [445, 438] on div "chevron_left Home Personal chevron_right" at bounding box center [627, 432] width 730 height 39
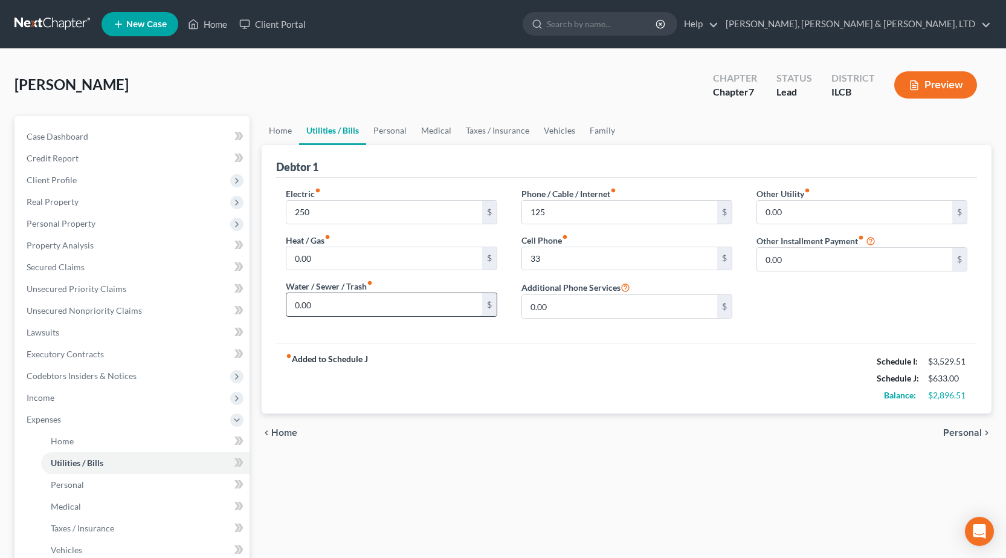
click at [367, 312] on input "0.00" at bounding box center [383, 304] width 195 height 23
click at [386, 173] on div "Debtor 1" at bounding box center [626, 161] width 701 height 33
click at [388, 124] on link "Personal" at bounding box center [390, 130] width 48 height 29
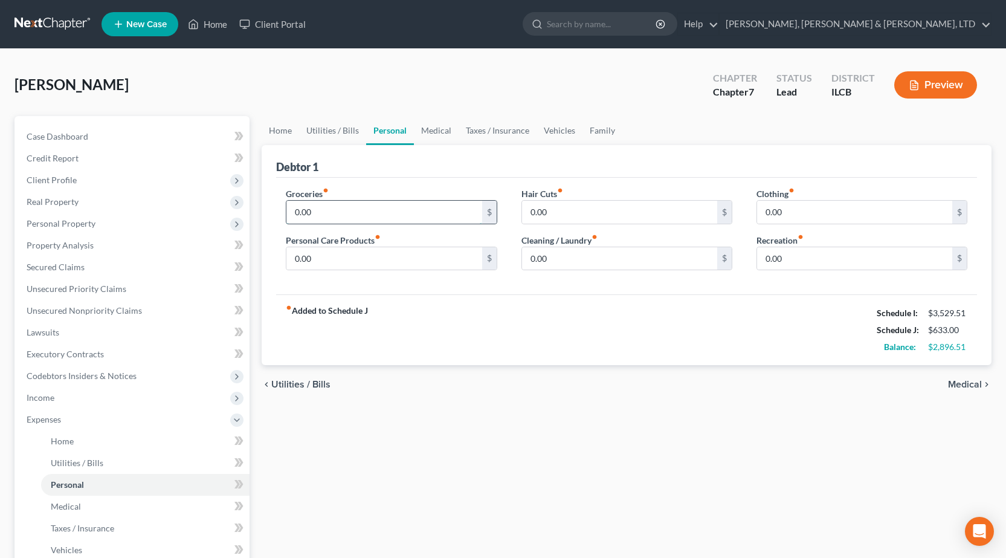
click at [363, 216] on input "0.00" at bounding box center [383, 212] width 195 height 23
type input "542"
click at [470, 167] on div "Debtor 1" at bounding box center [626, 161] width 701 height 33
click at [795, 213] on input "0.00" at bounding box center [854, 212] width 195 height 23
type input "93"
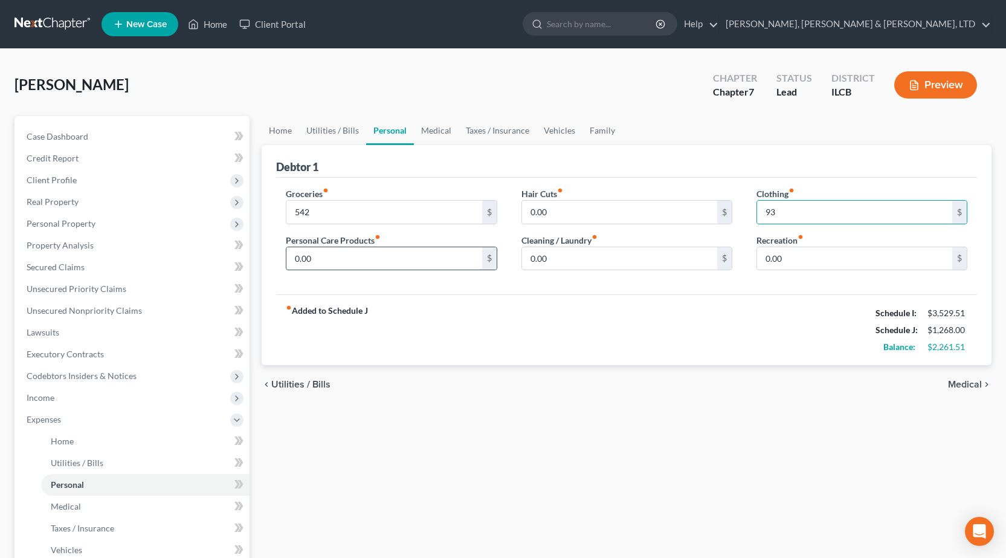
click at [323, 256] on input "0.00" at bounding box center [383, 258] width 195 height 23
type input "50"
drag, startPoint x: 825, startPoint y: 256, endPoint x: 755, endPoint y: 289, distance: 77.3
click at [825, 256] on input "0.00" at bounding box center [854, 258] width 195 height 23
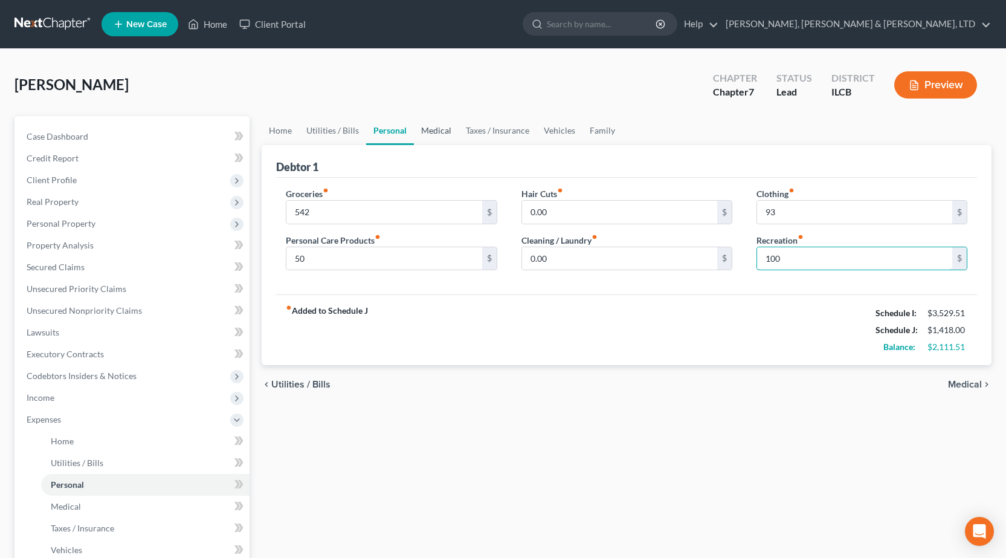
type input "100"
click at [431, 125] on link "Medical" at bounding box center [436, 130] width 45 height 29
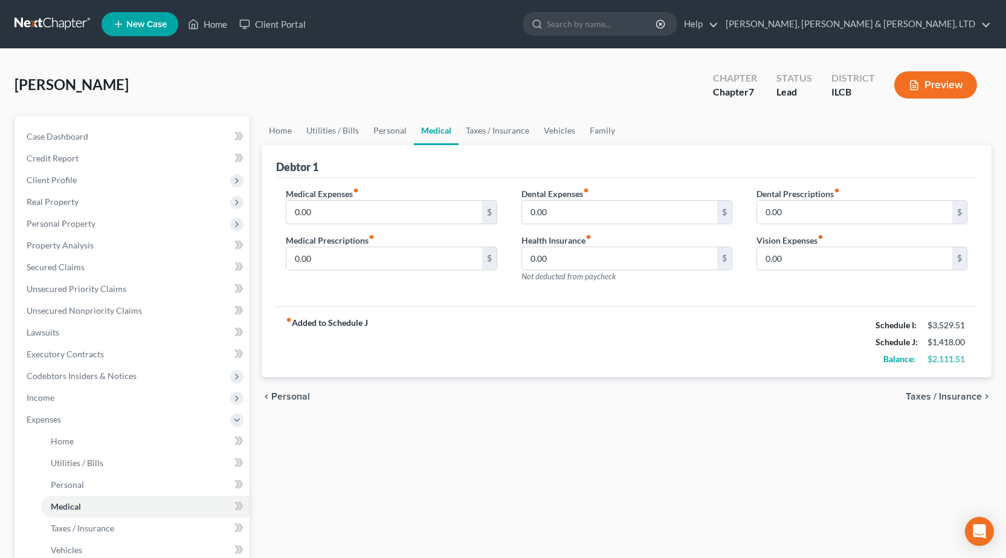
drag, startPoint x: 364, startPoint y: 204, endPoint x: 384, endPoint y: 176, distance: 33.9
click at [366, 204] on input "0.00" at bounding box center [383, 212] width 195 height 23
type input "149"
click at [595, 460] on div "Home Utilities / Bills Personal Medical Taxes / Insurance Vehicles Family Debto…" at bounding box center [627, 432] width 742 height 633
click at [498, 136] on link "Taxes / Insurance" at bounding box center [498, 130] width 78 height 29
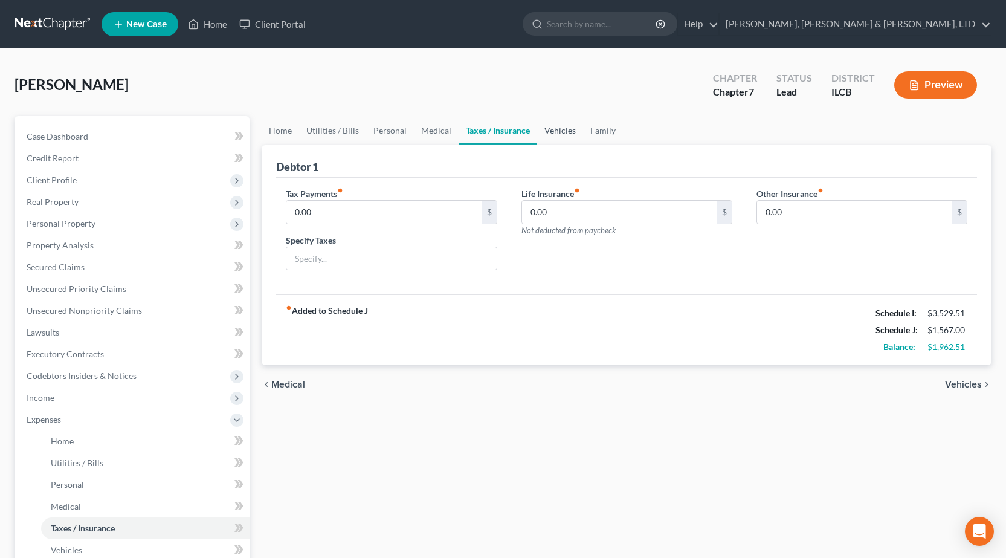
click at [555, 134] on link "Vehicles" at bounding box center [560, 130] width 46 height 29
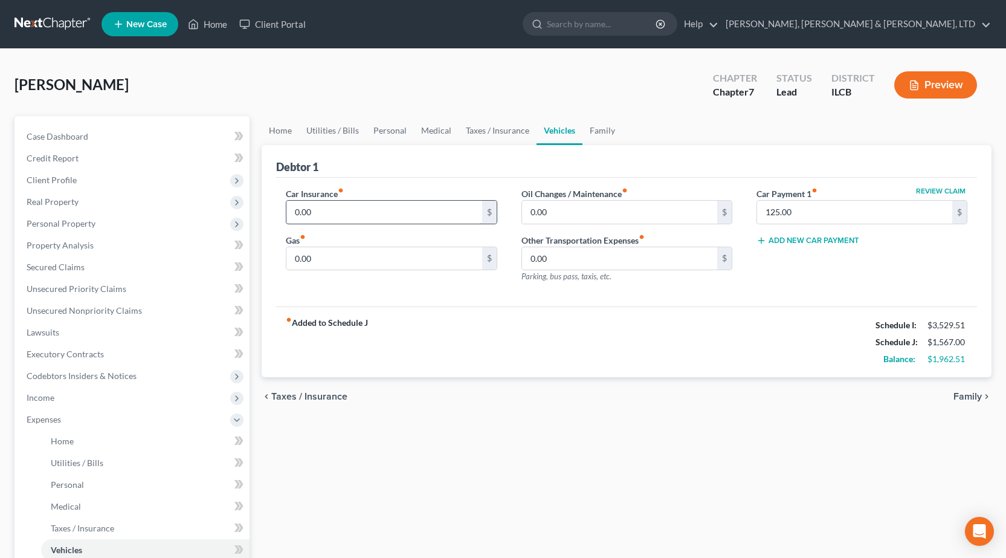
click at [408, 211] on input "0.00" at bounding box center [383, 212] width 195 height 23
click at [560, 212] on input "0.00" at bounding box center [619, 212] width 195 height 23
type input "25"
drag, startPoint x: 314, startPoint y: 216, endPoint x: 349, endPoint y: 212, distance: 35.2
click at [314, 216] on input "0.00" at bounding box center [383, 212] width 195 height 23
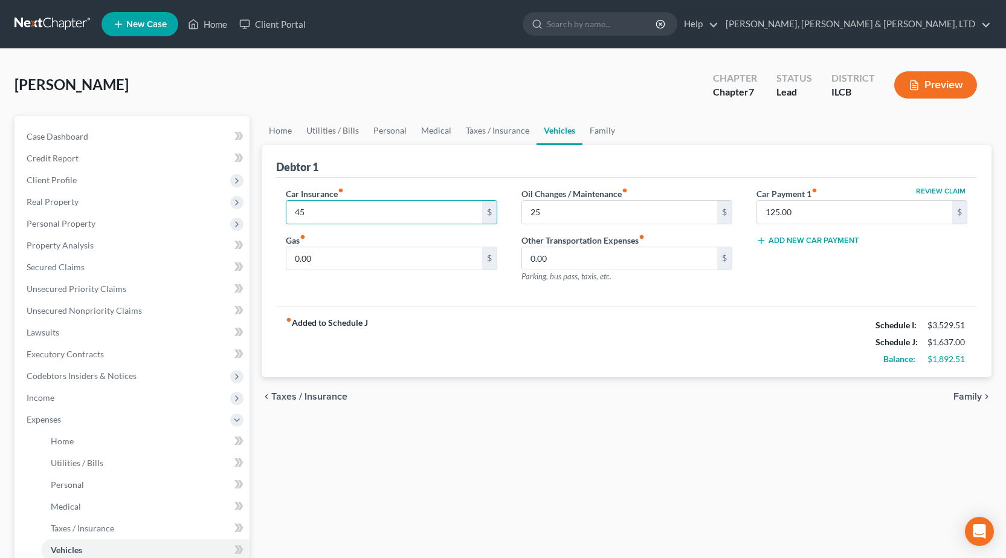
click at [525, 444] on div "Home Utilities / Bills Personal Medical Taxes / Insurance Vehicles Family Debto…" at bounding box center [627, 432] width 742 height 633
type input "50"
drag, startPoint x: 477, startPoint y: 425, endPoint x: 470, endPoint y: 429, distance: 8.4
click at [477, 425] on div "Home Utilities / Bills Personal Medical Taxes / Insurance Vehicles Family Debto…" at bounding box center [627, 432] width 742 height 633
click at [345, 257] on input "0.00" at bounding box center [383, 258] width 195 height 23
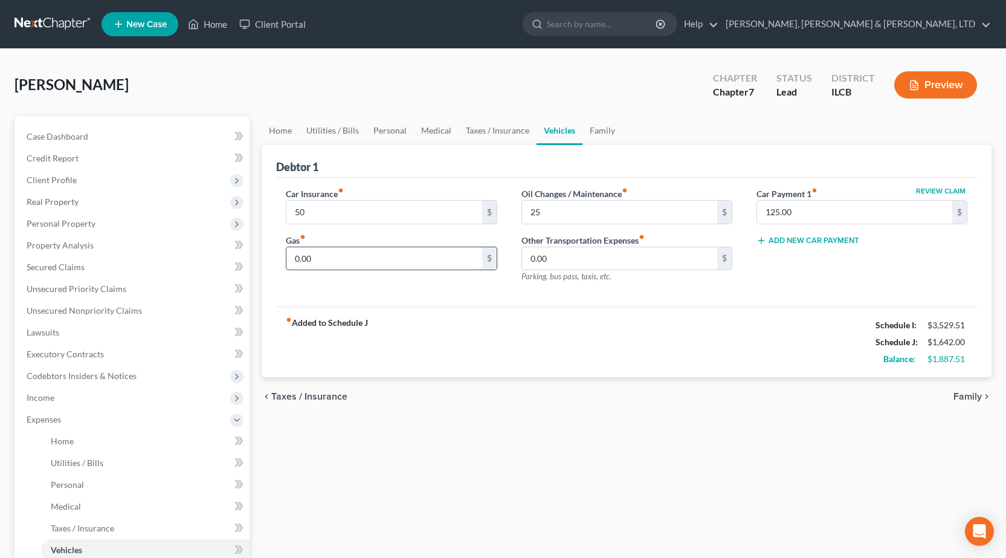
click at [345, 257] on input "0.00" at bounding box center [383, 258] width 195 height 23
type input "300"
click at [577, 422] on div "Home Utilities / Bills Personal Medical Taxes / Insurance Vehicles Family Debto…" at bounding box center [627, 432] width 742 height 633
click at [595, 126] on link "Family" at bounding box center [603, 130] width 40 height 29
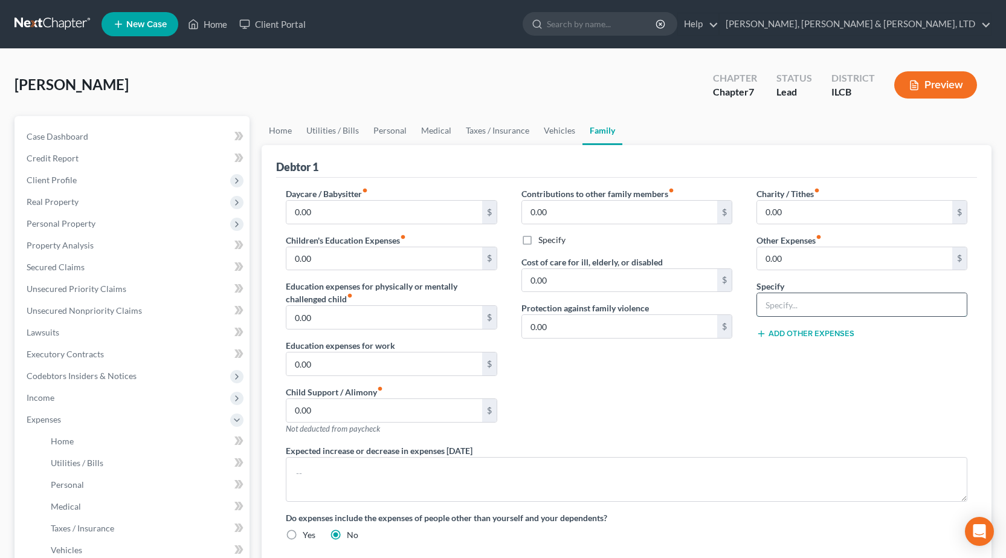
click at [805, 298] on input "text" at bounding box center [862, 304] width 210 height 23
type input "Pet Care"
click at [778, 256] on input "0.00" at bounding box center [854, 258] width 195 height 23
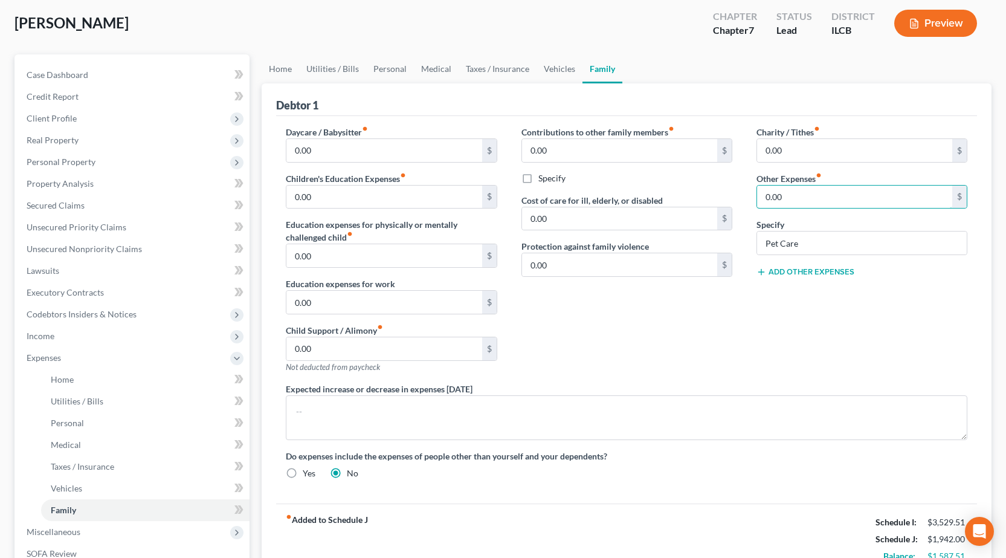
scroll to position [60, 0]
click at [891, 357] on div "Charity / Tithes fiber_manual_record 0.00 $ Other Expenses fiber_manual_record …" at bounding box center [862, 255] width 235 height 257
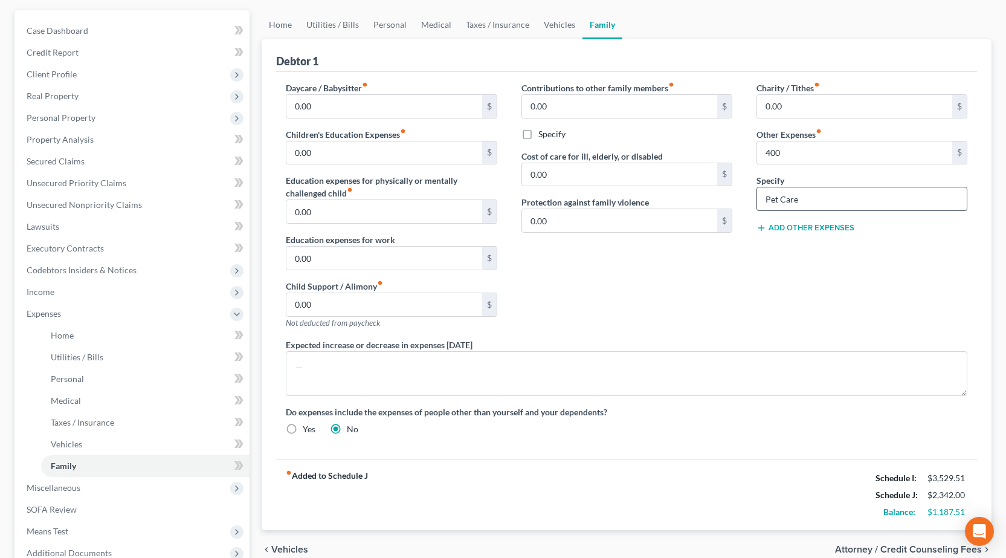
scroll to position [0, 0]
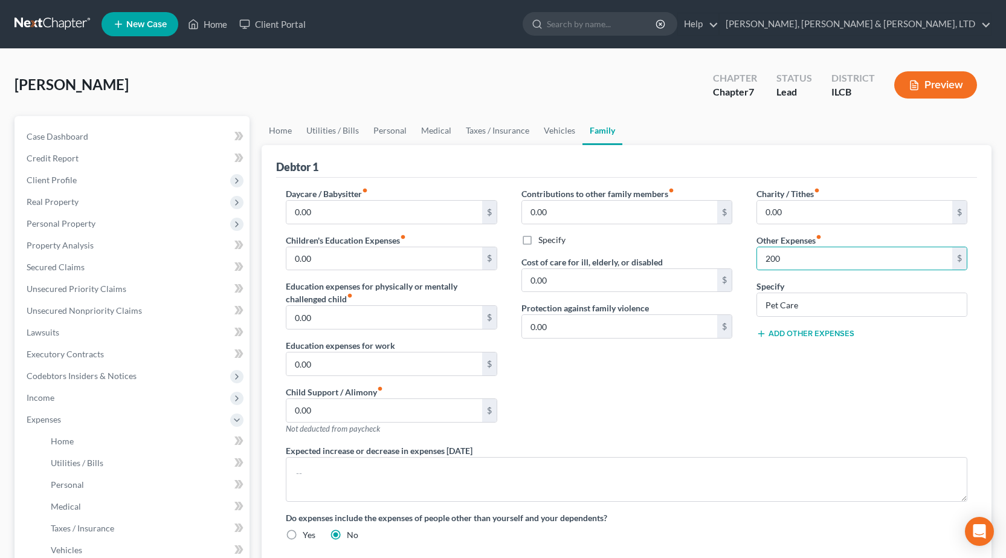
click at [743, 386] on div "Contributions to other family members fiber_manual_record 0.00 $ Specify Cost o…" at bounding box center [626, 315] width 235 height 257
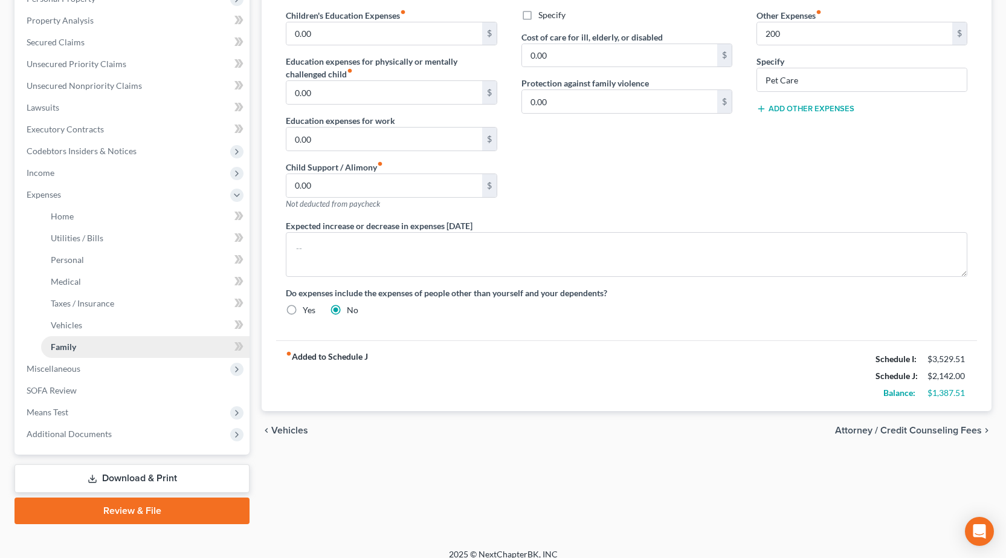
scroll to position [237, 0]
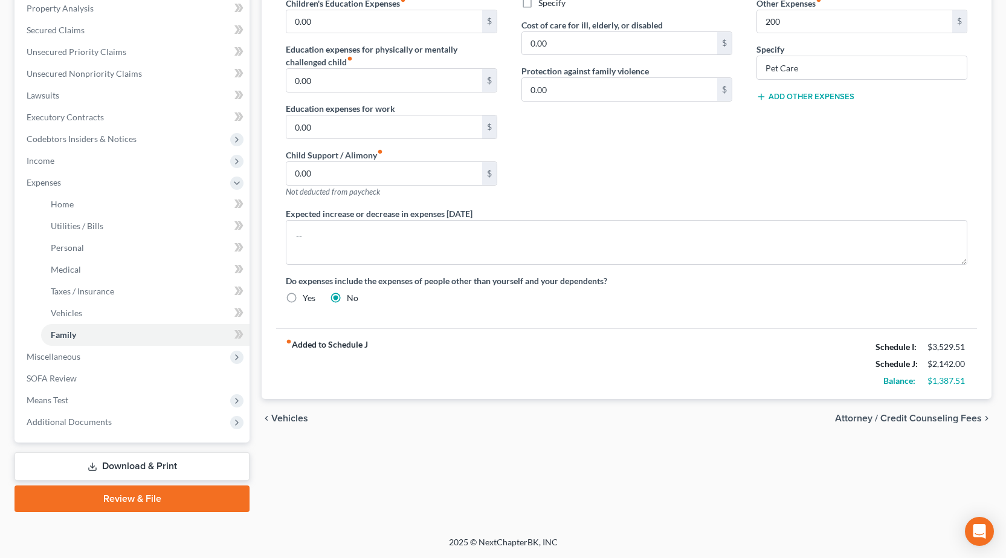
click at [123, 463] on link "Download & Print" at bounding box center [132, 466] width 235 height 28
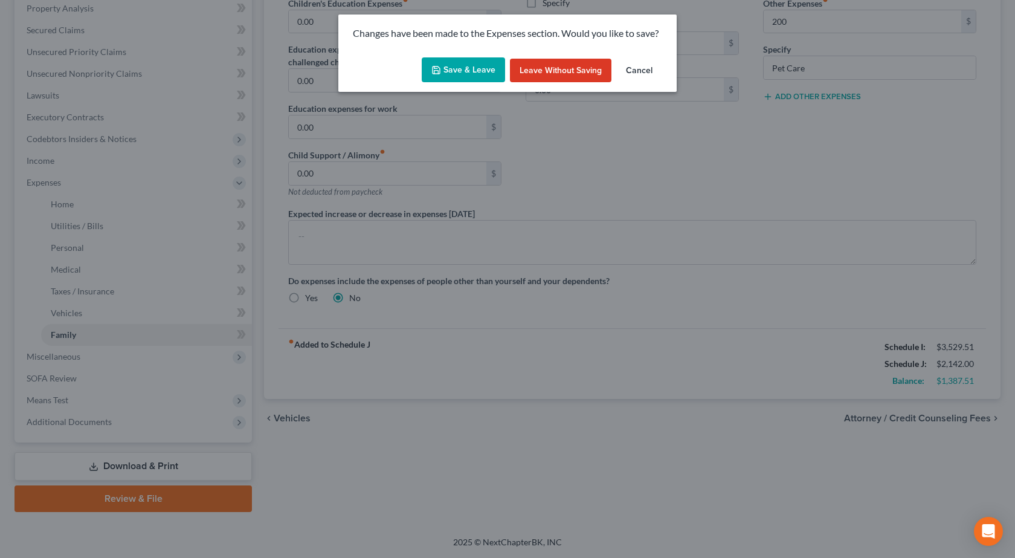
click at [469, 71] on button "Save & Leave" at bounding box center [463, 69] width 83 height 25
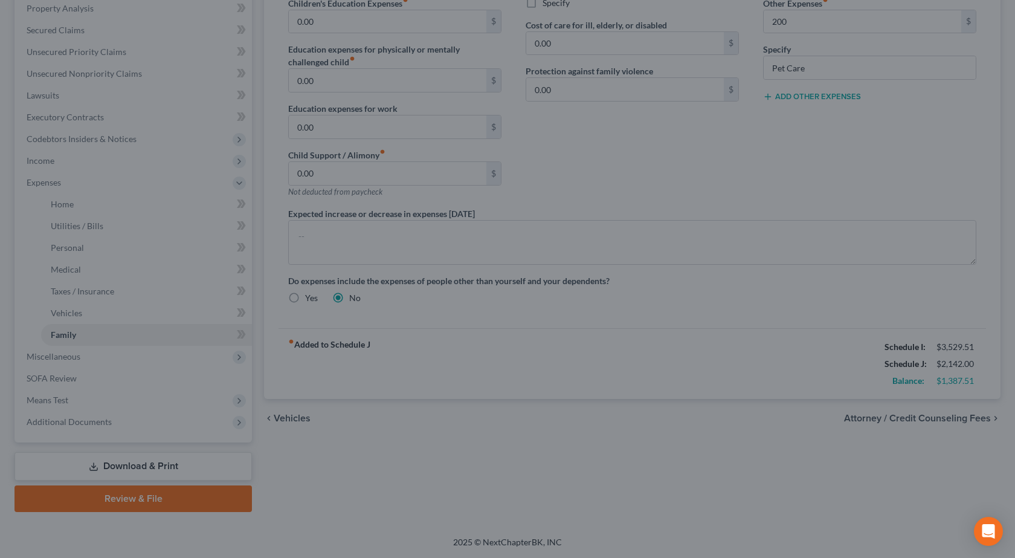
type input "200.00"
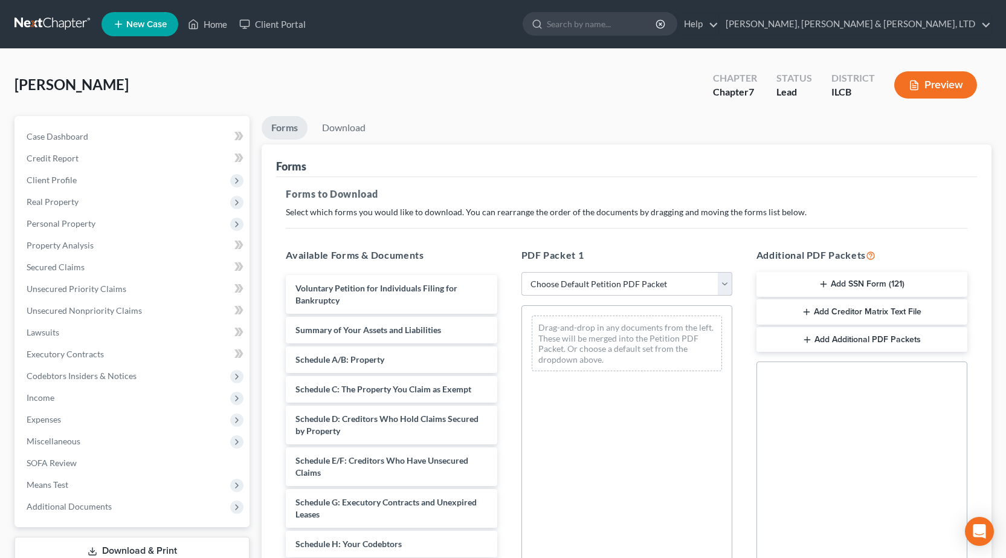
click at [651, 277] on select "Choose Default Petition PDF Packet Complete Bankruptcy Petition (all forms and …" at bounding box center [627, 284] width 211 height 24
click at [808, 191] on h5 "Forms to Download" at bounding box center [627, 194] width 682 height 15
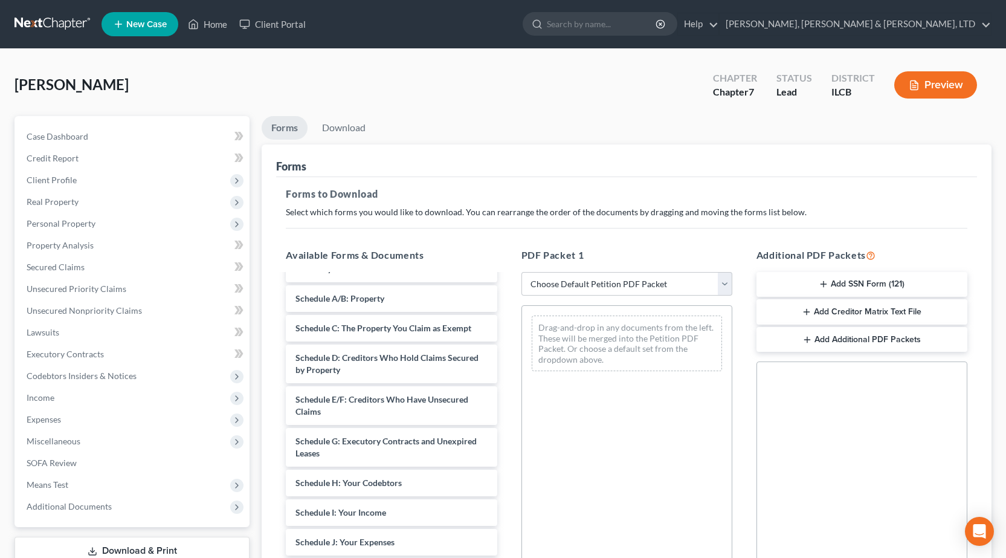
scroll to position [181, 0]
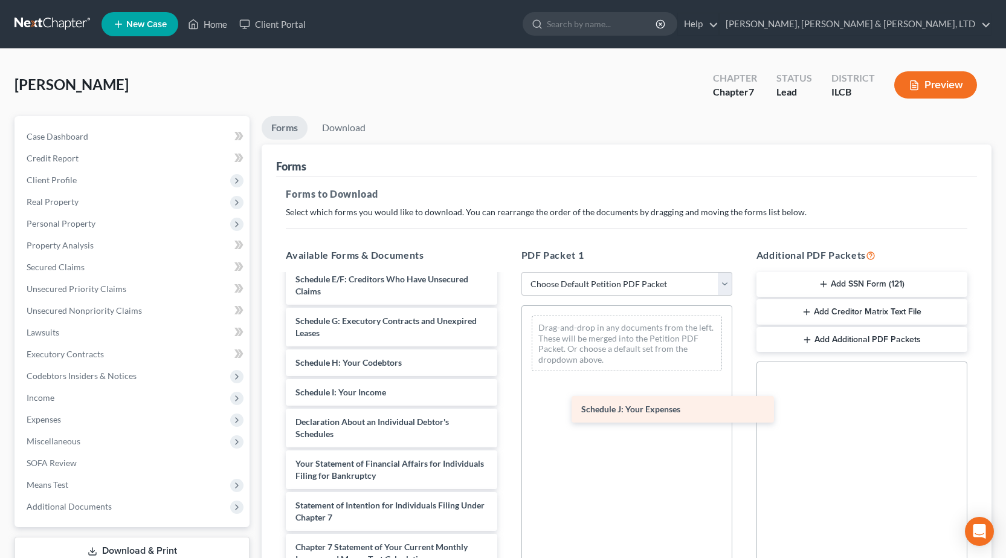
drag, startPoint x: 358, startPoint y: 424, endPoint x: 589, endPoint y: 416, distance: 231.0
click at [506, 416] on div "Schedule J: Your Expenses Voluntary Petition for Individuals Filing for Bankrup…" at bounding box center [391, 398] width 230 height 609
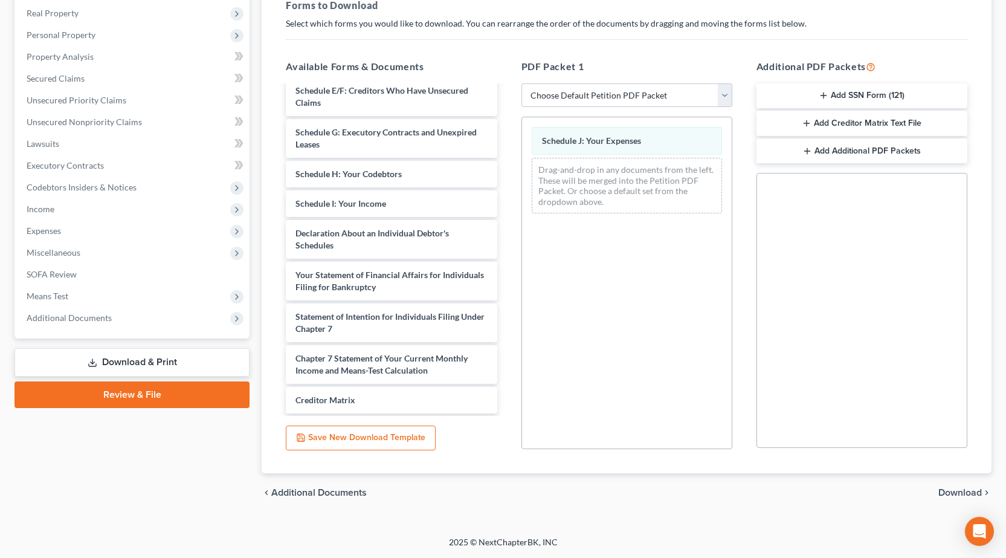
click at [952, 490] on span "Download" at bounding box center [961, 493] width 44 height 10
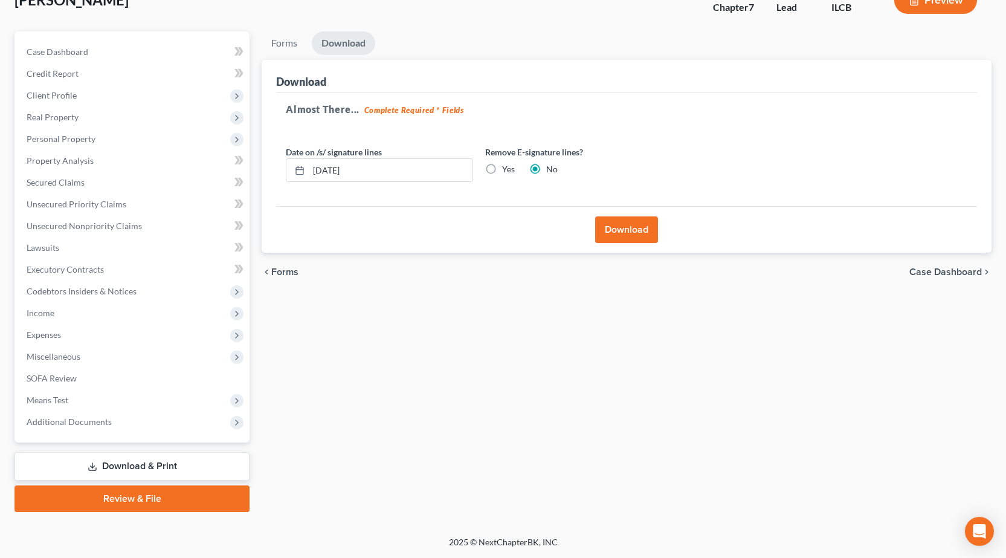
scroll to position [85, 0]
click at [613, 243] on button "Download" at bounding box center [626, 229] width 63 height 27
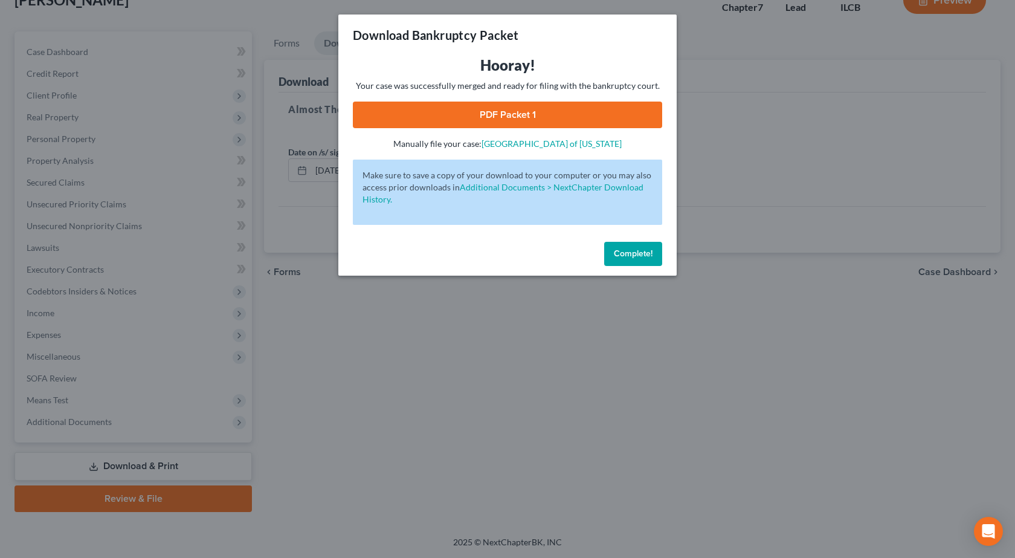
click at [474, 126] on link "PDF Packet 1" at bounding box center [507, 115] width 309 height 27
click at [459, 428] on div "Download Bankruptcy Packet Hooray! Your case was successfully merged and ready …" at bounding box center [507, 279] width 1015 height 558
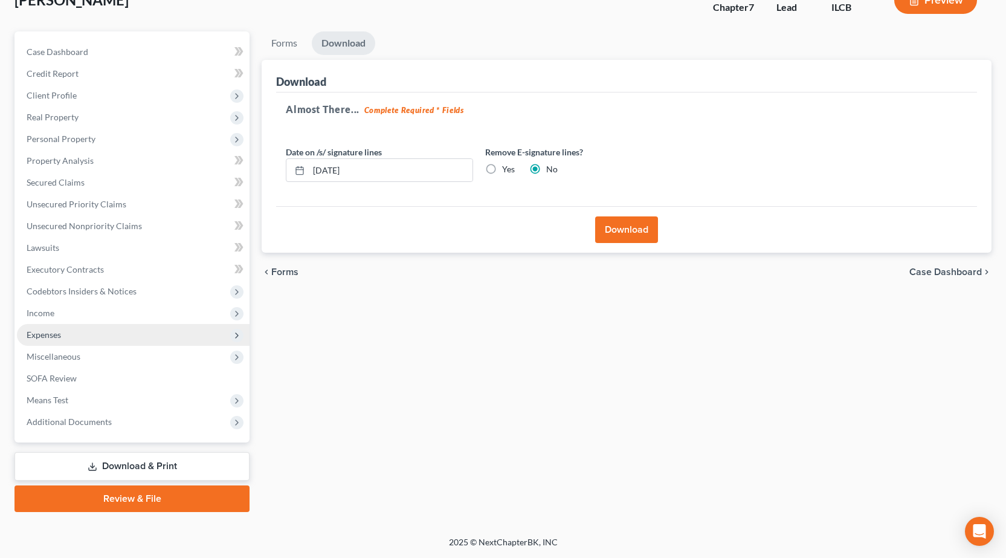
click at [87, 329] on span "Expenses" at bounding box center [133, 335] width 233 height 22
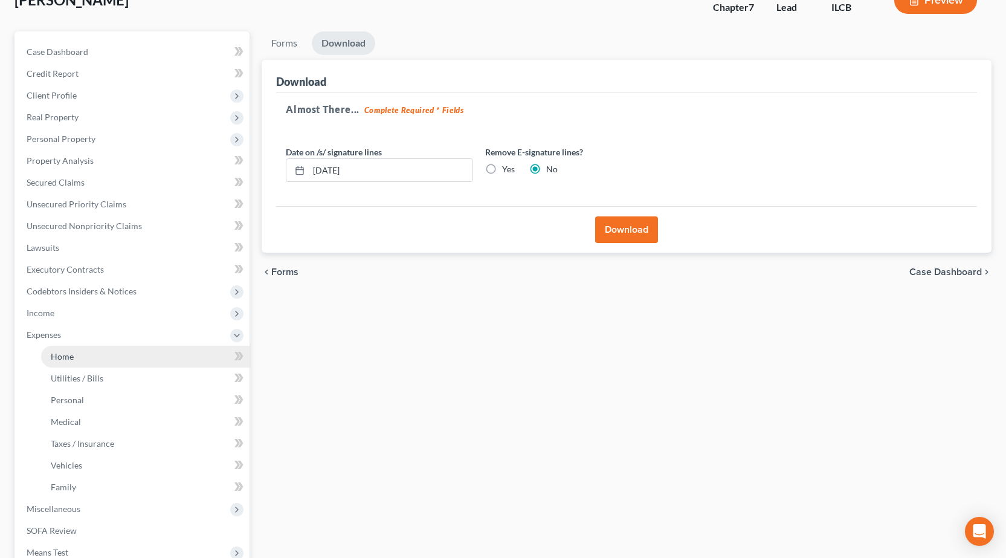
click at [111, 351] on link "Home" at bounding box center [145, 357] width 208 height 22
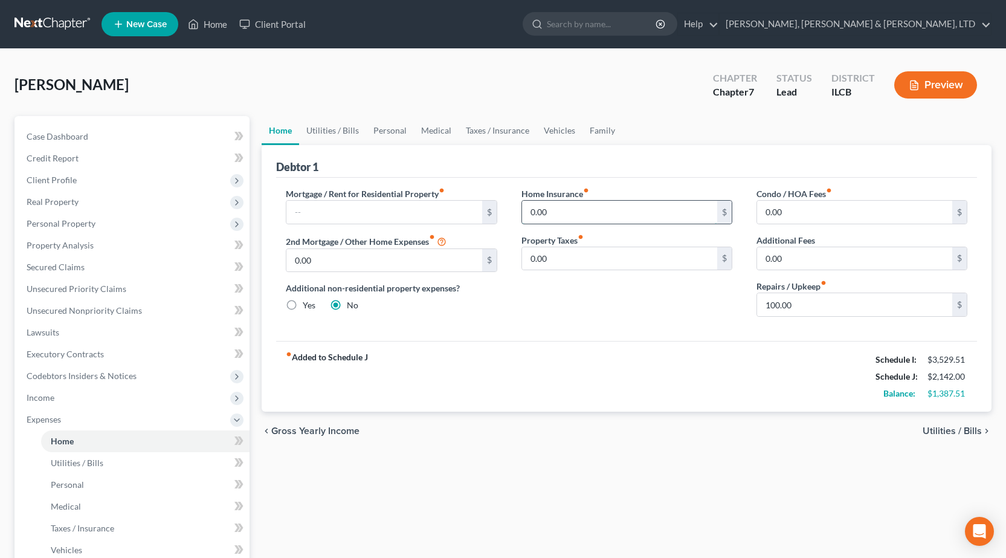
click at [583, 204] on input "0.00" at bounding box center [619, 212] width 195 height 23
type input "60"
click at [612, 323] on div "Home Insurance fiber_manual_record 60 $ Property Taxes fiber_manual_record 0.00…" at bounding box center [626, 256] width 235 height 139
click at [328, 126] on link "Utilities / Bills" at bounding box center [332, 130] width 67 height 29
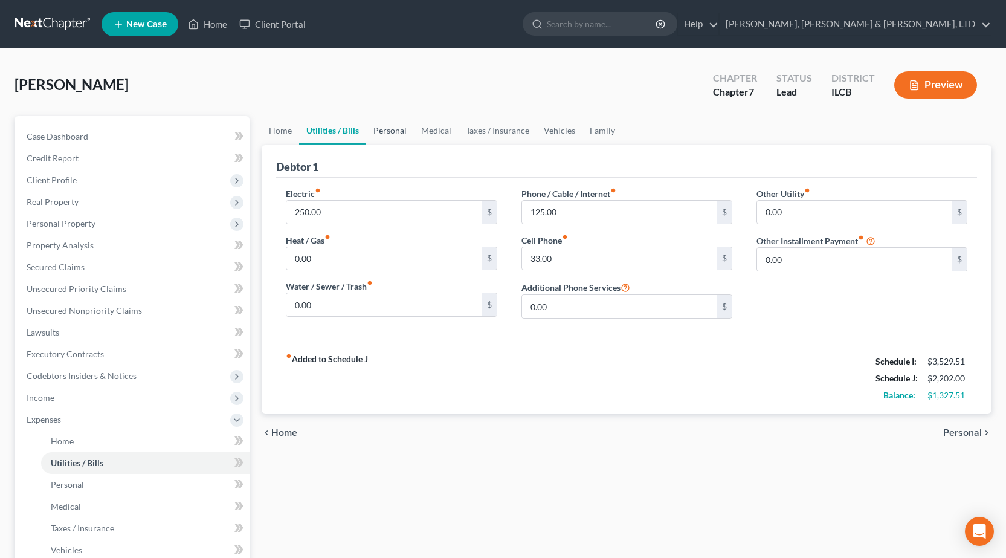
click at [407, 133] on link "Personal" at bounding box center [390, 130] width 48 height 29
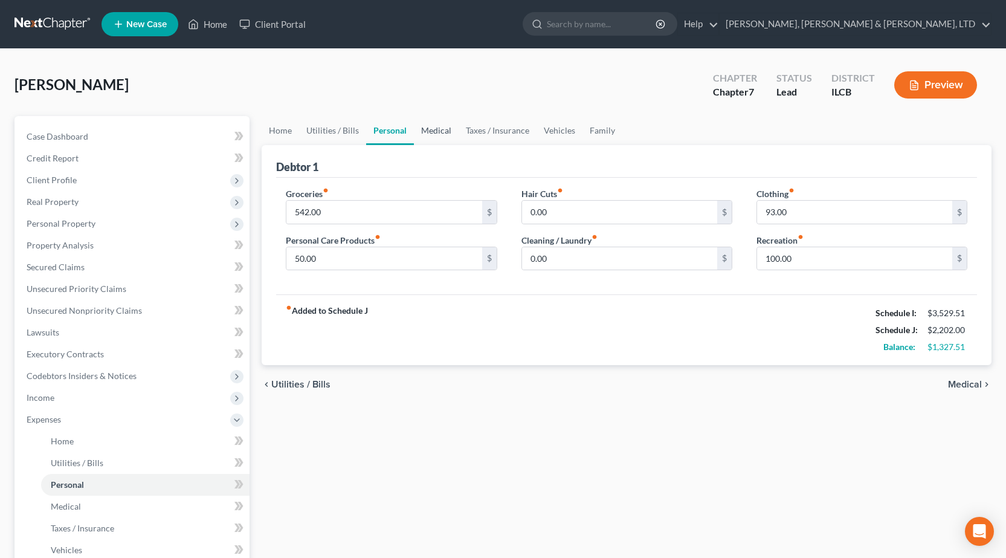
click at [435, 126] on link "Medical" at bounding box center [436, 130] width 45 height 29
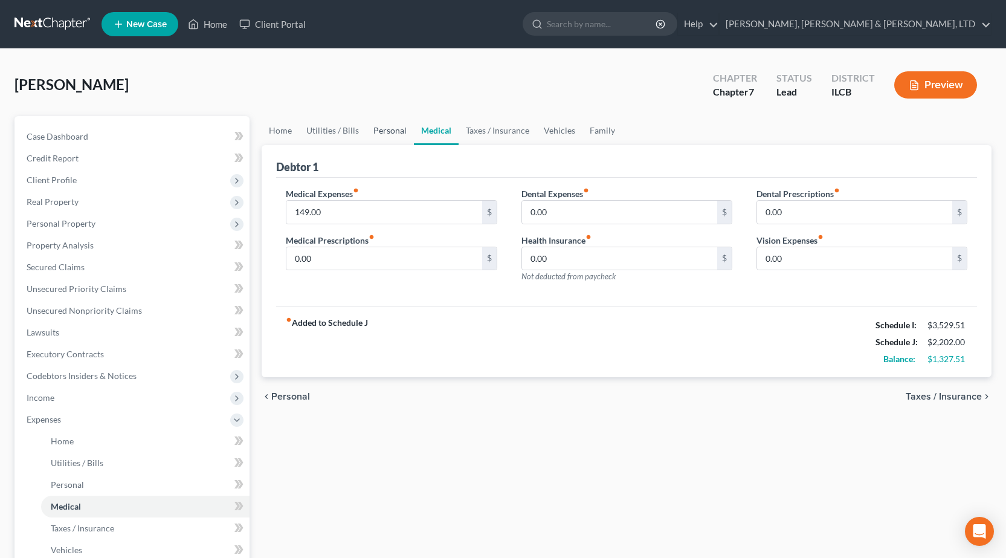
click at [373, 128] on link "Personal" at bounding box center [390, 130] width 48 height 29
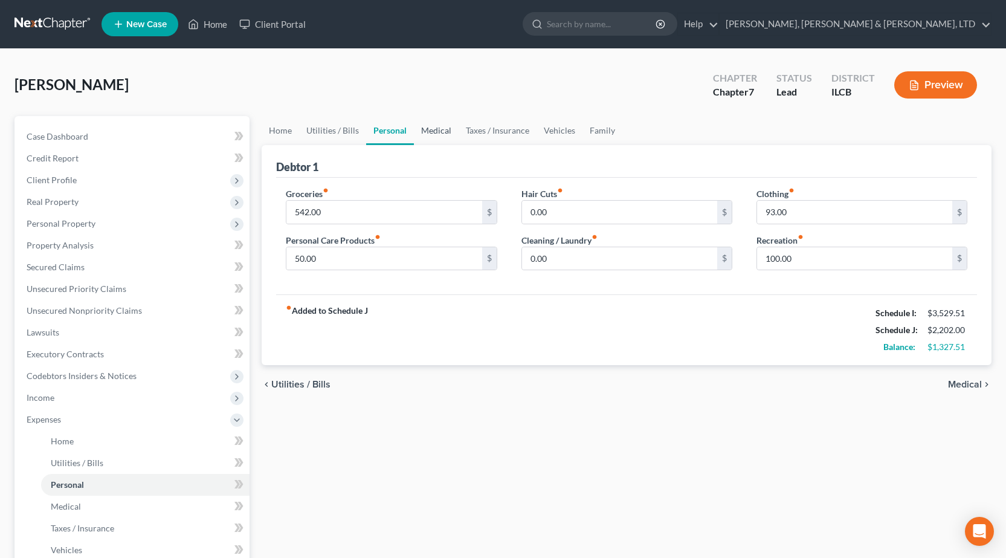
click at [433, 130] on link "Medical" at bounding box center [436, 130] width 45 height 29
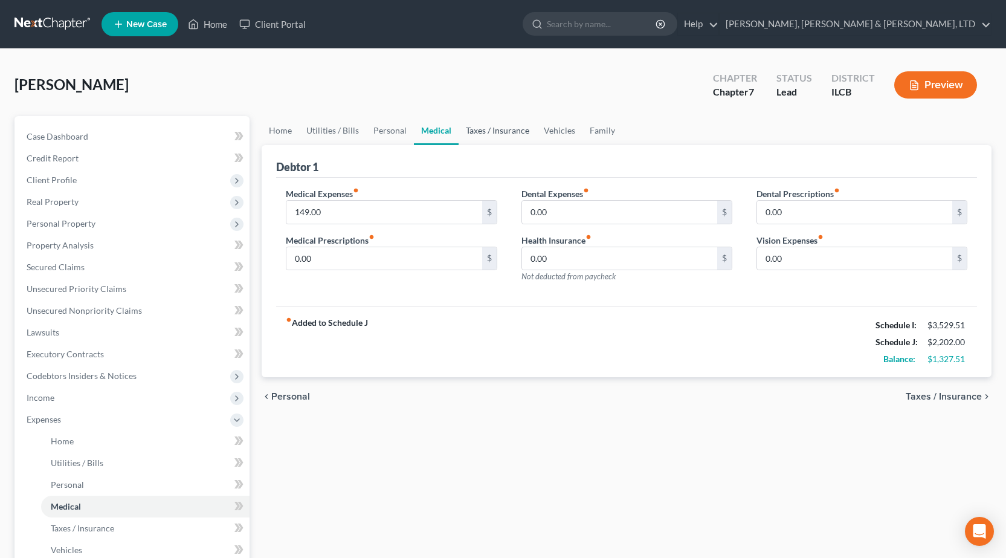
click at [492, 127] on link "Taxes / Insurance" at bounding box center [498, 130] width 78 height 29
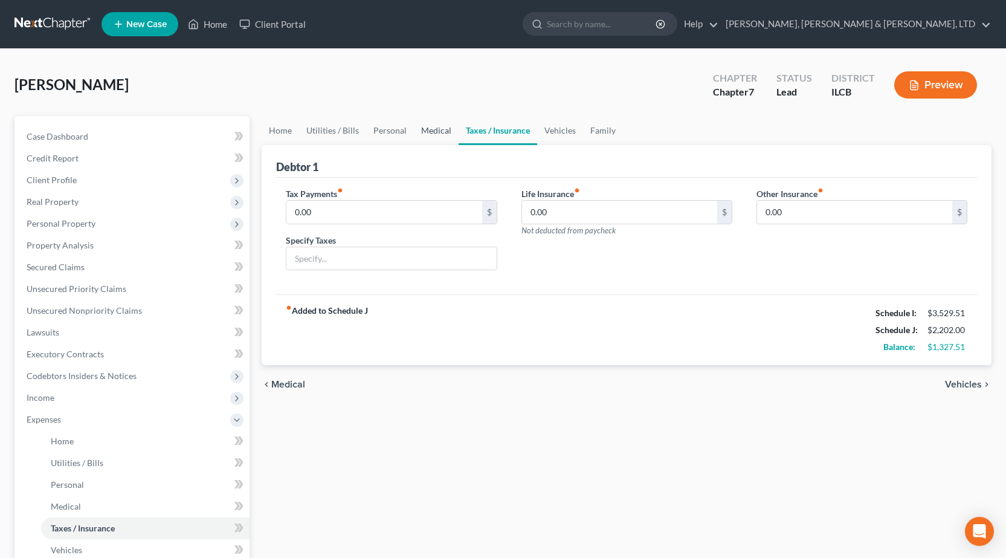
click at [424, 132] on link "Medical" at bounding box center [436, 130] width 45 height 29
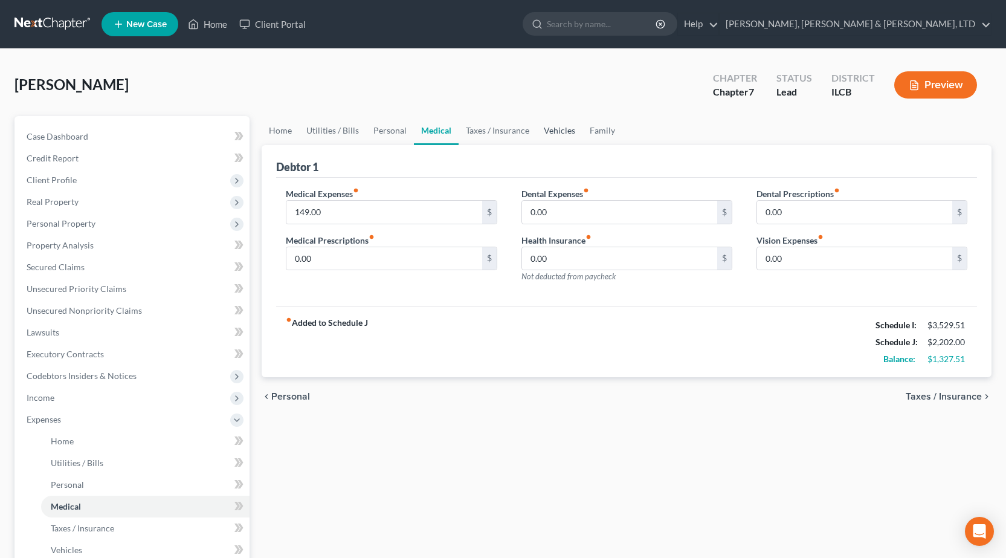
click at [558, 131] on link "Vehicles" at bounding box center [560, 130] width 46 height 29
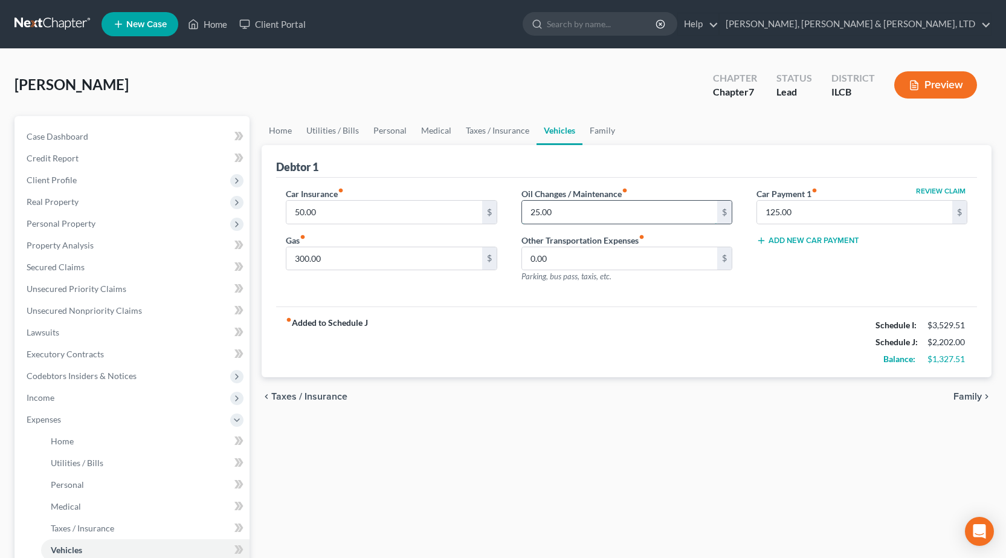
click at [557, 209] on input "25.00" at bounding box center [619, 212] width 195 height 23
type input "50"
click at [376, 131] on link "Personal" at bounding box center [390, 130] width 48 height 29
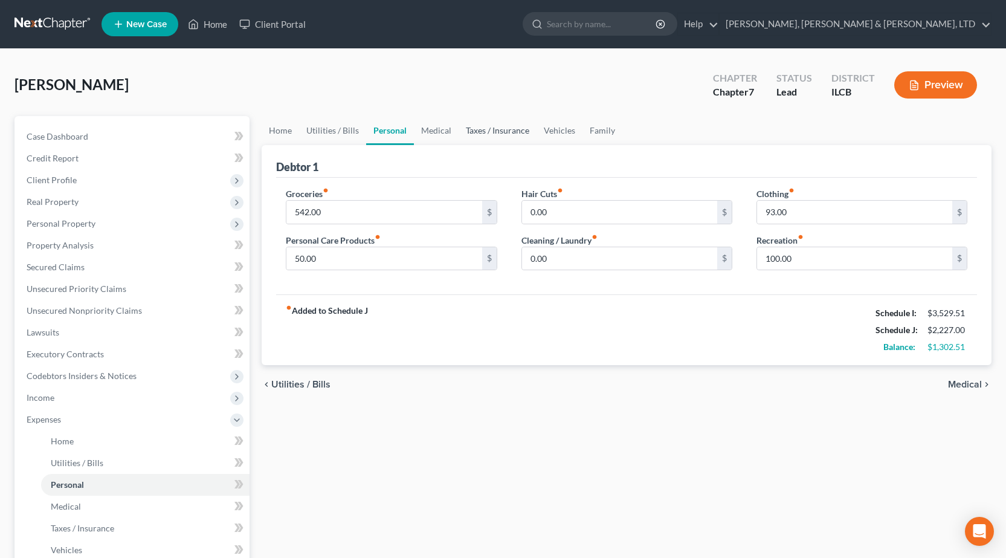
click at [483, 129] on link "Taxes / Insurance" at bounding box center [498, 130] width 78 height 29
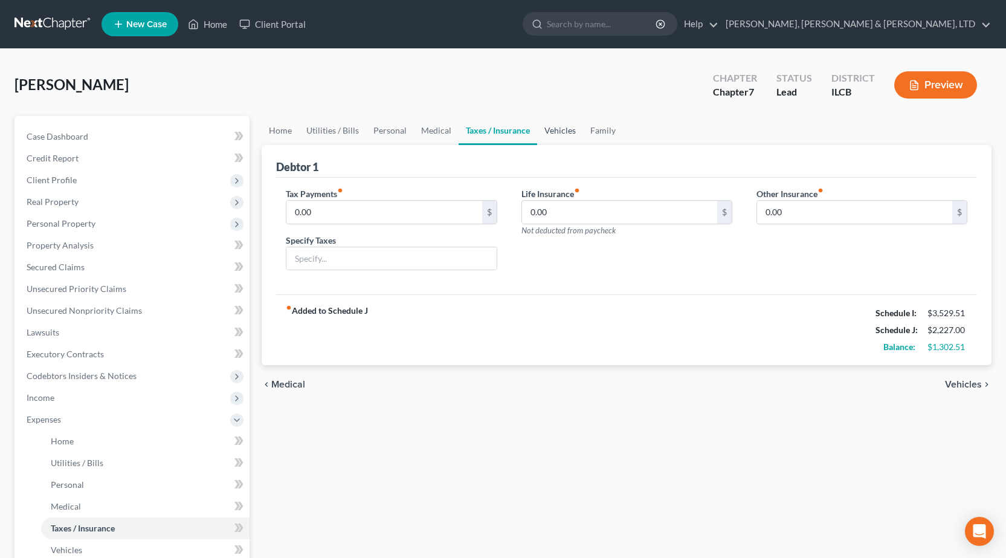
click at [549, 128] on link "Vehicles" at bounding box center [560, 130] width 46 height 29
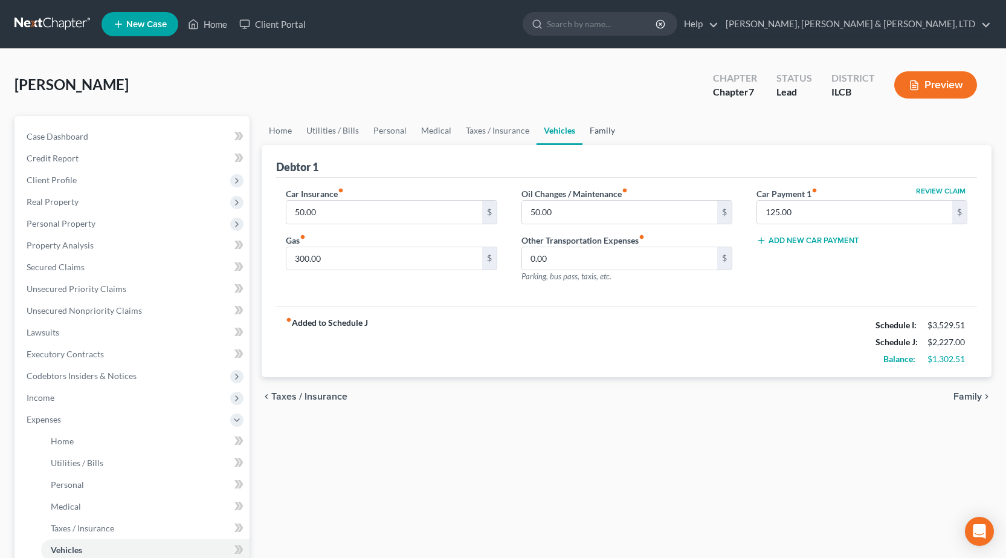
click at [607, 131] on link "Family" at bounding box center [603, 130] width 40 height 29
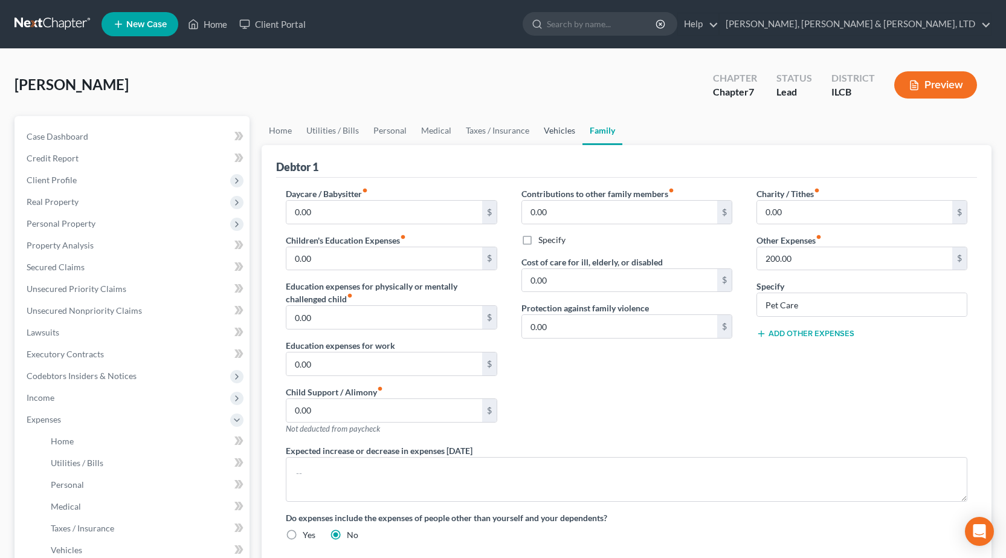
click at [544, 134] on link "Vehicles" at bounding box center [560, 130] width 46 height 29
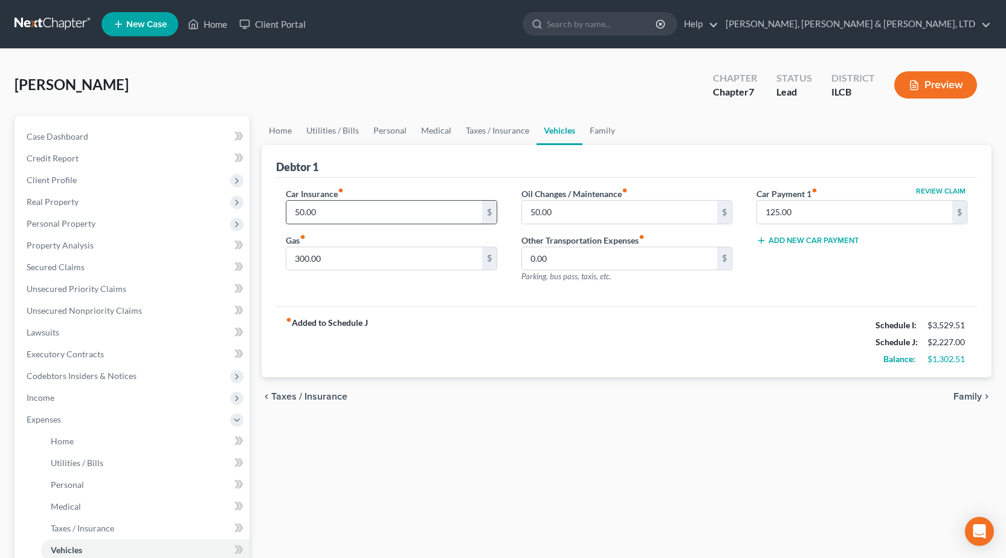
click at [398, 213] on input "50.00" at bounding box center [383, 212] width 195 height 23
drag, startPoint x: 399, startPoint y: 259, endPoint x: 415, endPoint y: 257, distance: 15.8
click at [399, 259] on input "300.00" at bounding box center [383, 258] width 195 height 23
type input "325"
click at [731, 395] on div "chevron_left Taxes / Insurance Family chevron_right" at bounding box center [627, 396] width 730 height 39
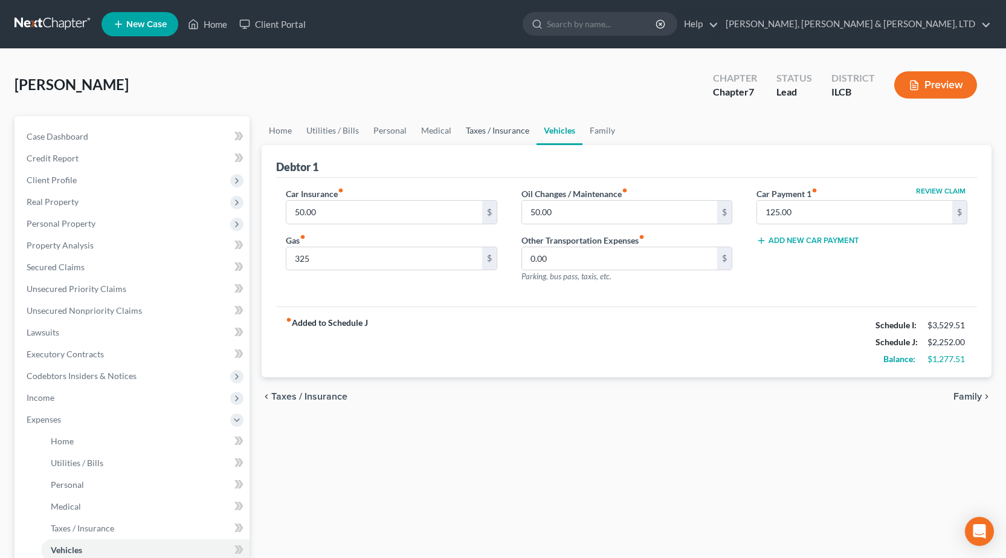
click at [488, 128] on link "Taxes / Insurance" at bounding box center [498, 130] width 78 height 29
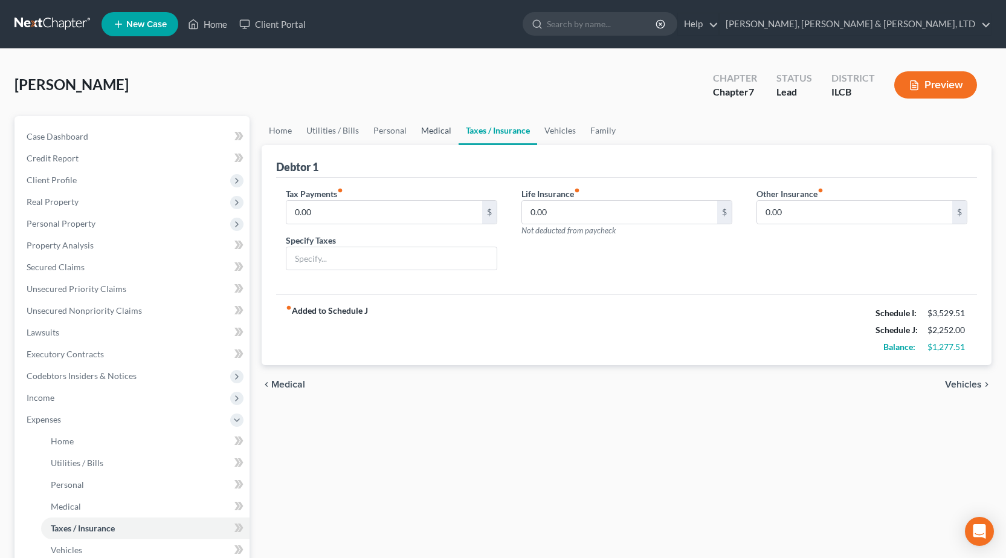
click at [440, 131] on link "Medical" at bounding box center [436, 130] width 45 height 29
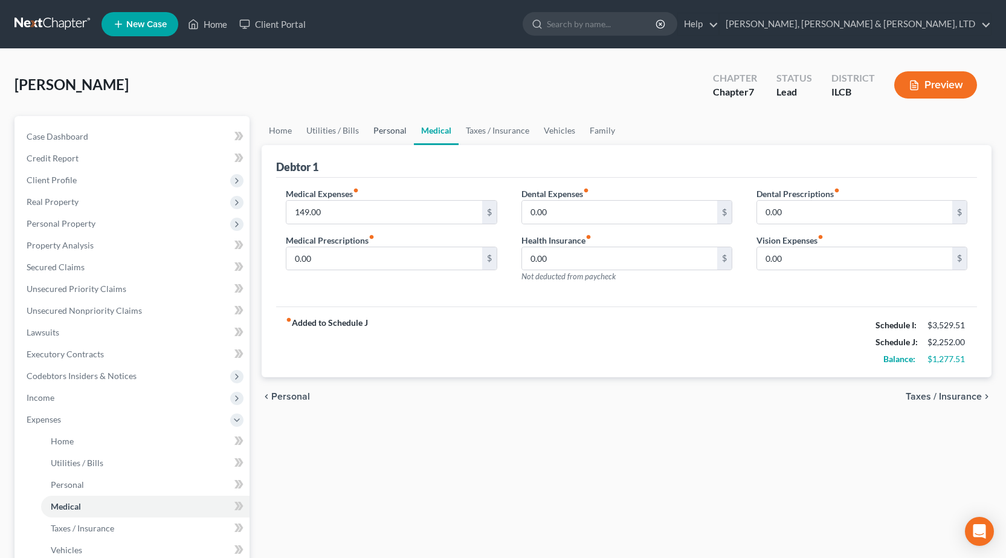
click at [375, 131] on link "Personal" at bounding box center [390, 130] width 48 height 29
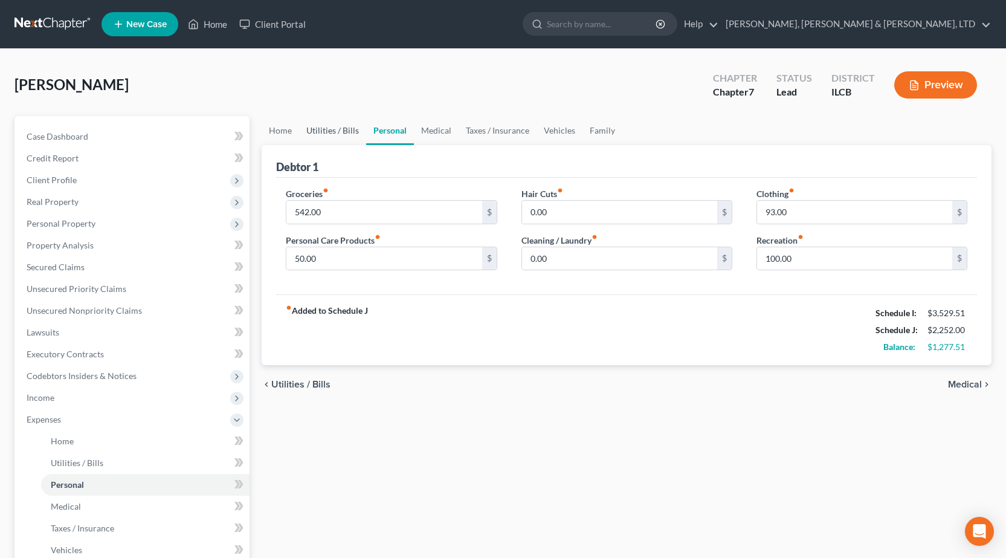
click at [326, 121] on link "Utilities / Bills" at bounding box center [332, 130] width 67 height 29
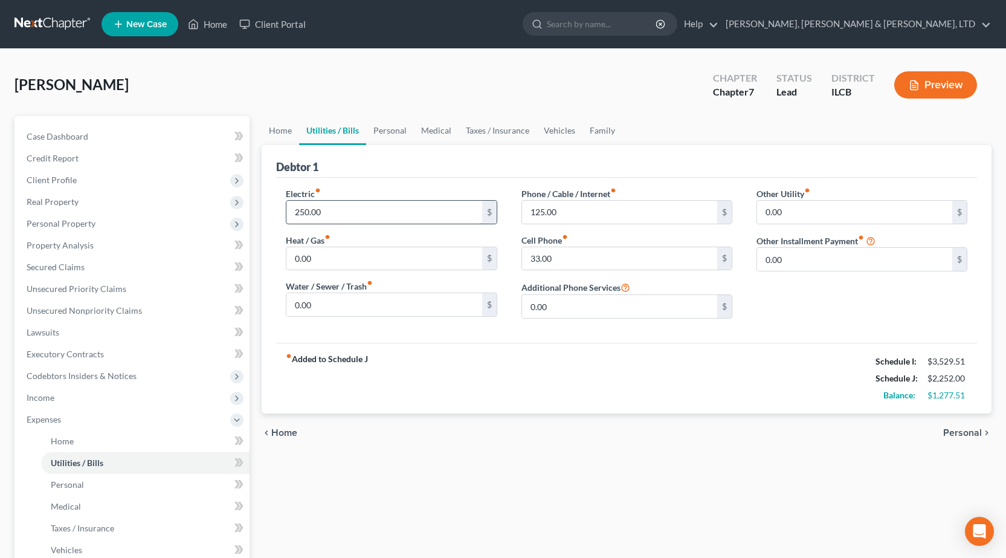
click at [373, 214] on input "250.00" at bounding box center [383, 212] width 195 height 23
type input "300"
click at [665, 412] on div "fiber_manual_record Added to Schedule J Schedule I: $3,529.51 Schedule J: $2,30…" at bounding box center [626, 378] width 701 height 71
click at [276, 131] on link "Home" at bounding box center [280, 130] width 37 height 29
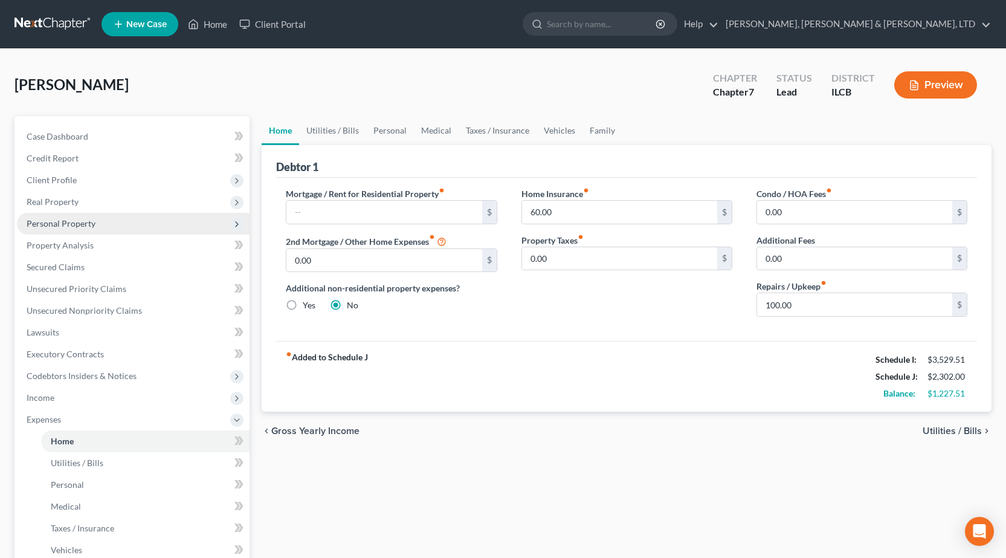
click at [120, 215] on span "Personal Property" at bounding box center [133, 224] width 233 height 22
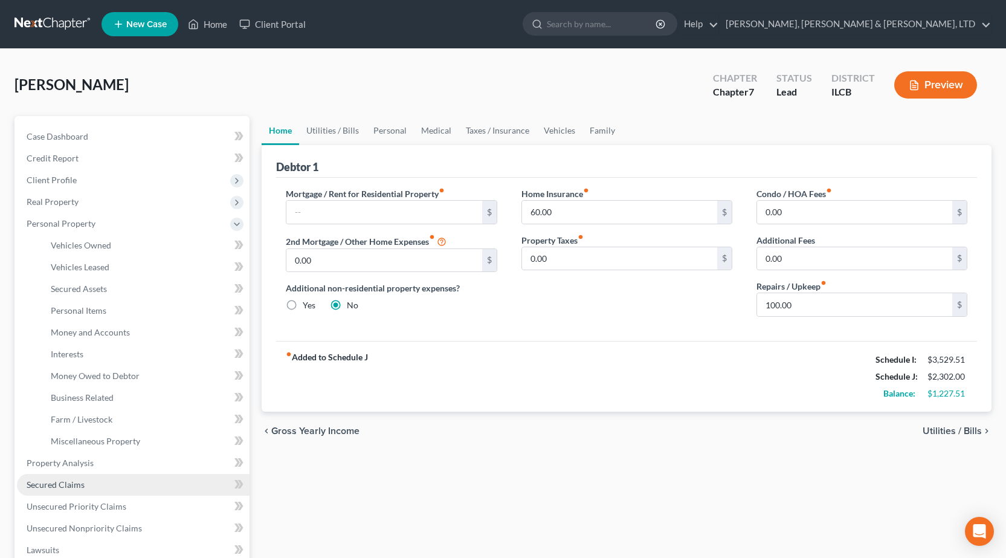
click at [77, 483] on span "Secured Claims" at bounding box center [56, 484] width 58 height 10
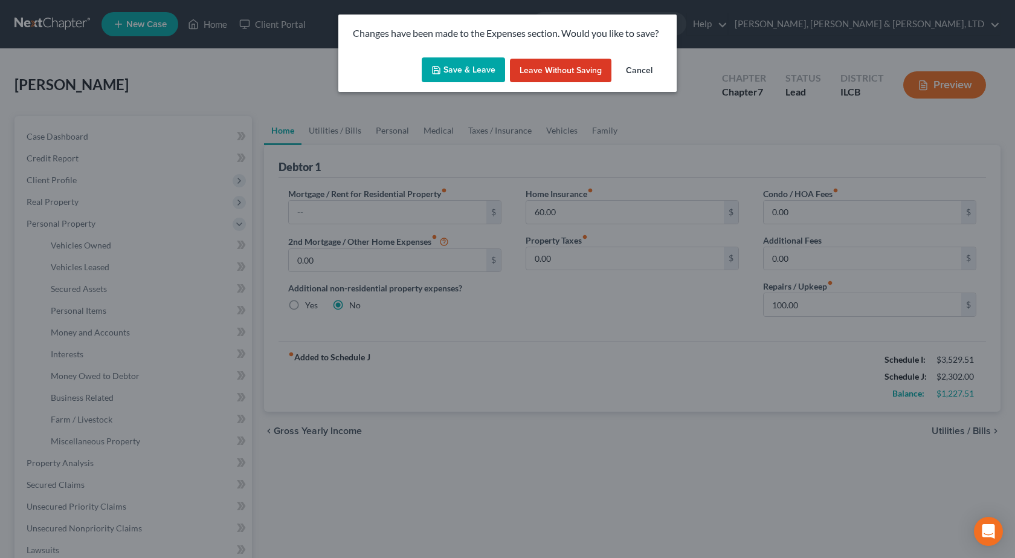
click at [477, 74] on button "Save & Leave" at bounding box center [463, 69] width 83 height 25
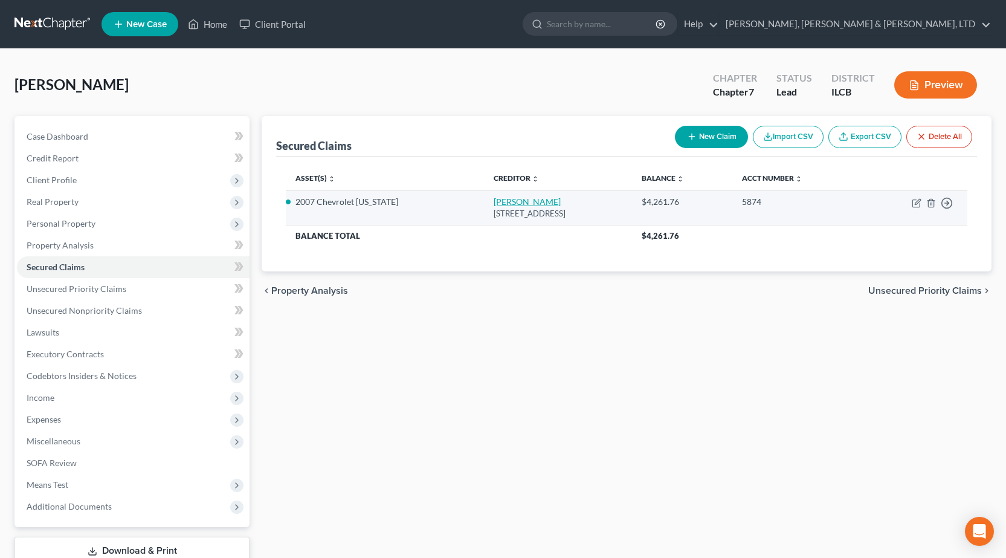
click at [494, 204] on link "Blaw Knox" at bounding box center [527, 201] width 67 height 10
select select "14"
select select "6"
select select "4"
select select "0"
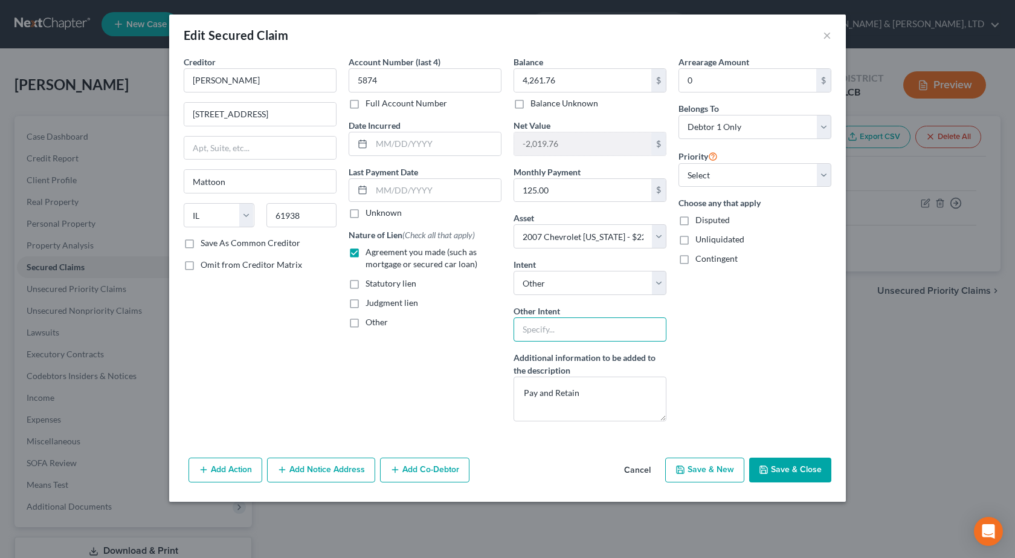
click at [564, 331] on input "text" at bounding box center [590, 329] width 153 height 24
type input "Pay and Retain"
drag, startPoint x: 593, startPoint y: 395, endPoint x: 427, endPoint y: 389, distance: 166.3
click at [399, 386] on div "Creditor * Blaw Knox 215 South 17th Street Mattoon State AL AK AR AZ CA CO CT D…" at bounding box center [508, 243] width 660 height 375
click at [790, 473] on button "Save & Close" at bounding box center [790, 469] width 82 height 25
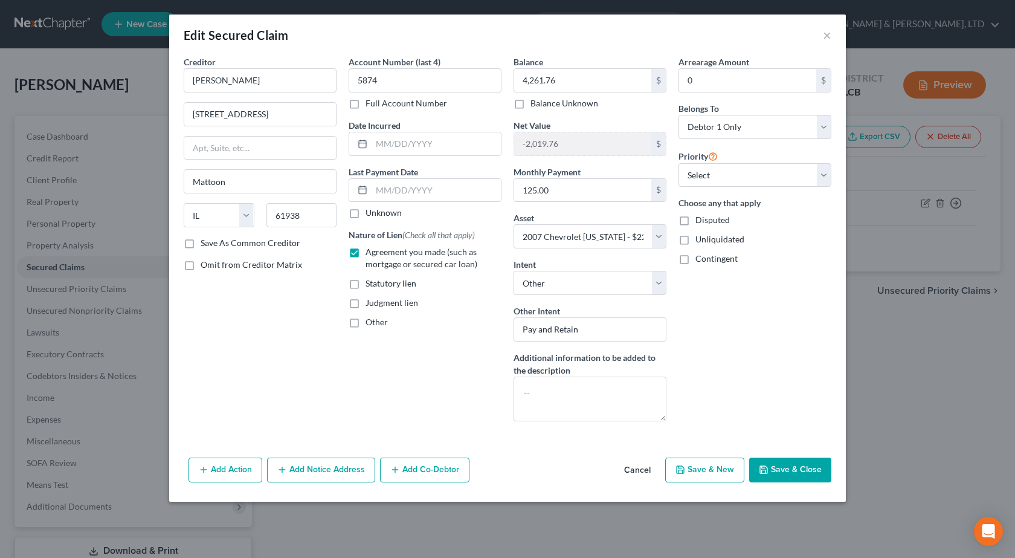
select select
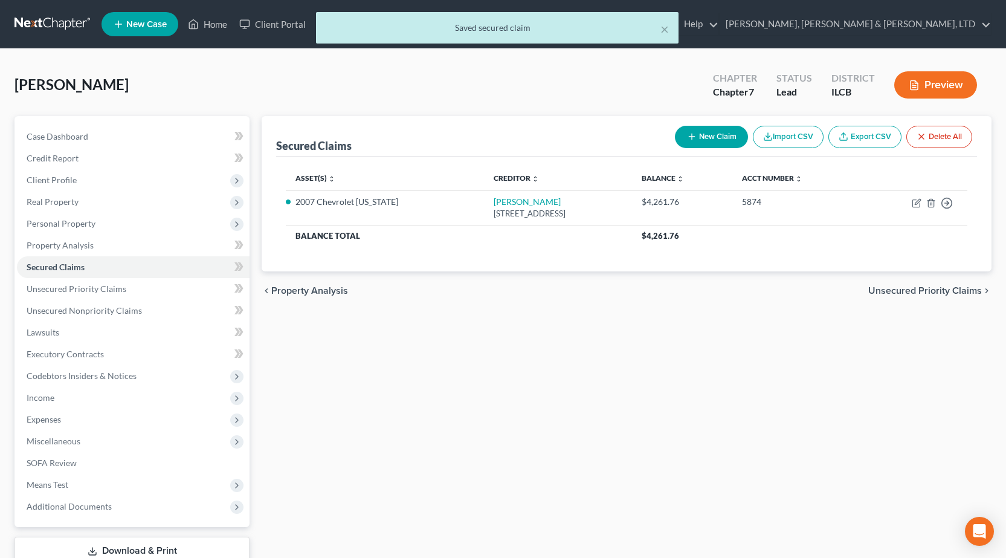
click at [932, 81] on button "Preview" at bounding box center [935, 84] width 83 height 27
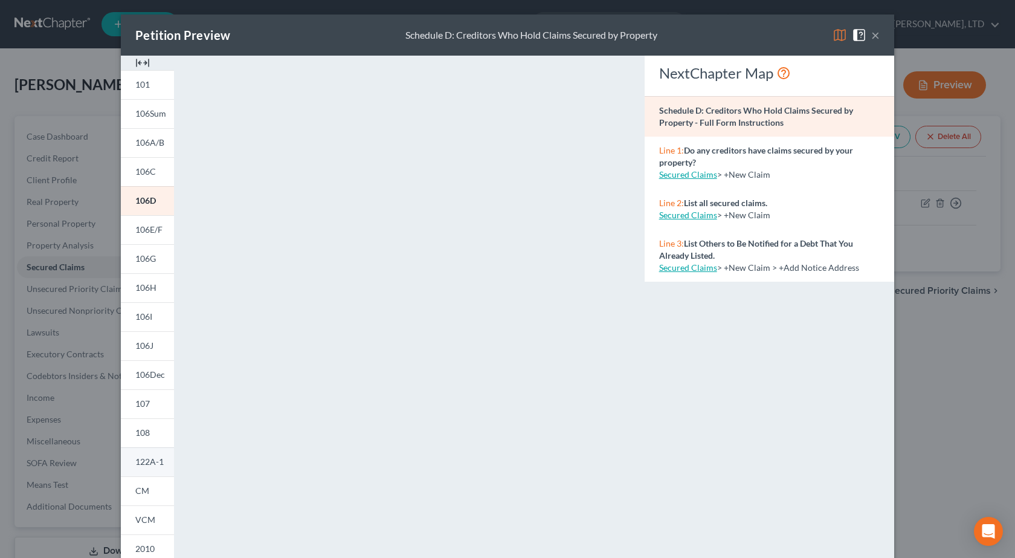
click at [141, 460] on span "122A-1" at bounding box center [149, 461] width 28 height 10
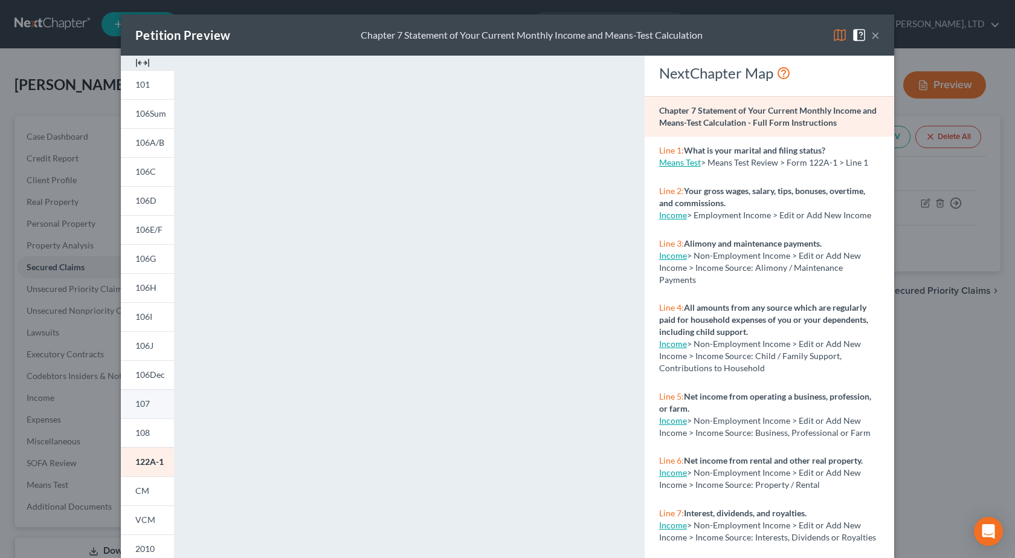
click at [143, 408] on span "107" at bounding box center [142, 403] width 15 height 10
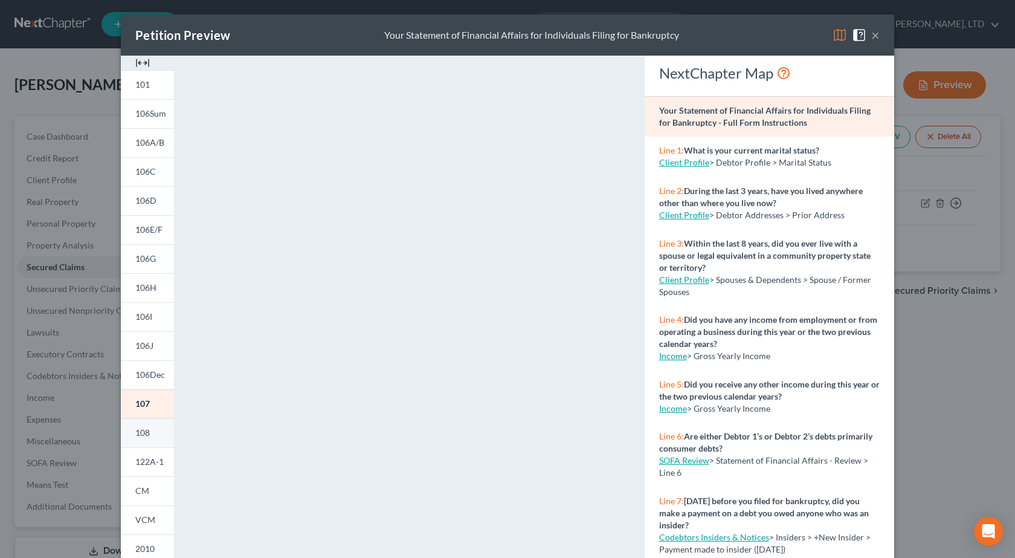
click at [135, 429] on span "108" at bounding box center [142, 432] width 15 height 10
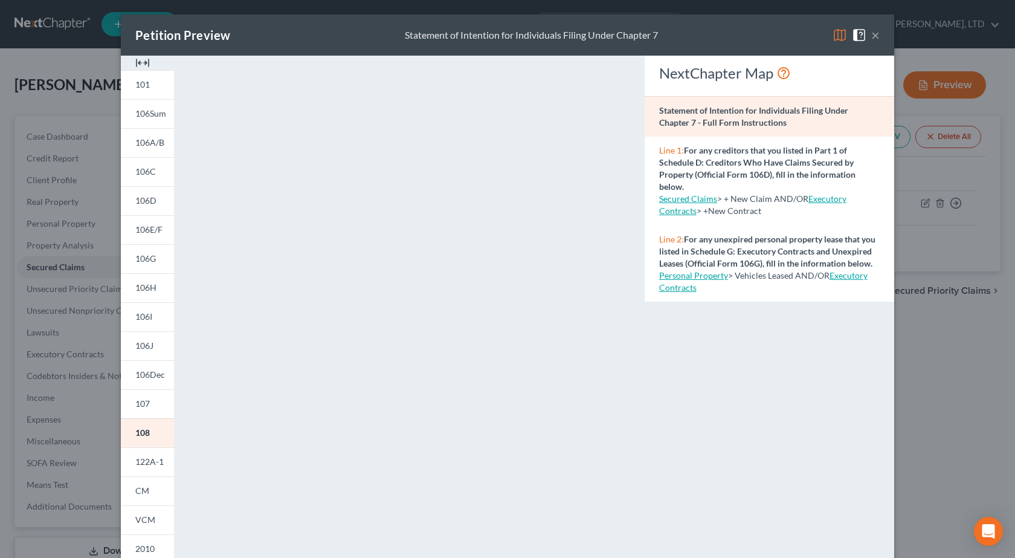
click at [935, 401] on div "Petition Preview Statement of Intention for Individuals Filing Under Chapter 7 …" at bounding box center [507, 279] width 1015 height 558
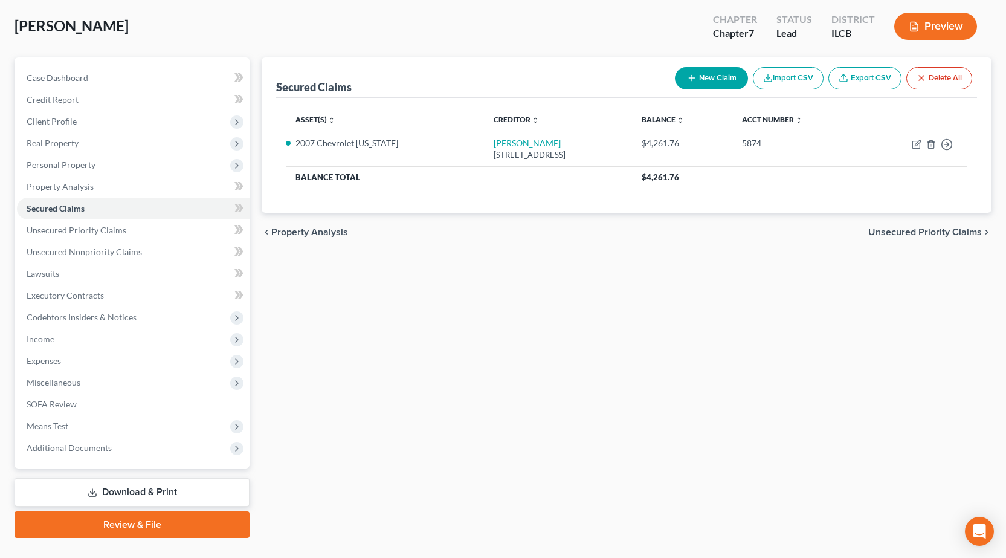
scroll to position [85, 0]
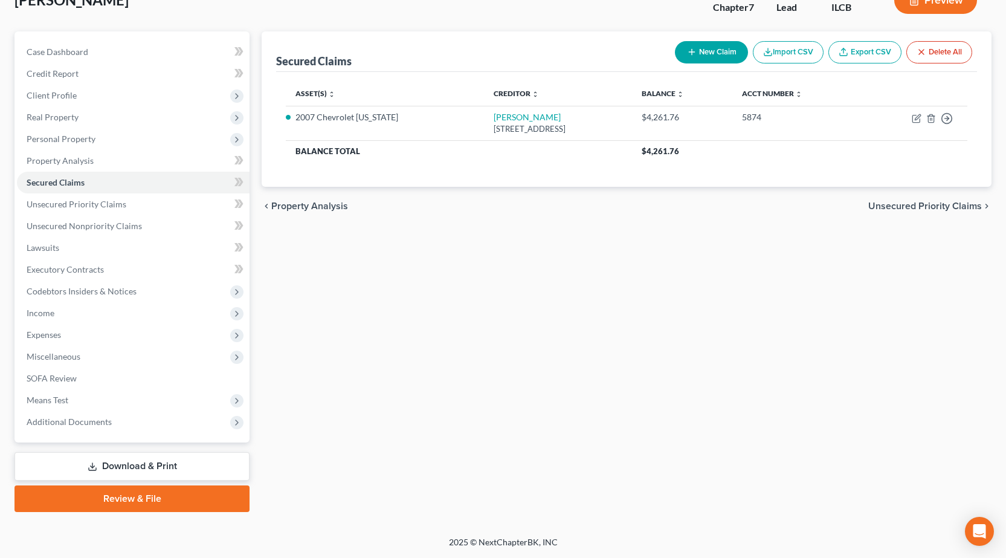
click at [123, 503] on link "Review & File" at bounding box center [132, 498] width 235 height 27
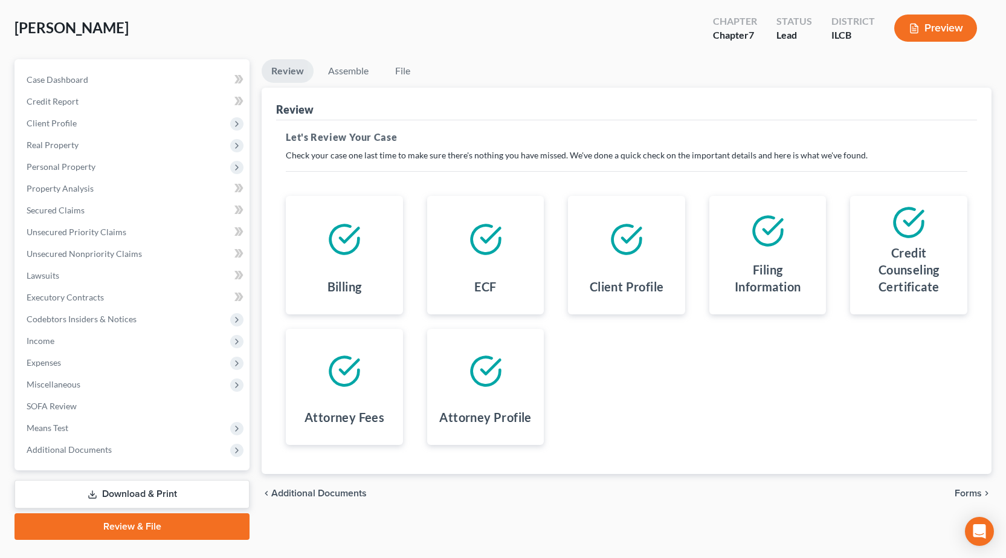
scroll to position [85, 0]
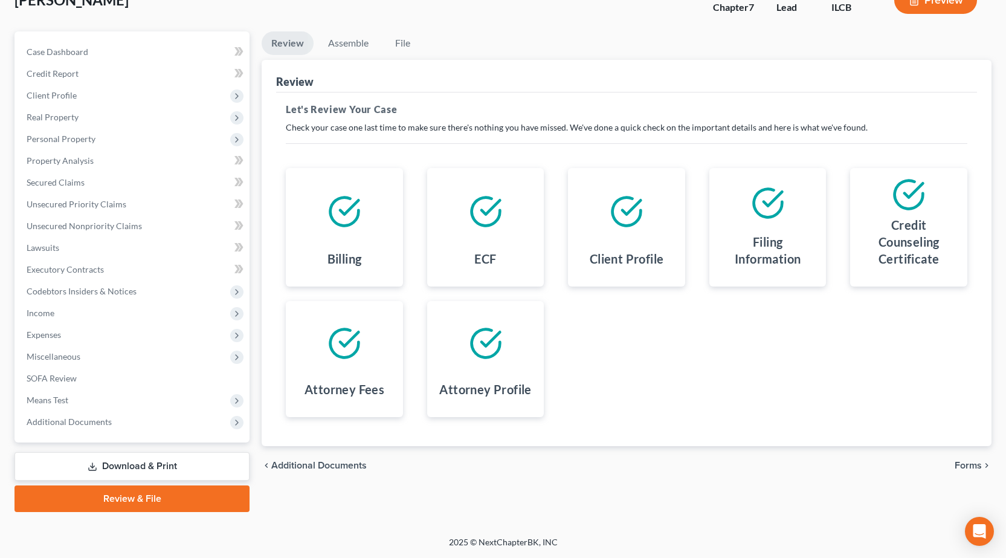
click at [971, 465] on span "Forms" at bounding box center [968, 465] width 27 height 10
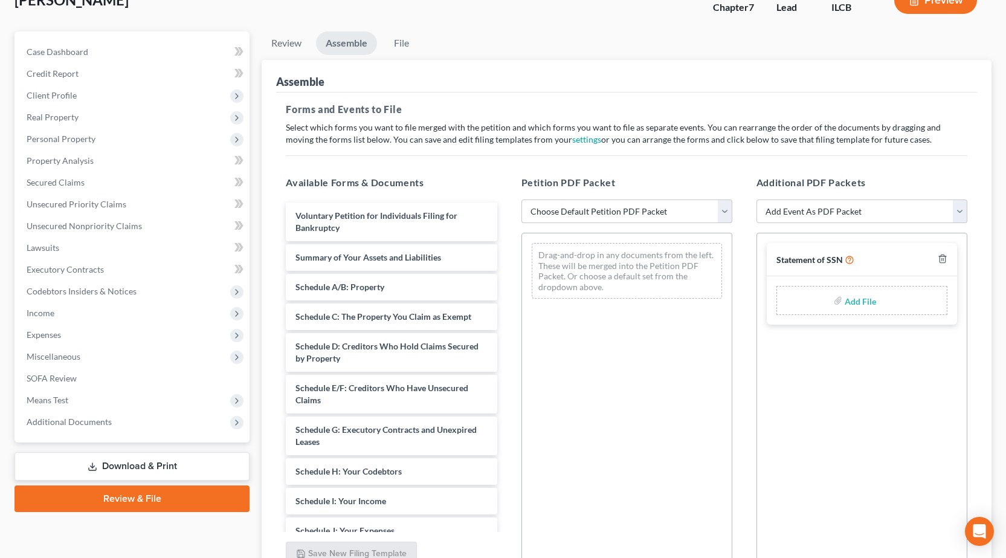
click at [636, 205] on select "Choose Default Petition PDF Packet Complete Bankruptcy Petition (all forms and …" at bounding box center [627, 211] width 211 height 24
select select "0"
click at [522, 199] on select "Choose Default Petition PDF Packet Complete Bankruptcy Petition (all forms and …" at bounding box center [627, 211] width 211 height 24
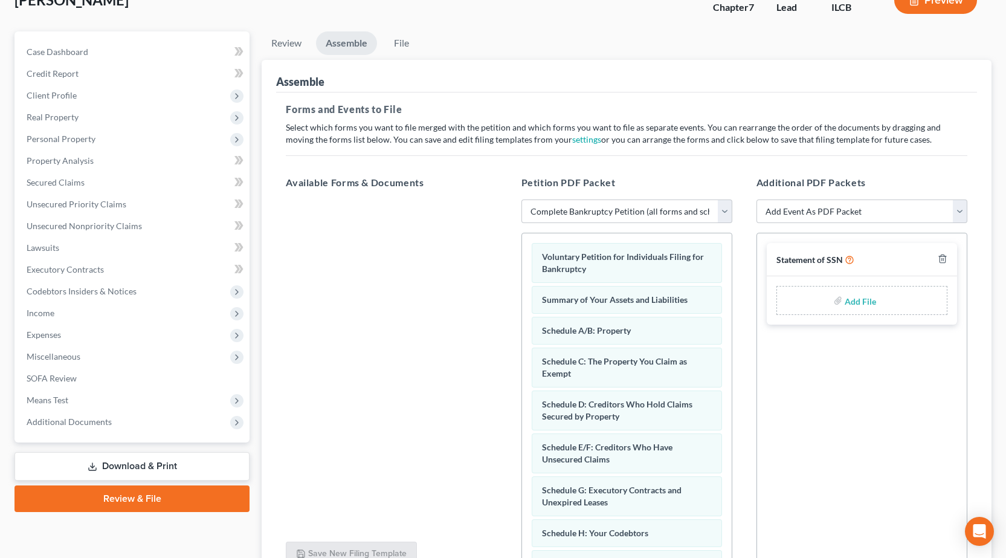
click at [146, 462] on link "Download & Print" at bounding box center [132, 466] width 235 height 28
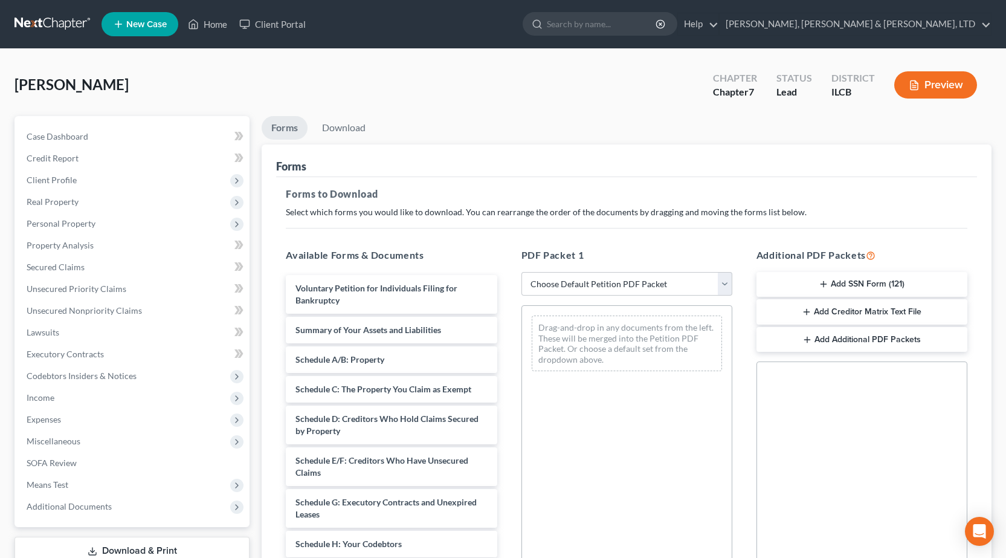
click at [856, 276] on button "Add SSN Form (121)" at bounding box center [862, 284] width 211 height 25
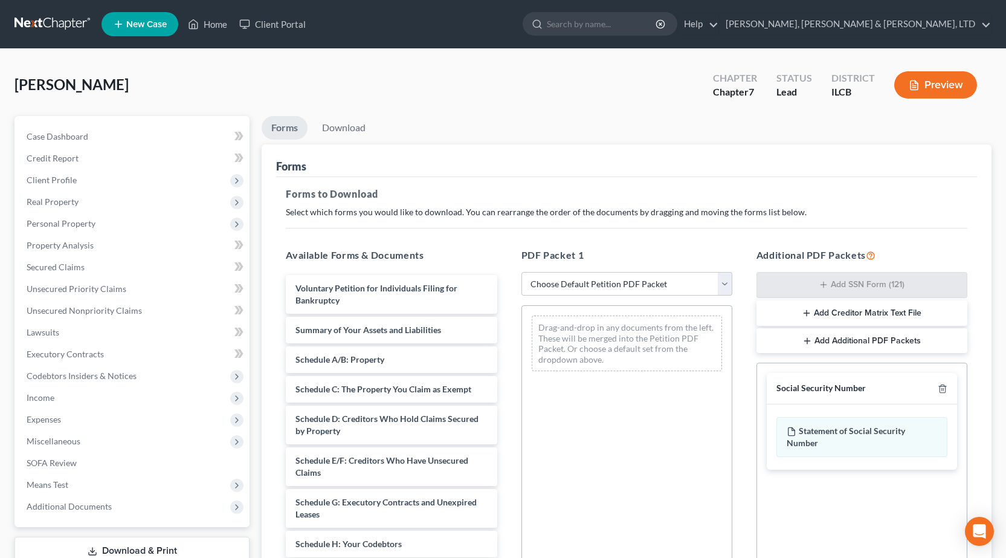
scroll to position [189, 0]
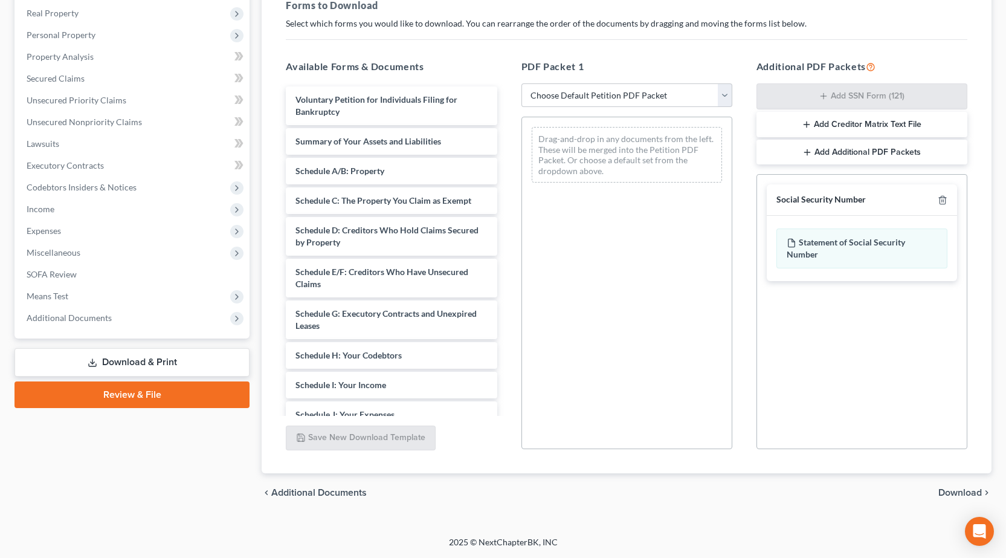
click at [956, 493] on span "Download" at bounding box center [961, 493] width 44 height 10
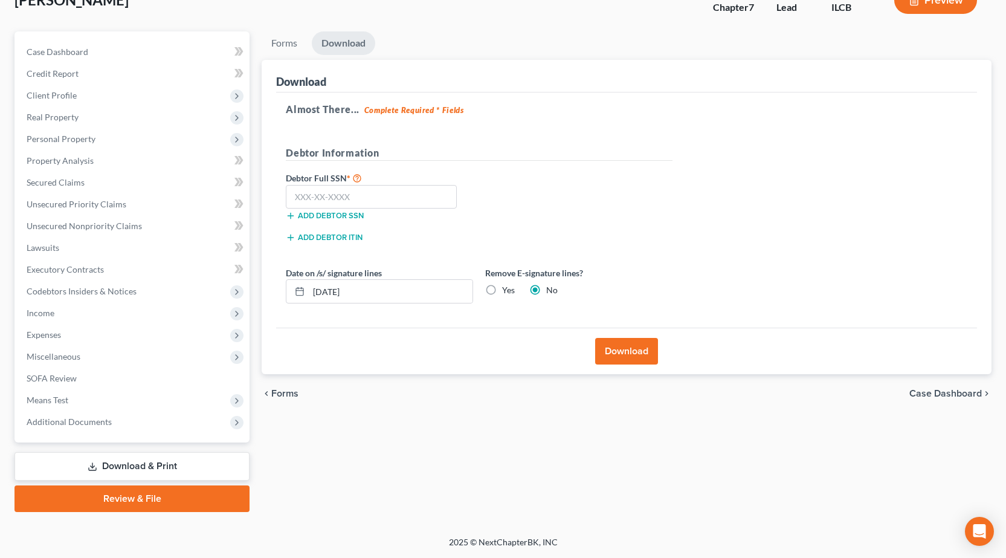
scroll to position [85, 0]
click at [327, 200] on input "text" at bounding box center [371, 197] width 171 height 24
type input "333-48-5218"
click at [627, 354] on button "Download" at bounding box center [626, 351] width 63 height 27
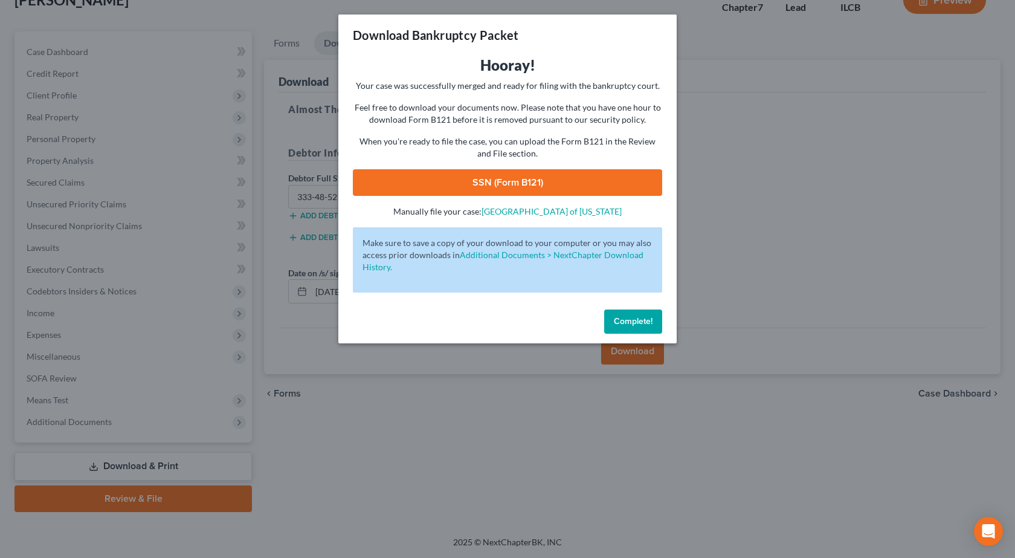
click at [528, 186] on link "SSN (Form B121)" at bounding box center [507, 182] width 309 height 27
click at [312, 409] on div "Download Bankruptcy Packet Hooray! Your case was successfully merged and ready …" at bounding box center [507, 279] width 1015 height 558
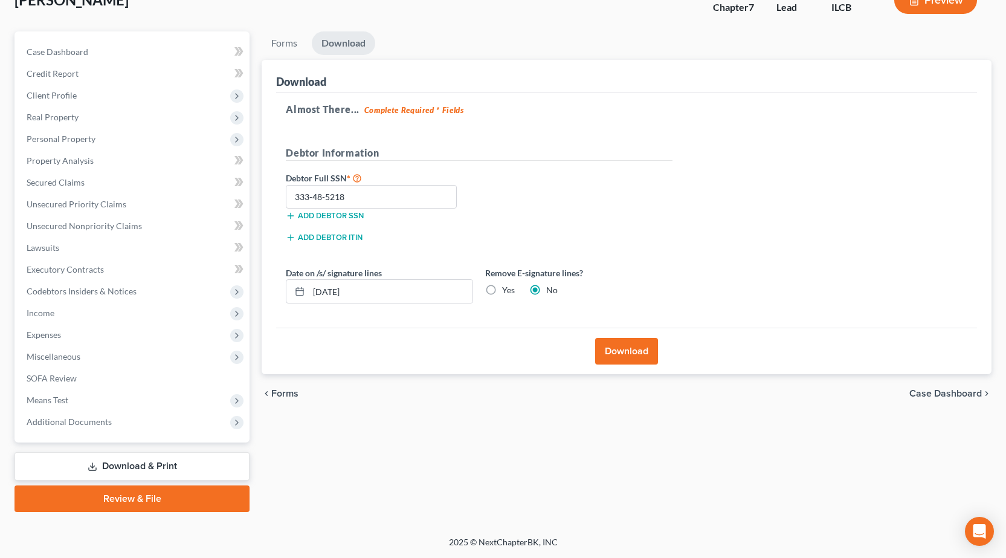
click at [146, 494] on link "Review & File" at bounding box center [132, 498] width 235 height 27
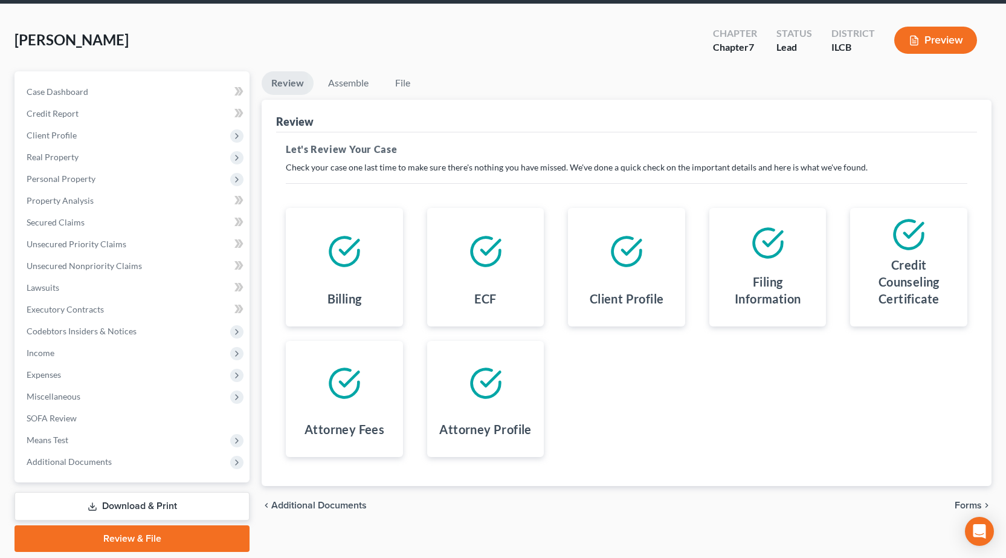
scroll to position [85, 0]
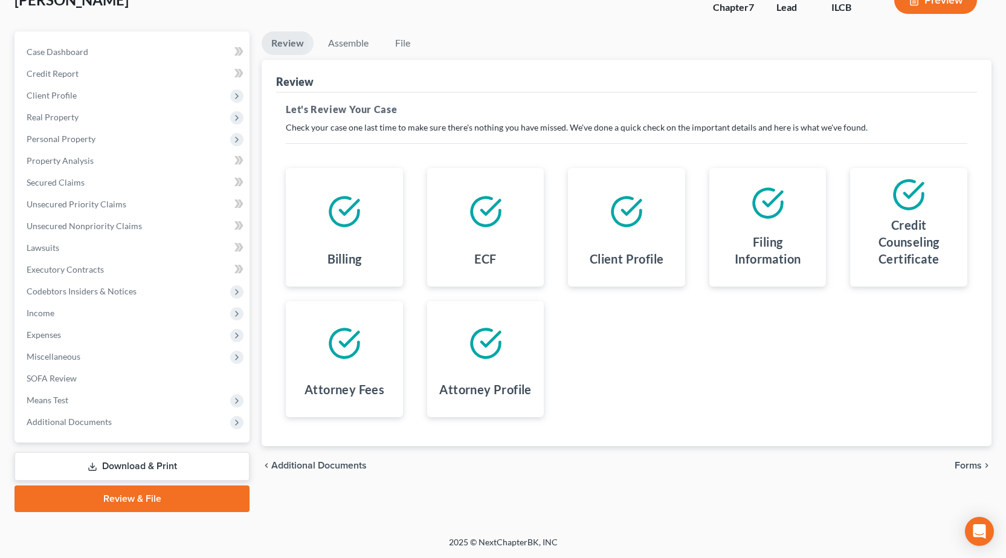
click at [971, 469] on span "Forms" at bounding box center [968, 465] width 27 height 10
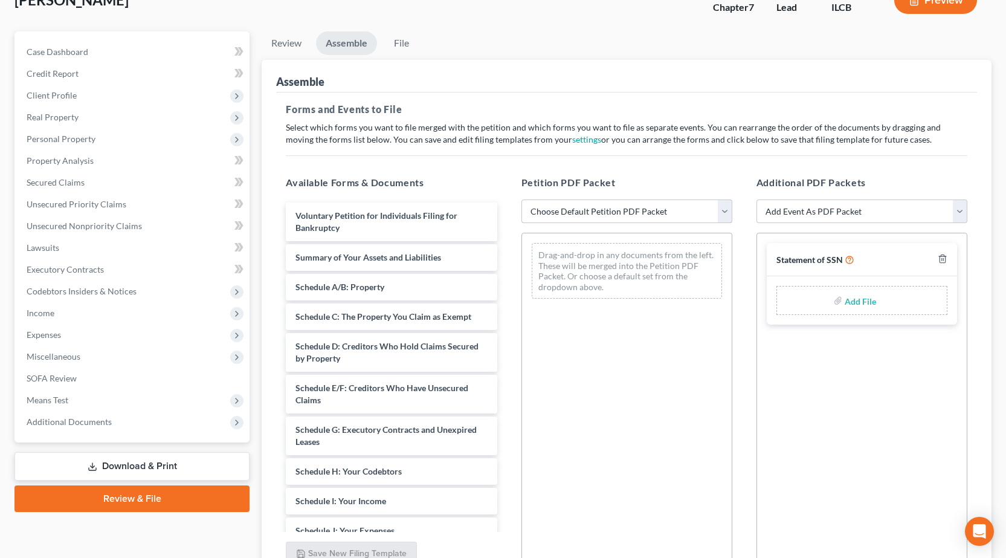
drag, startPoint x: 587, startPoint y: 203, endPoint x: 583, endPoint y: 212, distance: 10.0
click at [587, 203] on select "Choose Default Petition PDF Packet Complete Bankruptcy Petition (all forms and …" at bounding box center [627, 211] width 211 height 24
select select "0"
click at [522, 199] on select "Choose Default Petition PDF Packet Complete Bankruptcy Petition (all forms and …" at bounding box center [627, 211] width 211 height 24
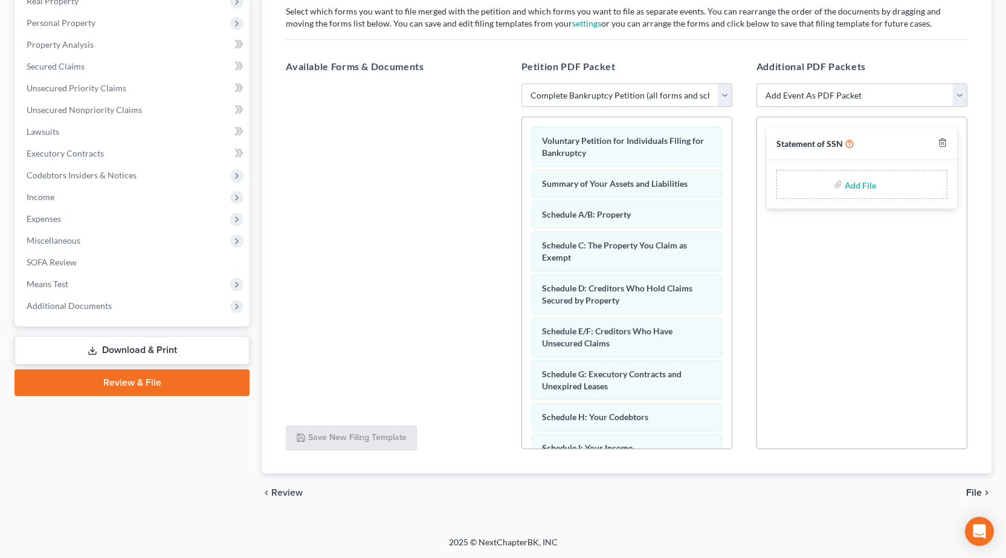
click at [987, 489] on icon "chevron_right" at bounding box center [987, 493] width 10 height 10
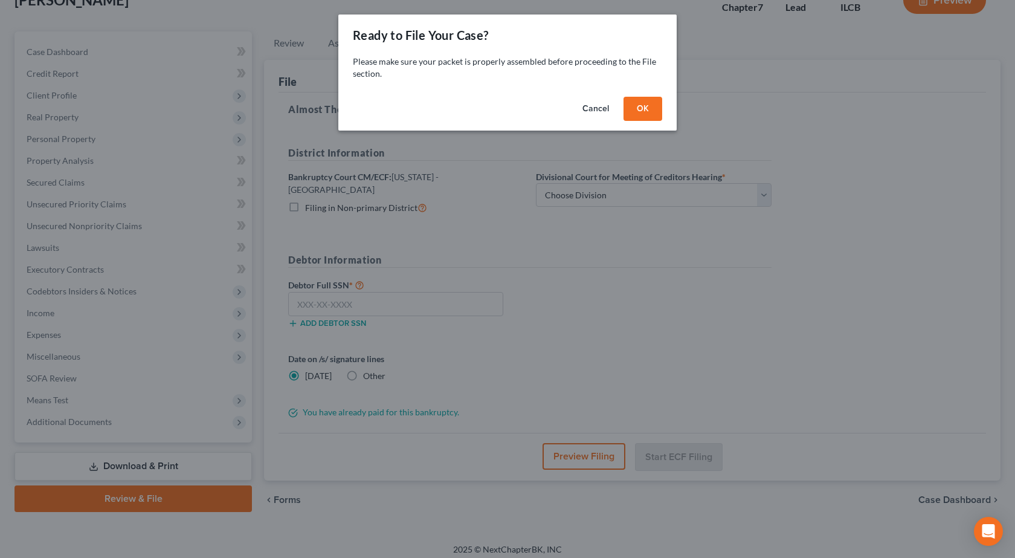
click at [633, 112] on button "OK" at bounding box center [643, 109] width 39 height 24
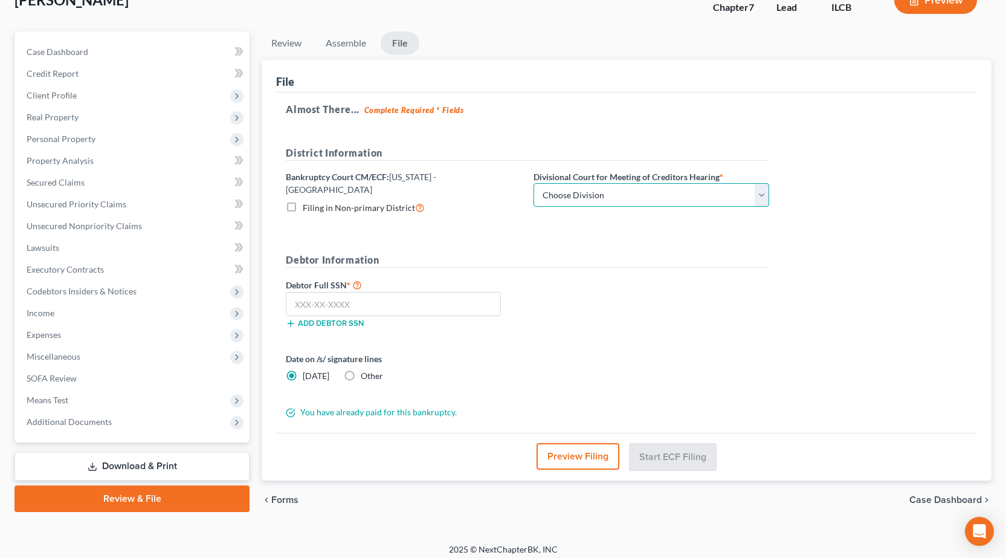
drag, startPoint x: 582, startPoint y: 190, endPoint x: 567, endPoint y: 205, distance: 20.9
click at [582, 190] on select "Choose Division Peoria Springfield Urbana" at bounding box center [652, 195] width 236 height 24
select select "2"
click at [534, 183] on select "Choose Division Peoria Springfield Urbana" at bounding box center [652, 195] width 236 height 24
click at [346, 292] on input "text" at bounding box center [393, 304] width 215 height 24
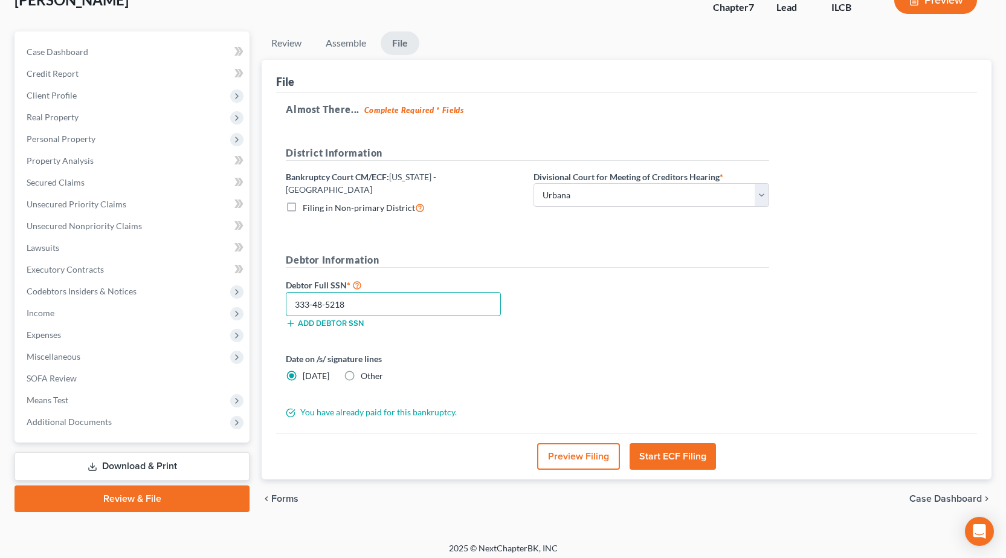
type input "333-48-5218"
click at [601, 305] on div "Debtor Full SSN * 333-48-5218 Add debtor SSN" at bounding box center [528, 307] width 496 height 60
click at [569, 447] on button "Preview Filing" at bounding box center [578, 456] width 83 height 27
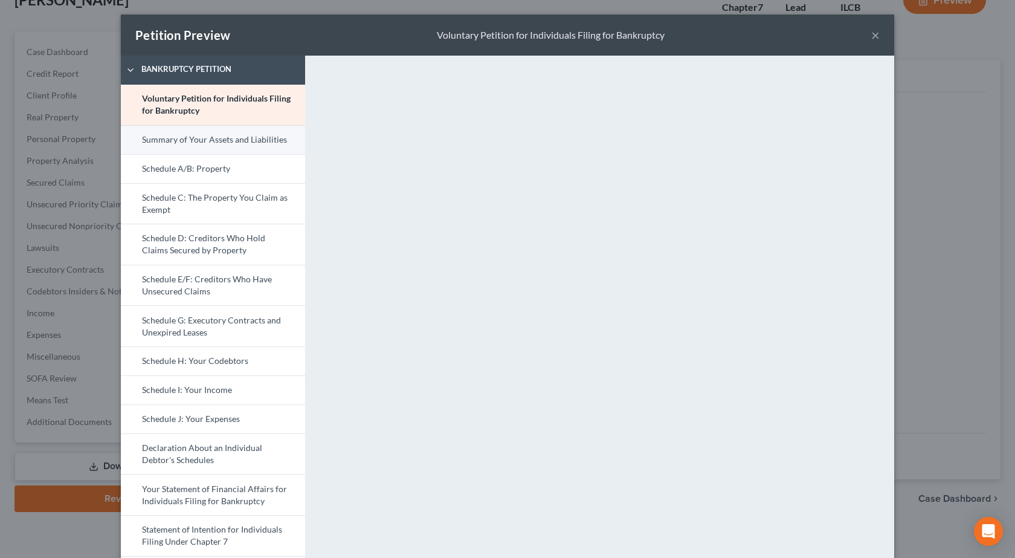
click at [169, 141] on link "Summary of Your Assets and Liabilities" at bounding box center [213, 139] width 184 height 29
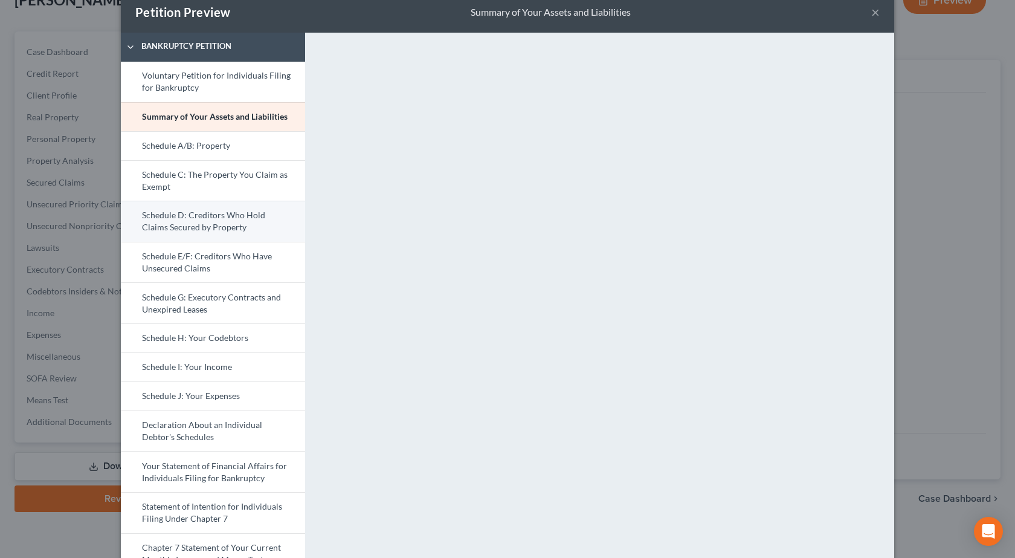
scroll to position [0, 0]
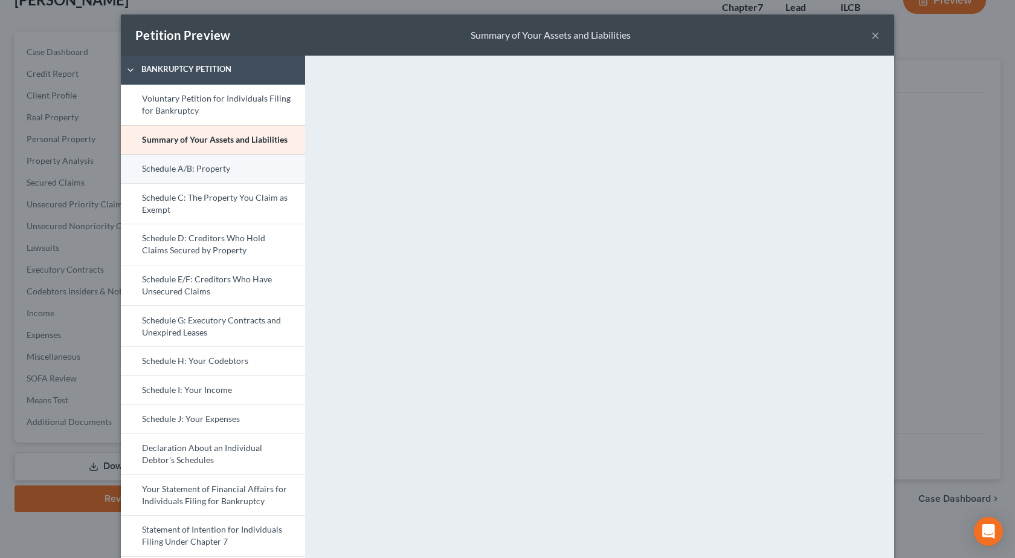
click at [181, 161] on link "Schedule A/B: Property" at bounding box center [213, 168] width 184 height 29
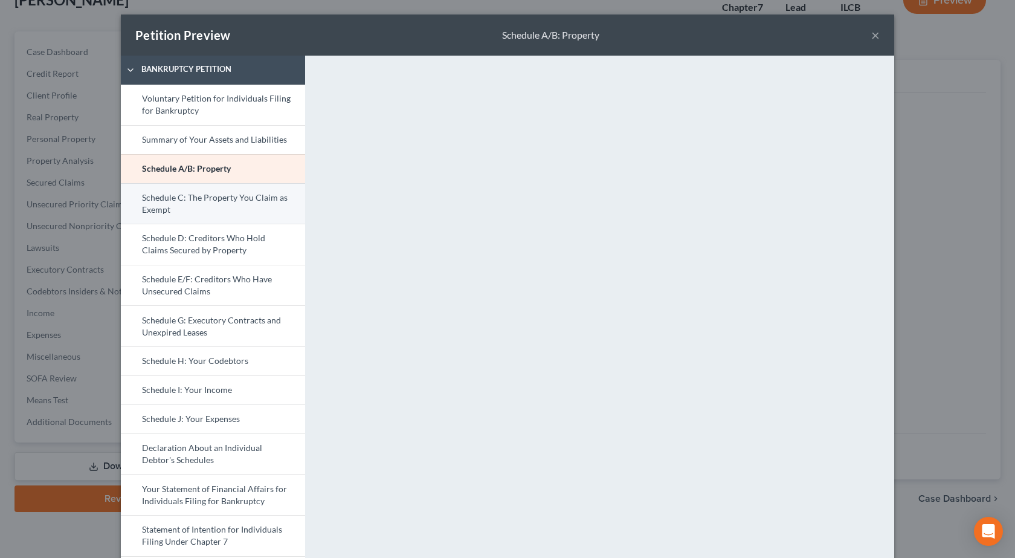
click at [229, 207] on link "Schedule C: The Property You Claim as Exempt" at bounding box center [213, 203] width 184 height 41
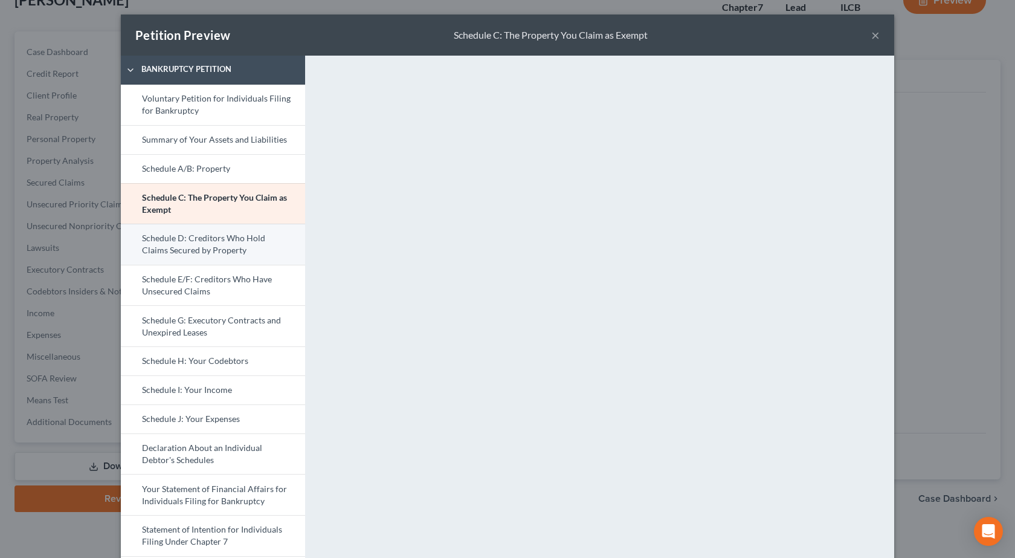
click at [219, 245] on link "Schedule D: Creditors Who Hold Claims Secured by Property" at bounding box center [213, 244] width 184 height 41
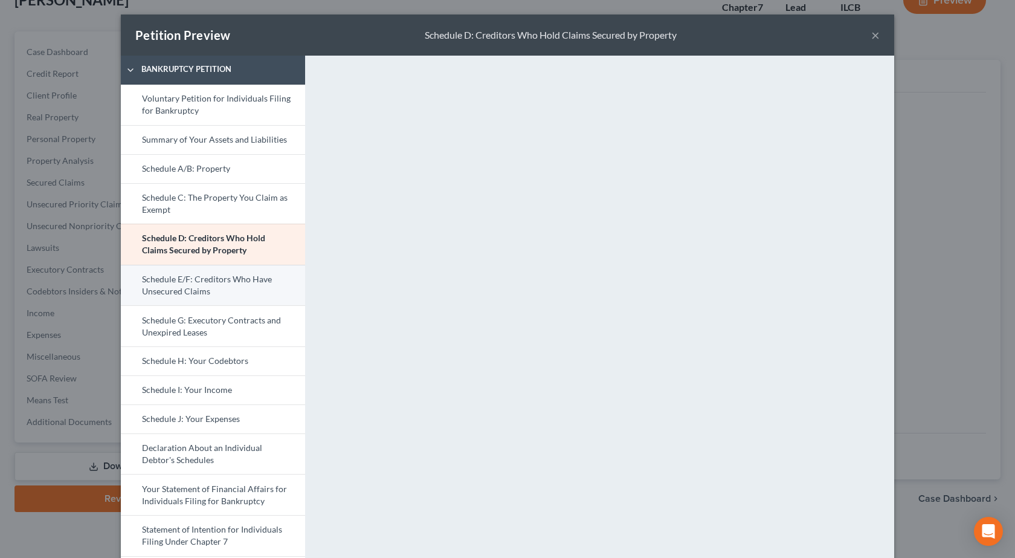
click at [219, 283] on link "Schedule E/F: Creditors Who Have Unsecured Claims" at bounding box center [213, 285] width 184 height 41
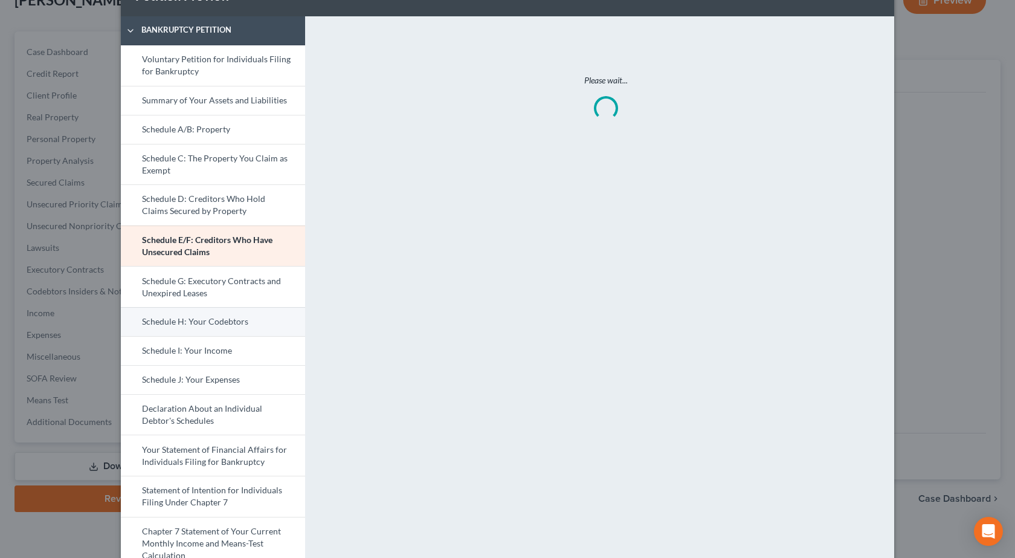
scroll to position [60, 0]
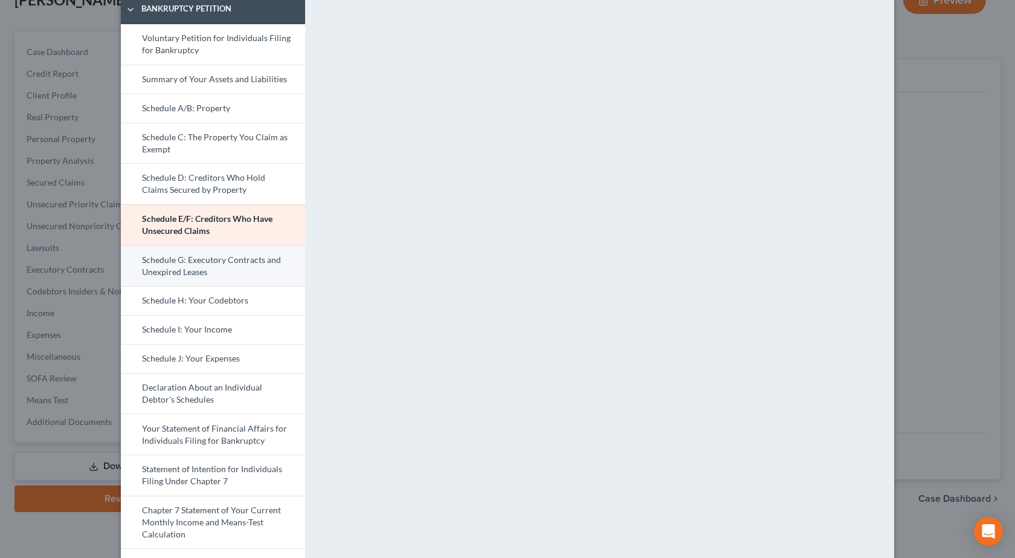
click at [191, 263] on link "Schedule G: Executory Contracts and Unexpired Leases" at bounding box center [213, 265] width 184 height 41
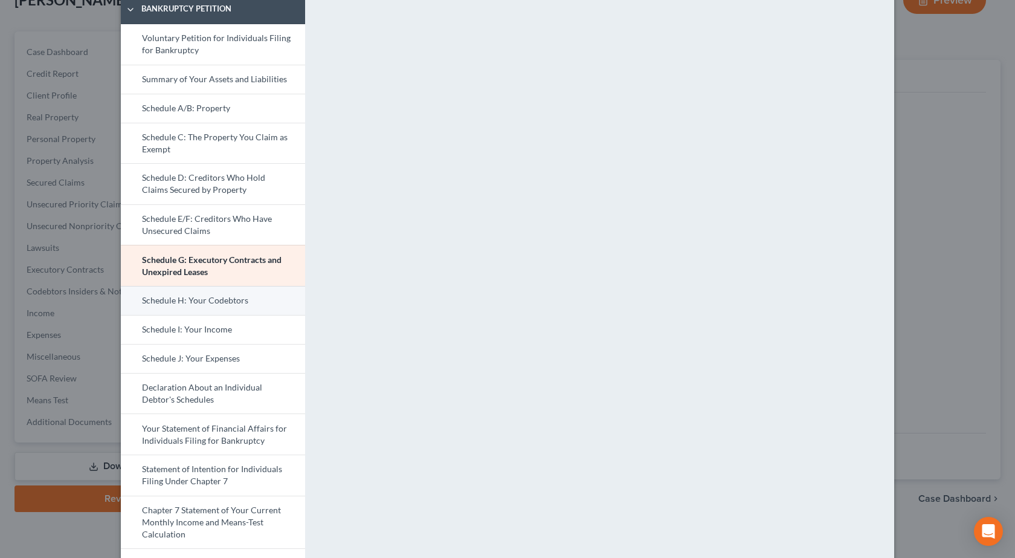
click at [212, 305] on link "Schedule H: Your Codebtors" at bounding box center [213, 300] width 184 height 29
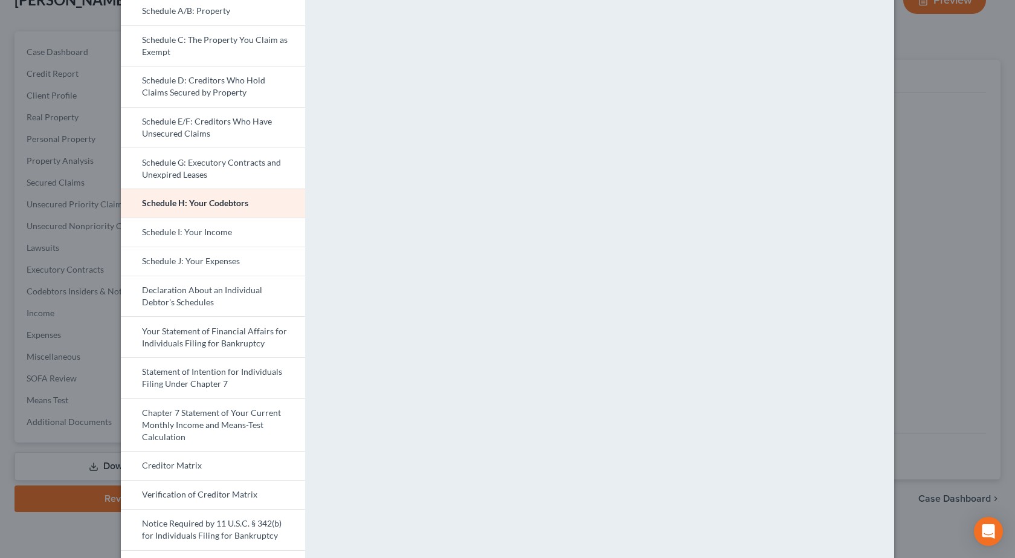
scroll to position [220, 0]
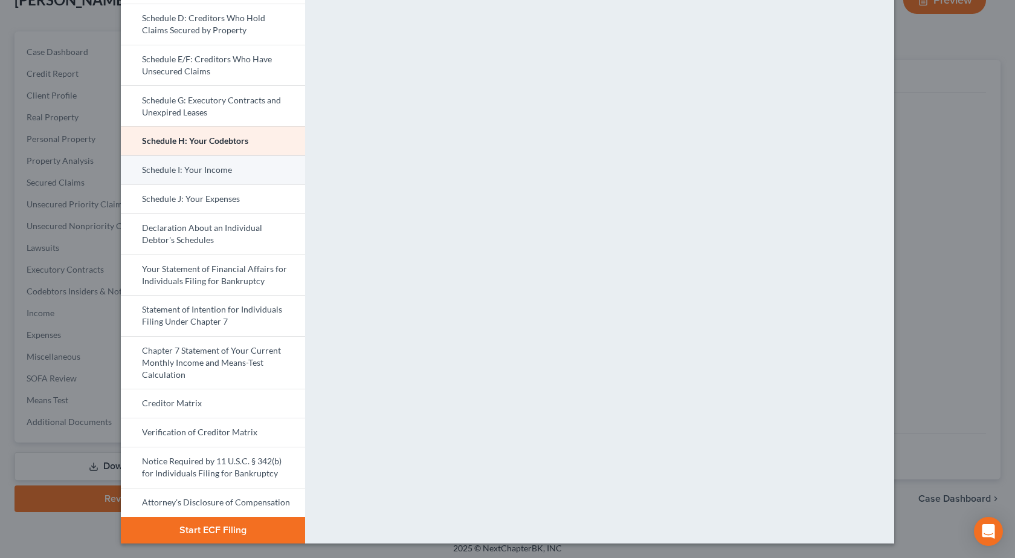
click at [251, 177] on link "Schedule I: Your Income" at bounding box center [213, 169] width 184 height 29
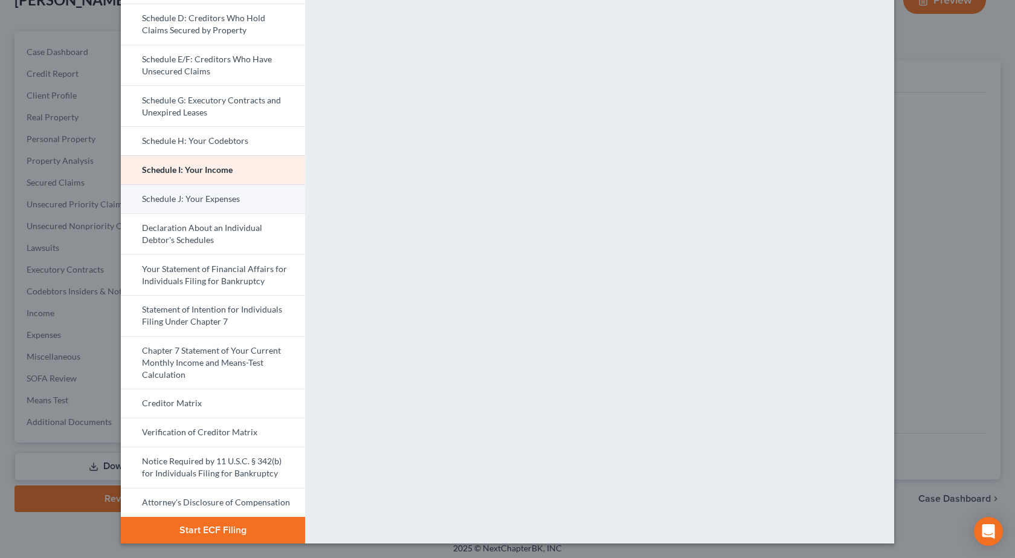
click at [181, 198] on link "Schedule J: Your Expenses" at bounding box center [213, 198] width 184 height 29
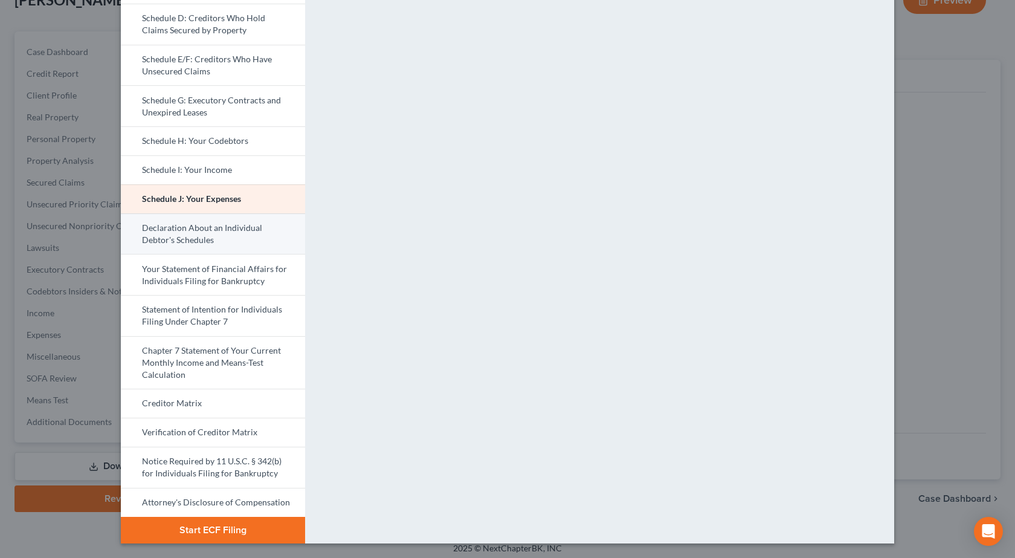
click at [196, 241] on link "Declaration About an Individual Debtor's Schedules" at bounding box center [213, 233] width 184 height 41
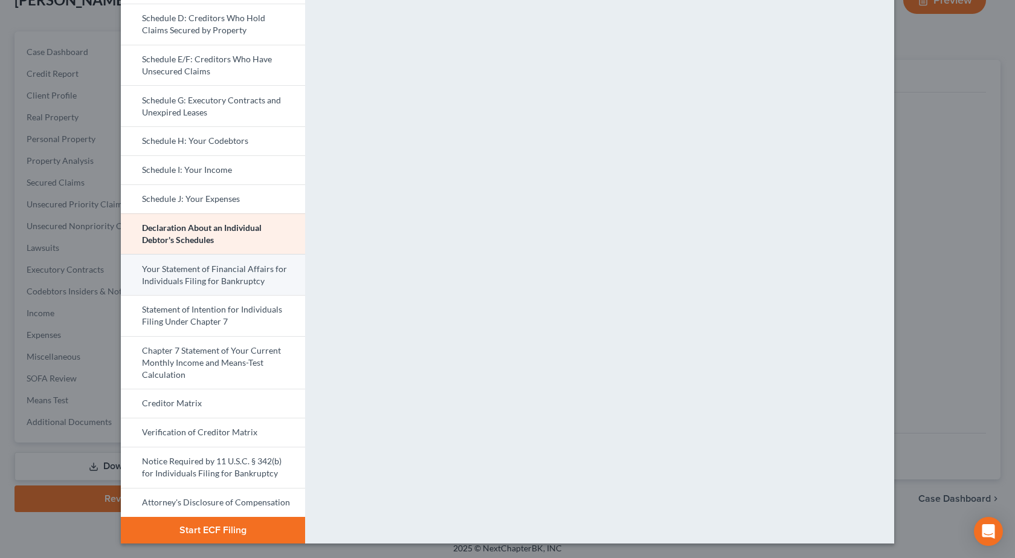
click at [172, 271] on link "Your Statement of Financial Affairs for Individuals Filing for Bankruptcy" at bounding box center [213, 274] width 184 height 41
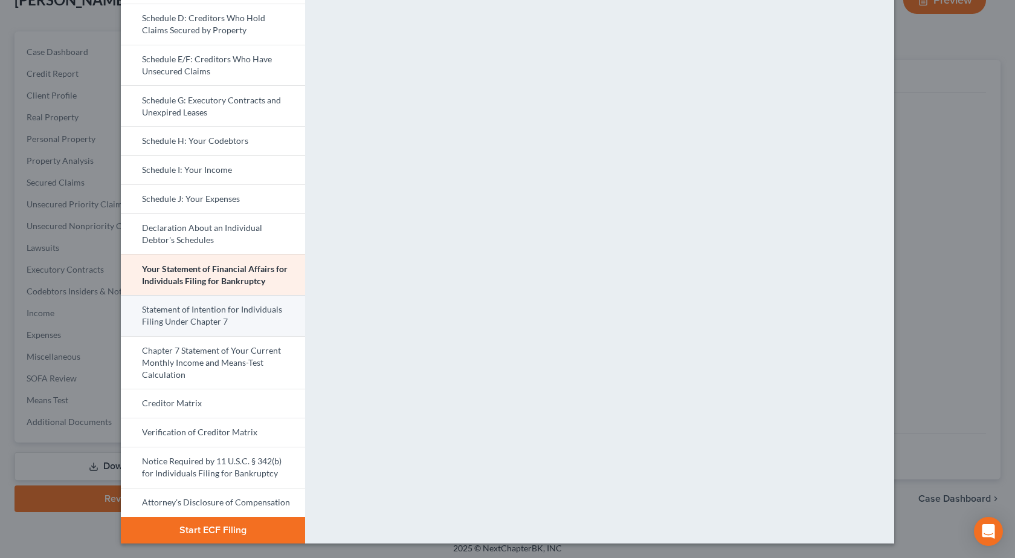
click at [218, 319] on link "Statement of Intention for Individuals Filing Under Chapter 7" at bounding box center [213, 315] width 184 height 41
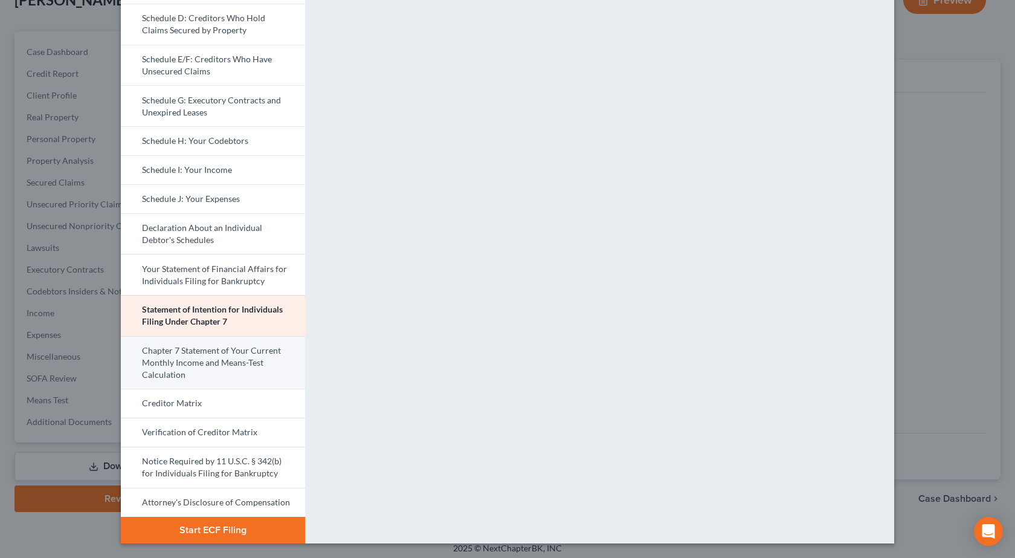
click at [201, 360] on link "Chapter 7 Statement of Your Current Monthly Income and Means-Test Calculation" at bounding box center [213, 362] width 184 height 53
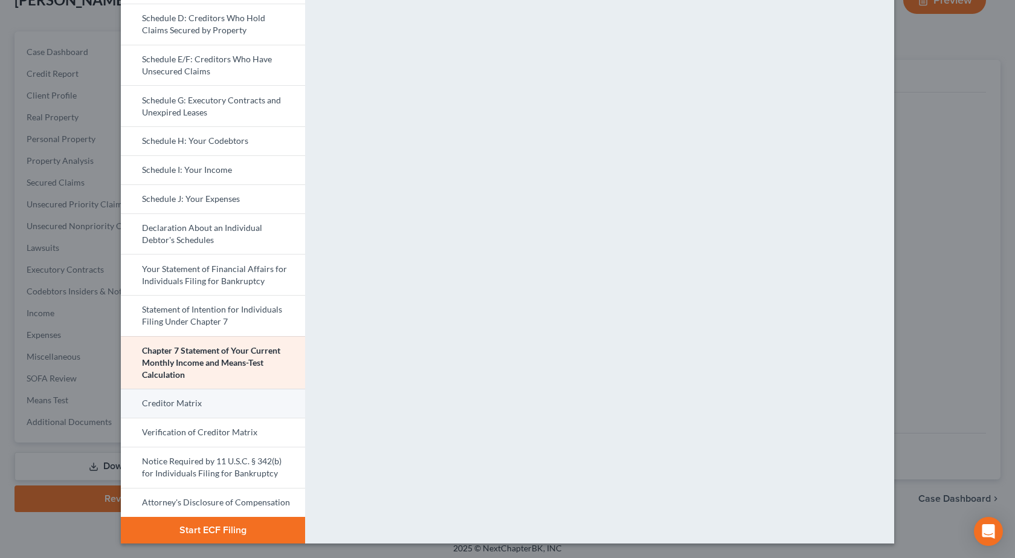
click at [204, 409] on link "Creditor Matrix" at bounding box center [213, 403] width 184 height 29
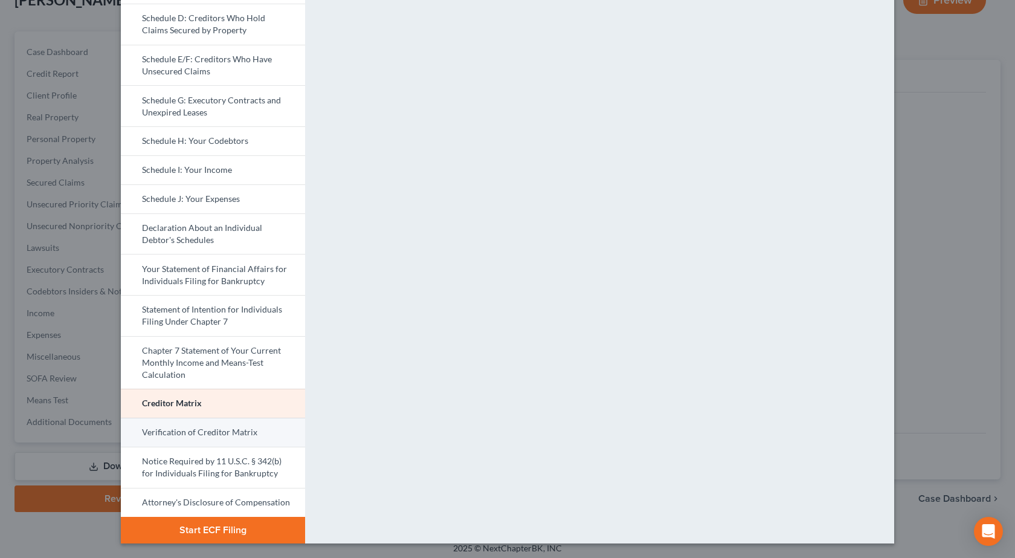
click at [175, 438] on link "Verification of Creditor Matrix" at bounding box center [213, 432] width 184 height 29
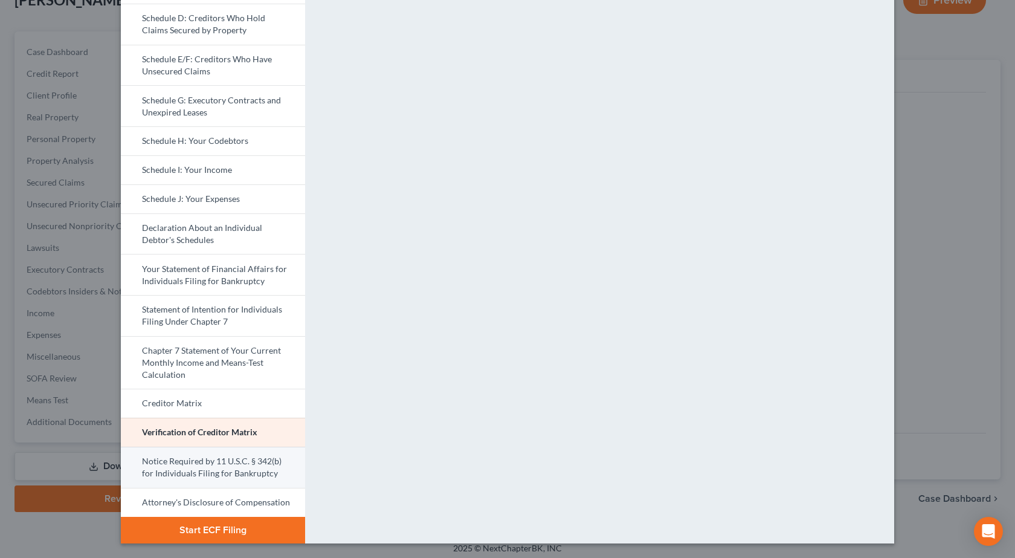
click at [198, 465] on link "Notice Required by 11 U.S.C. § 342(b) for Individuals Filing for Bankruptcy" at bounding box center [213, 467] width 184 height 41
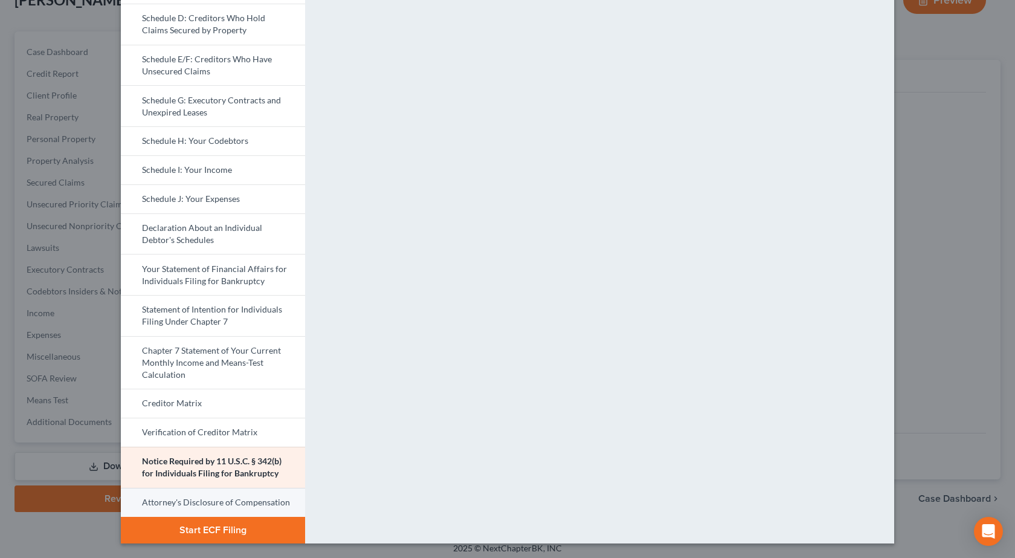
click at [178, 499] on link "Attorney's Disclosure of Compensation" at bounding box center [213, 502] width 184 height 29
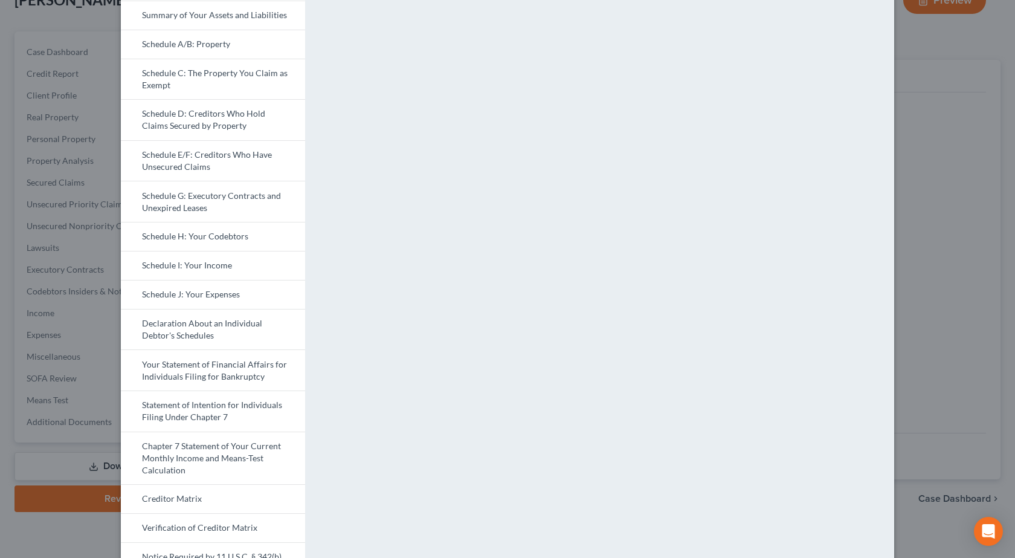
scroll to position [0, 0]
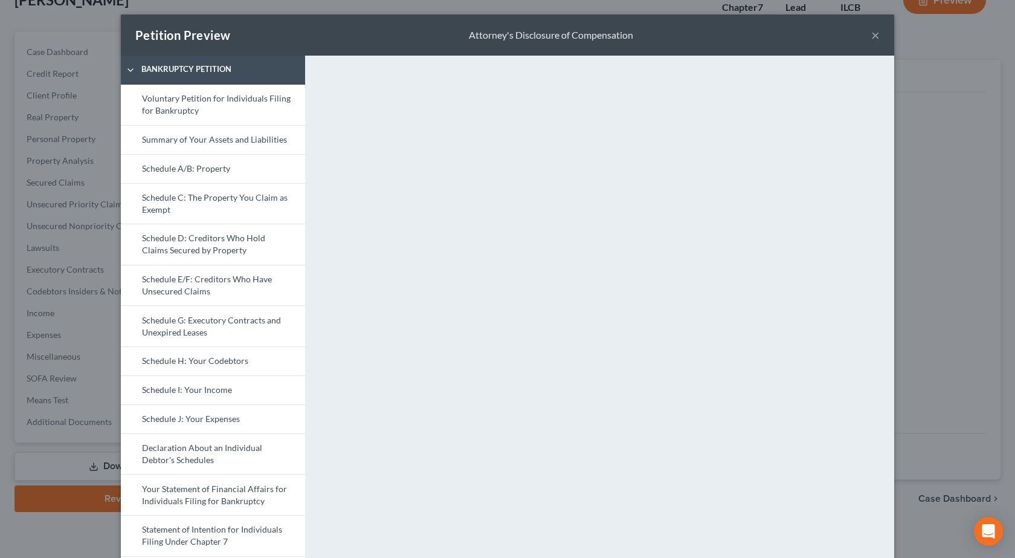
click at [871, 33] on button "×" at bounding box center [875, 35] width 8 height 15
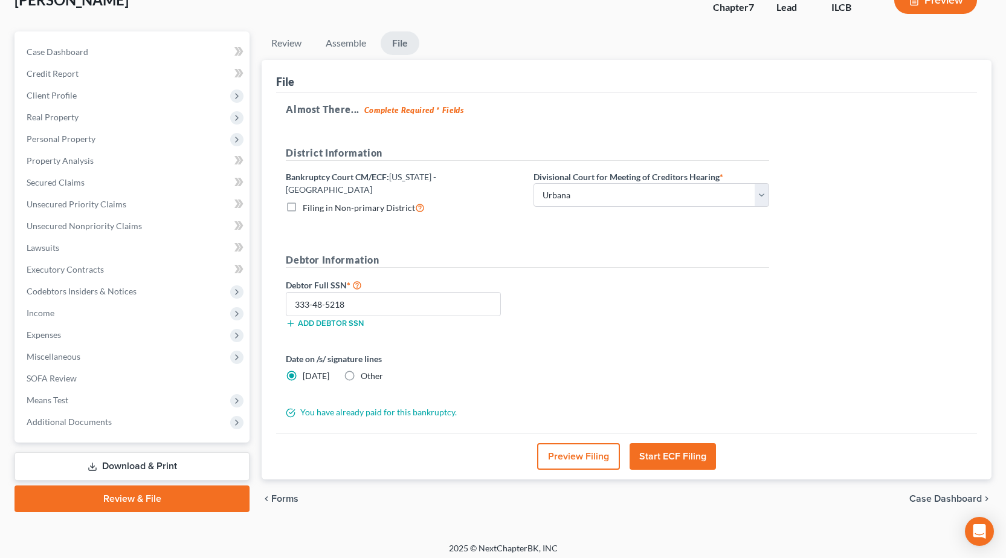
drag, startPoint x: 586, startPoint y: 351, endPoint x: 598, endPoint y: 380, distance: 31.2
click at [586, 352] on div "Date on /s/ signature lines Today Other" at bounding box center [528, 371] width 496 height 39
click at [682, 447] on button "Start ECF Filing" at bounding box center [673, 456] width 86 height 27
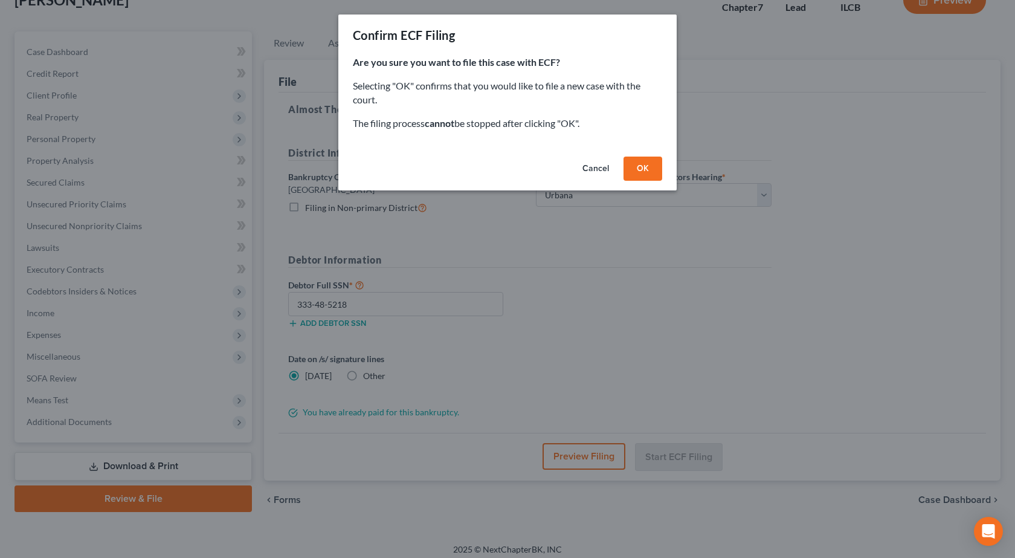
click at [644, 171] on button "OK" at bounding box center [643, 169] width 39 height 24
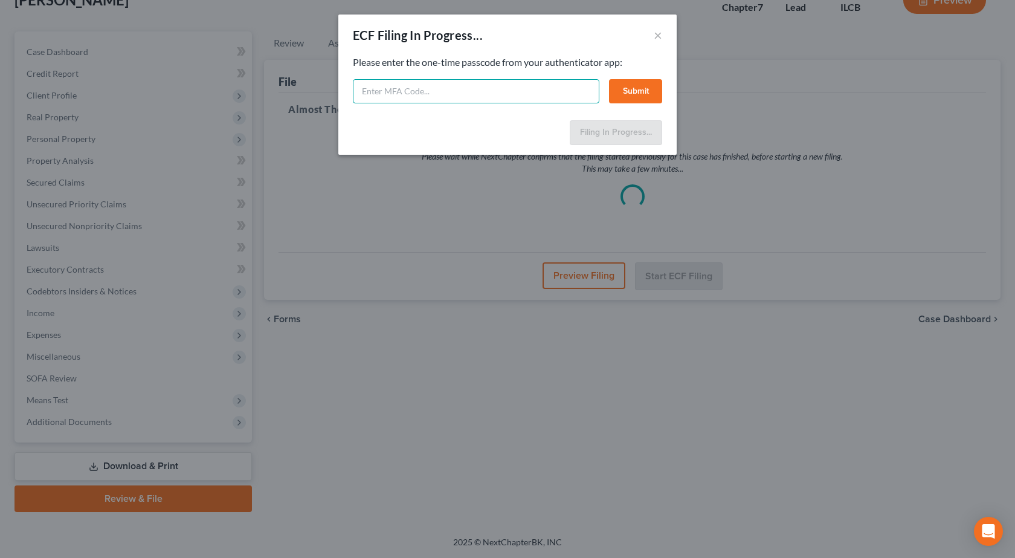
click at [436, 97] on input "text" at bounding box center [476, 91] width 247 height 24
click at [441, 91] on input "text" at bounding box center [476, 91] width 247 height 24
type input "868501"
click at [650, 94] on button "Submit" at bounding box center [635, 91] width 53 height 24
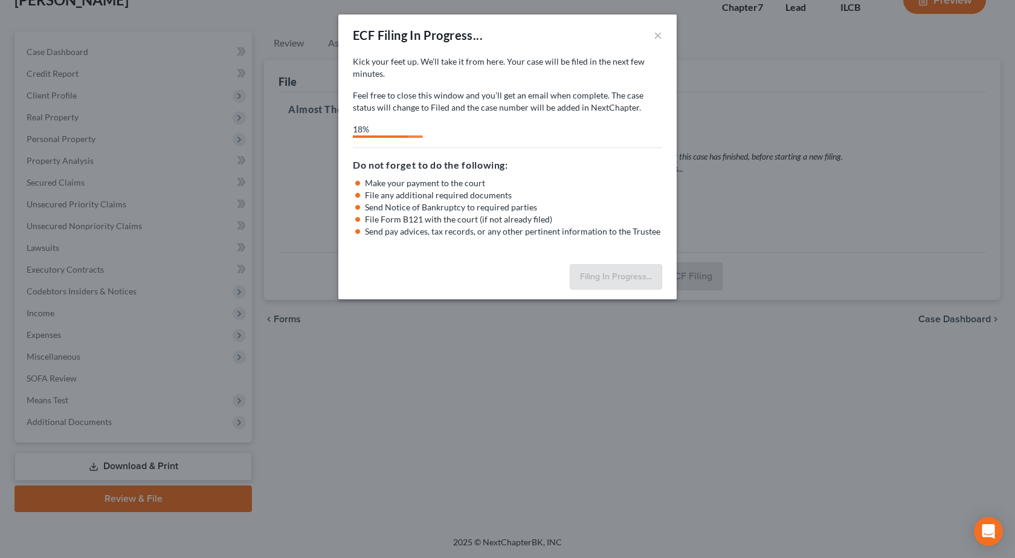
click at [370, 32] on div "ECF Filing In Progress..." at bounding box center [418, 35] width 130 height 17
select select "2"
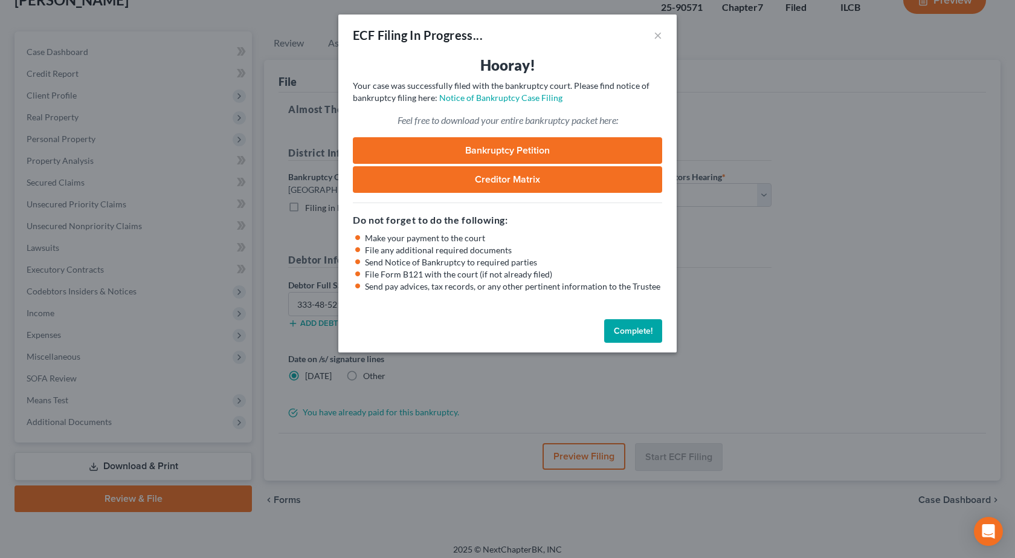
click at [486, 150] on link "Bankruptcy Petition" at bounding box center [507, 150] width 309 height 27
